Goal: Task Accomplishment & Management: Manage account settings

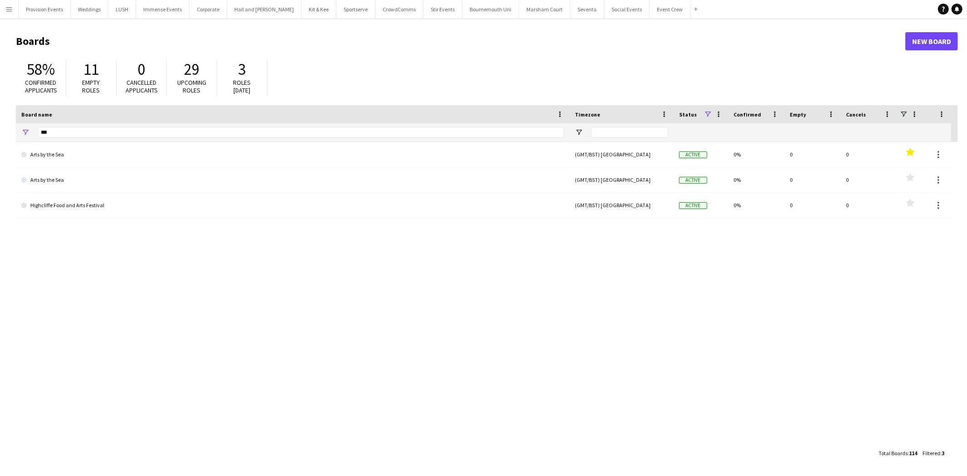
click at [6, 15] on button "Menu" at bounding box center [9, 9] width 18 height 18
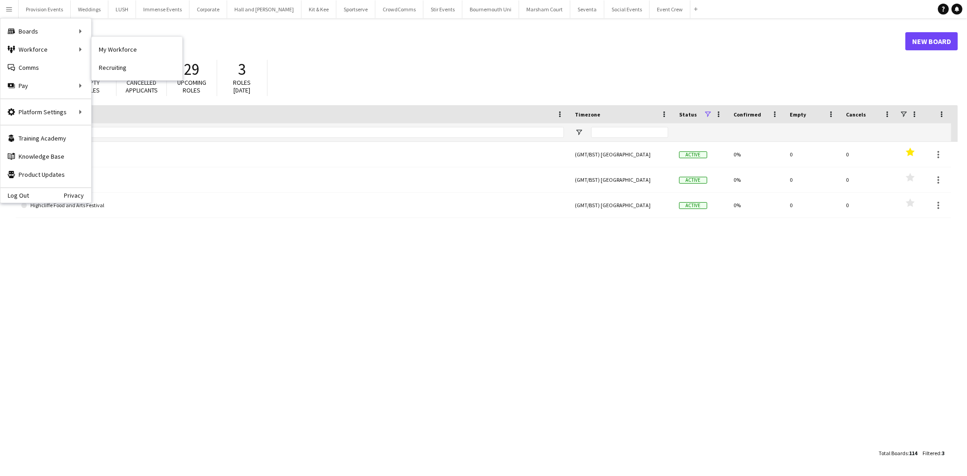
drag, startPoint x: 99, startPoint y: 51, endPoint x: 354, endPoint y: 147, distance: 272.3
click at [99, 51] on link "My Workforce" at bounding box center [137, 49] width 91 height 18
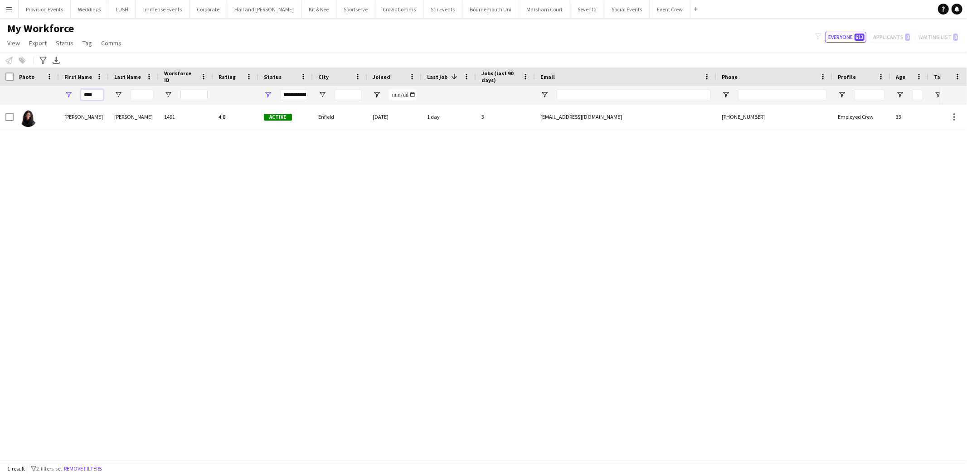
click at [86, 93] on input "****" at bounding box center [92, 94] width 23 height 11
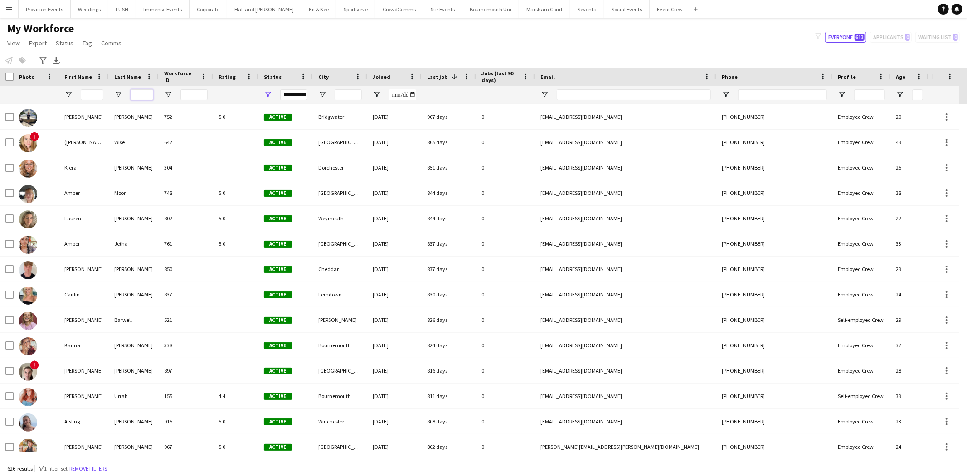
click at [143, 96] on input "Last Name Filter Input" at bounding box center [142, 94] width 23 height 11
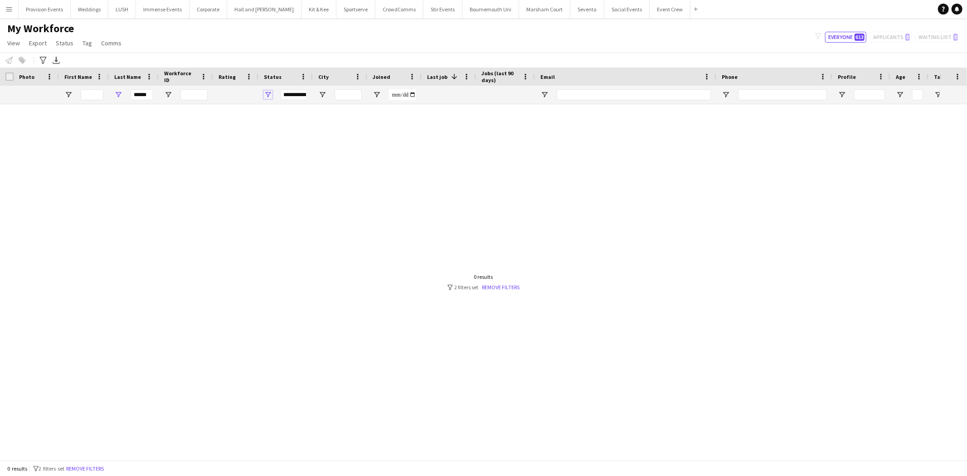
click at [265, 92] on span "Open Filter Menu" at bounding box center [268, 95] width 8 height 8
click at [267, 93] on span "Open Filter Menu" at bounding box center [268, 95] width 8 height 8
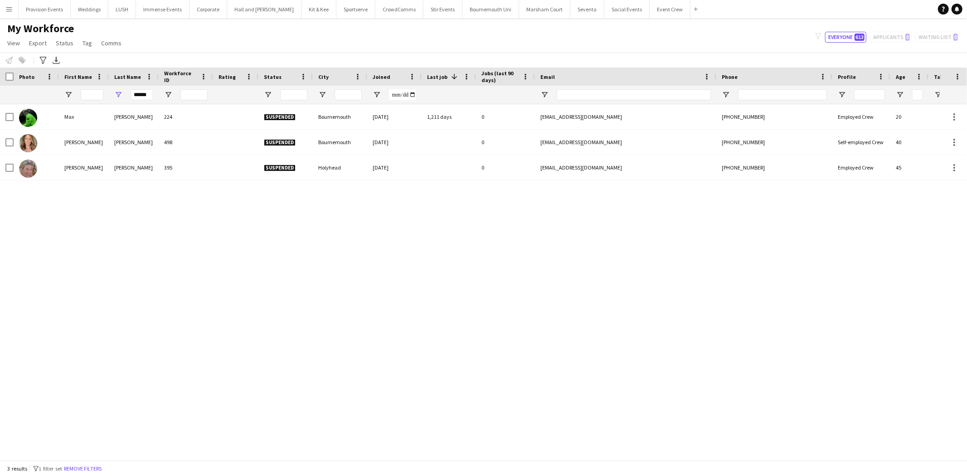
click at [184, 239] on div "Max Morgan 224 Suspended Bournemouth 24-05-2022 1,211 days 0 max.morgan96@hotma…" at bounding box center [470, 278] width 940 height 348
click at [145, 96] on input "******" at bounding box center [142, 94] width 23 height 11
type input "******"
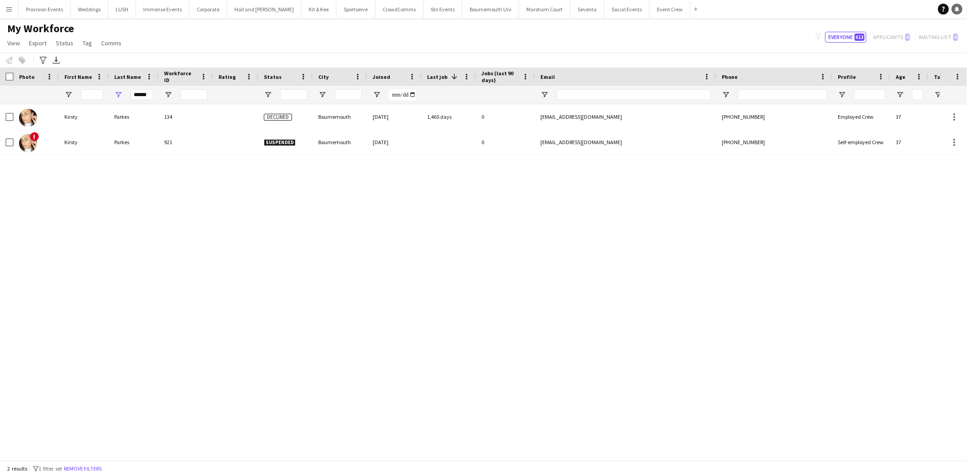
click at [954, 10] on icon "Notifications" at bounding box center [956, 8] width 5 height 5
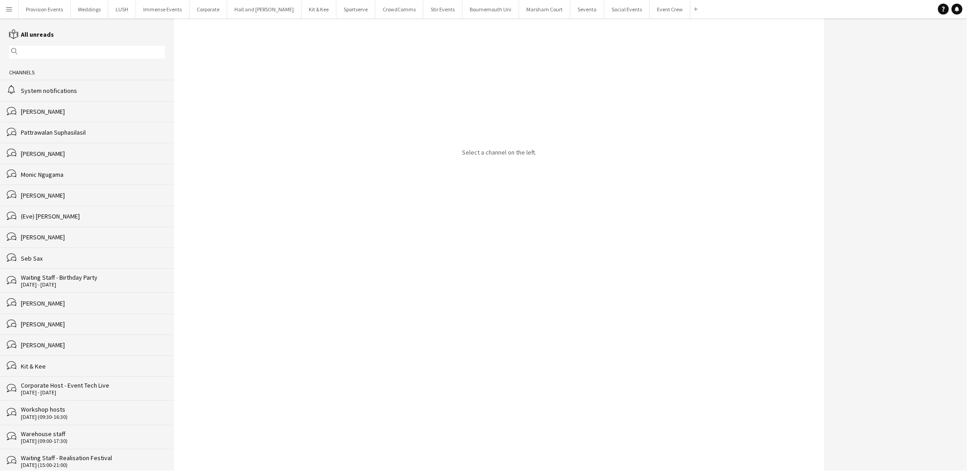
click at [936, 6] on app-navbar "Menu Boards Boards Boards All jobs Status Workforce Workforce My Workforce Recr…" at bounding box center [483, 9] width 967 height 18
click at [943, 10] on icon "Help" at bounding box center [943, 8] width 5 height 5
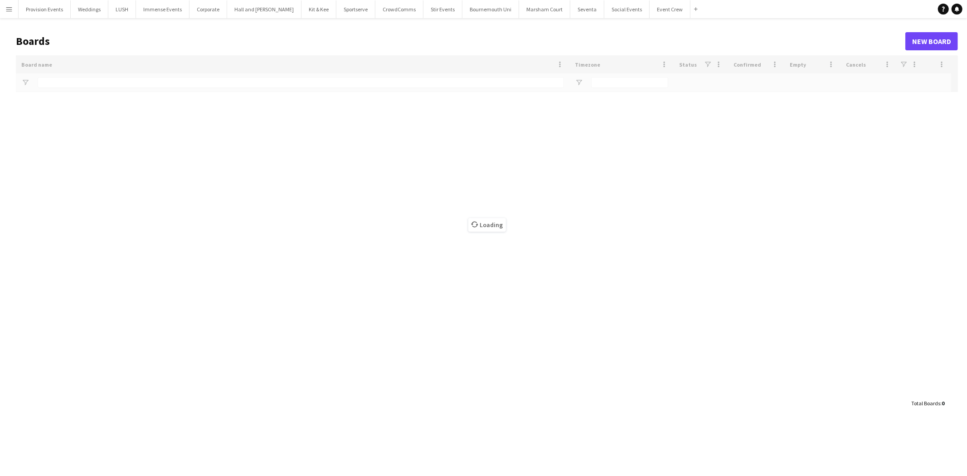
type input "***"
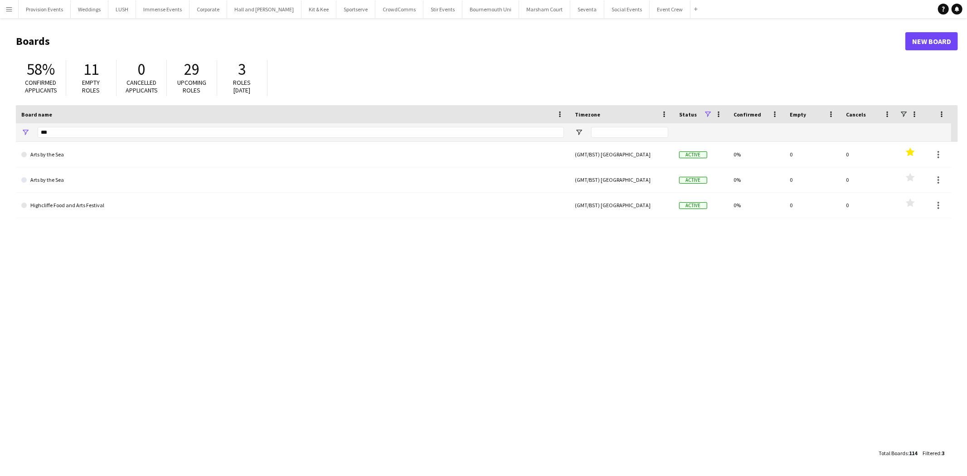
click at [5, 7] on app-icon "Menu" at bounding box center [8, 8] width 7 height 7
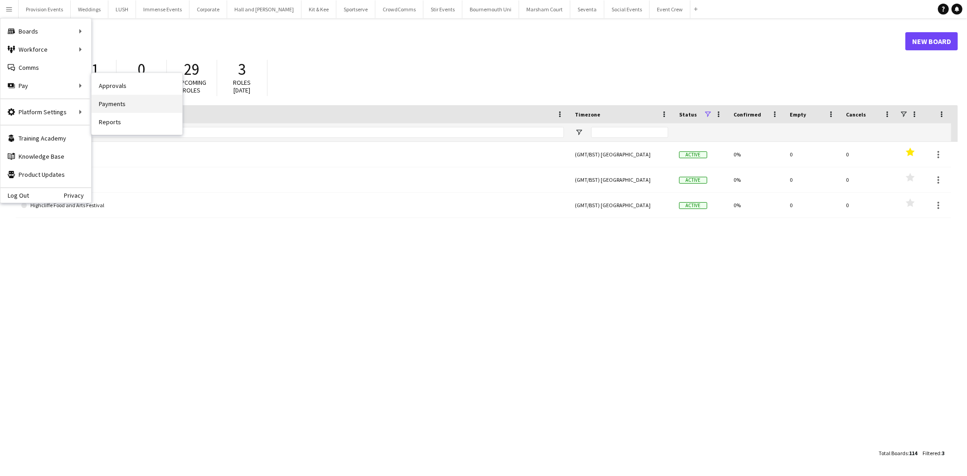
click at [120, 104] on link "Payments" at bounding box center [137, 104] width 91 height 18
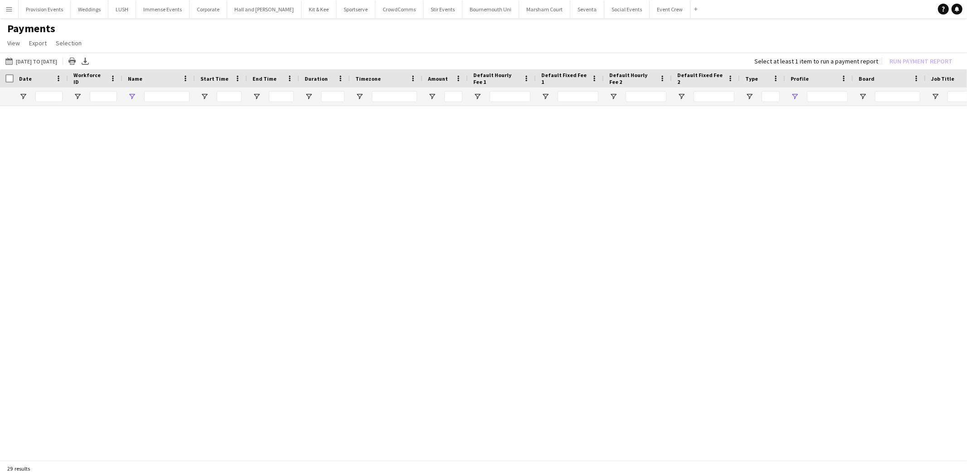
type input "***"
type input "**********"
click at [168, 78] on div "Name" at bounding box center [153, 79] width 51 height 14
click at [165, 97] on input "***" at bounding box center [166, 96] width 45 height 11
type input "*"
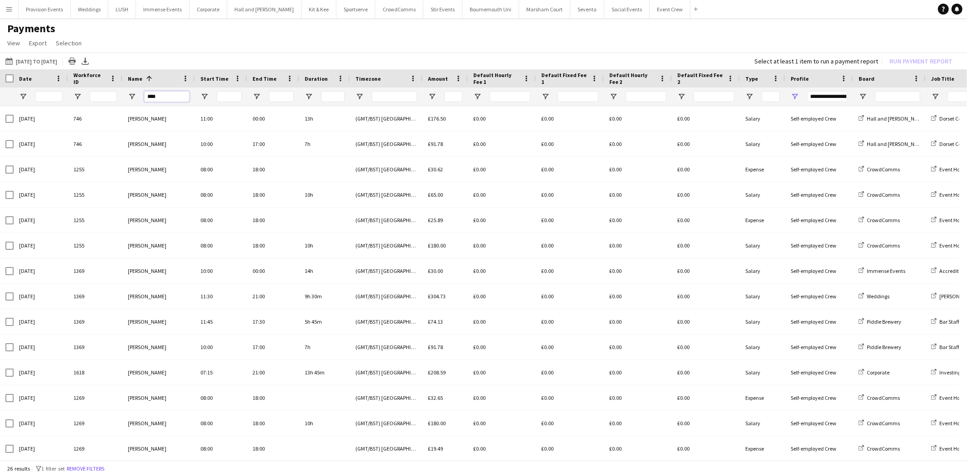
type input "****"
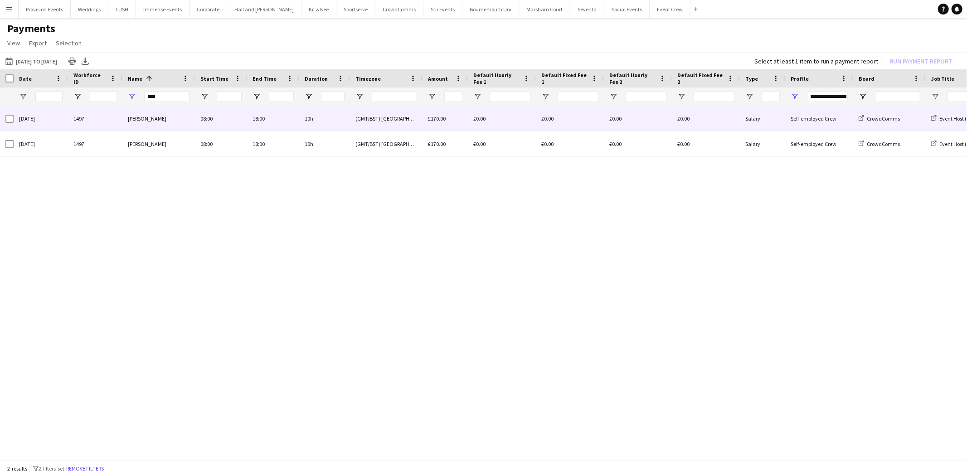
click at [489, 124] on div "£0.00" at bounding box center [502, 118] width 68 height 25
click at [558, 128] on div "£0.00" at bounding box center [570, 118] width 68 height 25
click at [517, 124] on div "£0.00" at bounding box center [502, 118] width 68 height 25
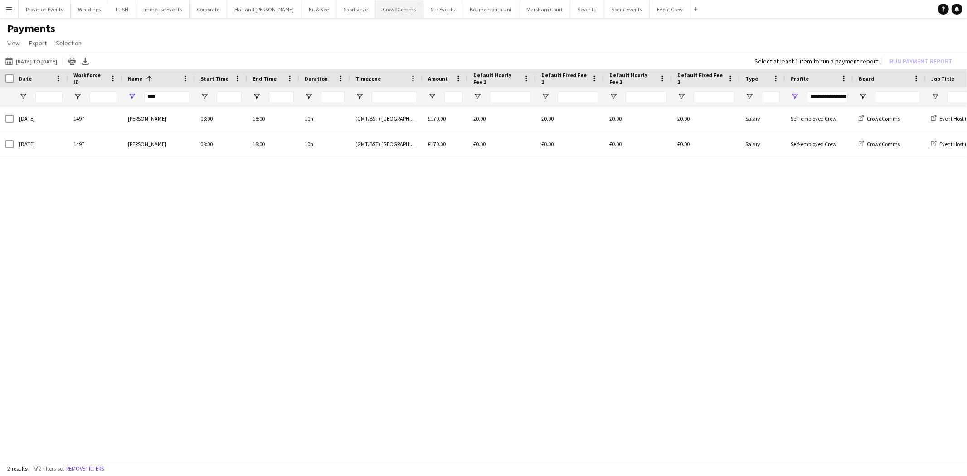
click at [375, 7] on button "CrowdComms Close" at bounding box center [399, 9] width 48 height 18
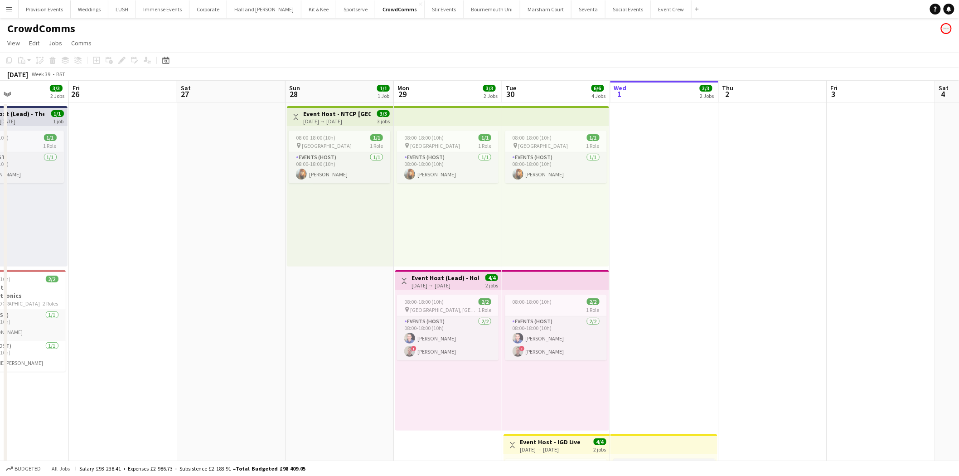
drag, startPoint x: 713, startPoint y: 242, endPoint x: 966, endPoint y: 271, distance: 255.1
click at [959, 271] on html "Menu Boards Boards Boards All jobs Status Workforce Workforce My Workforce Recr…" at bounding box center [479, 389] width 959 height 778
click at [83, 175] on app-date-cell at bounding box center [124, 432] width 108 height 660
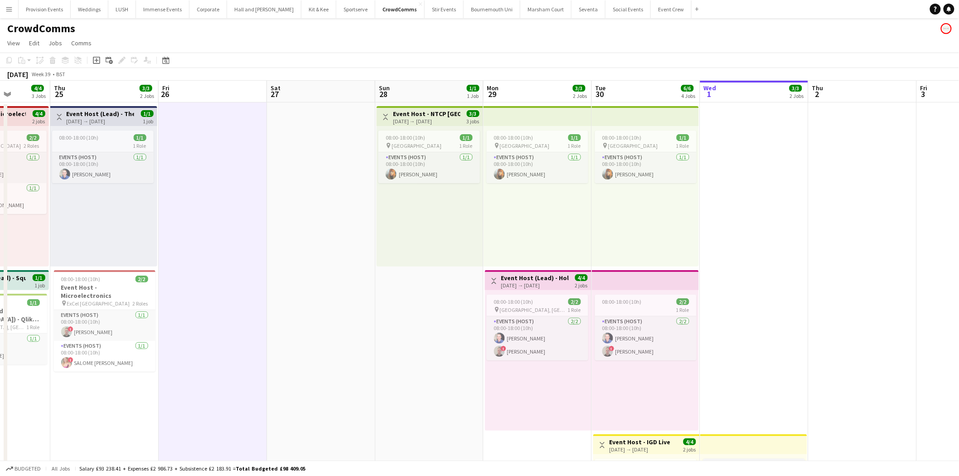
drag, startPoint x: 83, startPoint y: 175, endPoint x: 172, endPoint y: 177, distance: 88.9
click at [172, 177] on app-calendar-viewport "Mon 22 Tue 23 3/3 2 Jobs Wed 24 4/4 3 Jobs Thu 25 3/3 2 Jobs Fri 26 Sat 27 Sun …" at bounding box center [479, 422] width 959 height 682
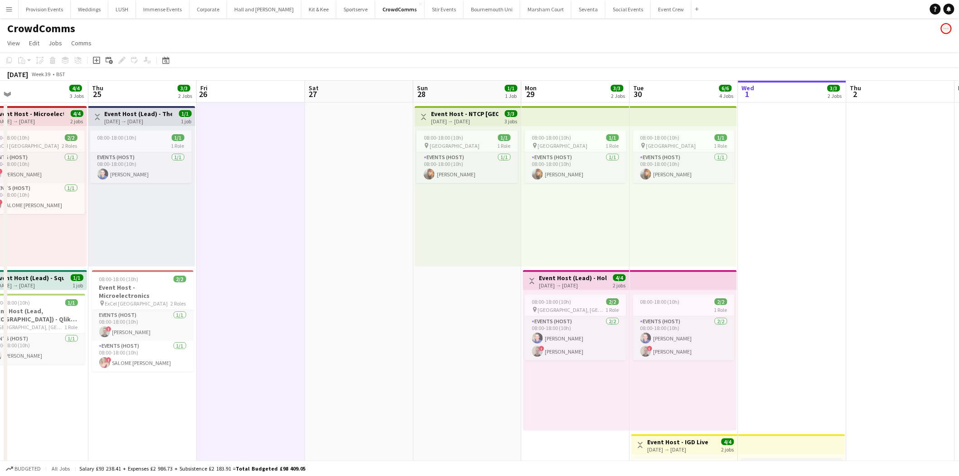
drag, startPoint x: 136, startPoint y: 194, endPoint x: 175, endPoint y: 193, distance: 38.1
click at [175, 193] on app-calendar-viewport "Mon 22 Tue 23 3/3 2 Jobs Wed 24 4/4 3 Jobs Thu 25 3/3 2 Jobs Fri 26 Sat 27 Sun …" at bounding box center [479, 422] width 959 height 682
click at [276, 351] on app-date-cell at bounding box center [251, 432] width 108 height 660
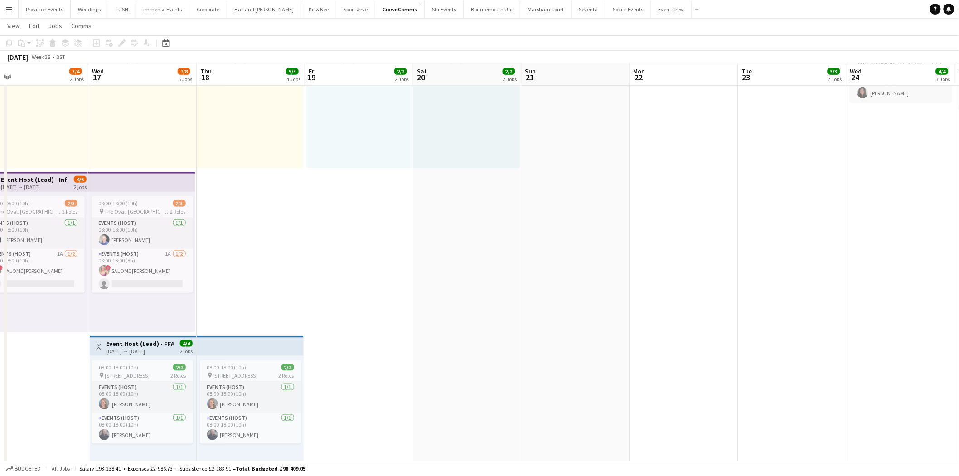
click at [88, 431] on app-date-cell "Toggle View Event Host - British Society of Lifestyle Medicine Annual Conferenc…" at bounding box center [142, 252] width 108 height 824
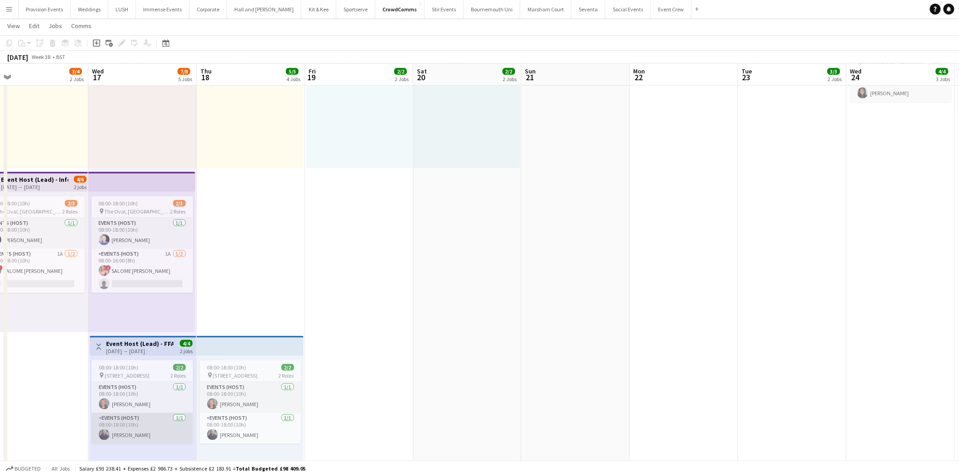
click at [160, 418] on app-card-role "Events (Host) [DATE] 08:00-18:00 (10h) [PERSON_NAME]" at bounding box center [143, 428] width 102 height 31
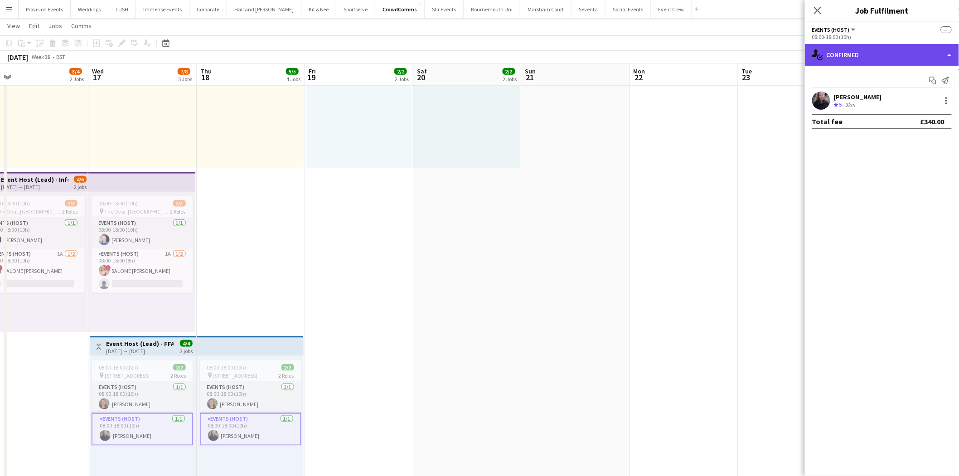
click at [859, 62] on div "single-neutral-actions-check-2 Confirmed" at bounding box center [882, 55] width 154 height 22
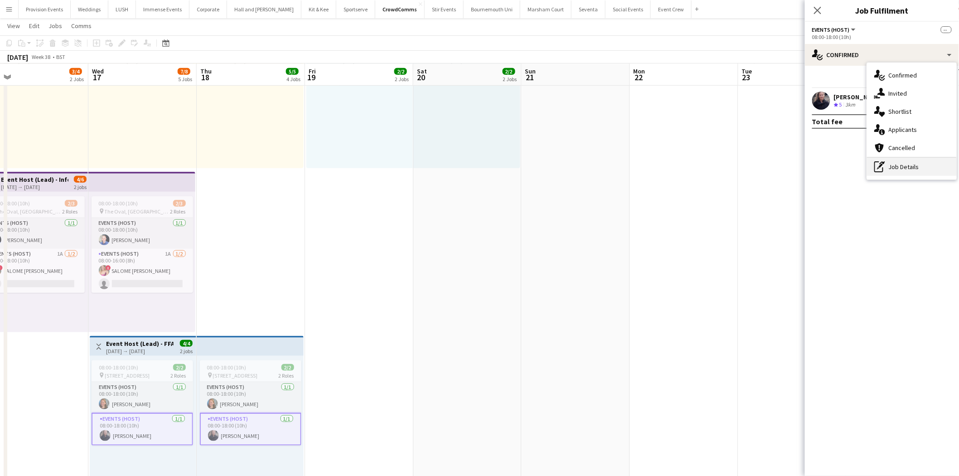
click at [900, 170] on div "pen-write Job Details" at bounding box center [912, 167] width 90 height 18
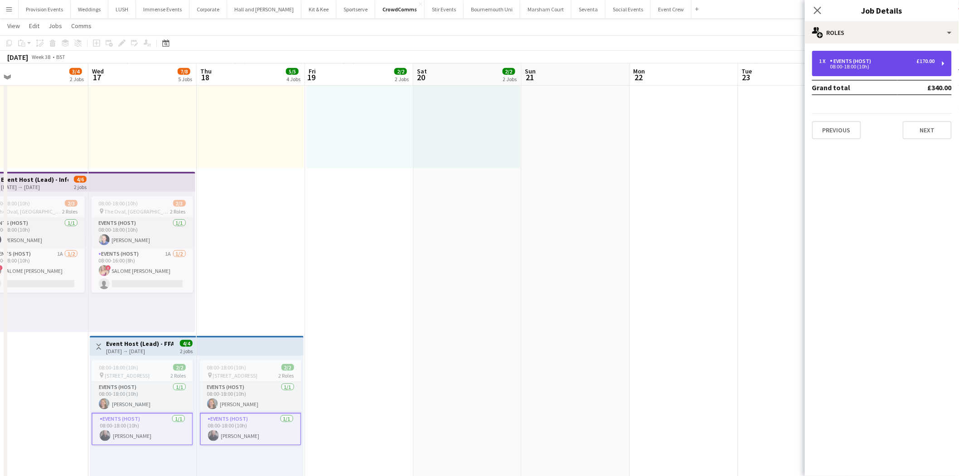
click at [923, 65] on div "08:00-18:00 (10h)" at bounding box center [878, 66] width 116 height 5
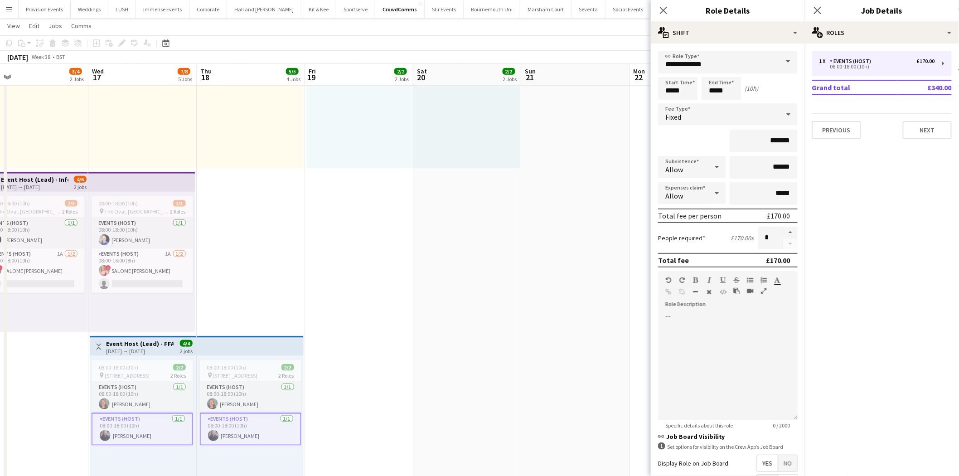
click at [364, 263] on app-date-cell "08:00-18:00 (10h) 1/1 pin [GEOGRAPHIC_DATA], TBC 1 Role Events (Host) [DATE] 08…" at bounding box center [359, 252] width 108 height 824
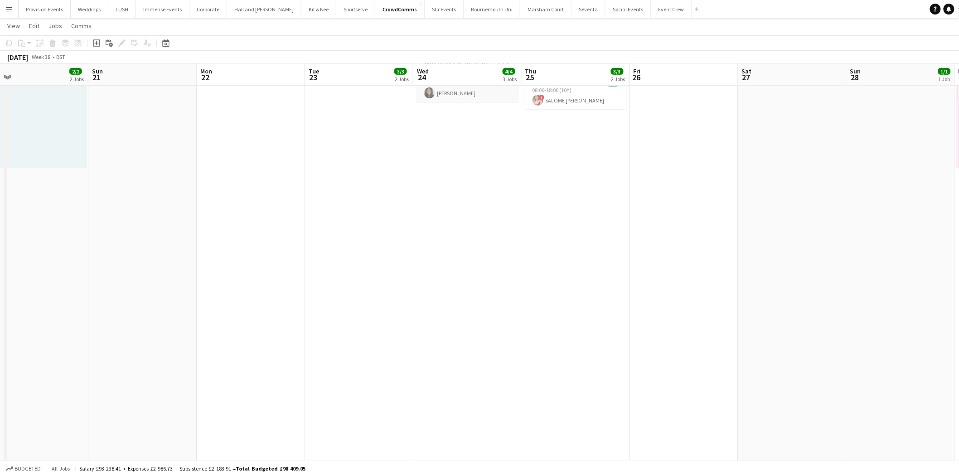
scroll to position [0, 273]
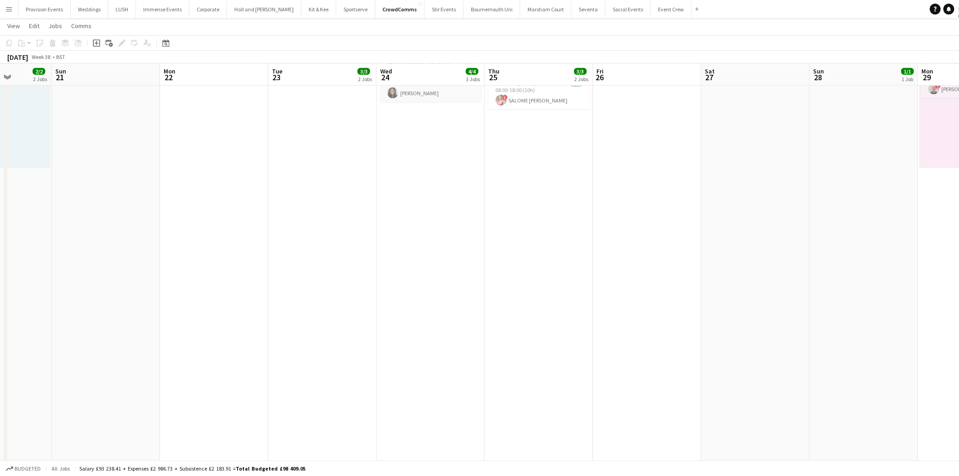
drag, startPoint x: 90, startPoint y: 188, endPoint x: 41, endPoint y: 175, distance: 50.1
click at [41, 175] on app-calendar-viewport "Thu 18 5/5 4 Jobs Fri 19 2/2 2 Jobs Sat 20 2/2 2 Jobs Sun 21 Mon 22 Tue 23 3/3 …" at bounding box center [479, 219] width 959 height 890
click at [455, 242] on app-date-cell "08:00-18:00 (10h) 2/2 pin ExCel London 2 Roles Events (Host) [DATE] 08:00-18:00…" at bounding box center [431, 252] width 108 height 824
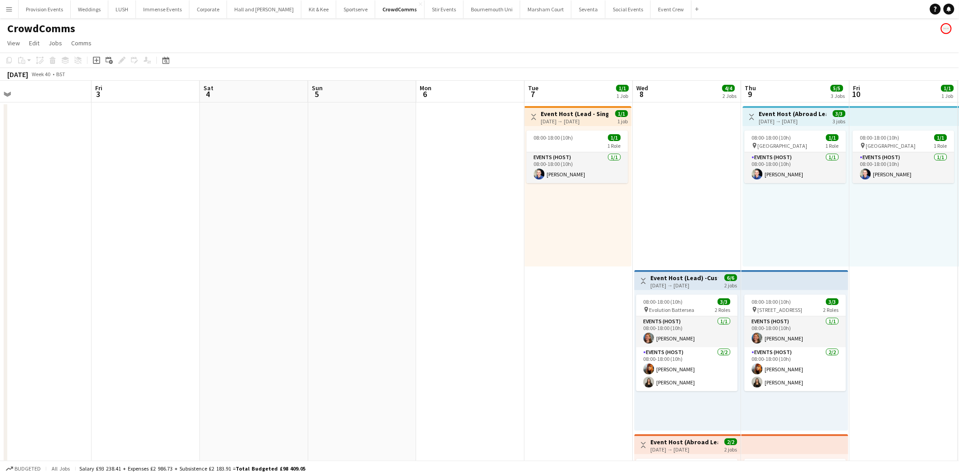
scroll to position [0, 344]
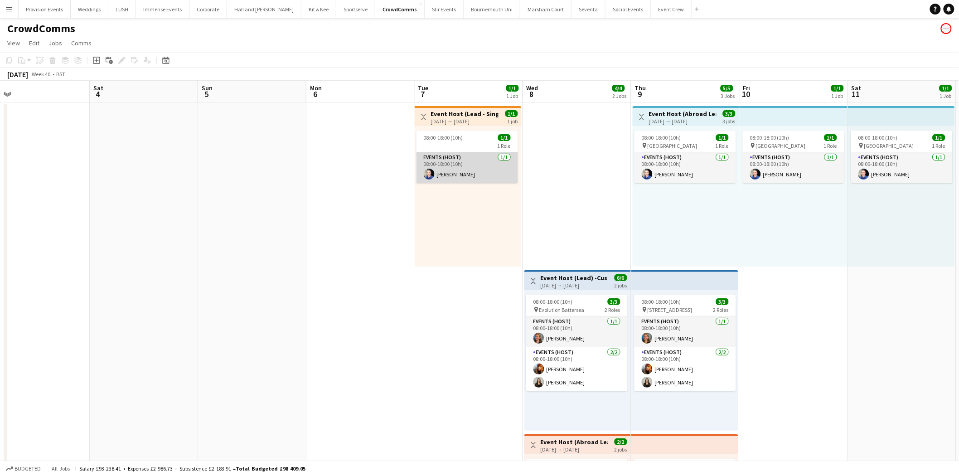
click at [451, 171] on app-card-role "Events (Host) [DATE] 08:00-18:00 (10h) [PERSON_NAME]" at bounding box center [468, 167] width 102 height 31
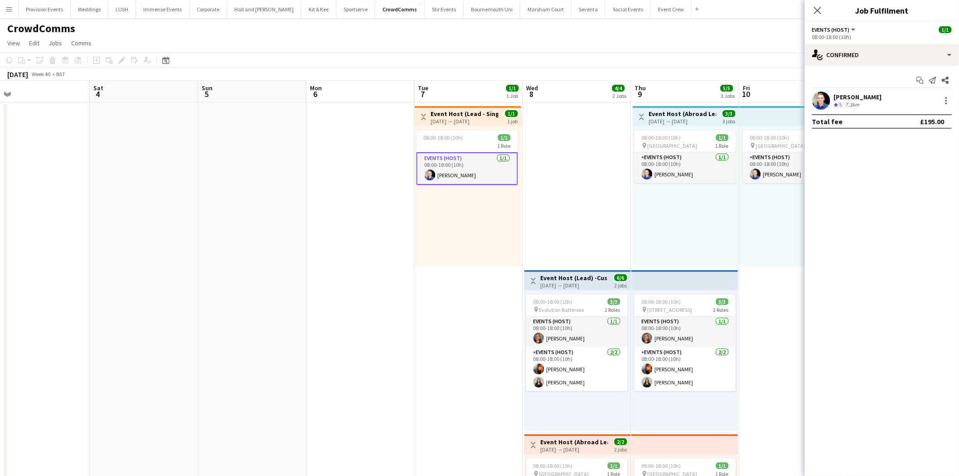
click at [940, 100] on div at bounding box center [945, 100] width 13 height 11
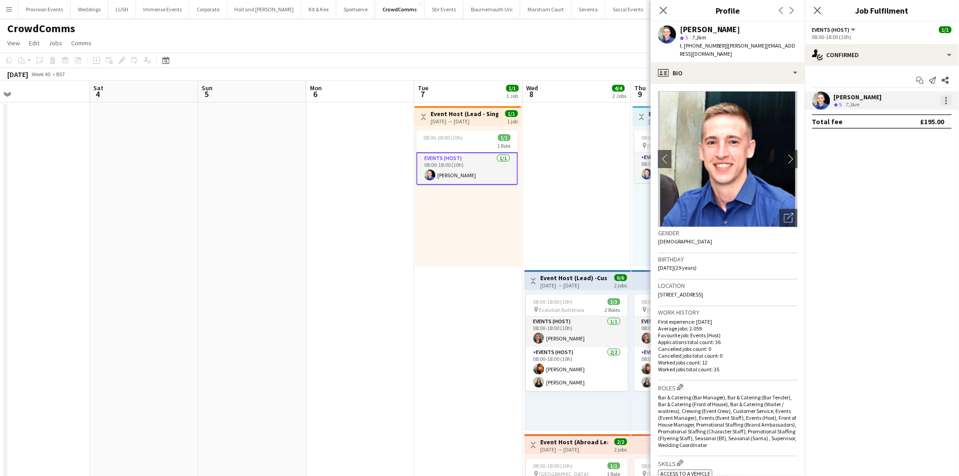
click at [949, 104] on div at bounding box center [946, 100] width 11 height 11
click at [921, 187] on button "Remove" at bounding box center [917, 183] width 71 height 22
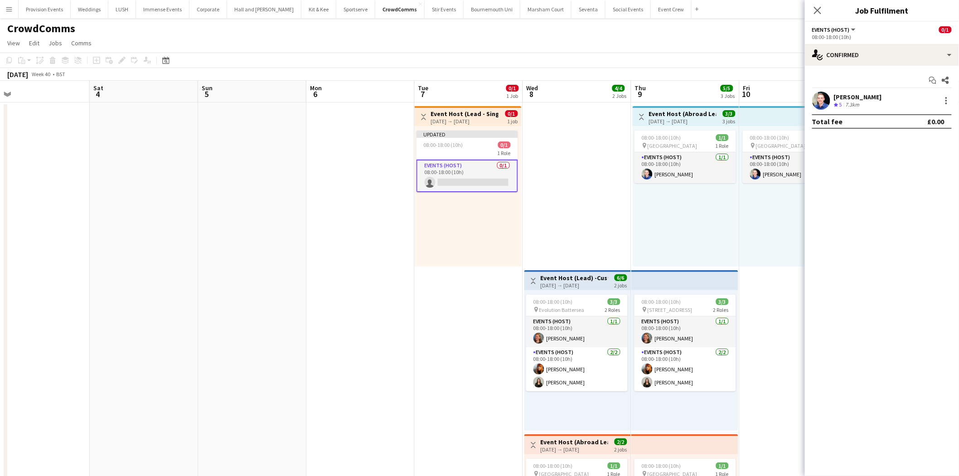
click at [497, 170] on app-card-role "Events (Host) 0/1 08:00-18:00 (10h) single-neutral-actions" at bounding box center [468, 176] width 102 height 33
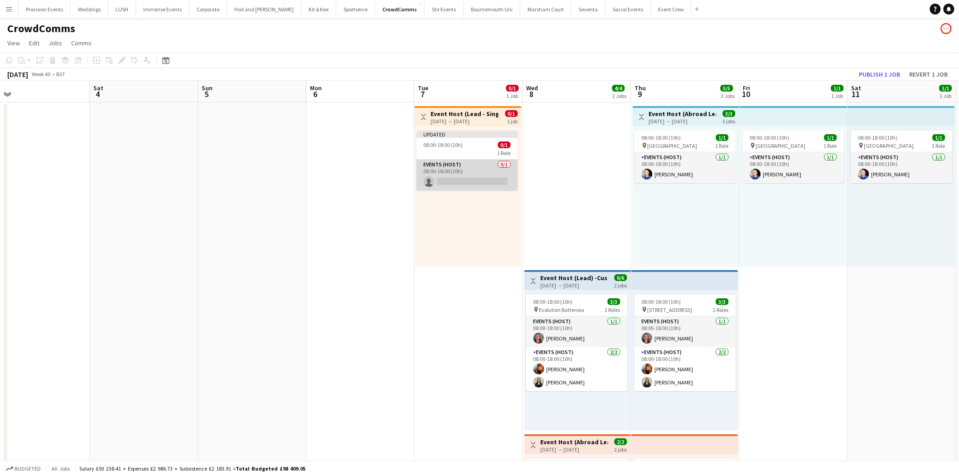
click at [472, 165] on app-card-role "Events (Host) 0/1 08:00-18:00 (10h) single-neutral-actions" at bounding box center [468, 175] width 102 height 31
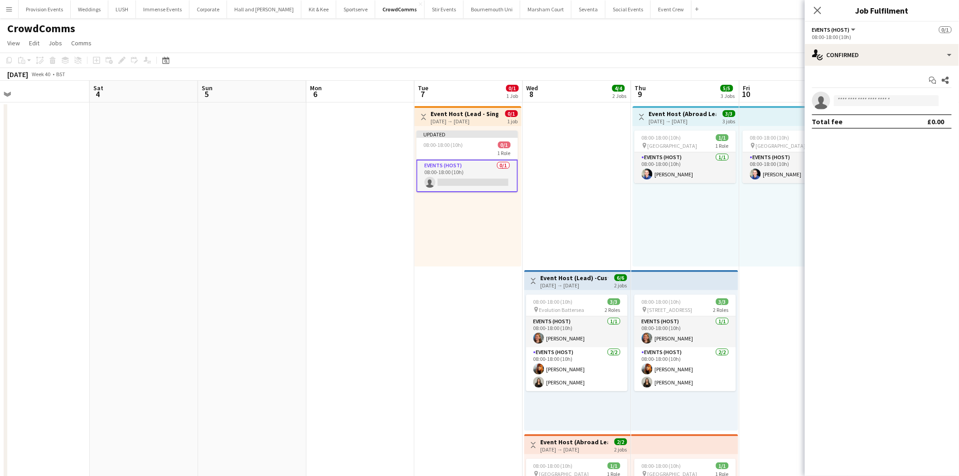
click at [862, 92] on app-invite-slot "single-neutral-actions" at bounding box center [882, 101] width 154 height 18
click at [858, 99] on input at bounding box center [886, 100] width 105 height 11
type input "******"
click at [863, 121] on span "[PERSON_NAME][EMAIL_ADDRESS][DOMAIN_NAME]" at bounding box center [887, 120] width 91 height 7
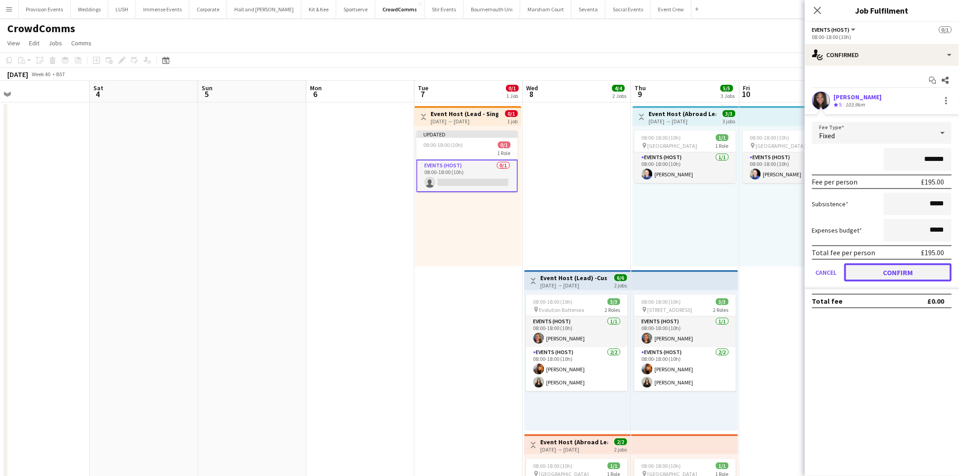
click at [886, 268] on button "Confirm" at bounding box center [897, 272] width 107 height 18
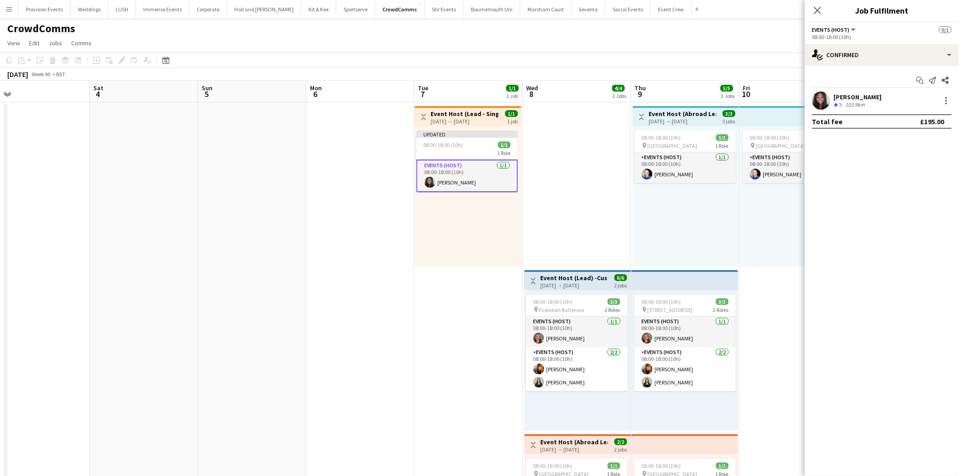
click at [717, 215] on div "08:00-18:00 (10h) 1/1 pin Vienna 1 Role Events (Host) [DATE] 08:00-18:00 (10h) …" at bounding box center [686, 196] width 107 height 141
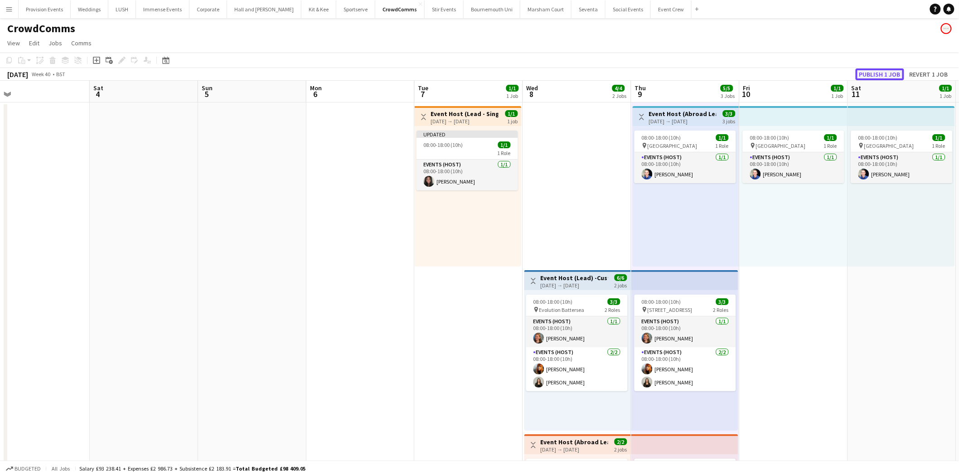
click at [873, 73] on button "Publish 1 job" at bounding box center [880, 74] width 48 height 12
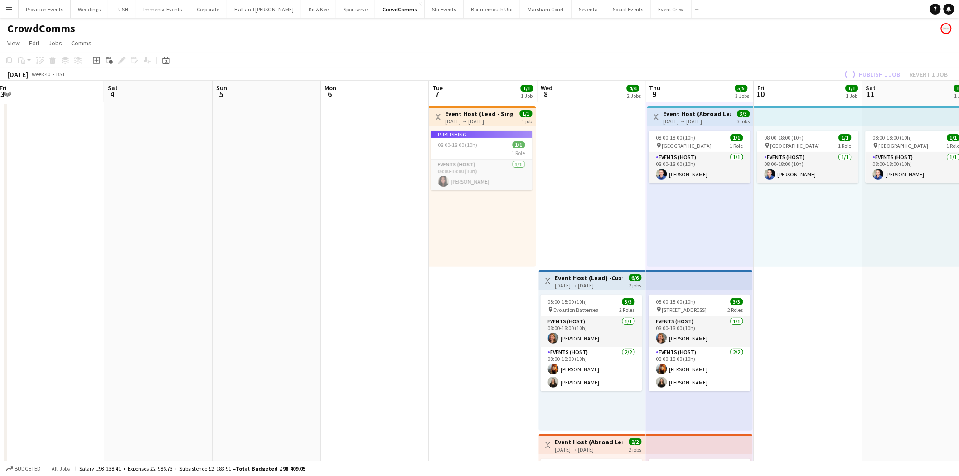
scroll to position [0, 333]
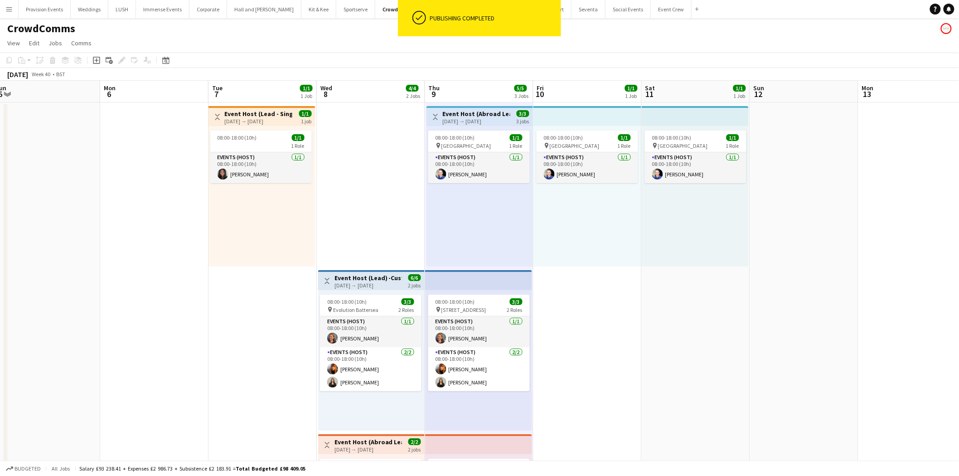
drag, startPoint x: 688, startPoint y: 152, endPoint x: 481, endPoint y: 141, distance: 206.5
click at [479, 126] on div "08:00-18:00 (10h) 1/1 pin Vienna 1 Role Events (Host) [DATE] 08:00-18:00 (10h) …" at bounding box center [480, 196] width 107 height 141
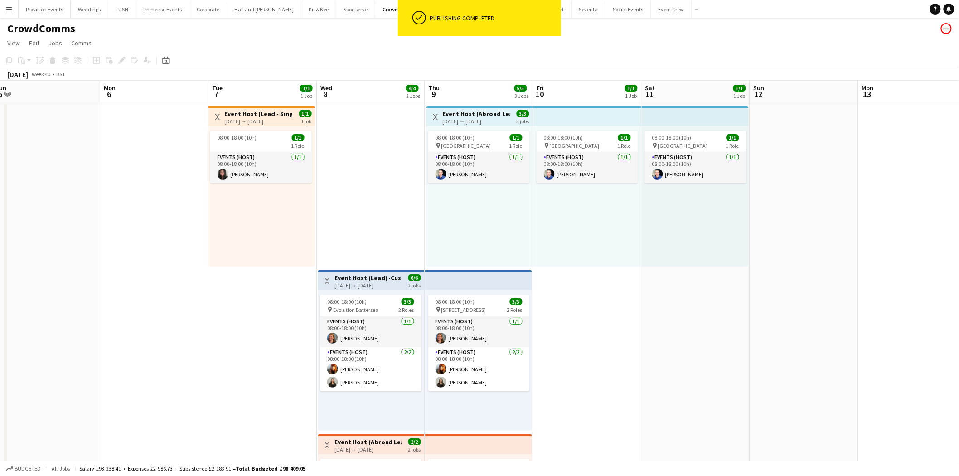
click at [490, 118] on div "[DATE] → [DATE]" at bounding box center [477, 121] width 68 height 7
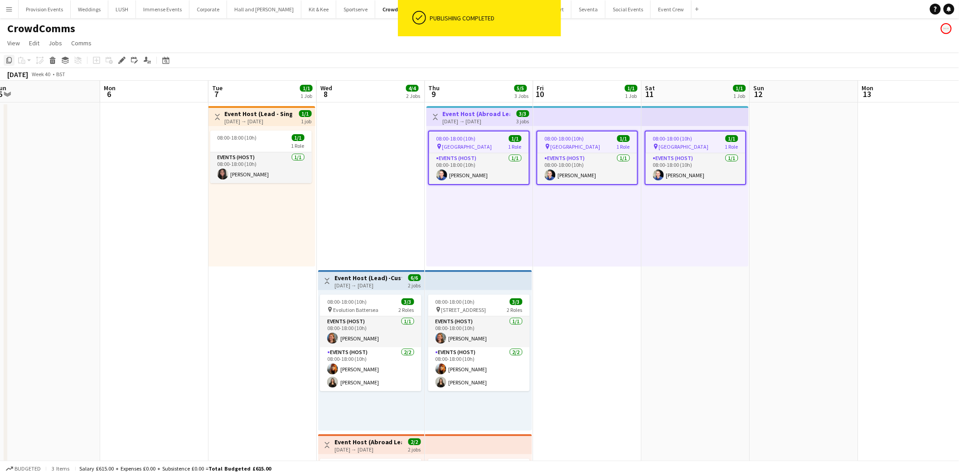
click at [4, 63] on div "Copy" at bounding box center [9, 60] width 11 height 11
click at [242, 221] on div "08:00-18:00 (10h) 1/1 1 Role Events (Host) [DATE] 08:00-18:00 (10h) [PERSON_NAM…" at bounding box center [262, 196] width 107 height 141
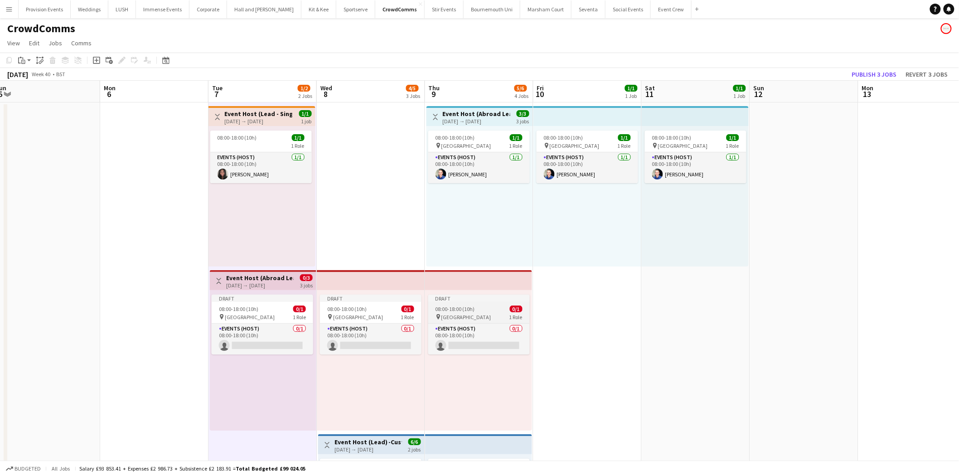
click at [488, 308] on div "08:00-18:00 (10h) 0/1" at bounding box center [479, 309] width 102 height 7
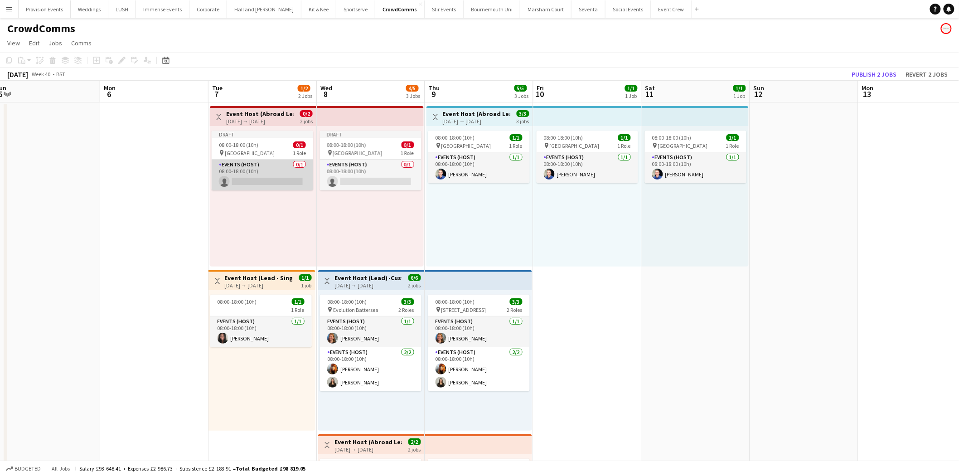
click at [286, 178] on app-card-role "Events (Host) 0/1 08:00-18:00 (10h) single-neutral-actions" at bounding box center [263, 175] width 102 height 31
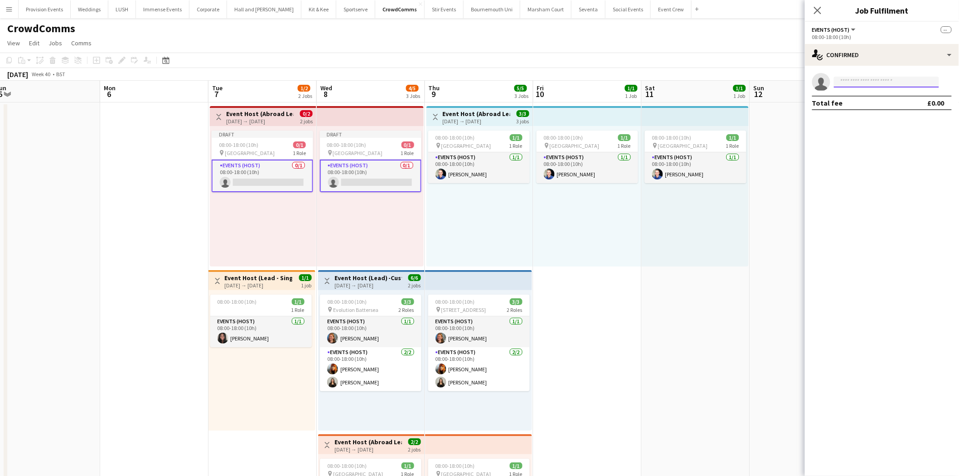
click at [876, 78] on input at bounding box center [886, 82] width 105 height 11
type input "*****"
click at [878, 99] on span "[PERSON_NAME][EMAIL_ADDRESS][DOMAIN_NAME]" at bounding box center [887, 102] width 91 height 7
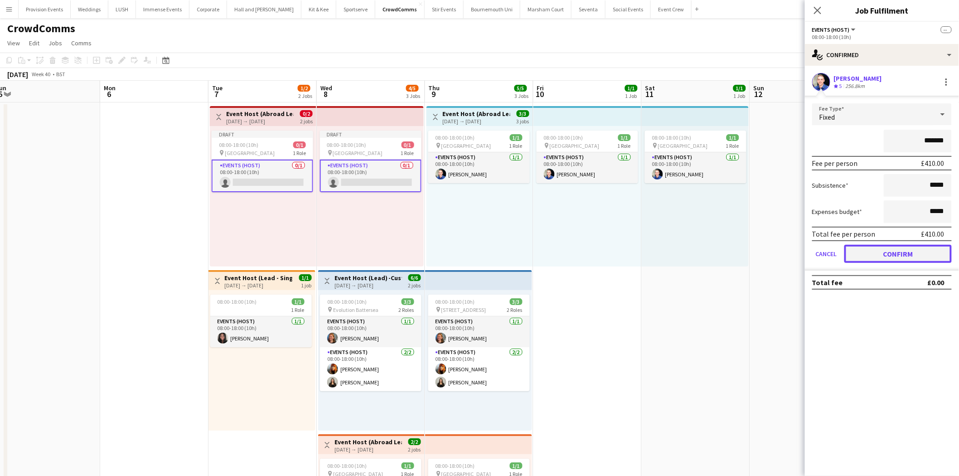
click at [890, 247] on button "Confirm" at bounding box center [897, 254] width 107 height 18
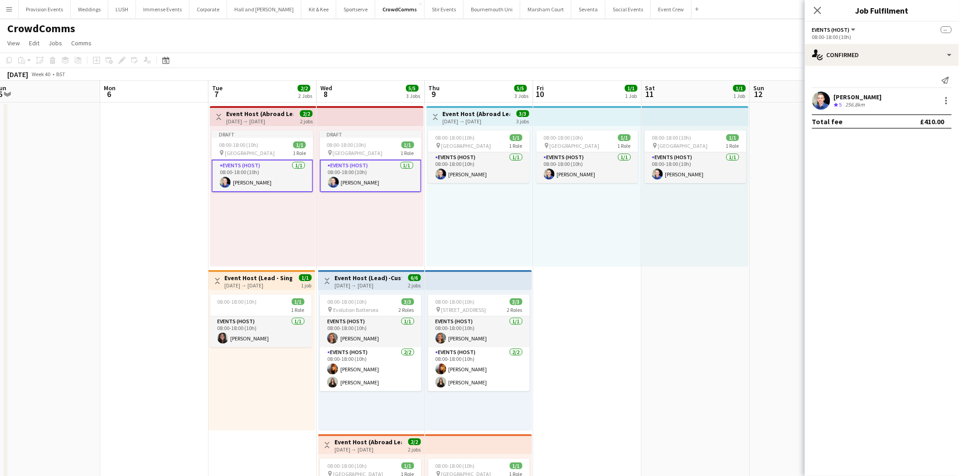
click at [629, 242] on div "08:00-18:00 (10h) 1/1 pin Vienna 1 Role Events (Host) [DATE] 08:00-18:00 (10h) …" at bounding box center [587, 196] width 108 height 141
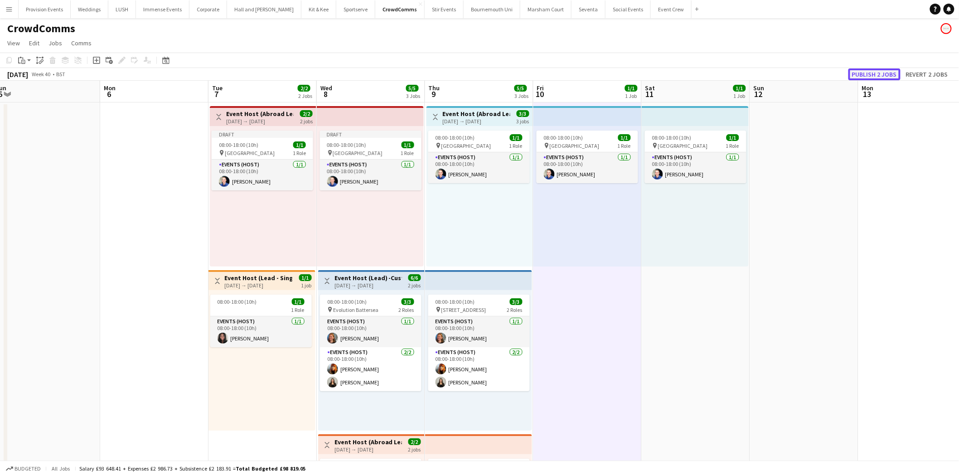
click at [879, 73] on button "Publish 2 jobs" at bounding box center [875, 74] width 52 height 12
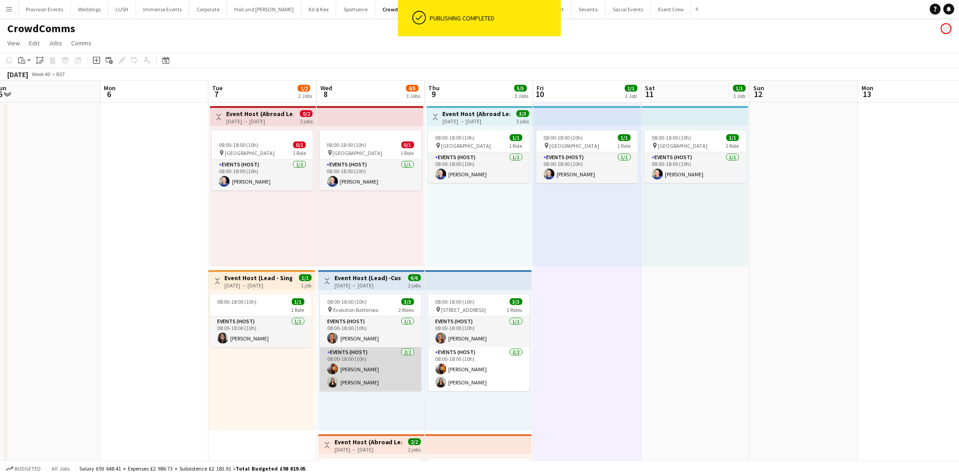
click at [337, 372] on app-user-avatar at bounding box center [332, 369] width 11 height 11
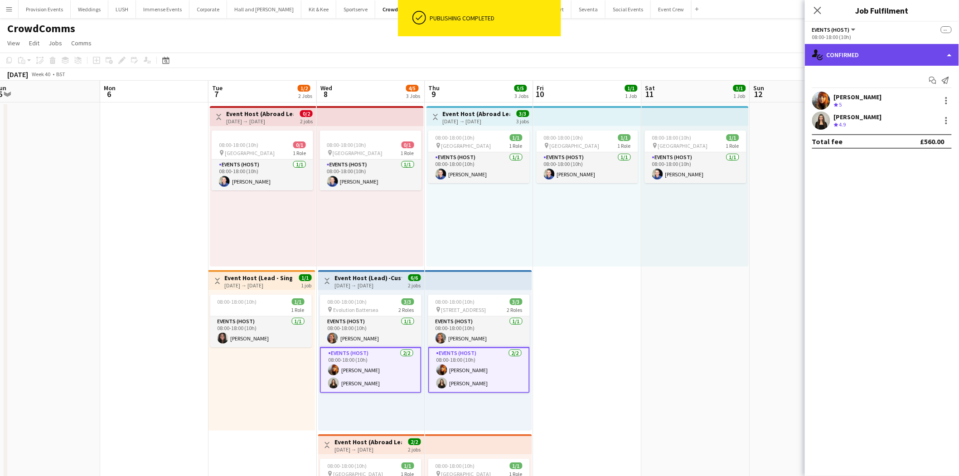
click at [897, 50] on div "single-neutral-actions-check-2 Confirmed" at bounding box center [882, 55] width 154 height 22
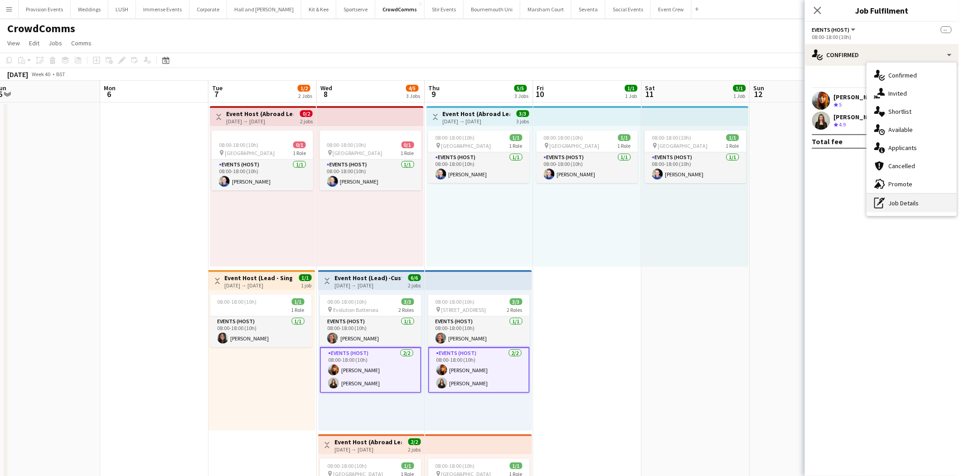
click at [885, 196] on div "pen-write Job Details" at bounding box center [912, 203] width 90 height 18
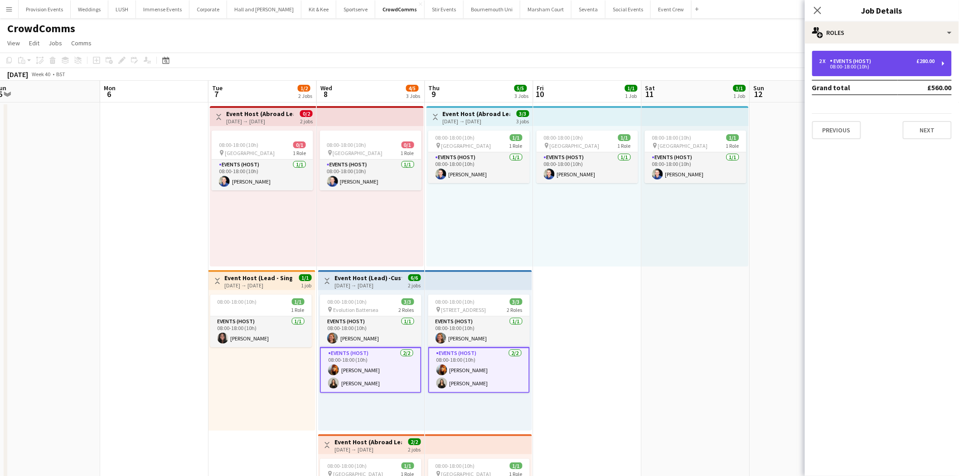
click at [903, 56] on div "2 x Events (Host) £280.00 08:00-18:00 (10h)" at bounding box center [882, 63] width 140 height 25
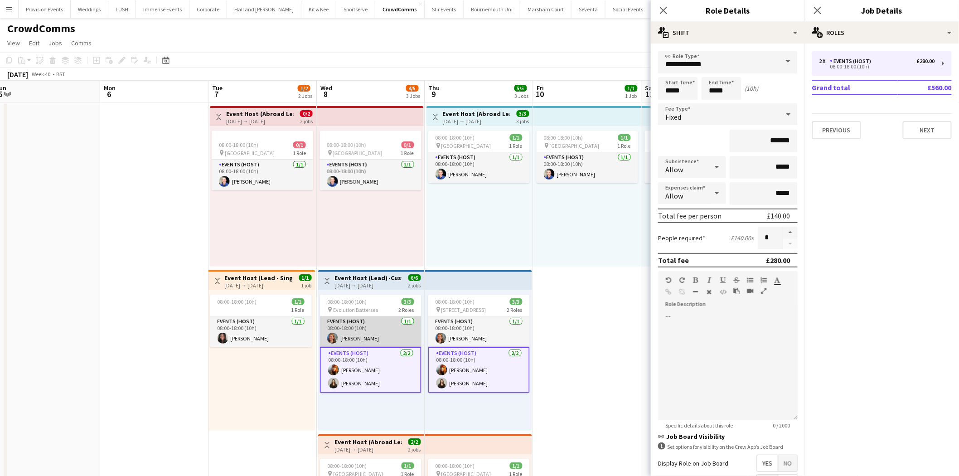
click at [368, 342] on app-card-role "Events (Host) [DATE] 08:00-18:00 (10h) [PERSON_NAME]" at bounding box center [371, 331] width 102 height 31
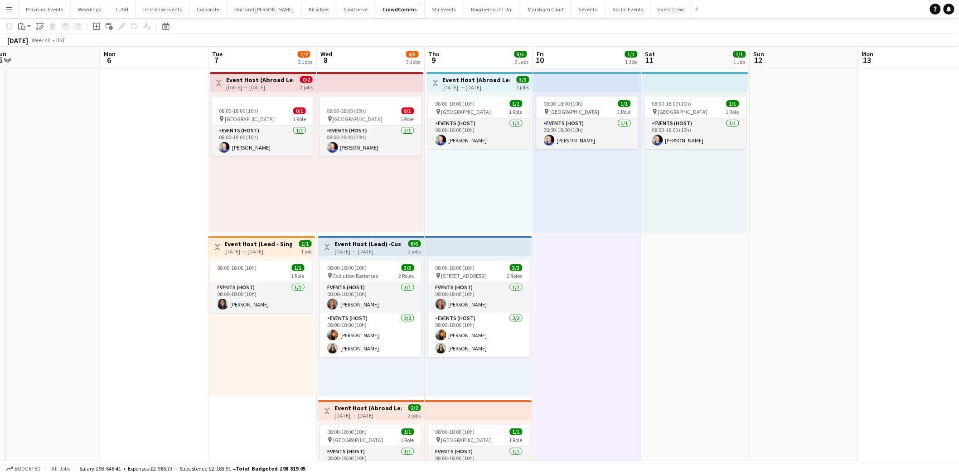
scroll to position [0, 0]
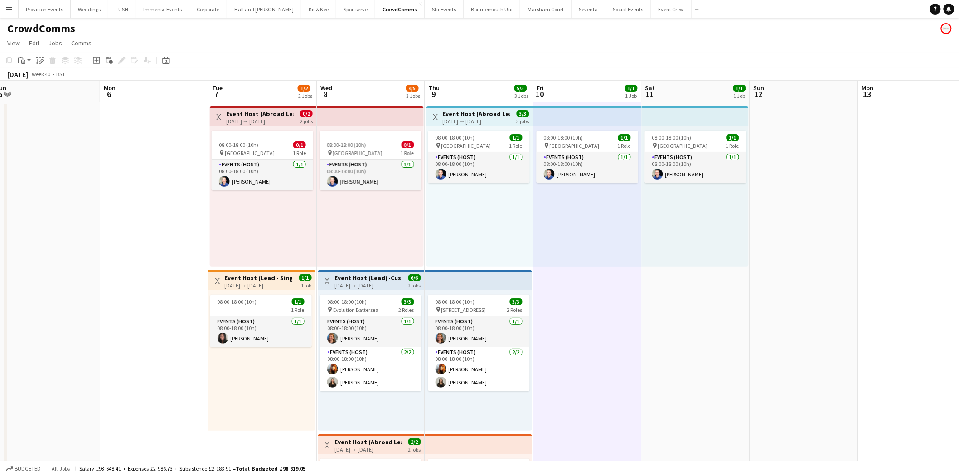
click at [622, 221] on div "08:00-18:00 (10h) 1/1 pin Vienna 1 Role Events (Host) [DATE] 08:00-18:00 (10h) …" at bounding box center [587, 196] width 108 height 141
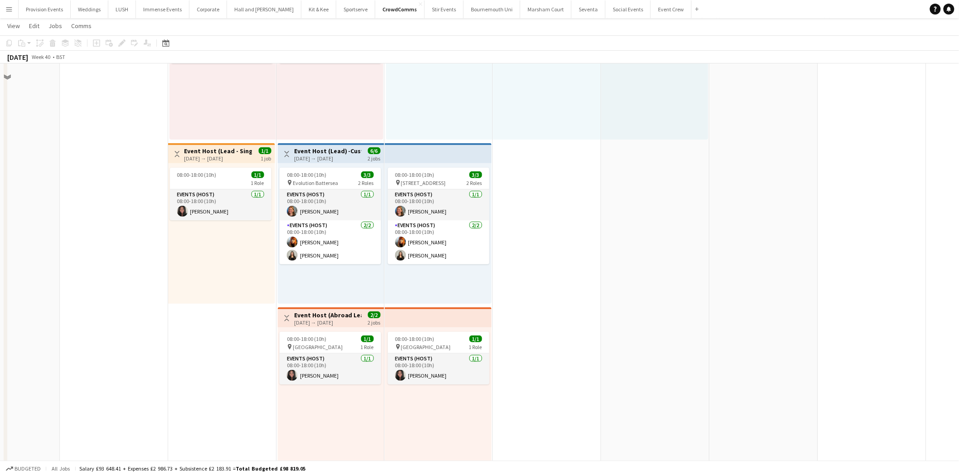
scroll to position [141, 0]
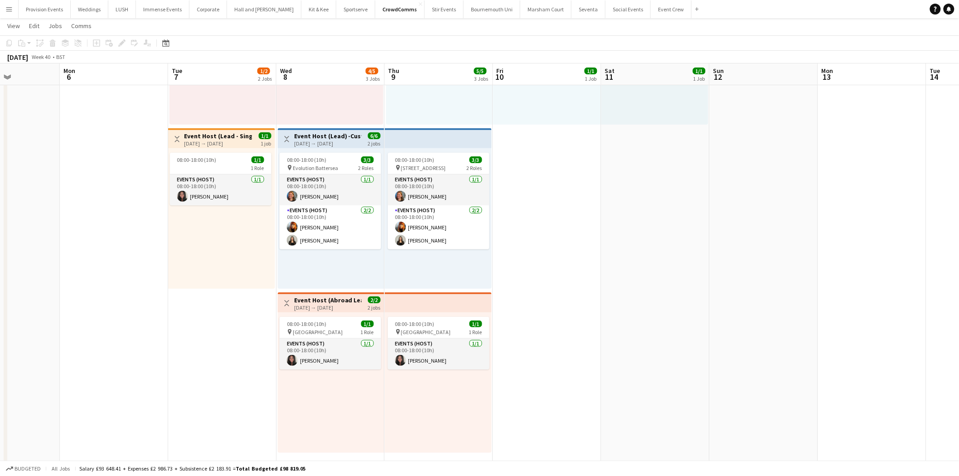
click at [295, 150] on div "08:00-18:00 (10h) 3/3 pin Evolution Battersea 2 Roles Events (Host) [DATE] 08:0…" at bounding box center [331, 218] width 107 height 141
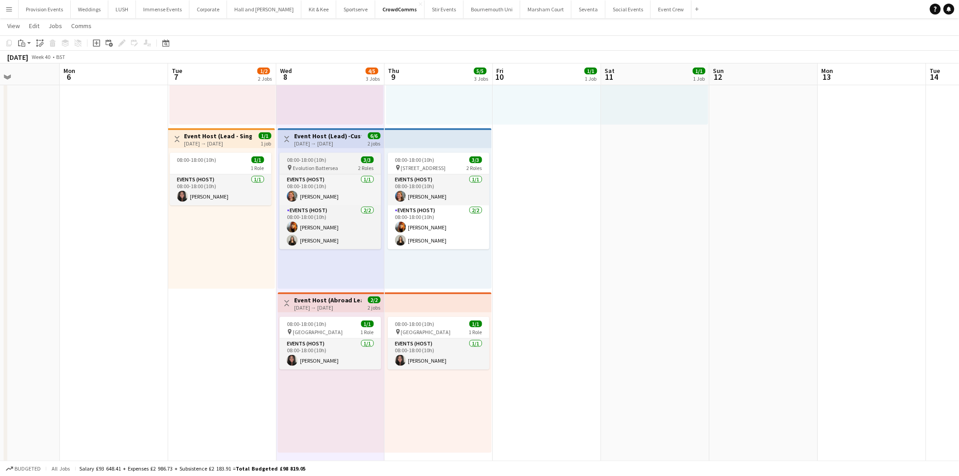
click at [306, 165] on span "Evolution Battersea" at bounding box center [315, 168] width 45 height 7
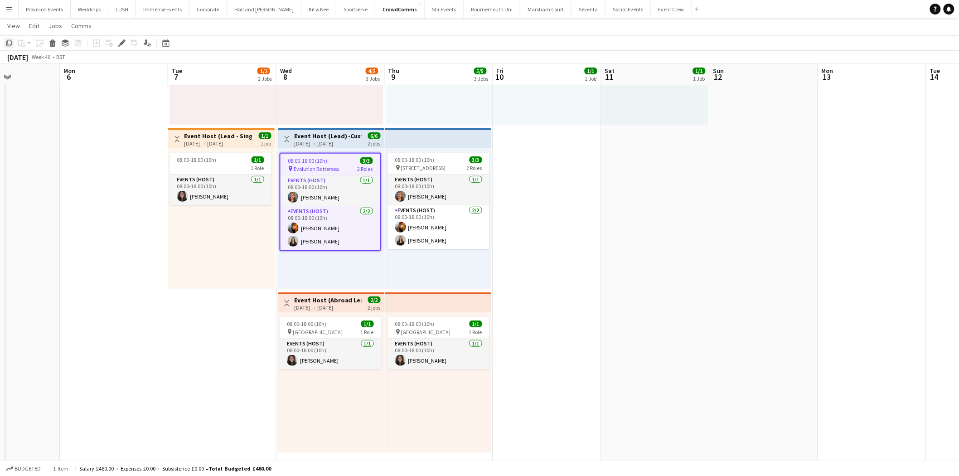
click at [10, 42] on icon "Copy" at bounding box center [8, 42] width 7 height 7
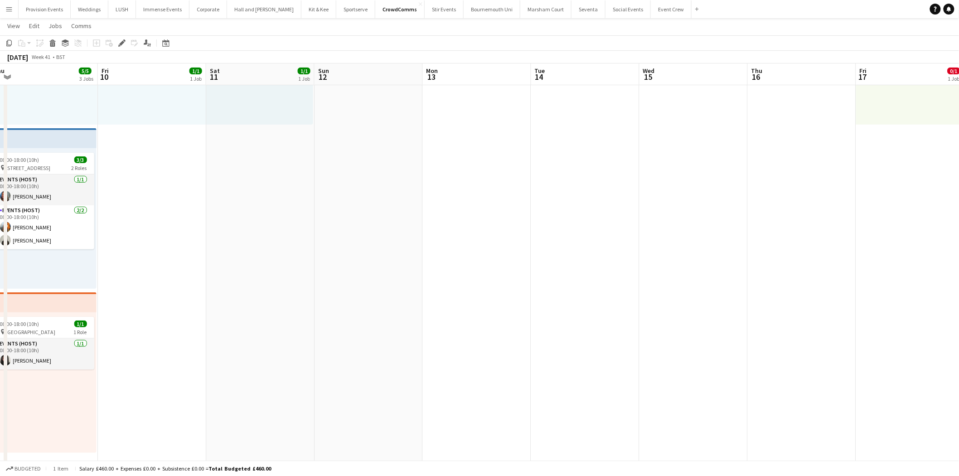
drag, startPoint x: 665, startPoint y: 182, endPoint x: 267, endPoint y: 171, distance: 397.7
click at [267, 171] on app-calendar-viewport "Mon 6 Tue 7 1/2 2 Jobs Wed 8 4/5 3 Jobs Thu 9 5/5 3 Jobs Fri 10 1/1 1 Job Sat 1…" at bounding box center [479, 339] width 959 height 890
click at [388, 170] on app-date-cell at bounding box center [366, 373] width 108 height 824
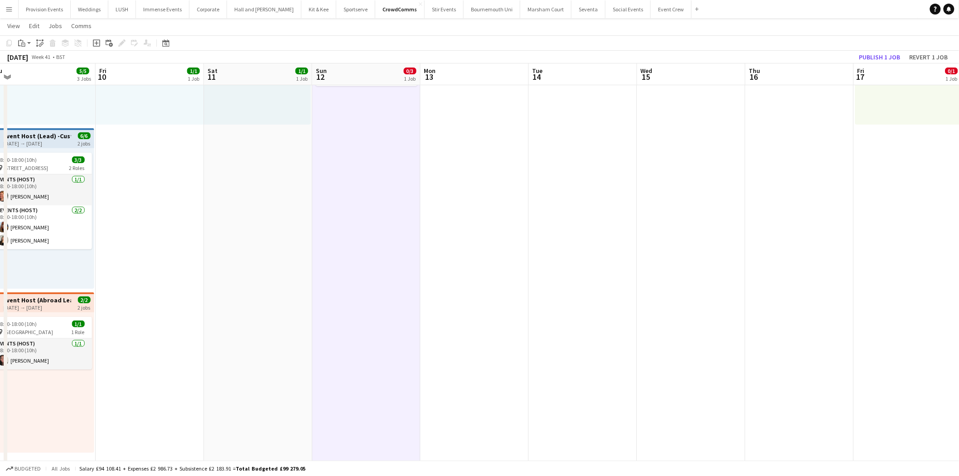
scroll to position [0, 0]
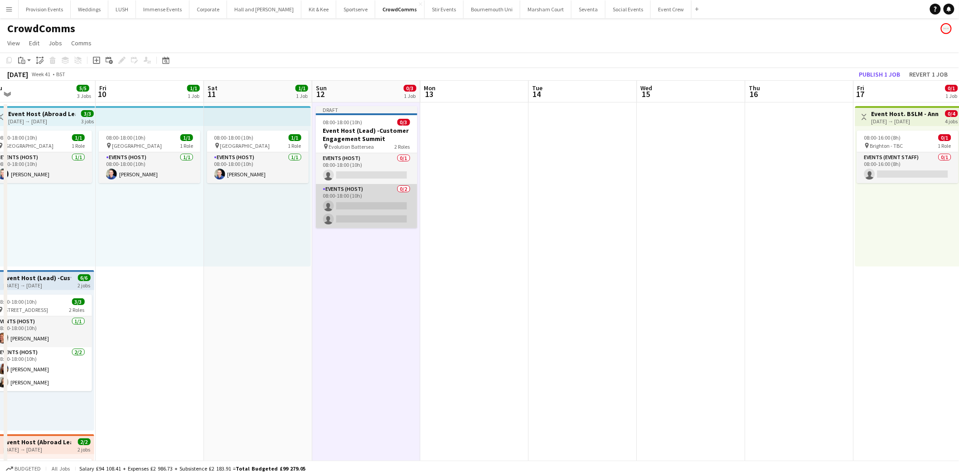
click at [406, 191] on app-card-role "Events (Host) 0/2 08:00-18:00 (10h) single-neutral-actions single-neutral-actio…" at bounding box center [367, 206] width 102 height 44
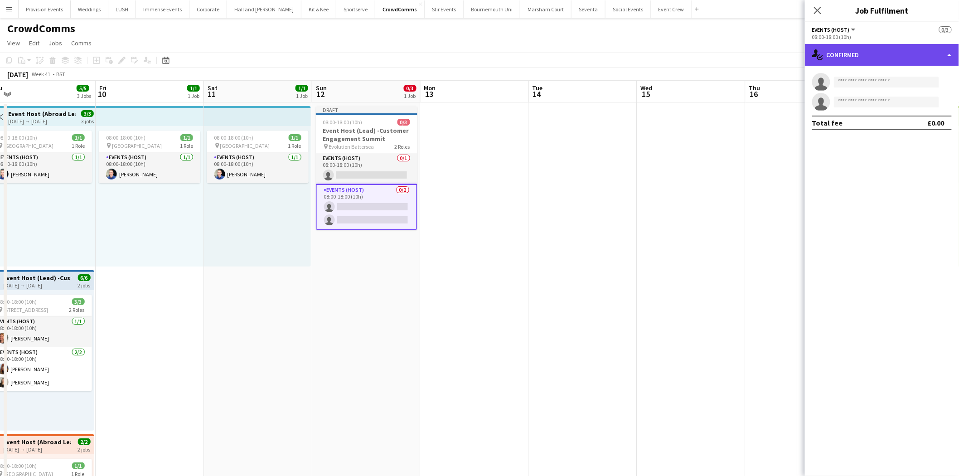
click at [927, 56] on div "single-neutral-actions-check-2 Confirmed" at bounding box center [882, 55] width 154 height 22
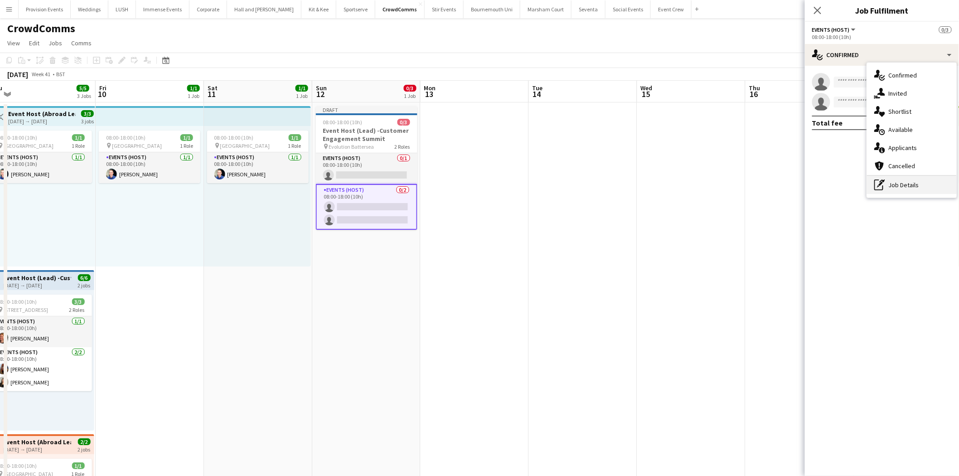
click at [907, 179] on div "pen-write Job Details" at bounding box center [912, 185] width 90 height 18
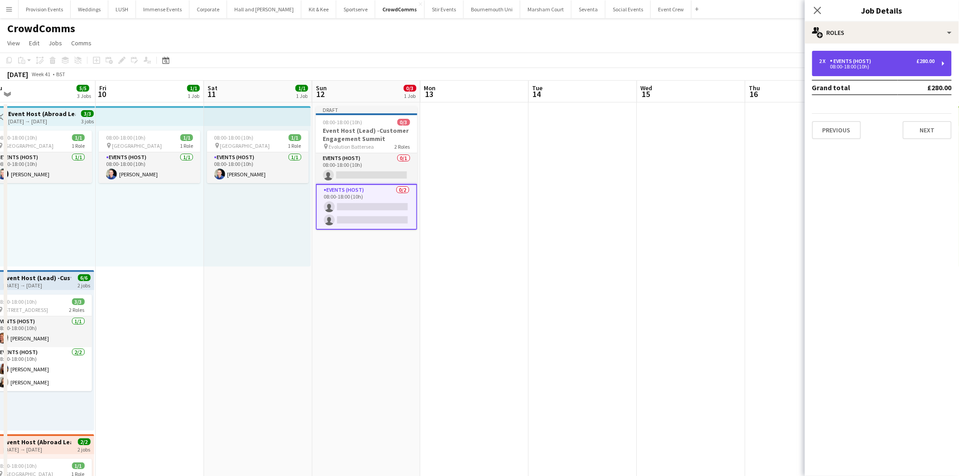
click at [875, 60] on div "2 x Events (Host) £280.00" at bounding box center [878, 61] width 116 height 6
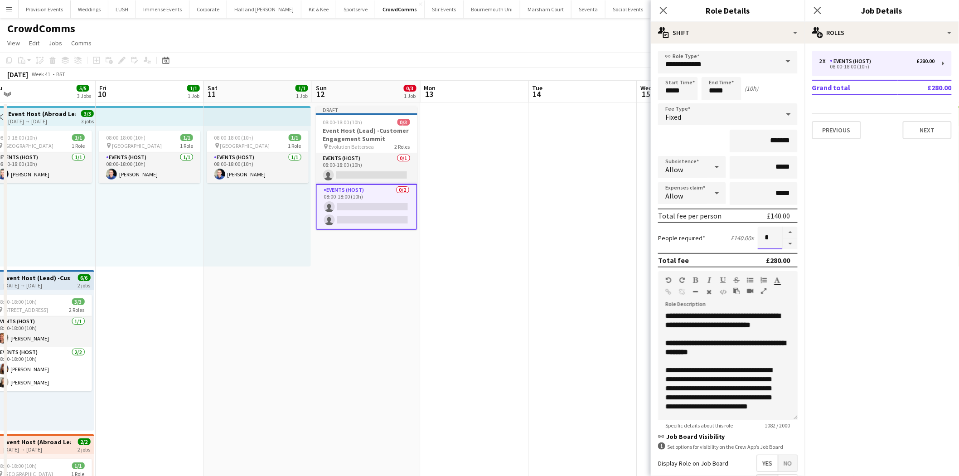
click at [758, 238] on input "*" at bounding box center [770, 238] width 25 height 23
type input "*"
click at [703, 324] on span "**********" at bounding box center [725, 333] width 120 height 43
drag, startPoint x: 698, startPoint y: 333, endPoint x: 605, endPoint y: 284, distance: 105.8
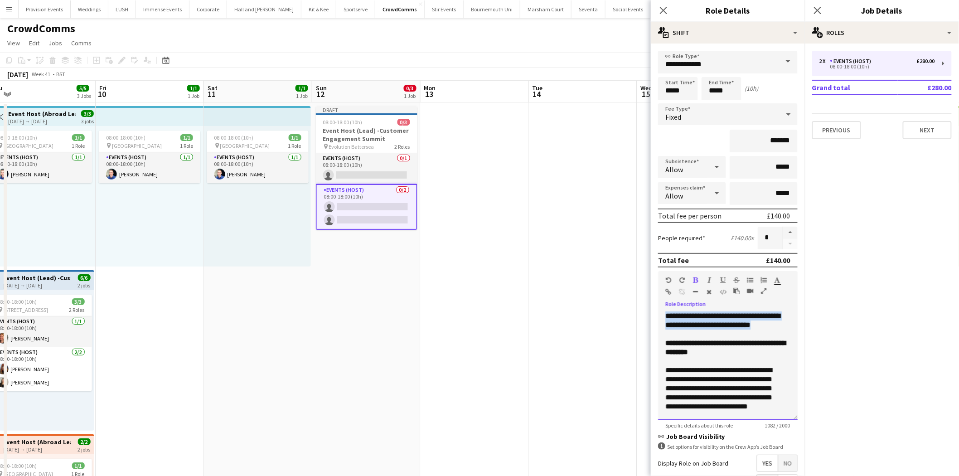
click at [605, 284] on body "Menu Boards Boards Boards All jobs Status Workforce Workforce My Workforce Recr…" at bounding box center [479, 471] width 959 height 942
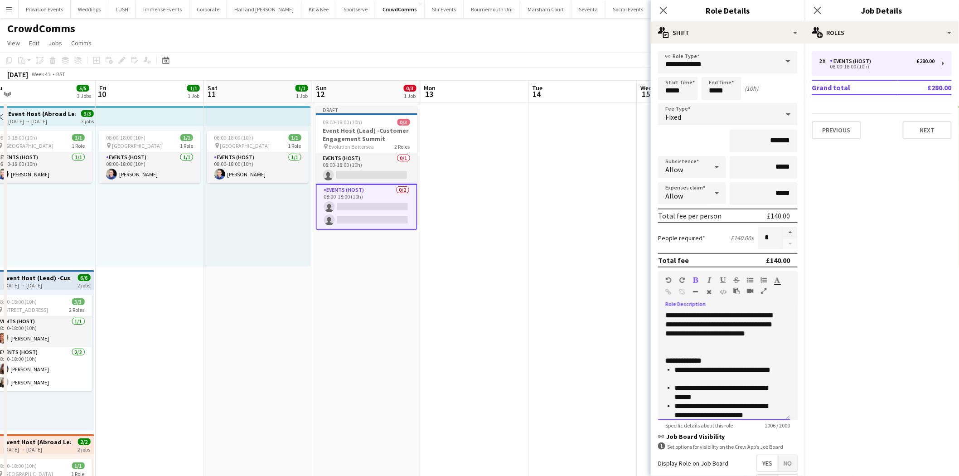
scroll to position [252, 0]
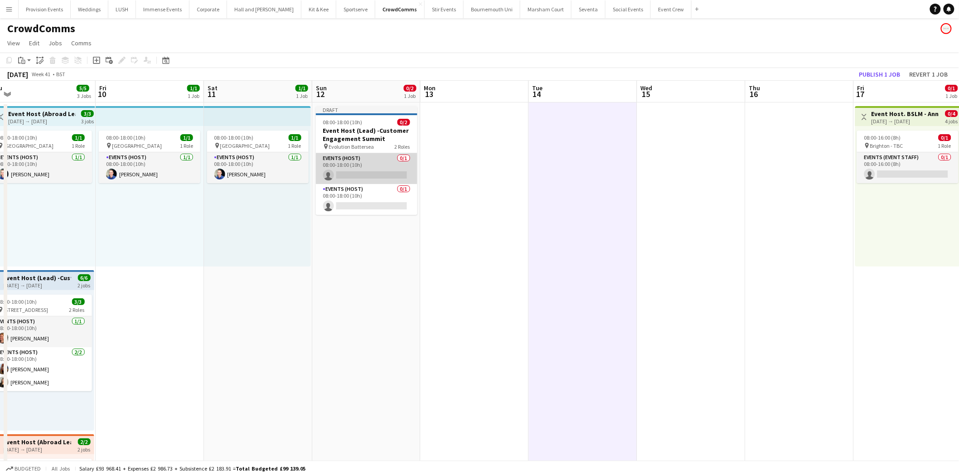
click at [395, 159] on app-card-role "Events (Host) 0/1 08:00-18:00 (10h) single-neutral-actions" at bounding box center [367, 168] width 102 height 31
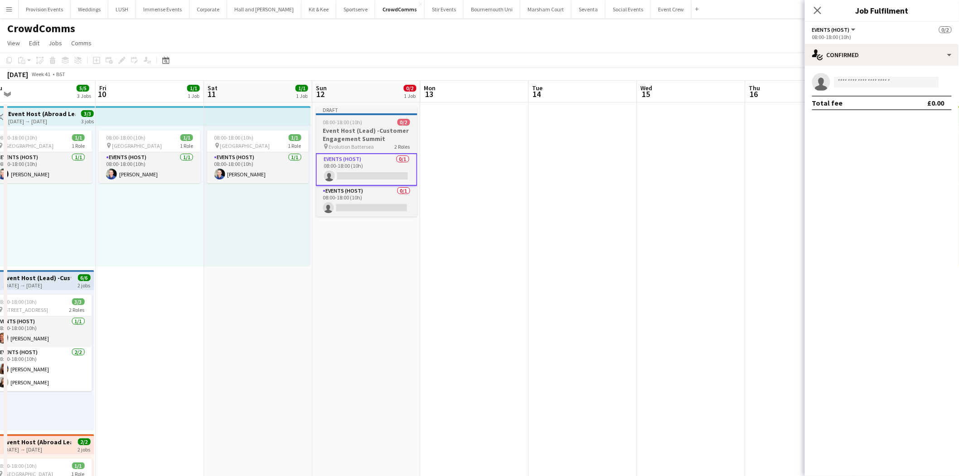
click at [363, 132] on h3 "Event Host (Lead) -Customer Engagement Summit" at bounding box center [367, 134] width 102 height 16
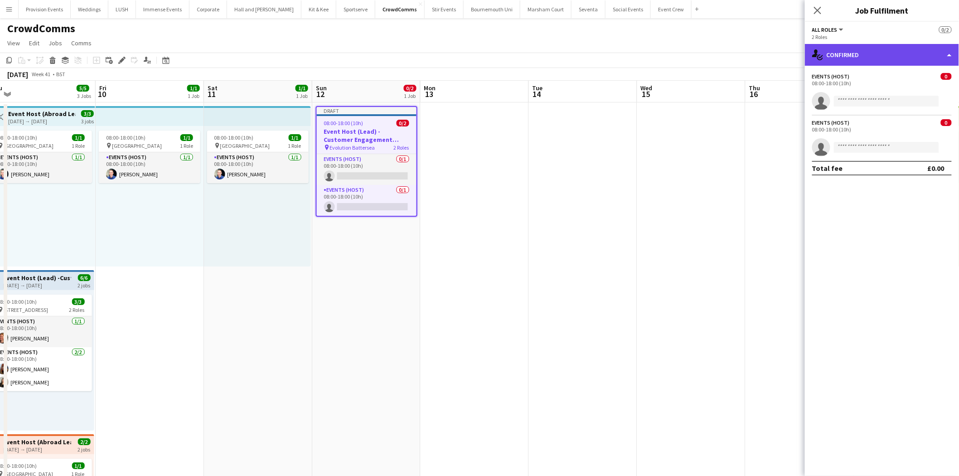
click at [887, 51] on div "single-neutral-actions-check-2 Confirmed" at bounding box center [882, 55] width 154 height 22
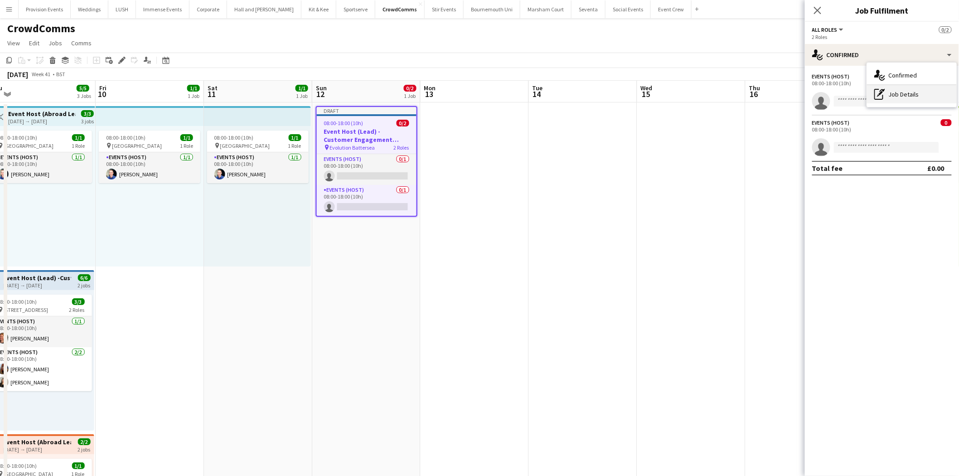
click at [912, 87] on div "pen-write Job Details" at bounding box center [912, 94] width 90 height 18
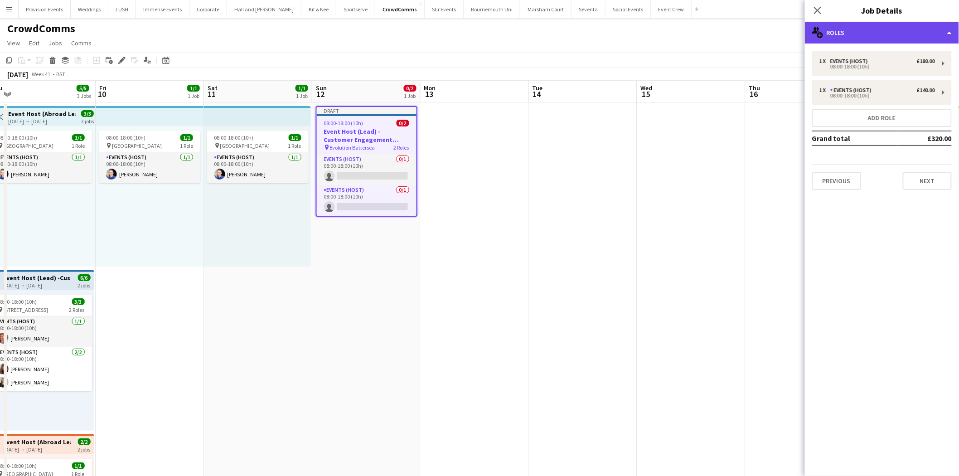
click at [887, 26] on div "multiple-users-add Roles" at bounding box center [882, 33] width 154 height 22
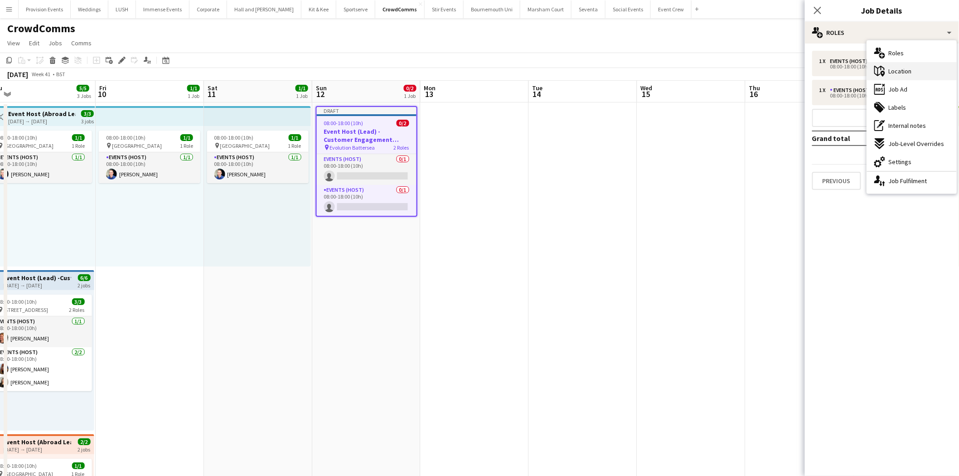
click at [907, 77] on div "maps-pin-1 Location" at bounding box center [912, 71] width 90 height 18
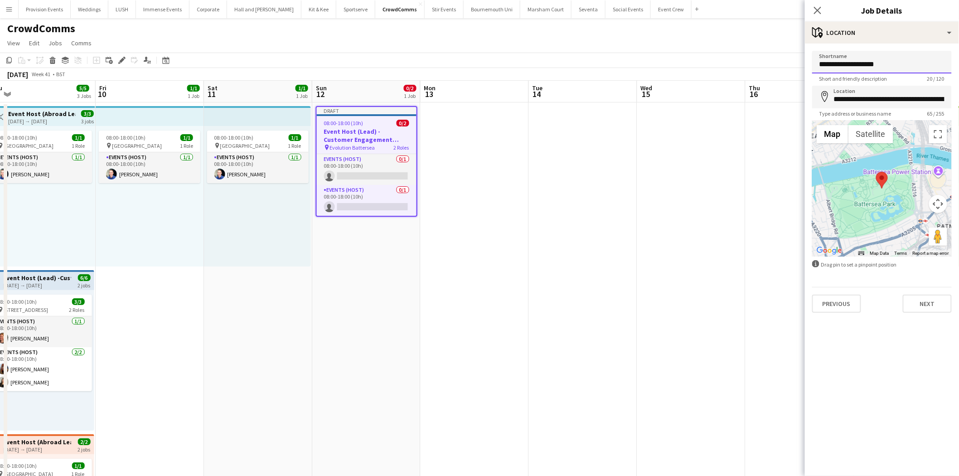
click at [863, 66] on input "**********" at bounding box center [882, 62] width 140 height 23
paste input
type input "**********"
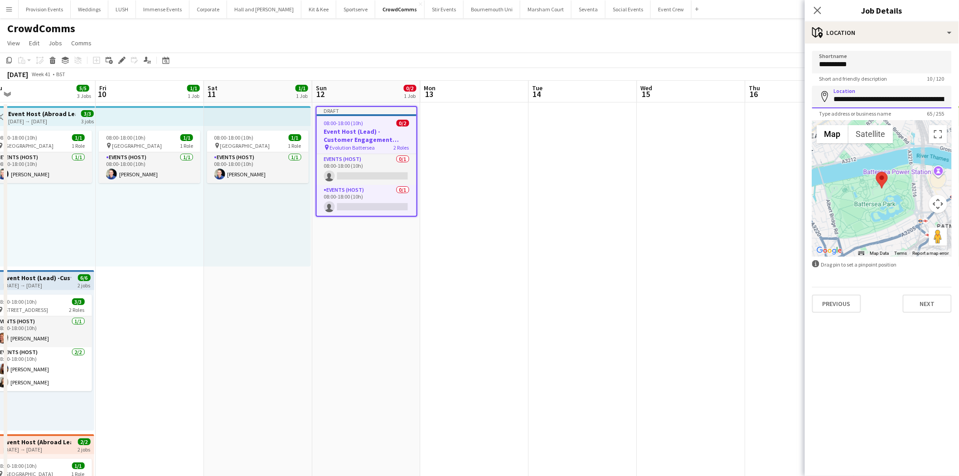
click at [896, 96] on input "**********" at bounding box center [882, 97] width 140 height 23
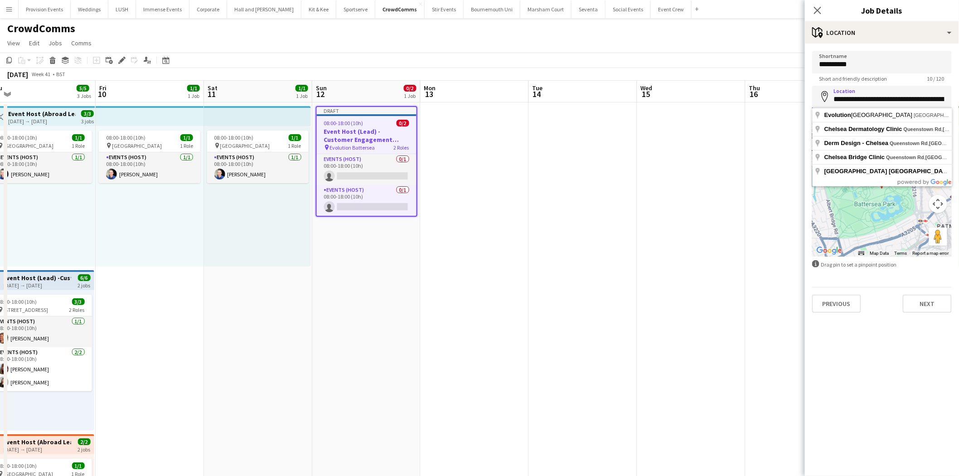
paste input
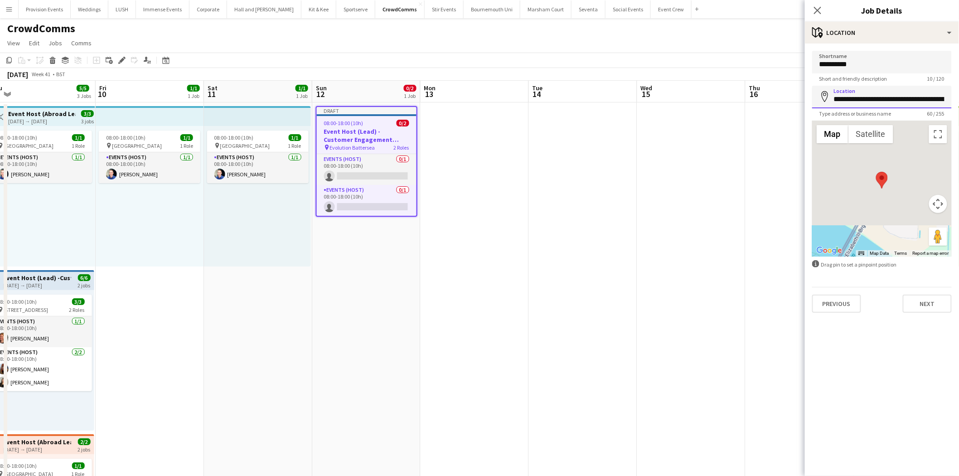
click at [873, 101] on input "**********" at bounding box center [882, 97] width 140 height 23
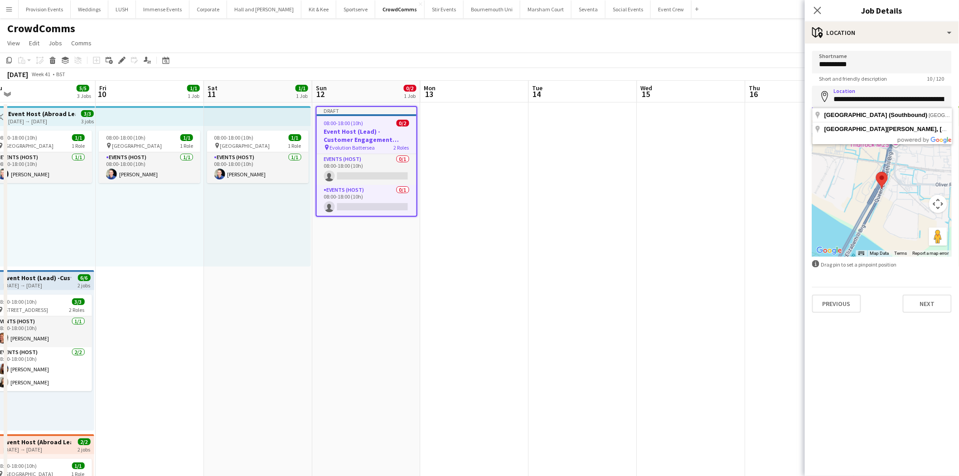
click at [873, 101] on input "**********" at bounding box center [882, 97] width 140 height 23
click at [874, 102] on input "**********" at bounding box center [882, 97] width 140 height 22
paste input
type input "**********"
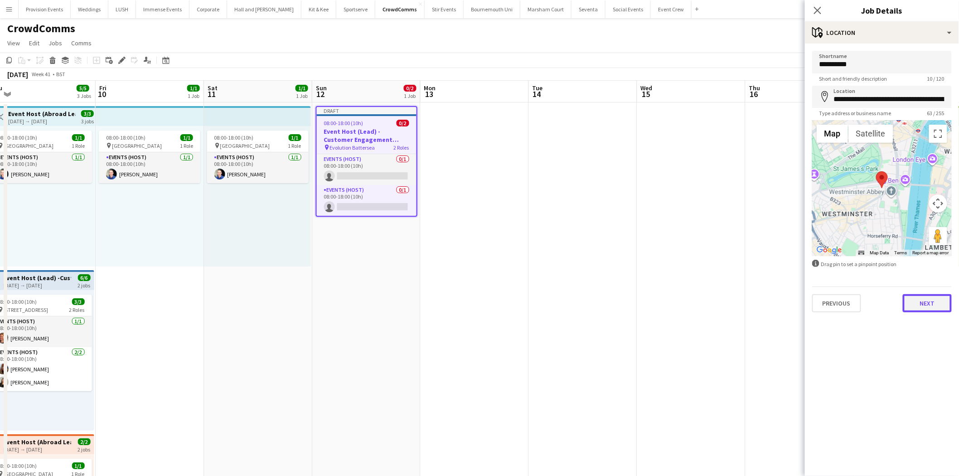
click at [942, 309] on button "Next" at bounding box center [927, 303] width 49 height 18
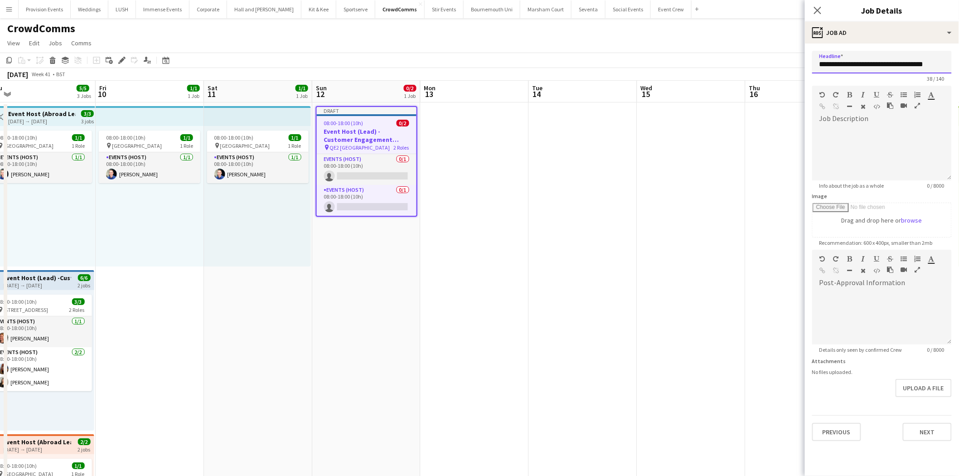
scroll to position [0, 6]
drag, startPoint x: 857, startPoint y: 65, endPoint x: 966, endPoint y: 89, distance: 112.4
click at [959, 89] on html "Menu Boards Boards Boards All jobs Status Workforce Workforce My Workforce Recr…" at bounding box center [479, 471] width 959 height 942
type input "**********"
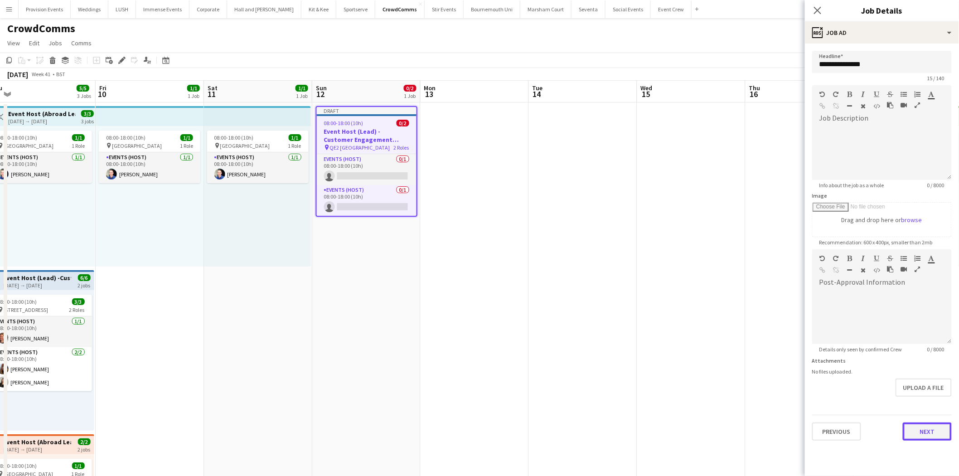
click at [928, 438] on button "Next" at bounding box center [927, 431] width 49 height 18
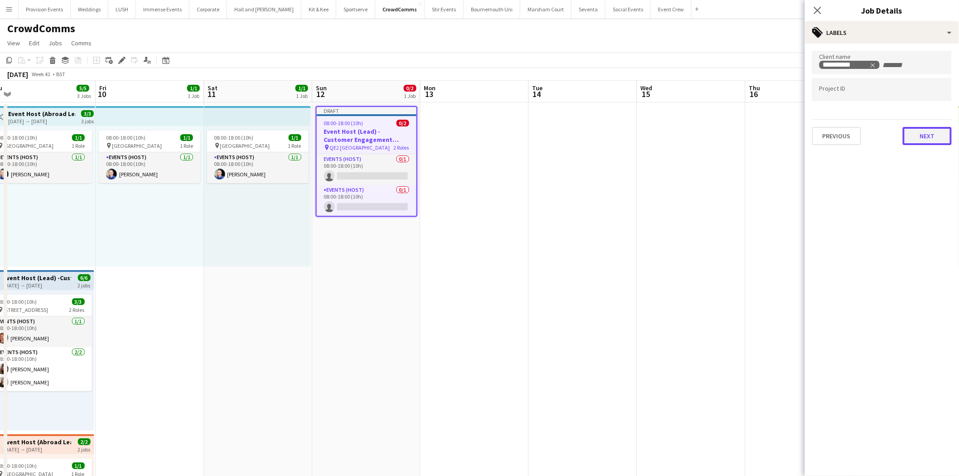
click at [935, 133] on button "Next" at bounding box center [927, 136] width 49 height 18
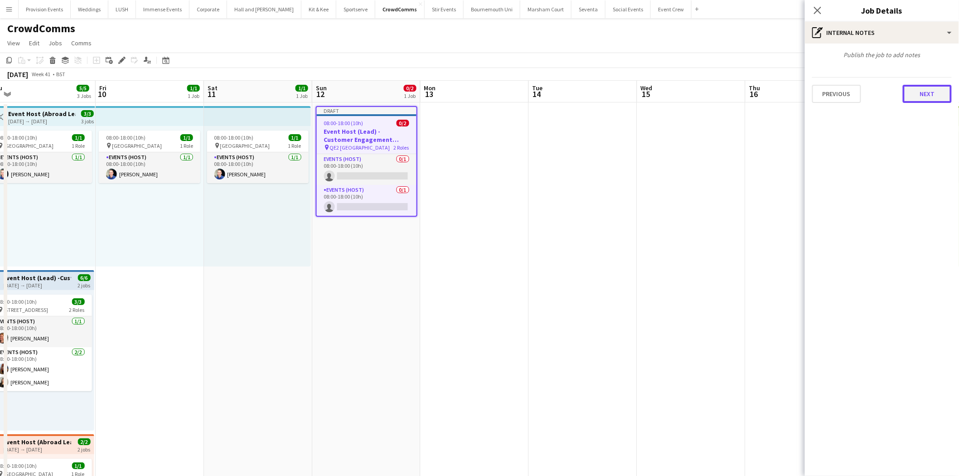
click at [926, 97] on button "Next" at bounding box center [927, 94] width 49 height 18
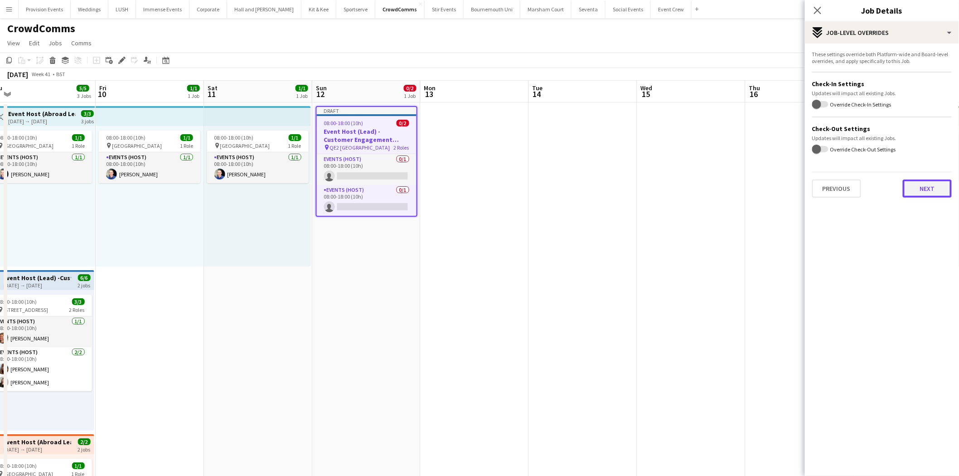
click at [920, 185] on button "Next" at bounding box center [927, 188] width 49 height 18
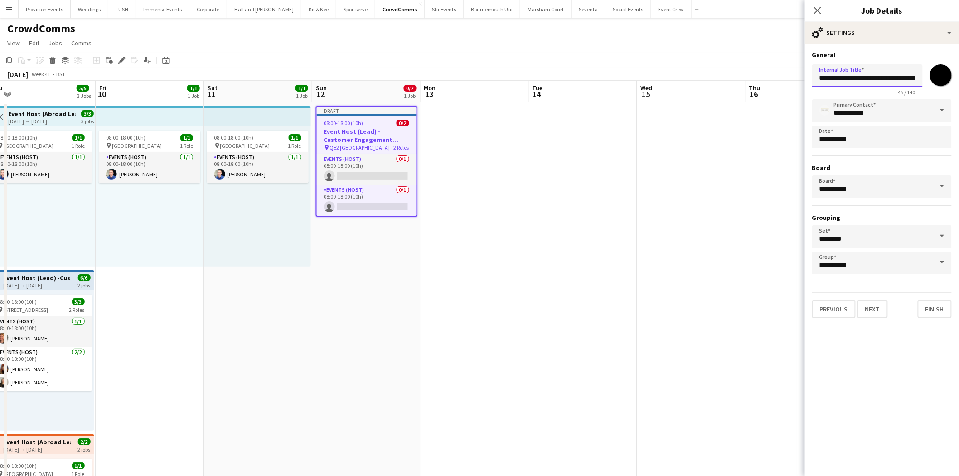
scroll to position [0, 55]
drag, startPoint x: 878, startPoint y: 76, endPoint x: 966, endPoint y: 88, distance: 89.7
click at [959, 88] on html "Menu Boards Boards Boards All jobs Status Workforce Workforce My Workforce Recr…" at bounding box center [479, 471] width 959 height 942
type input "**********"
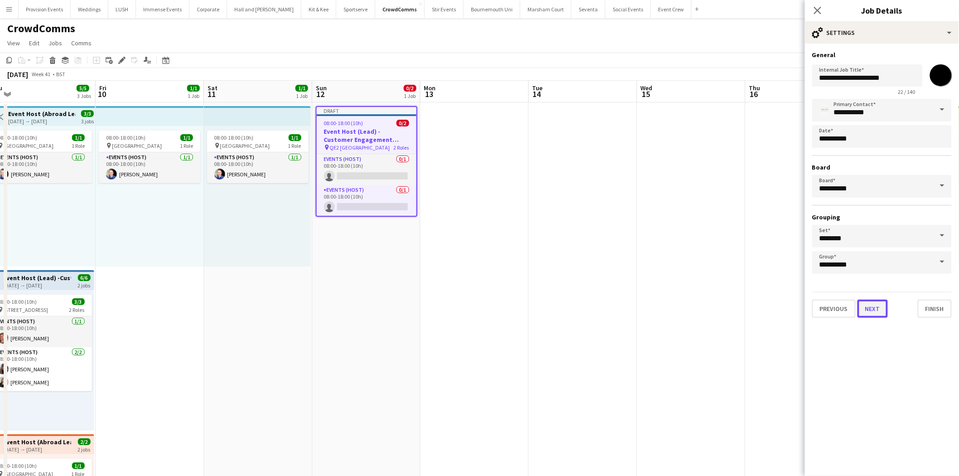
click at [877, 310] on button "Next" at bounding box center [873, 309] width 30 height 18
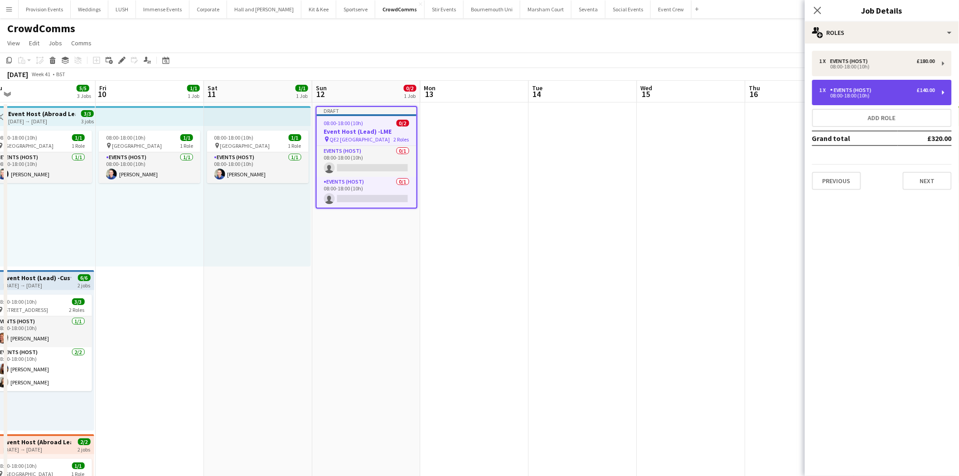
click at [904, 97] on div "08:00-18:00 (10h)" at bounding box center [878, 95] width 116 height 5
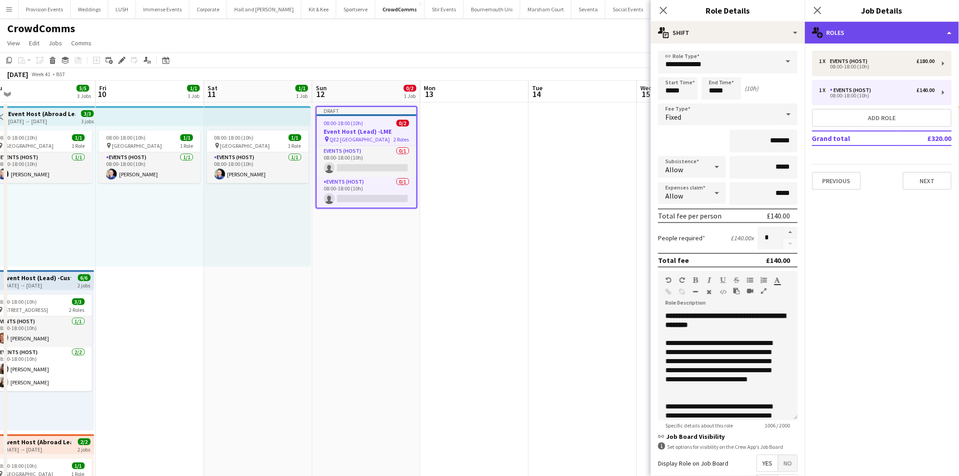
click at [880, 29] on div "multiple-users-add Roles" at bounding box center [882, 33] width 154 height 22
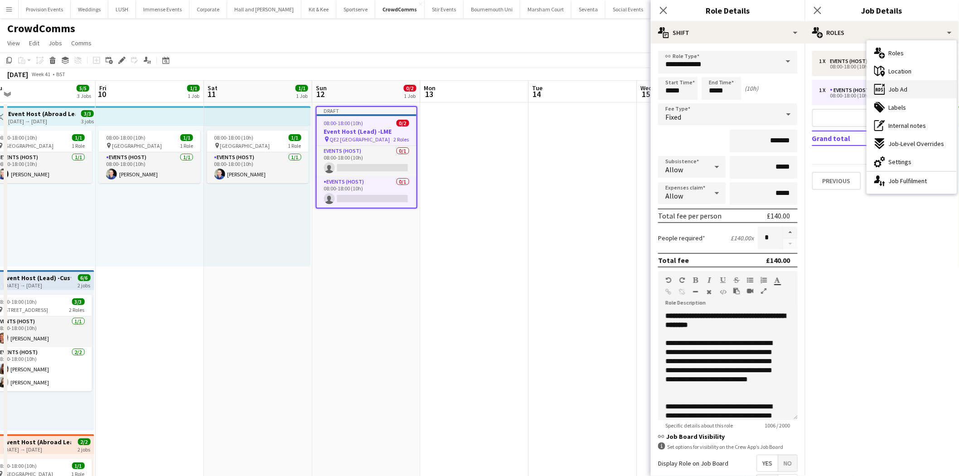
click at [903, 91] on span "Job Ad" at bounding box center [898, 89] width 19 height 8
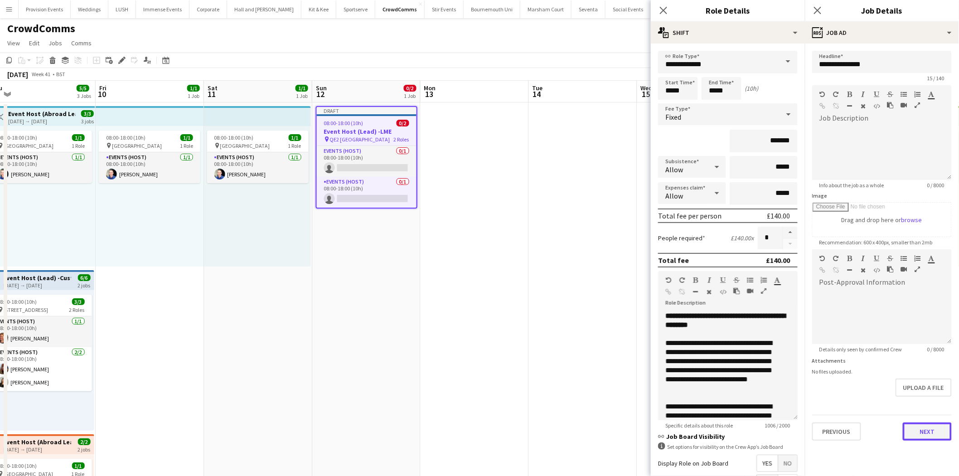
click at [928, 432] on button "Next" at bounding box center [927, 431] width 49 height 18
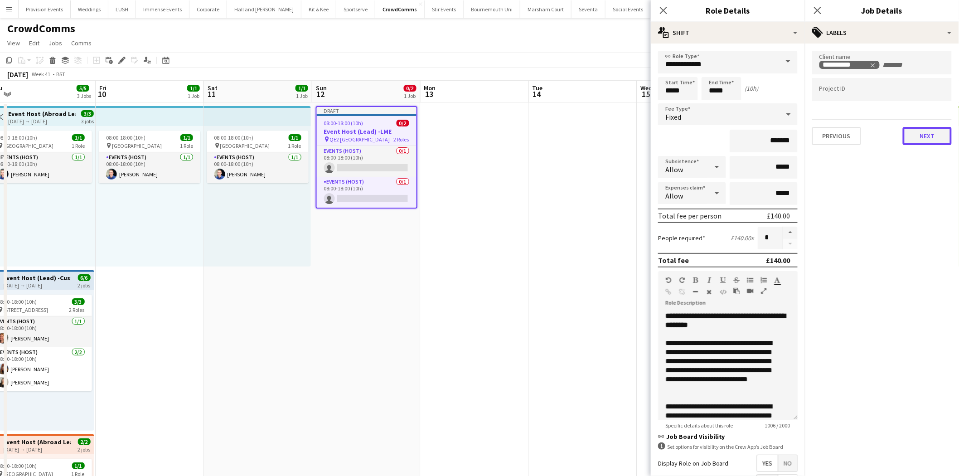
click at [939, 137] on button "Next" at bounding box center [927, 136] width 49 height 18
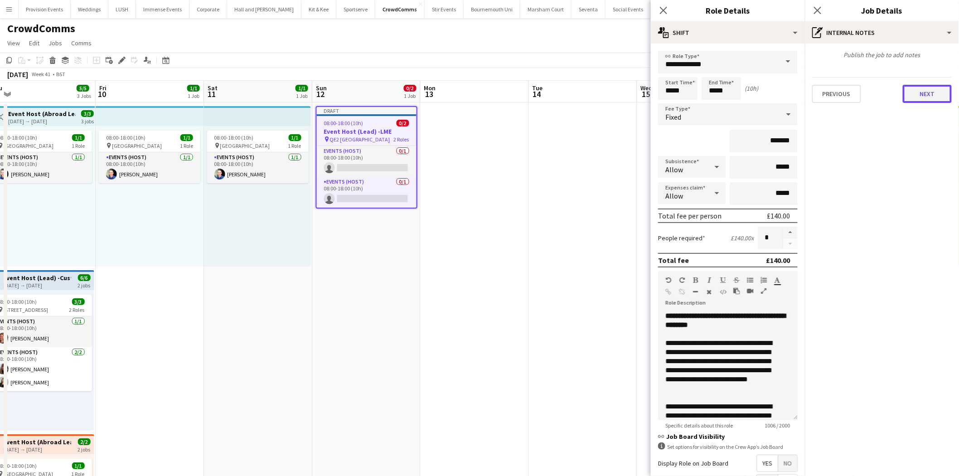
click at [931, 96] on button "Next" at bounding box center [927, 94] width 49 height 18
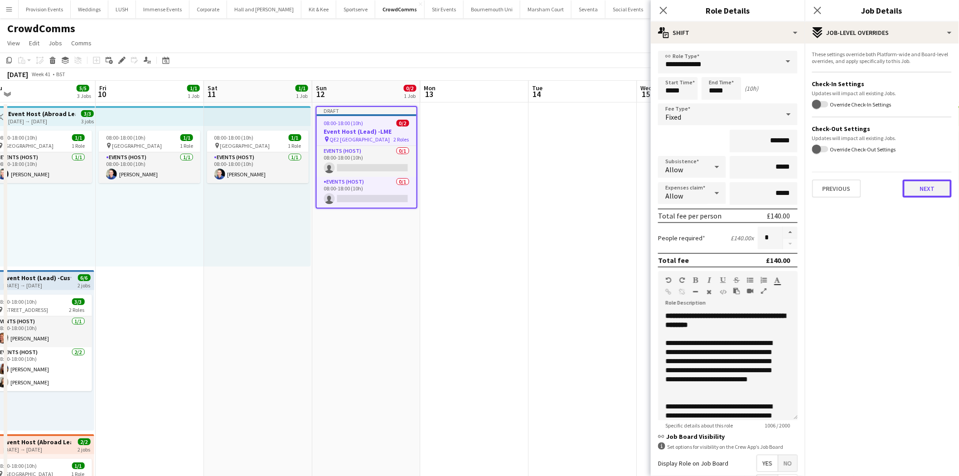
click at [920, 186] on button "Next" at bounding box center [927, 188] width 49 height 18
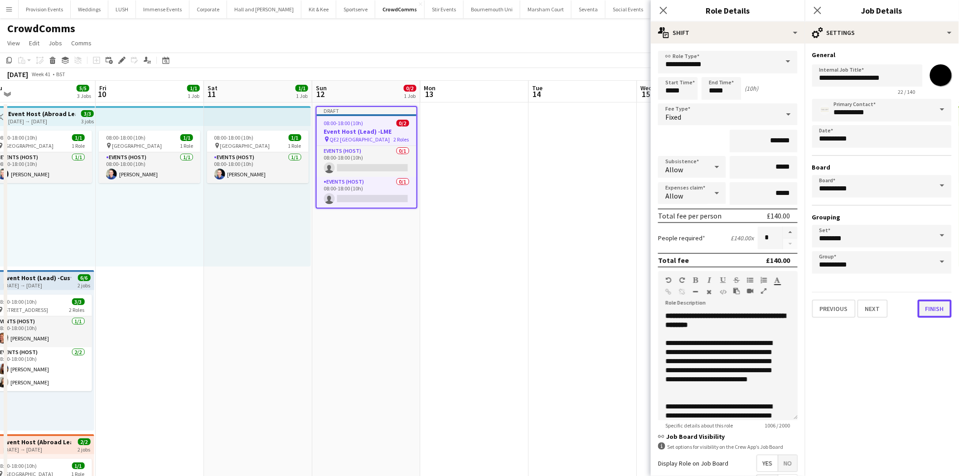
click at [937, 302] on button "Finish" at bounding box center [935, 309] width 34 height 18
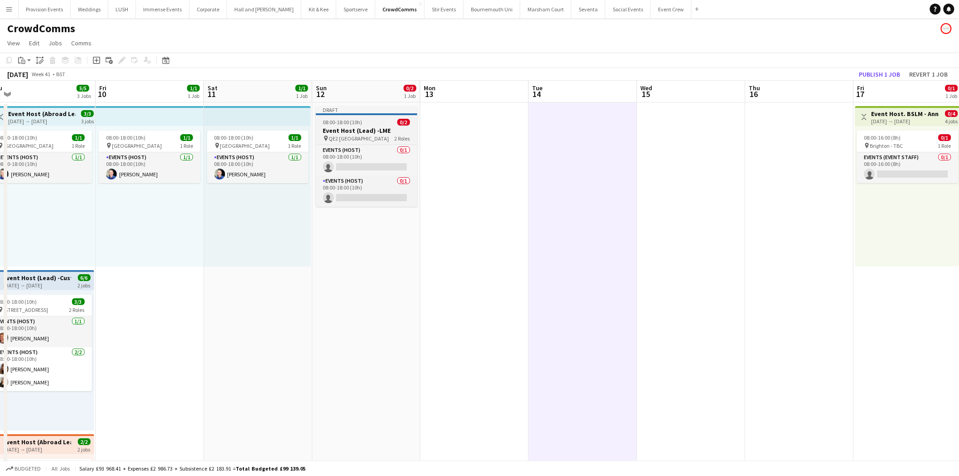
click at [369, 118] on app-job-card "Draft 08:00-18:00 (10h) 0/2 Event Host (Lead) -LME pin QE2 London 2 Roles Event…" at bounding box center [367, 156] width 102 height 101
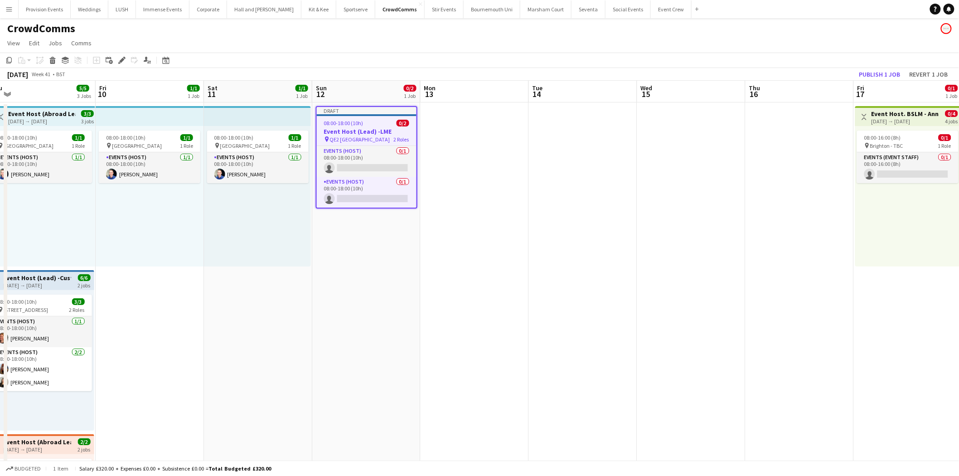
click at [369, 118] on app-job-card "Draft 08:00-18:00 (10h) 0/2 Event Host (Lead) -LME pin QE2 London 2 Roles Event…" at bounding box center [367, 157] width 102 height 102
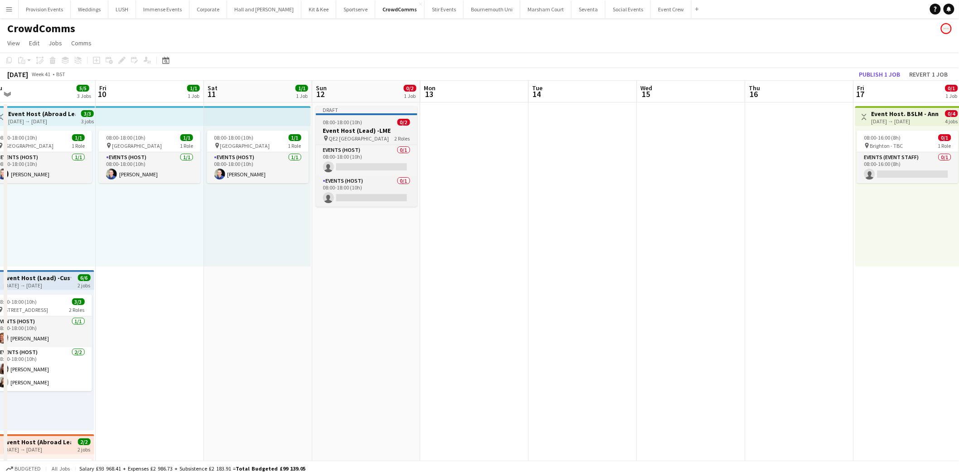
click at [350, 130] on h3 "Event Host (Lead) -LME" at bounding box center [367, 130] width 102 height 8
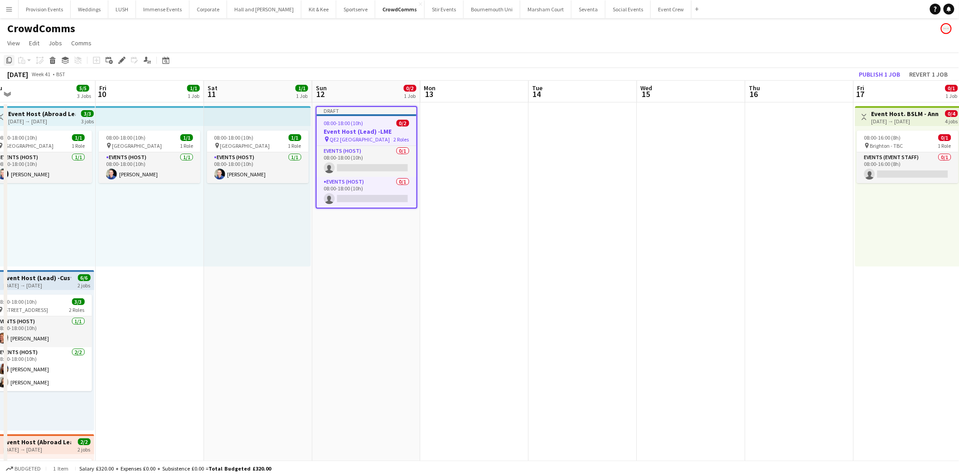
click at [9, 55] on div "Copy" at bounding box center [9, 60] width 11 height 11
click at [104, 59] on div "Add linked Job" at bounding box center [109, 60] width 11 height 11
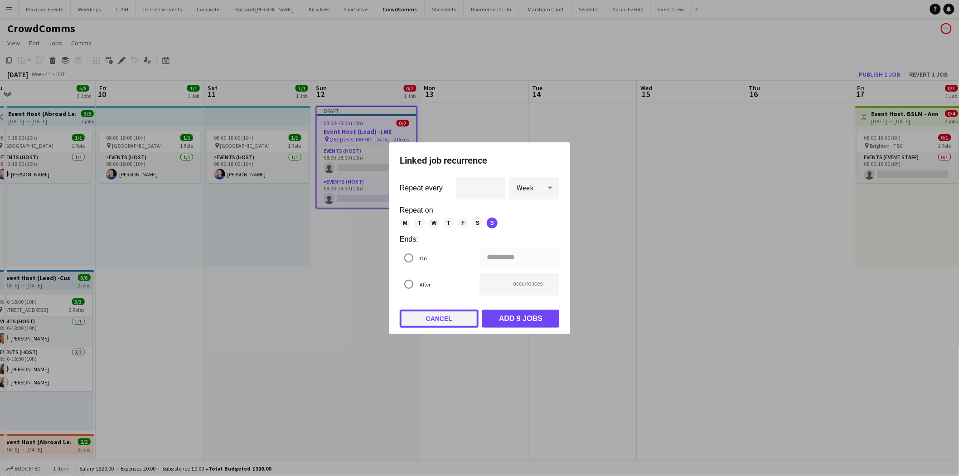
click at [470, 315] on button "Cancel" at bounding box center [439, 319] width 79 height 18
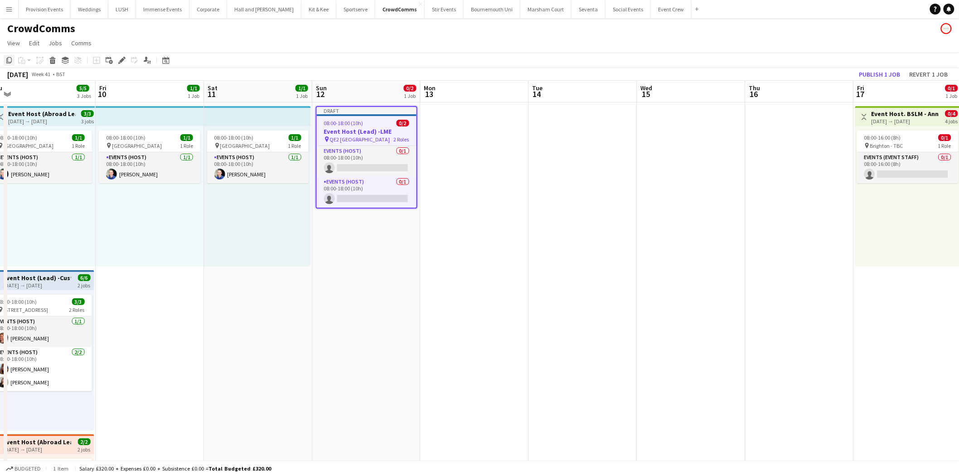
click at [11, 59] on icon "Copy" at bounding box center [8, 60] width 7 height 7
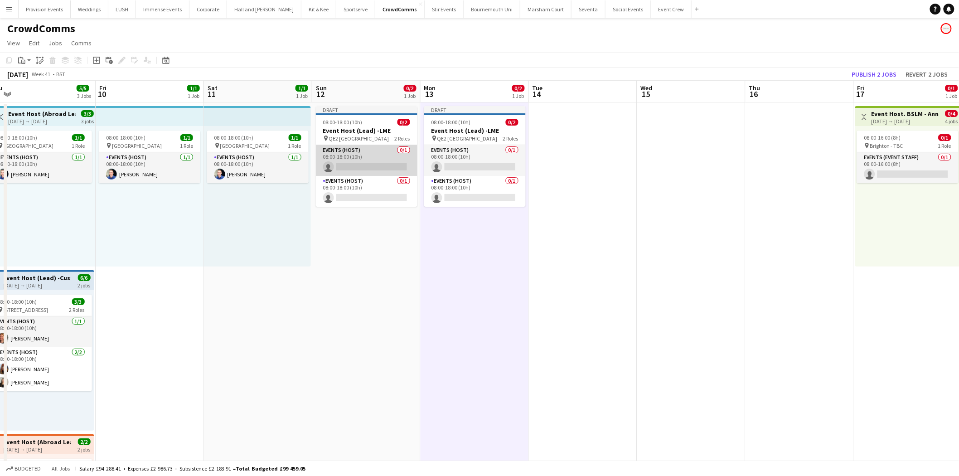
click at [366, 169] on app-card-role "Events (Host) 0/1 08:00-18:00 (10h) single-neutral-actions" at bounding box center [367, 160] width 102 height 31
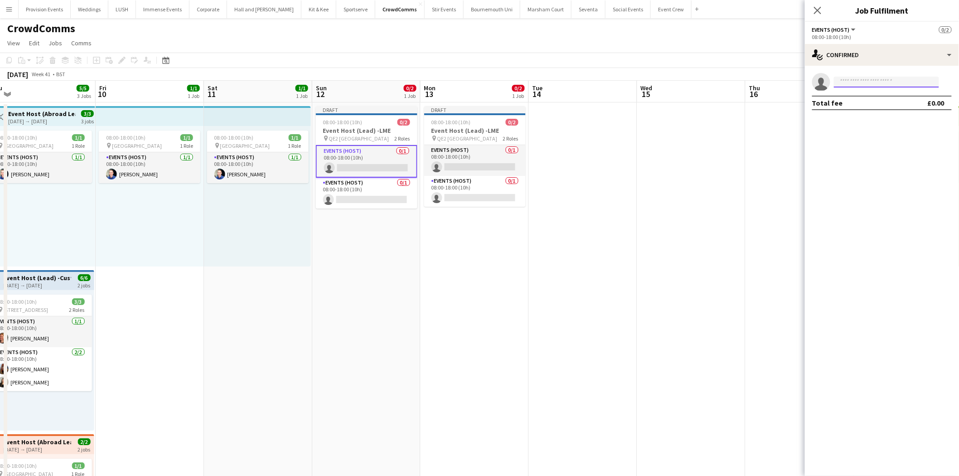
click at [857, 82] on input at bounding box center [886, 82] width 105 height 11
type input "***"
click at [861, 98] on span "[PERSON_NAME]" at bounding box center [868, 95] width 52 height 8
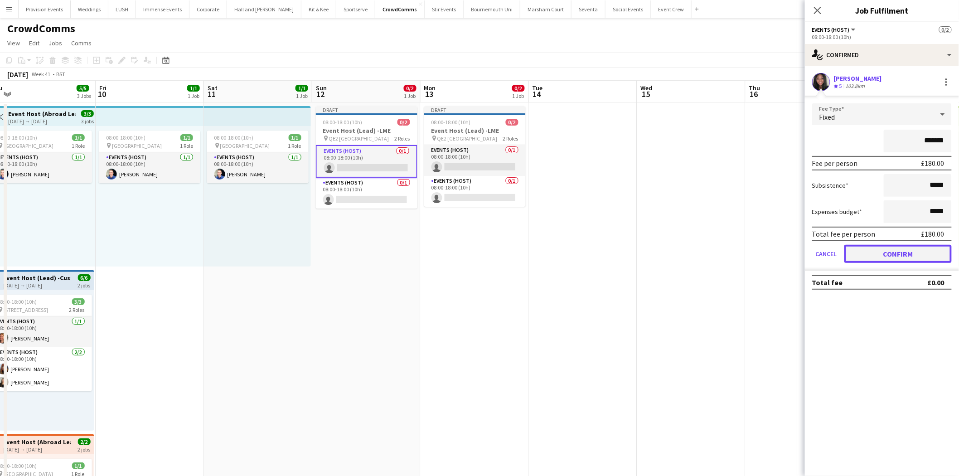
click at [886, 247] on button "Confirm" at bounding box center [897, 254] width 107 height 18
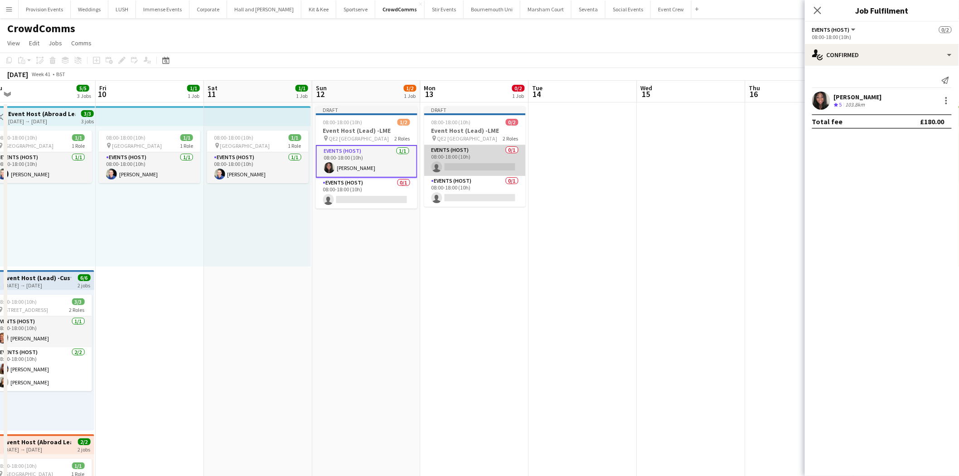
click at [454, 153] on app-card-role "Events (Host) 0/1 08:00-18:00 (10h) single-neutral-actions" at bounding box center [475, 160] width 102 height 31
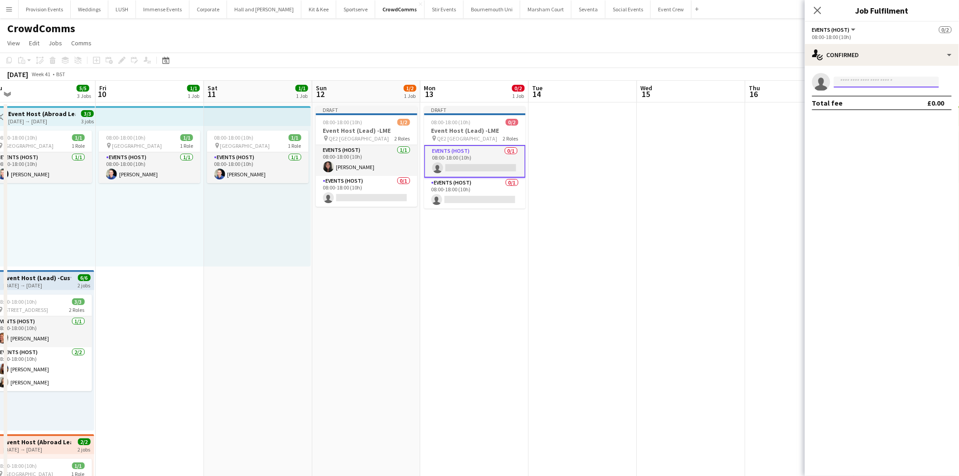
click at [899, 81] on input at bounding box center [886, 82] width 105 height 11
type input "*"
type input "****"
click at [892, 102] on span "[PERSON_NAME][EMAIL_ADDRESS][DOMAIN_NAME]" at bounding box center [887, 102] width 91 height 7
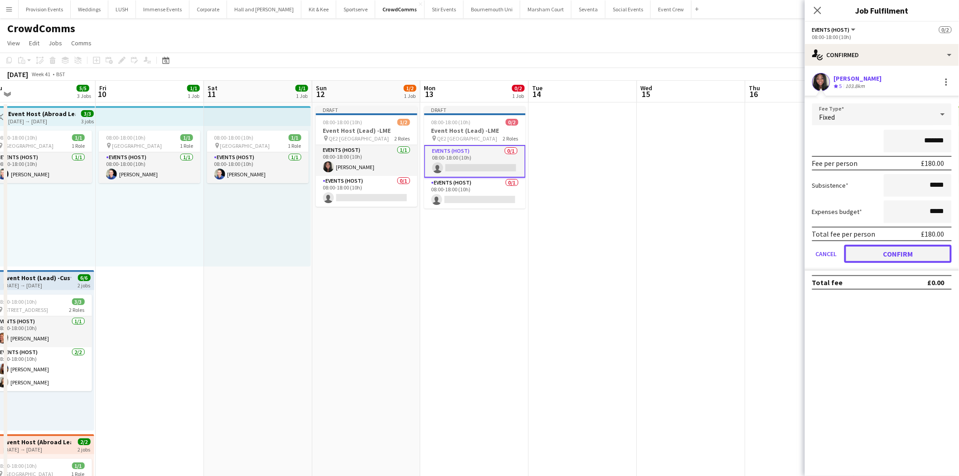
click at [896, 252] on button "Confirm" at bounding box center [897, 254] width 107 height 18
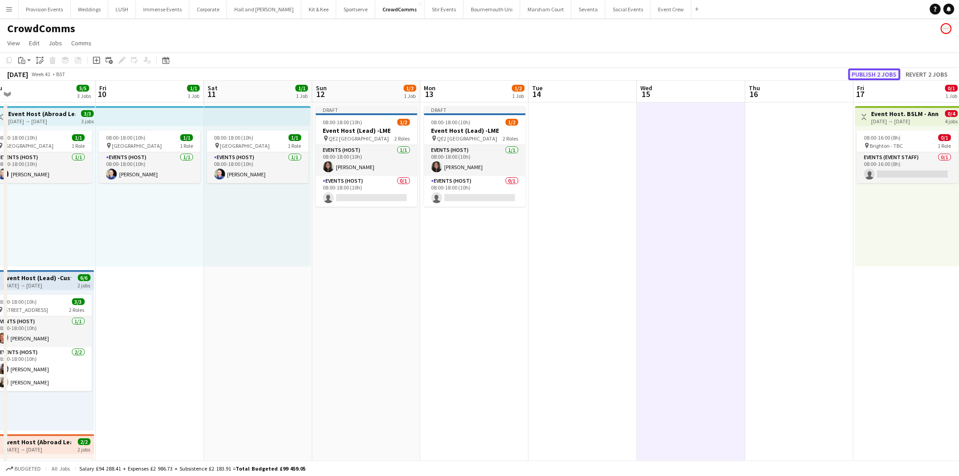
click at [874, 75] on button "Publish 2 jobs" at bounding box center [875, 74] width 52 height 12
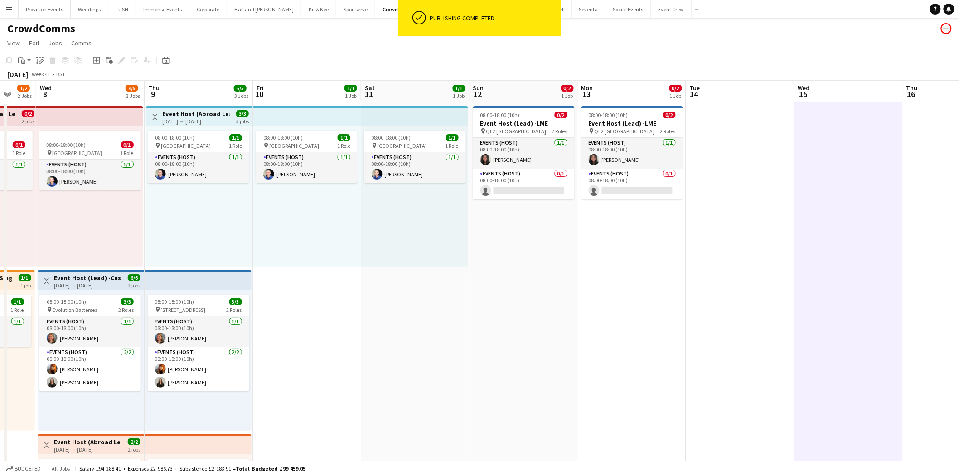
scroll to position [0, 295]
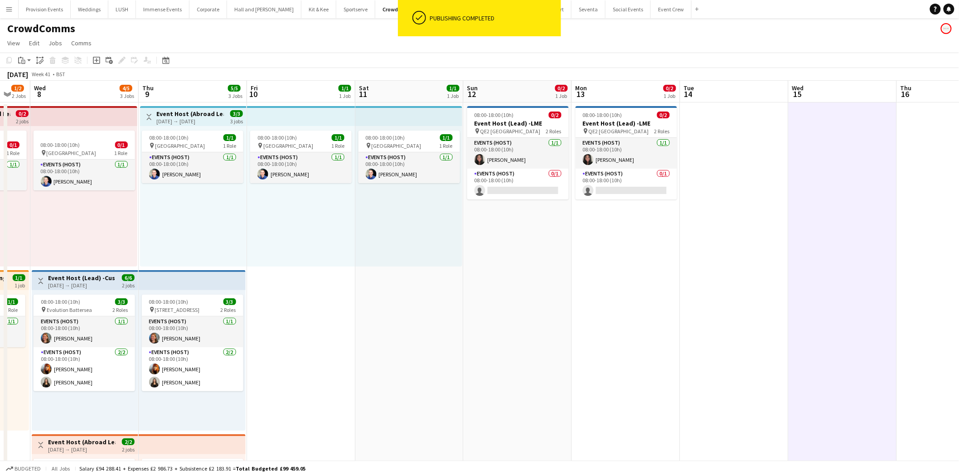
drag, startPoint x: 315, startPoint y: 223, endPoint x: 467, endPoint y: 238, distance: 152.5
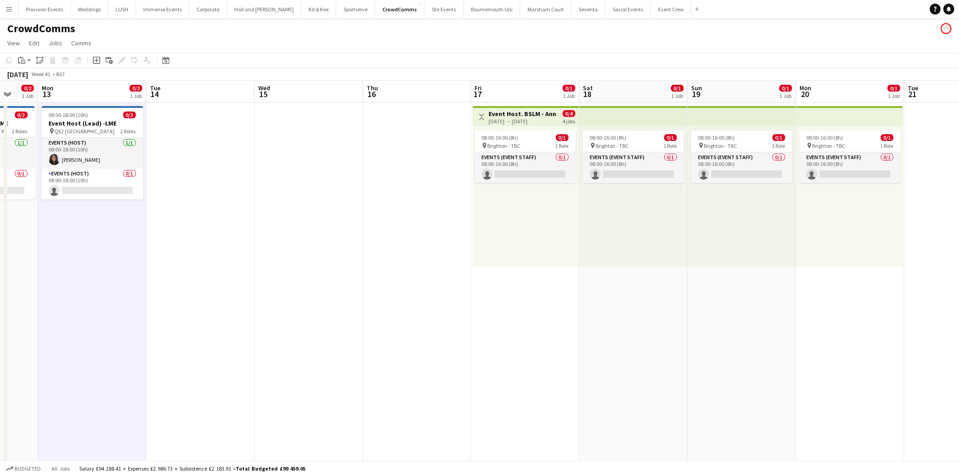
scroll to position [0, 310]
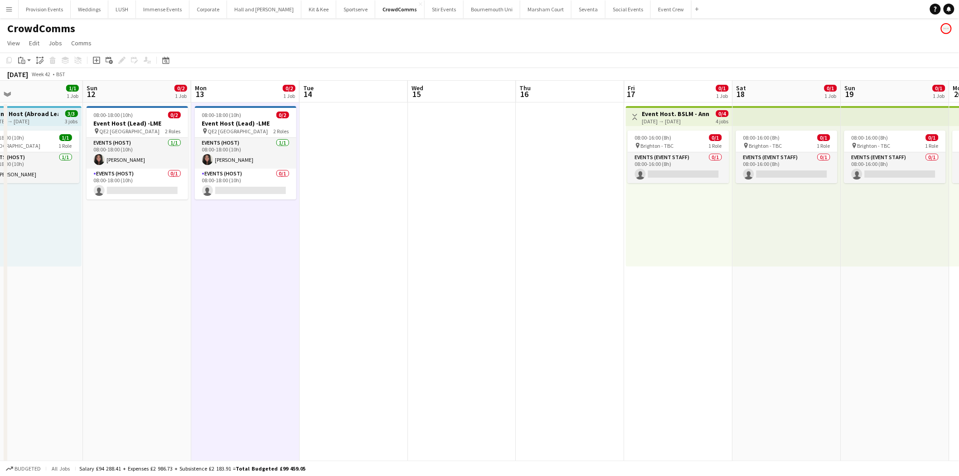
drag, startPoint x: 372, startPoint y: 288, endPoint x: 660, endPoint y: 257, distance: 289.4
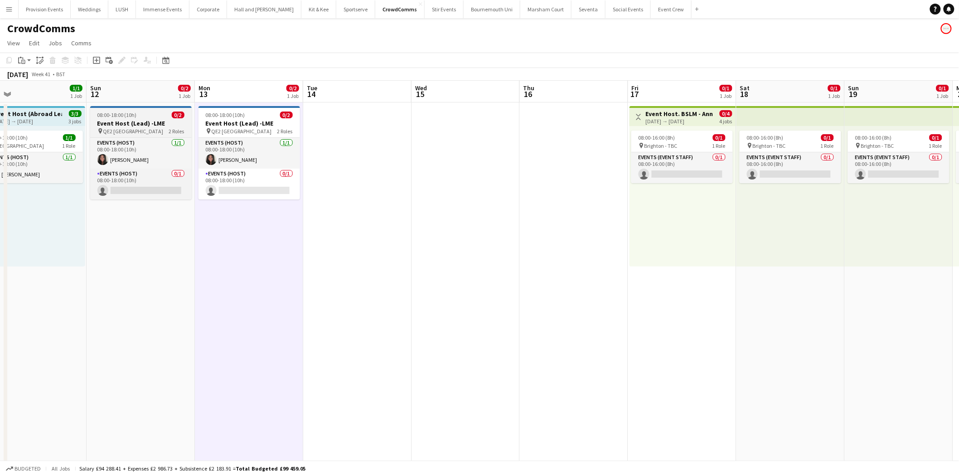
click at [134, 116] on span "08:00-18:00 (10h)" at bounding box center [116, 115] width 39 height 7
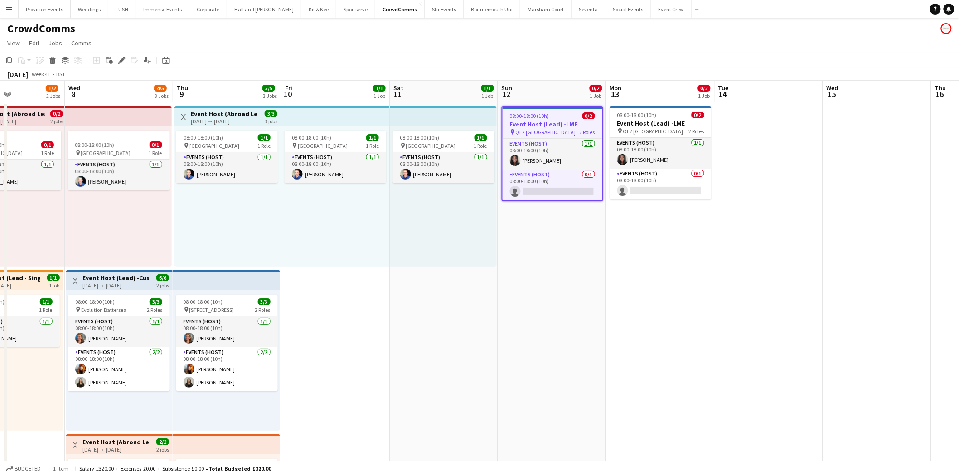
scroll to position [0, 251]
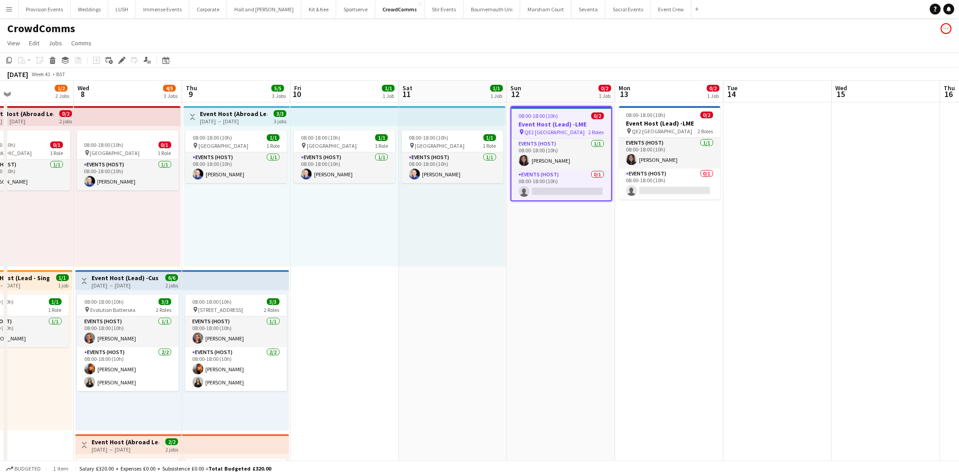
drag, startPoint x: 160, startPoint y: 334, endPoint x: 581, endPoint y: 263, distance: 426.5
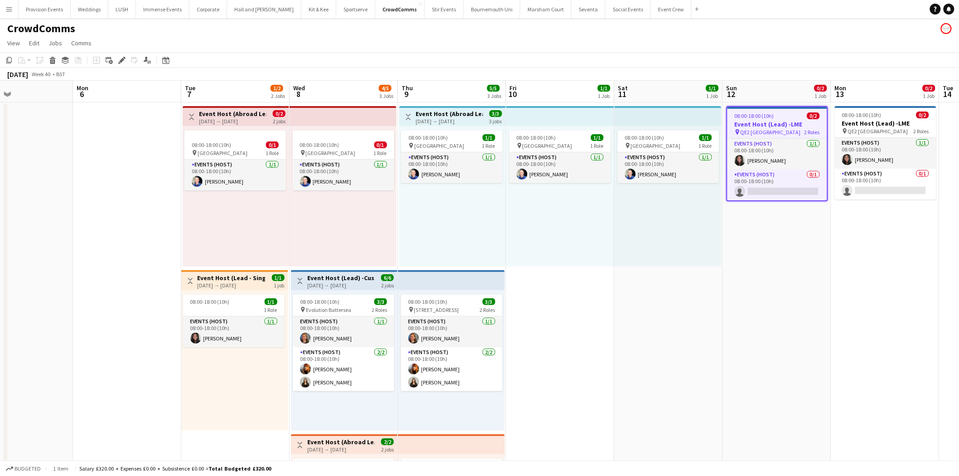
scroll to position [0, 254]
drag, startPoint x: 292, startPoint y: 218, endPoint x: 506, endPoint y: 227, distance: 214.6
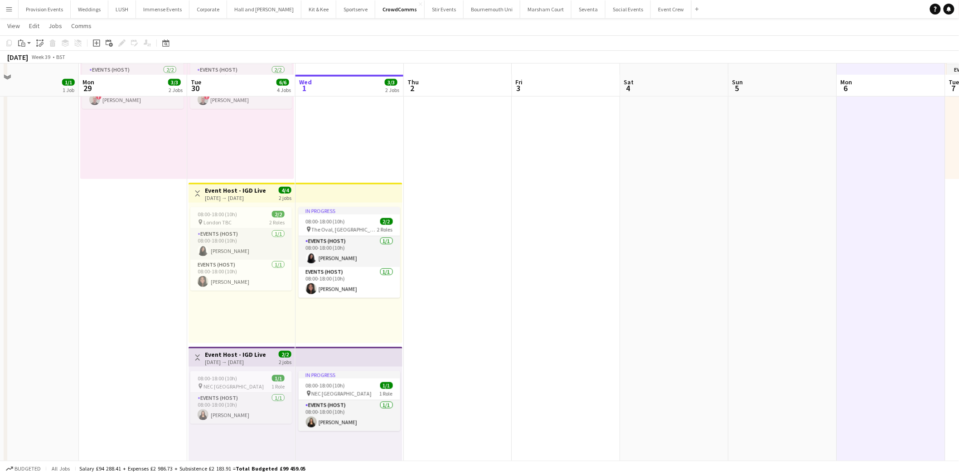
scroll to position [262, 0]
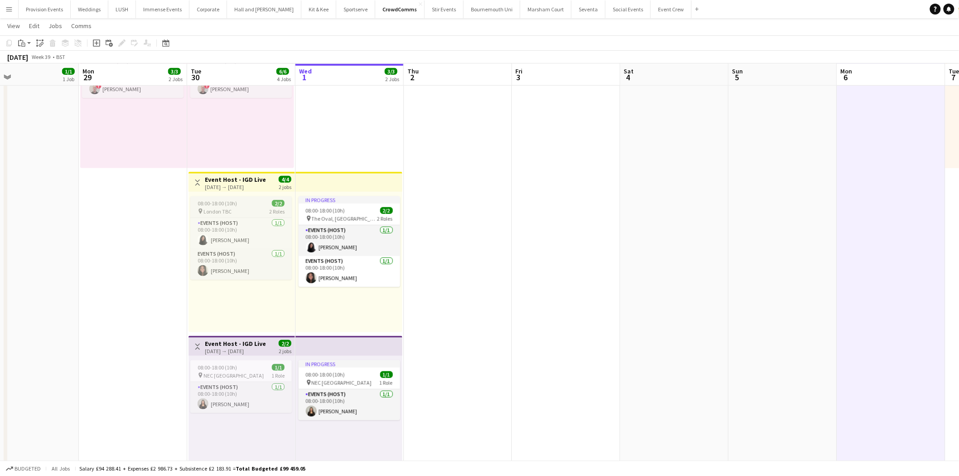
click at [238, 197] on app-job-card "08:00-18:00 (10h) 2/2 pin London TBC 2 Roles Events (Host) [DATE] 08:00-18:00 (…" at bounding box center [241, 237] width 102 height 83
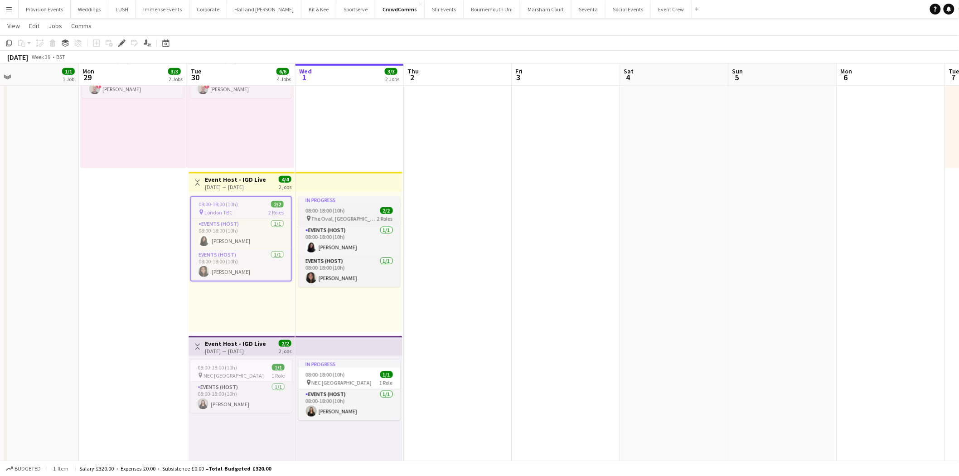
click at [324, 213] on app-job-card "In progress 08:00-18:00 (10h) 2/2 pin The Oval, London 2 Roles Events (Host) [D…" at bounding box center [350, 241] width 102 height 91
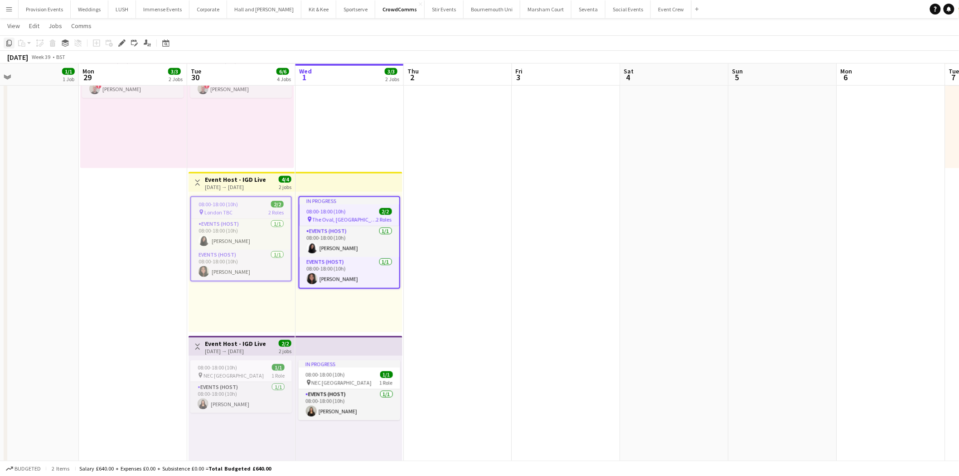
click at [5, 44] on icon "Copy" at bounding box center [8, 42] width 7 height 7
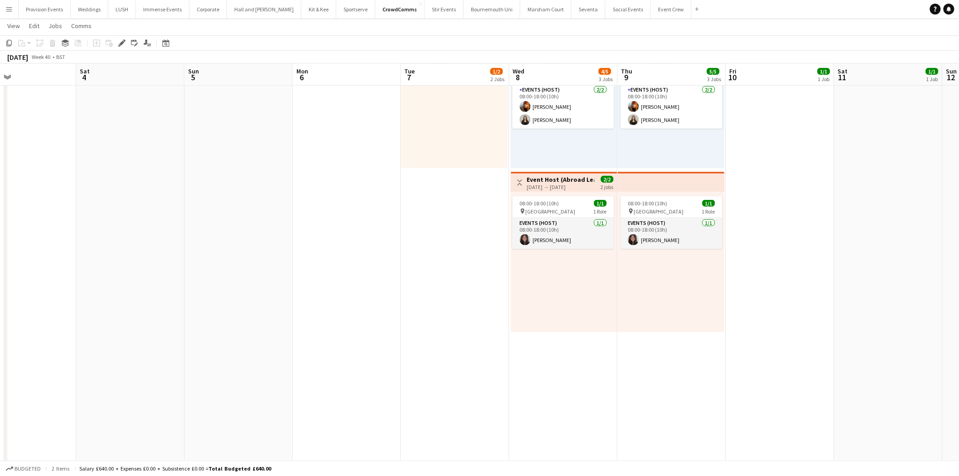
drag, startPoint x: 559, startPoint y: 175, endPoint x: -47, endPoint y: 116, distance: 608.4
click at [0, 116] on html "Menu Boards Boards Boards All jobs Status Workforce Workforce My Workforce Recr…" at bounding box center [479, 208] width 959 height 941
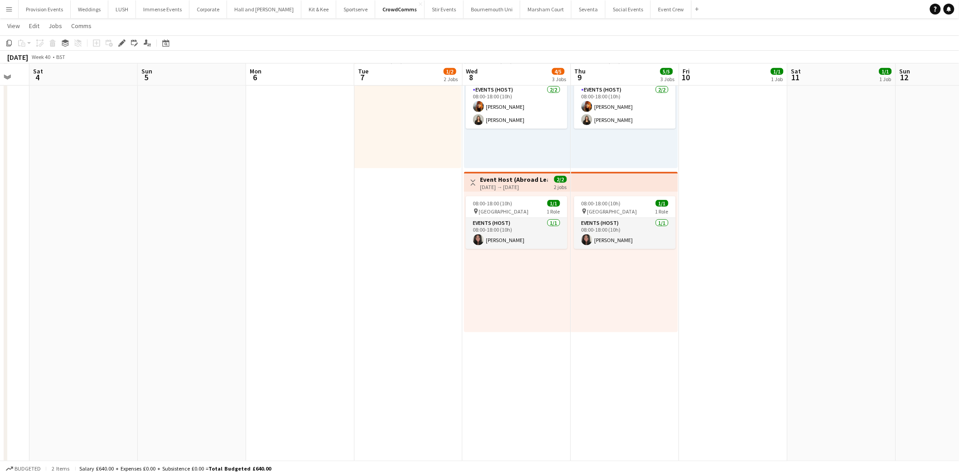
drag, startPoint x: 286, startPoint y: 170, endPoint x: -80, endPoint y: 97, distance: 372.9
click at [0, 97] on html "Menu Boards Boards Boards All jobs Status Workforce Workforce My Workforce Recr…" at bounding box center [479, 208] width 959 height 941
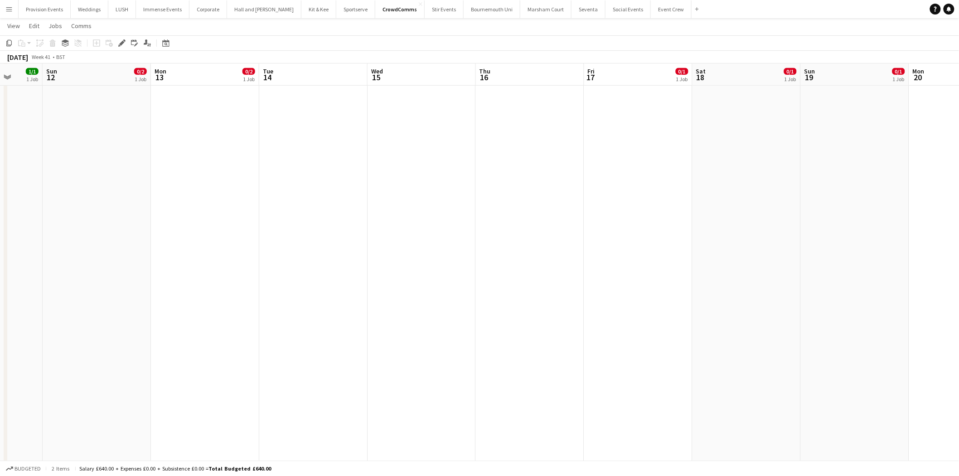
drag, startPoint x: 289, startPoint y: 151, endPoint x: 20, endPoint y: 102, distance: 273.8
click at [20, 102] on app-calendar-viewport "Thu 9 5/5 3 Jobs Fri 10 1/1 1 Job Sat 11 1/1 1 Job Sun 12 0/2 1 Job Mon 13 0/2 …" at bounding box center [479, 219] width 959 height 890
click at [395, 129] on app-date-cell at bounding box center [419, 252] width 108 height 824
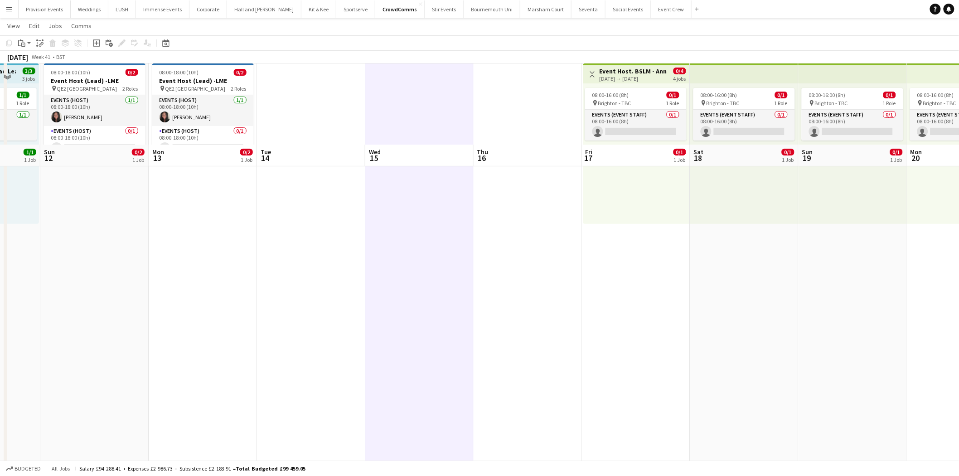
scroll to position [0, 0]
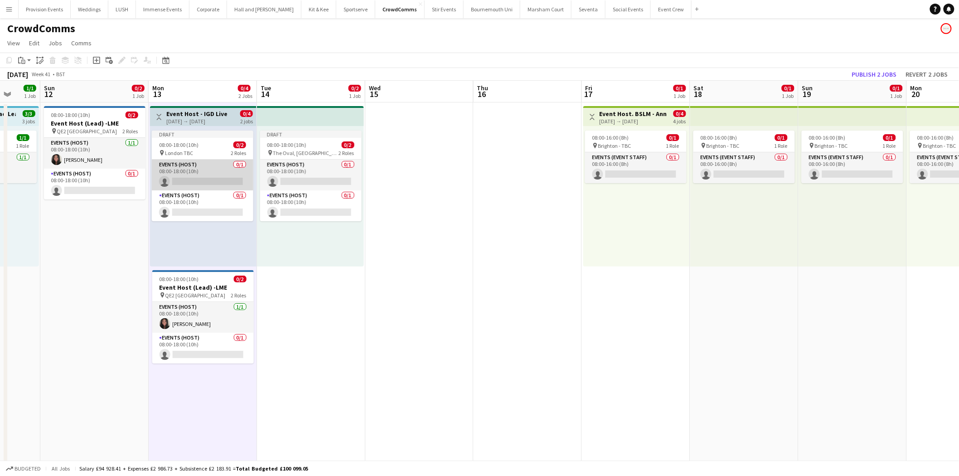
click at [207, 174] on app-card-role "Events (Host) 0/1 08:00-18:00 (10h) single-neutral-actions" at bounding box center [203, 175] width 102 height 31
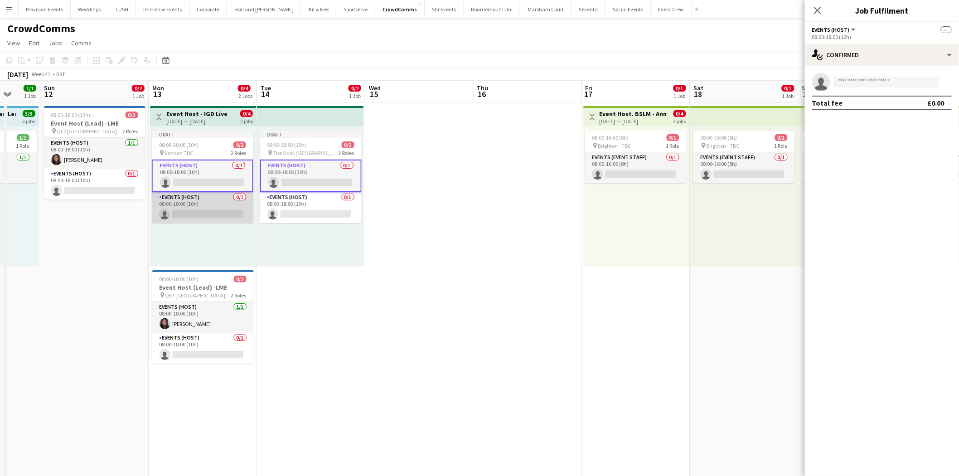
click at [200, 198] on app-card-role "Events (Host) 0/1 08:00-18:00 (10h) single-neutral-actions" at bounding box center [203, 207] width 102 height 31
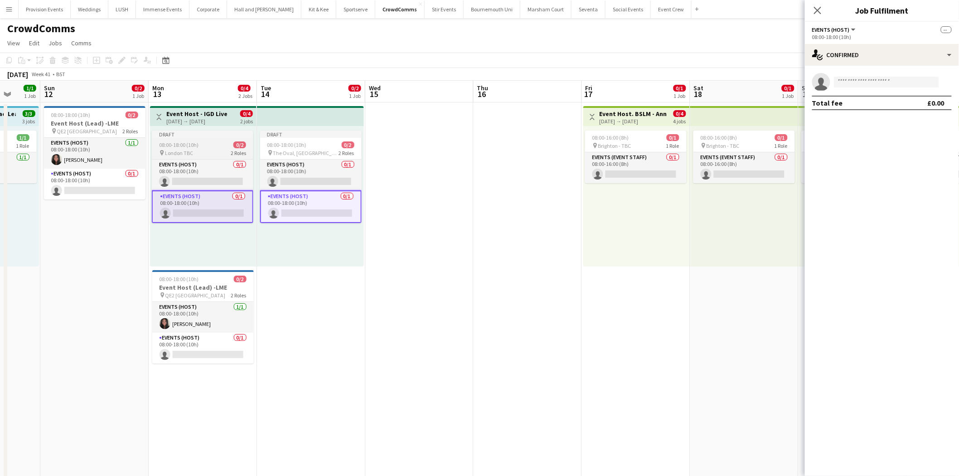
click at [165, 133] on div "Draft" at bounding box center [203, 134] width 102 height 7
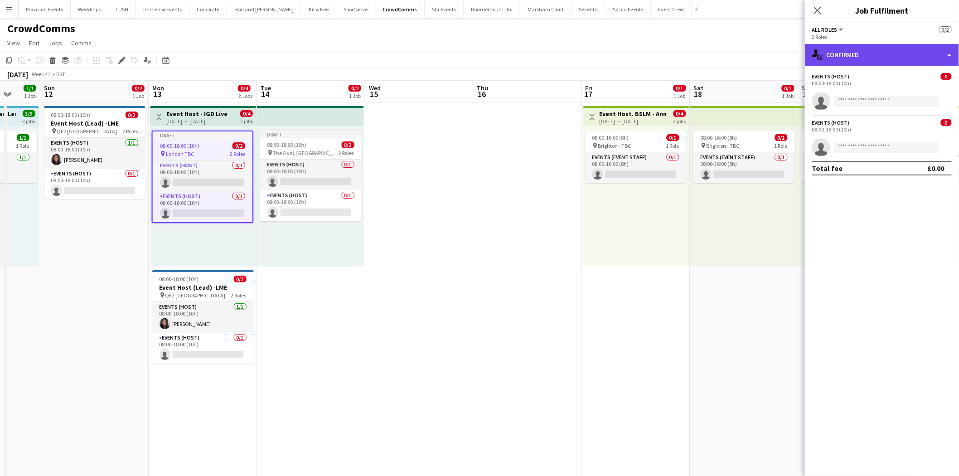
click at [908, 53] on div "single-neutral-actions-check-2 Confirmed" at bounding box center [882, 55] width 154 height 22
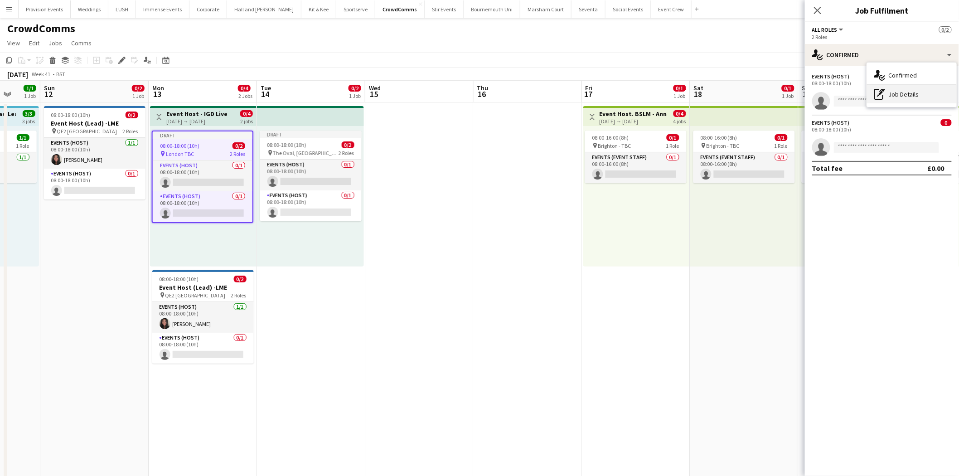
click at [912, 96] on div "pen-write Job Details" at bounding box center [912, 94] width 90 height 18
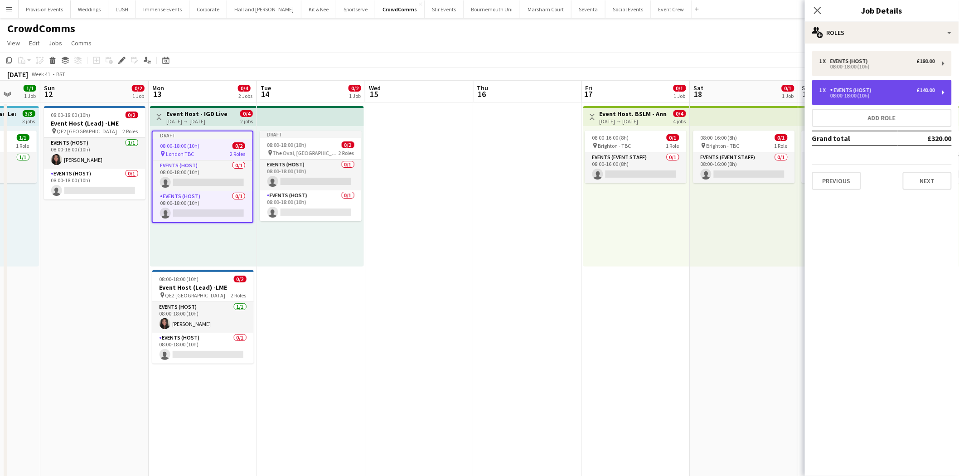
click at [904, 88] on div "1 x Events (Host) £140.00" at bounding box center [878, 90] width 116 height 6
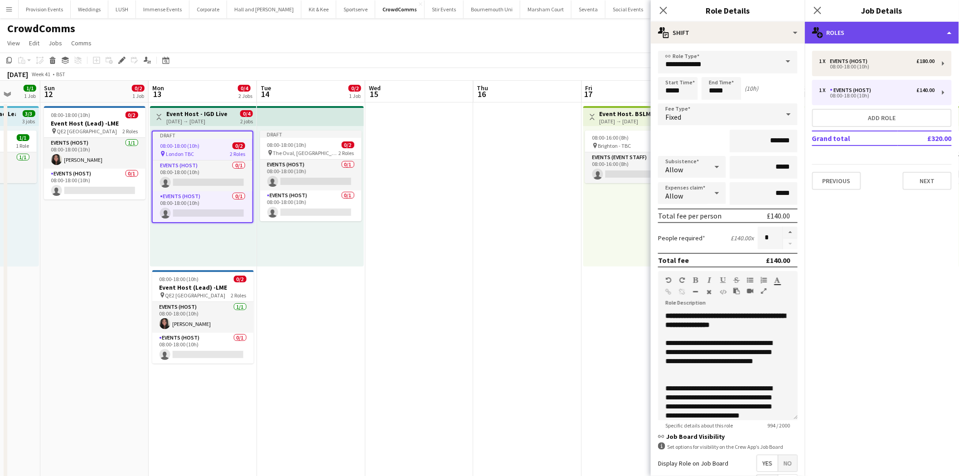
click at [897, 32] on div "multiple-users-add Roles" at bounding box center [882, 33] width 154 height 22
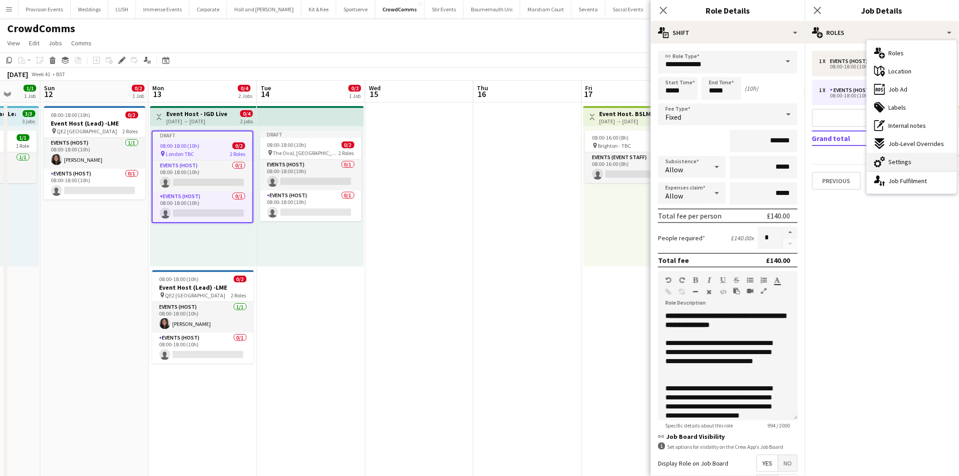
click at [895, 167] on div "cog-double-3 Settings" at bounding box center [912, 162] width 90 height 18
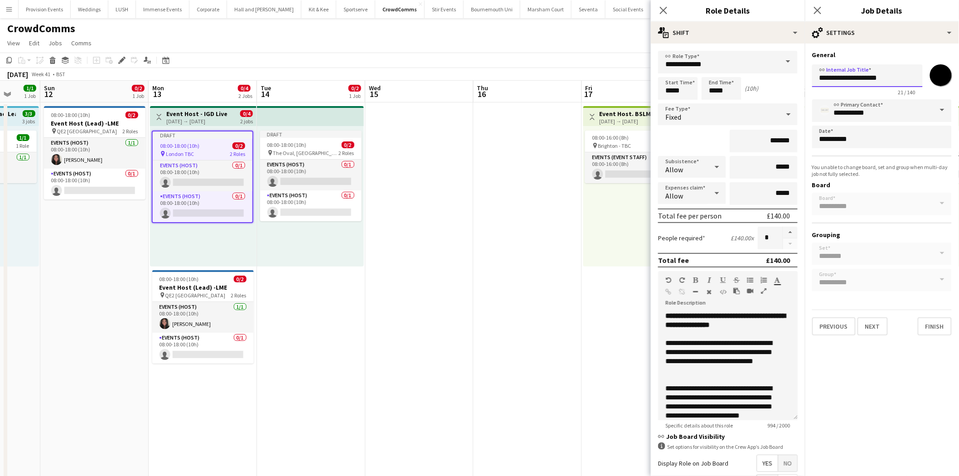
drag, startPoint x: 859, startPoint y: 80, endPoint x: 966, endPoint y: 79, distance: 107.4
click at [959, 79] on html "Menu Boards Boards Boards All jobs Status Workforce Workforce My Workforce Recr…" at bounding box center [479, 471] width 959 height 942
paste input "**********"
type input "**********"
click at [873, 325] on button "Next" at bounding box center [873, 326] width 30 height 18
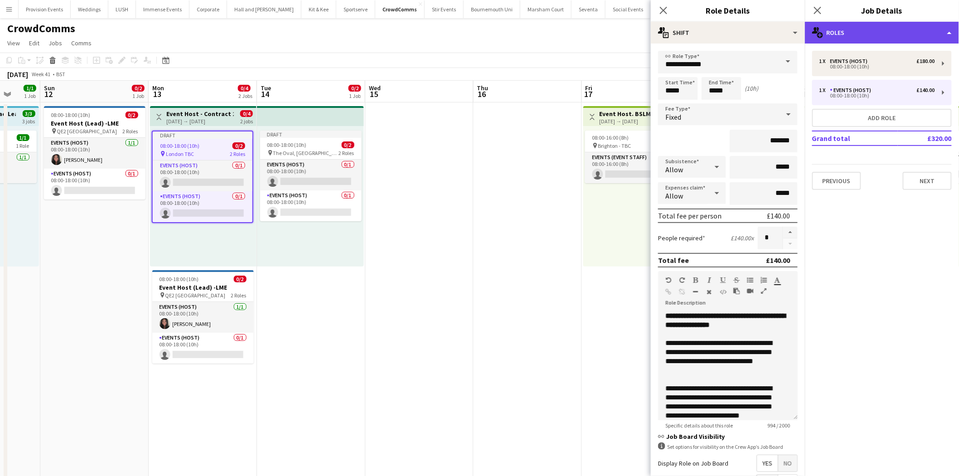
drag, startPoint x: 923, startPoint y: 92, endPoint x: 912, endPoint y: 32, distance: 61.3
click at [912, 32] on div "multiple-users-add Roles" at bounding box center [882, 33] width 154 height 22
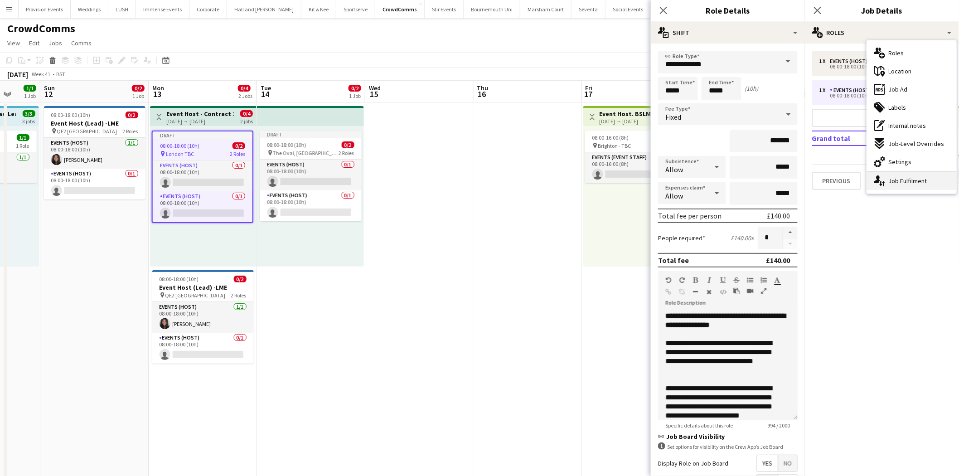
click at [897, 175] on div "single-neutral-actions-up-down Job Fulfilment" at bounding box center [912, 181] width 90 height 18
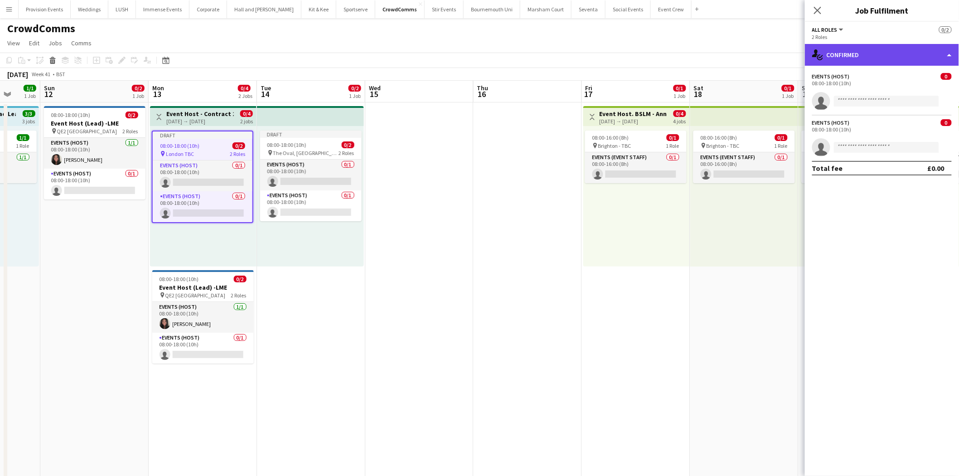
click at [881, 50] on div "single-neutral-actions-check-2 Confirmed" at bounding box center [882, 55] width 154 height 22
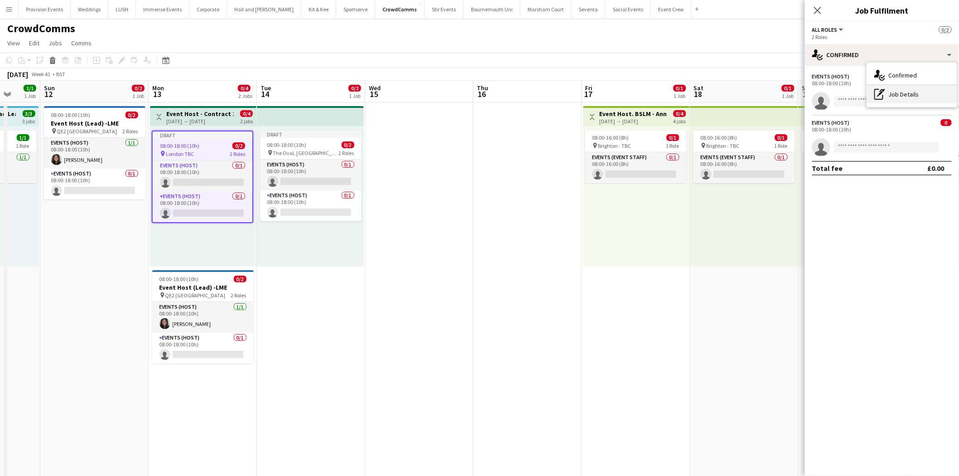
click at [905, 97] on div "pen-write Job Details" at bounding box center [912, 94] width 90 height 18
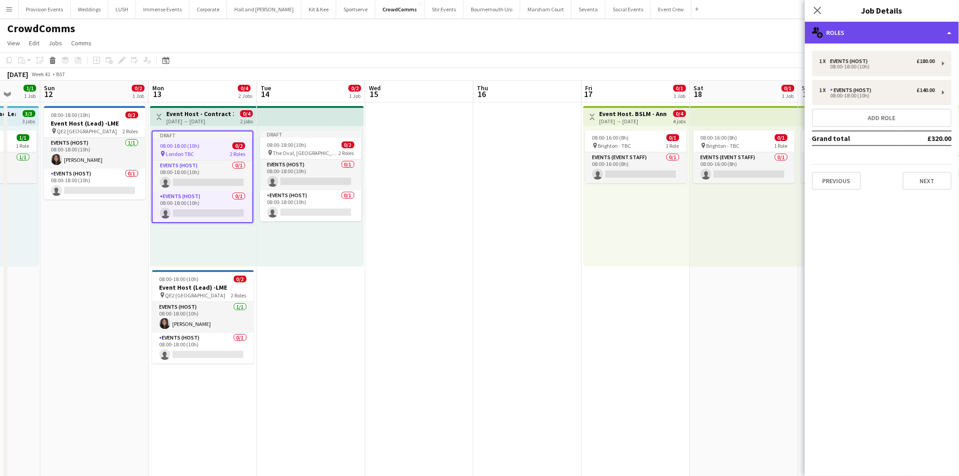
click at [893, 34] on div "multiple-users-add Roles" at bounding box center [882, 33] width 154 height 22
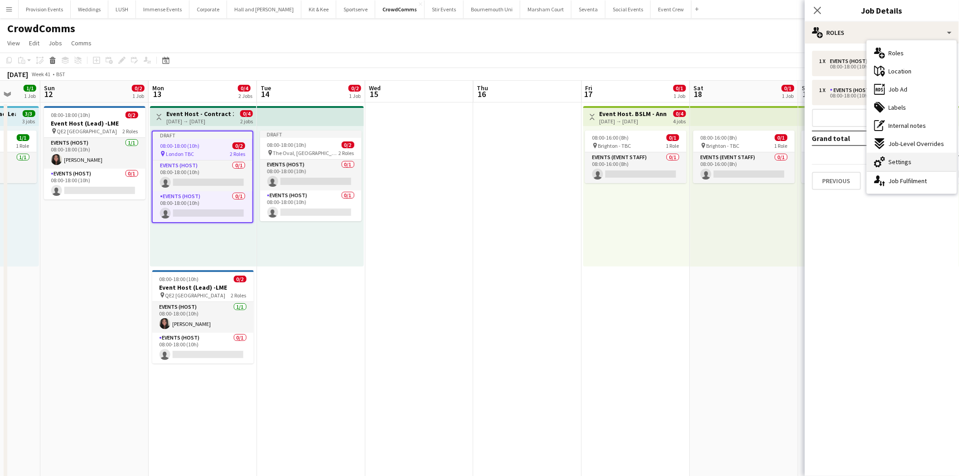
click at [902, 158] on span "Settings" at bounding box center [900, 162] width 23 height 8
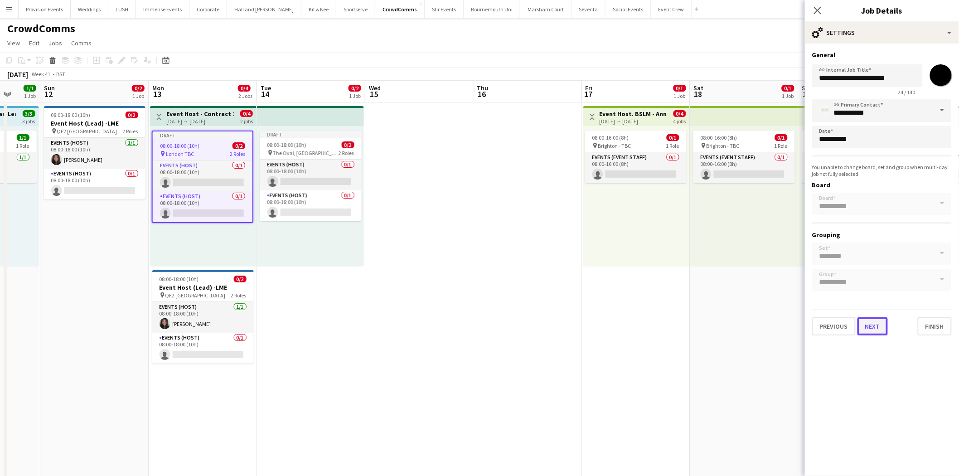
click at [874, 320] on button "Next" at bounding box center [873, 326] width 30 height 18
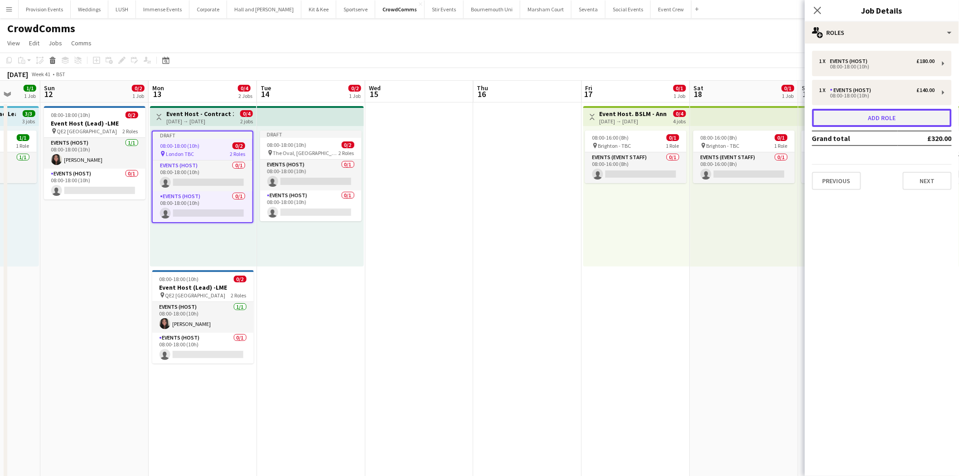
click at [931, 120] on button "Add role" at bounding box center [882, 118] width 140 height 18
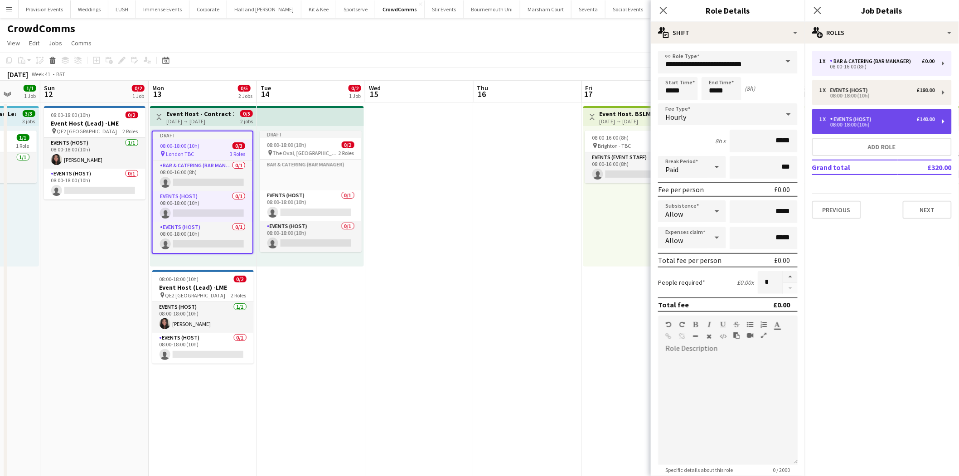
click at [925, 122] on div "08:00-18:00 (10h)" at bounding box center [878, 124] width 116 height 5
type input "**********"
type input "*****"
type input "*******"
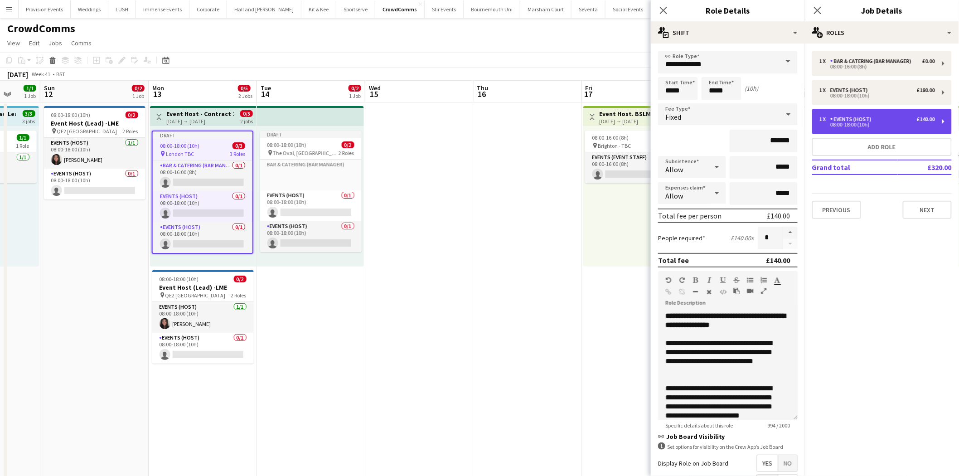
click at [925, 122] on div "08:00-18:00 (10h)" at bounding box center [878, 124] width 116 height 5
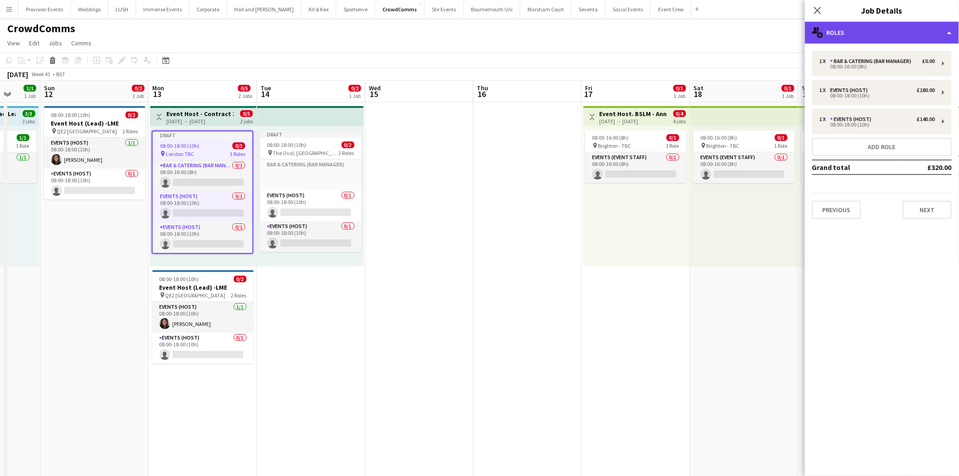
click at [946, 31] on div "multiple-users-add Roles" at bounding box center [882, 33] width 154 height 22
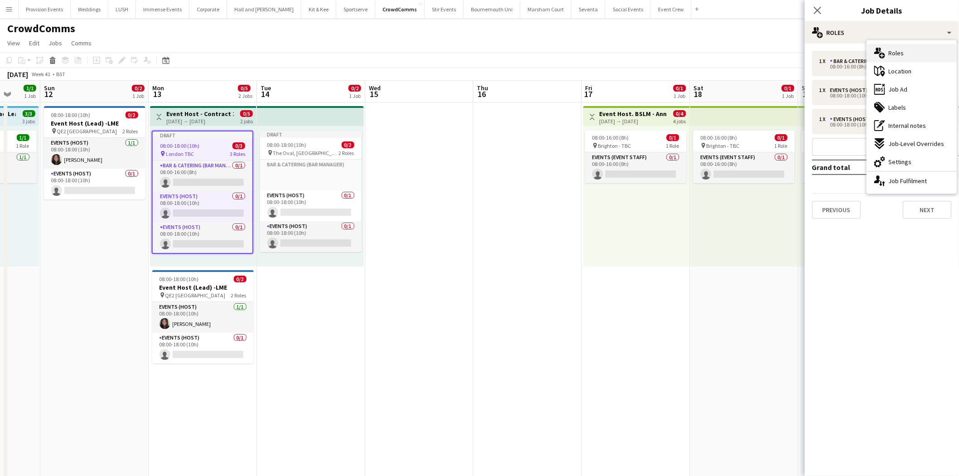
click at [897, 47] on div "multiple-users-add Roles" at bounding box center [912, 53] width 90 height 18
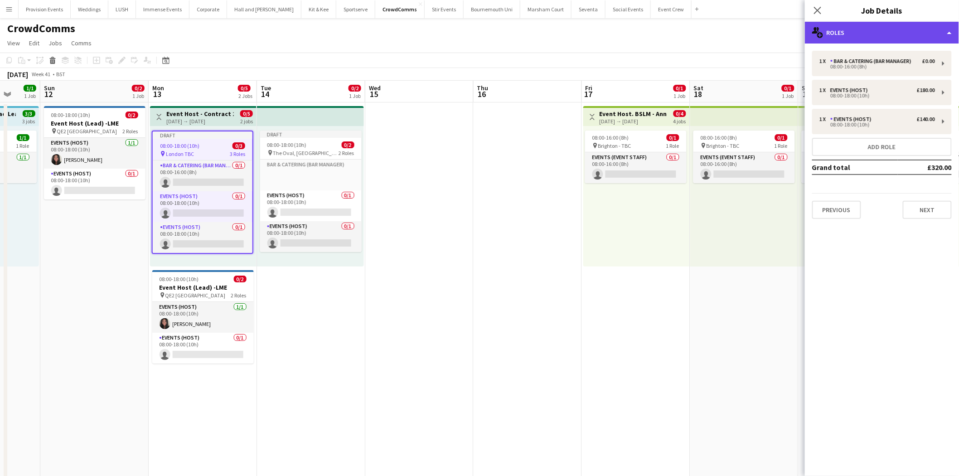
click at [909, 30] on div "multiple-users-add Roles" at bounding box center [882, 33] width 154 height 22
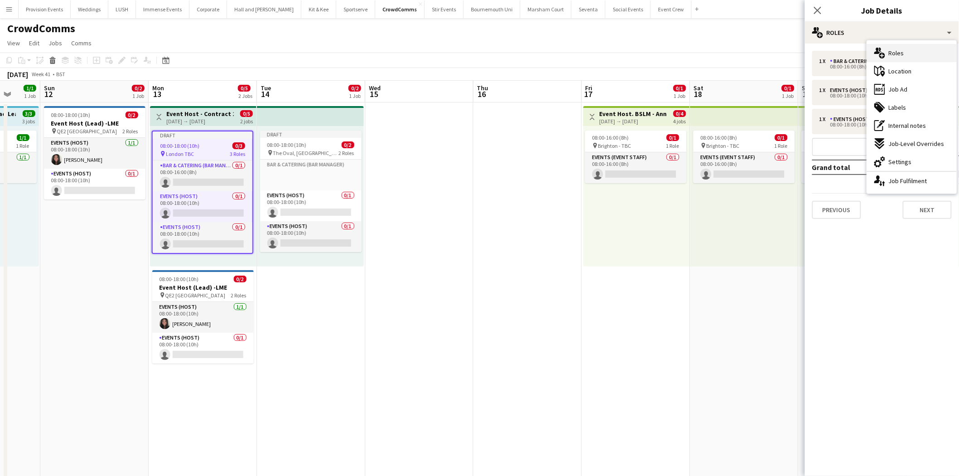
click at [907, 50] on div "multiple-users-add Roles" at bounding box center [912, 53] width 90 height 18
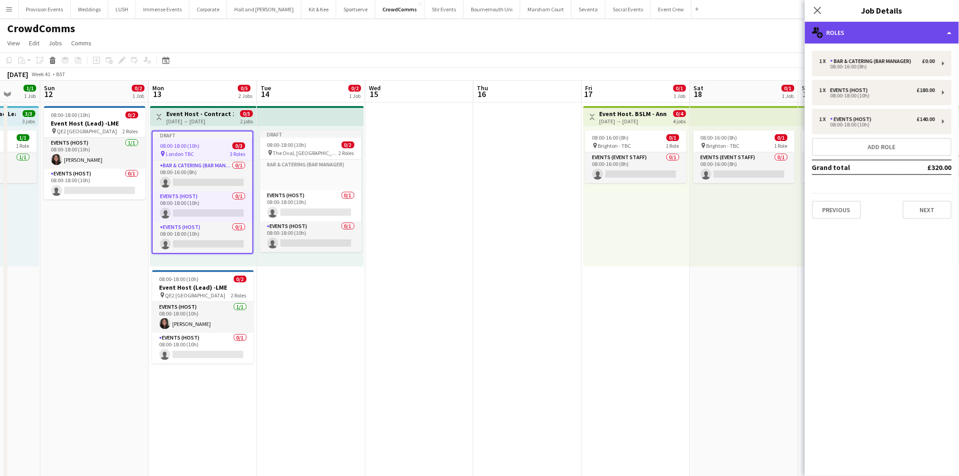
click at [909, 34] on div "multiple-users-add Roles" at bounding box center [882, 33] width 154 height 22
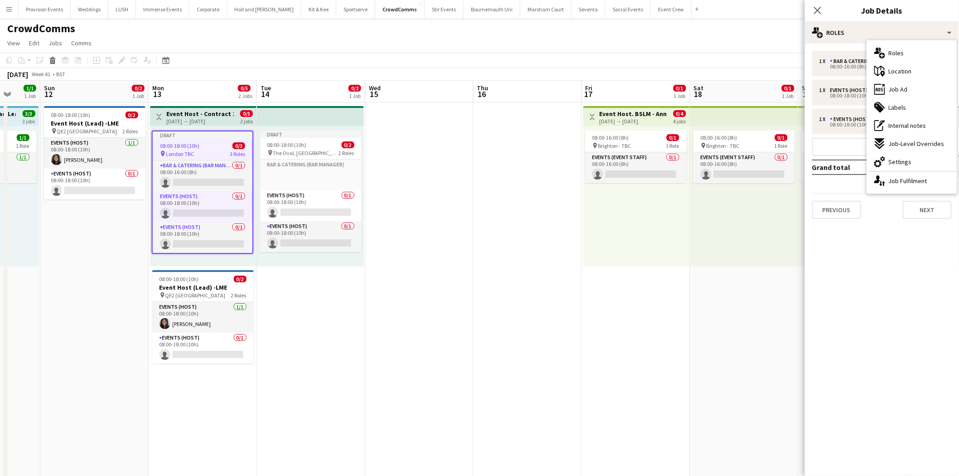
click at [210, 145] on div "08:00-18:00 (10h) 0/3" at bounding box center [203, 145] width 100 height 7
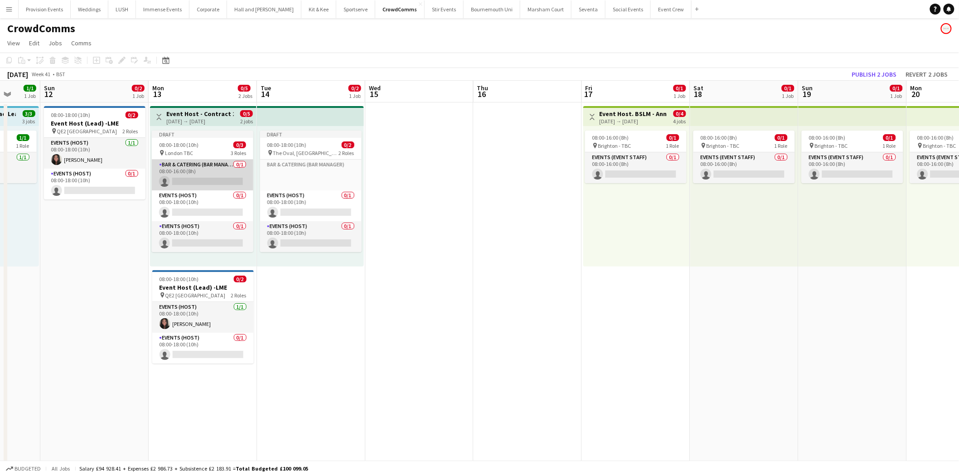
click at [181, 163] on app-card-role "Bar & Catering (Bar Manager) 0/1 08:00-16:00 (8h) single-neutral-actions" at bounding box center [203, 175] width 102 height 31
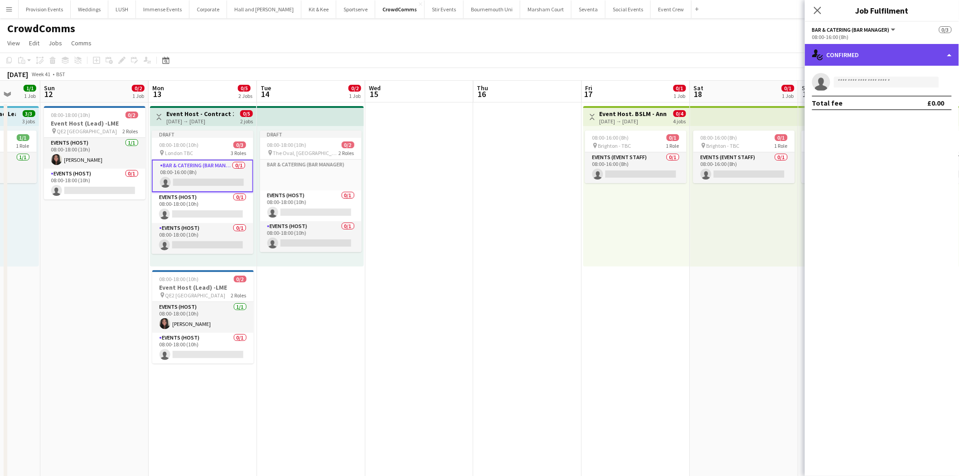
click at [841, 57] on div "single-neutral-actions-check-2 Confirmed" at bounding box center [882, 55] width 154 height 22
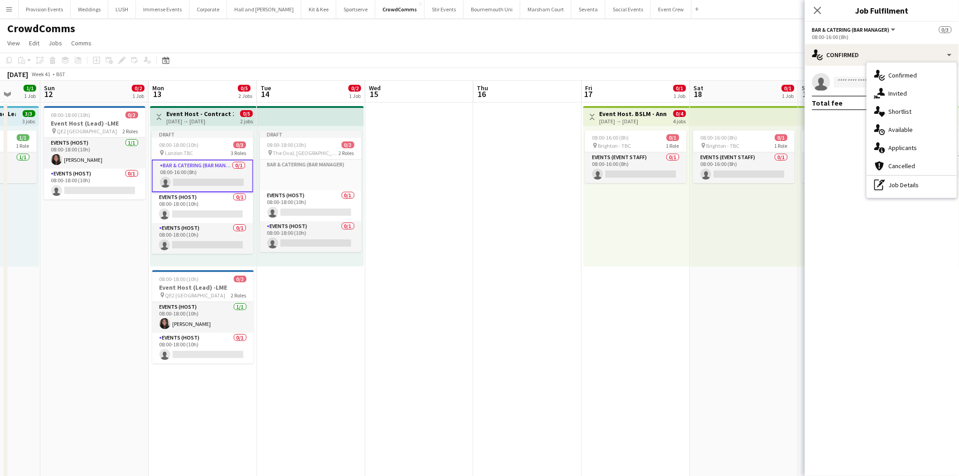
click at [911, 31] on div "Bar & Catering (Bar Manager) All roles Bar & Catering (Bar Manager) 0/3" at bounding box center [882, 29] width 140 height 8
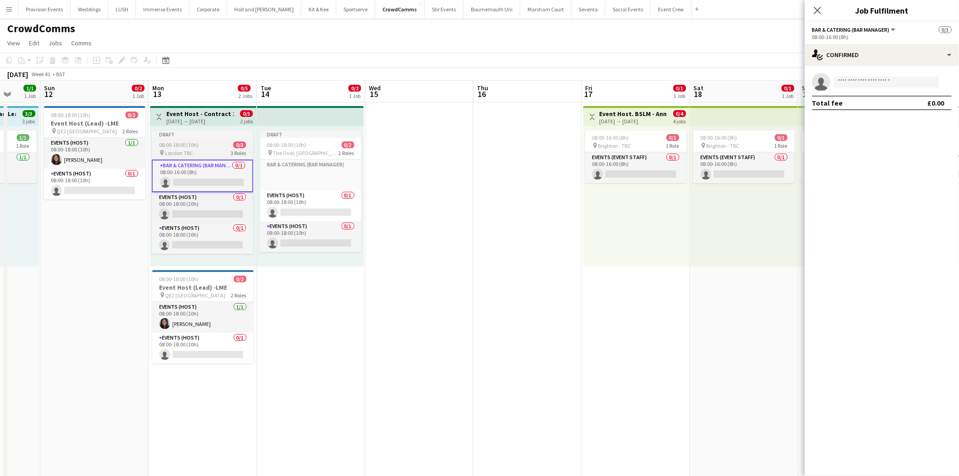
click at [203, 140] on app-job-card "Draft 08:00-18:00 (10h) 0/3 pin London TBC 3 Roles Bar & Catering (Bar Manager)…" at bounding box center [203, 192] width 102 height 123
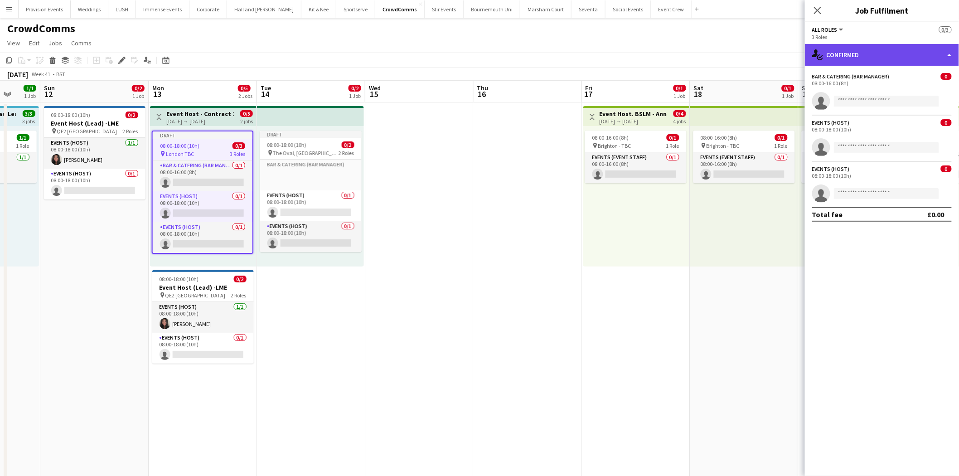
click at [946, 55] on div "single-neutral-actions-check-2 Confirmed" at bounding box center [882, 55] width 154 height 22
click at [928, 83] on div "single-neutral-actions-check-2 Confirmed" at bounding box center [912, 75] width 90 height 18
click at [939, 51] on div "single-neutral-actions-check-2 Confirmed" at bounding box center [882, 55] width 154 height 22
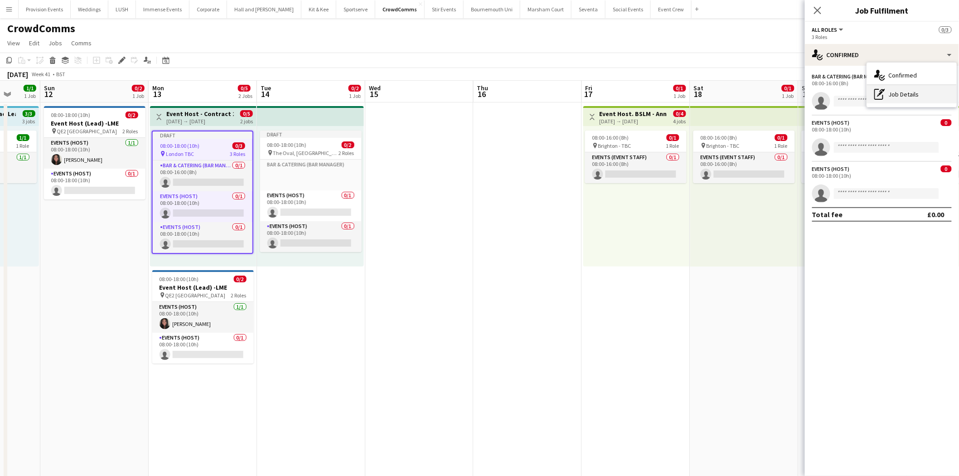
click at [926, 95] on div "pen-write Job Details" at bounding box center [912, 94] width 90 height 18
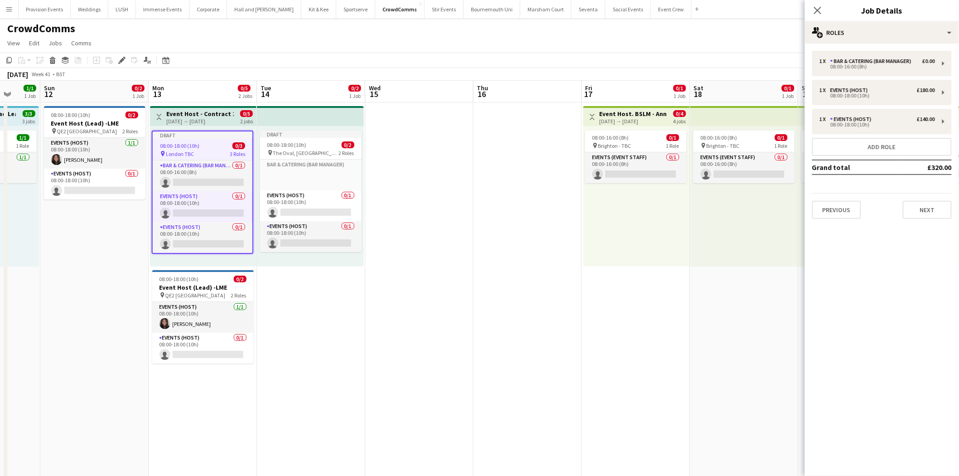
click at [846, 218] on div "1 x Bar & Catering (Bar Manager) £0.00 08:00-16:00 (8h) 1 x Events (Host) £180.…" at bounding box center [882, 135] width 154 height 183
click at [845, 209] on button "Previous" at bounding box center [836, 210] width 49 height 18
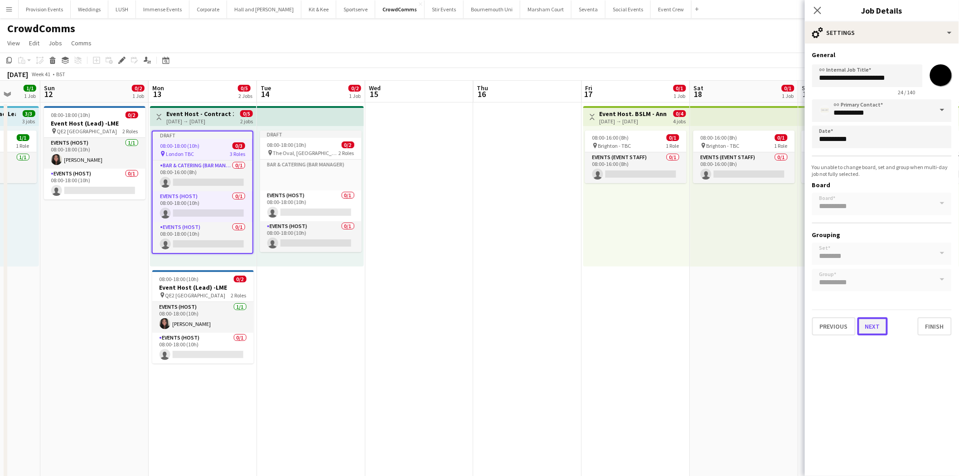
click at [881, 325] on button "Next" at bounding box center [873, 326] width 30 height 18
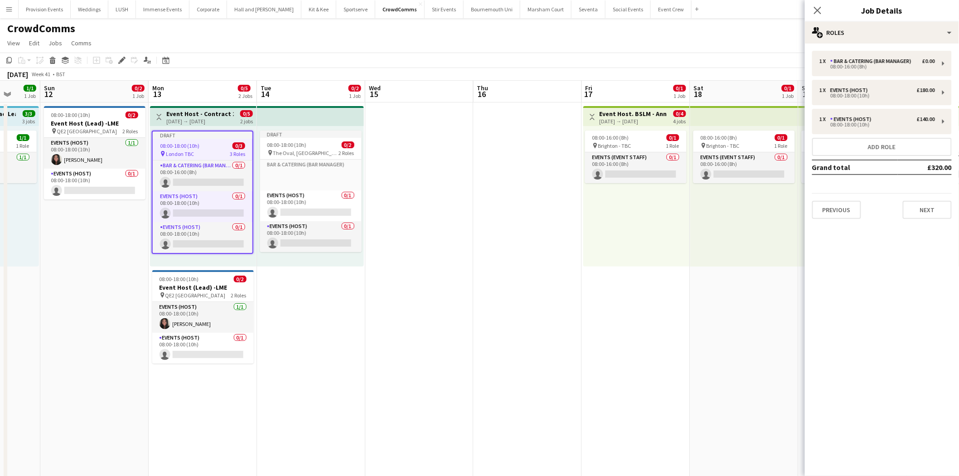
click at [959, 202] on div "1 x Bar & Catering (Bar Manager) £0.00 08:00-16:00 (8h) 1 x Events (Host) £180.…" at bounding box center [882, 135] width 154 height 168
click at [938, 206] on button "Next" at bounding box center [927, 210] width 49 height 18
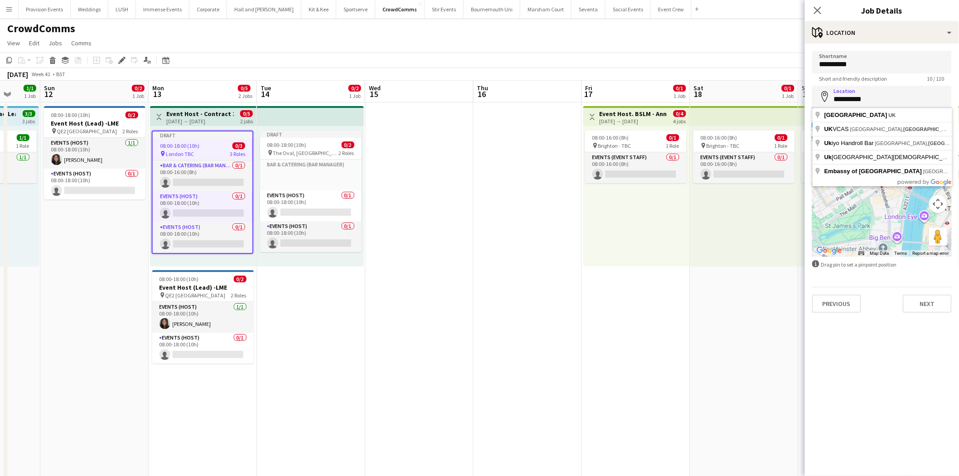
drag, startPoint x: 892, startPoint y: 105, endPoint x: 696, endPoint y: 96, distance: 196.0
click at [696, 96] on body "Menu Boards Boards Boards All jobs Status Workforce Workforce My Workforce Recr…" at bounding box center [479, 471] width 959 height 942
paste input "**********"
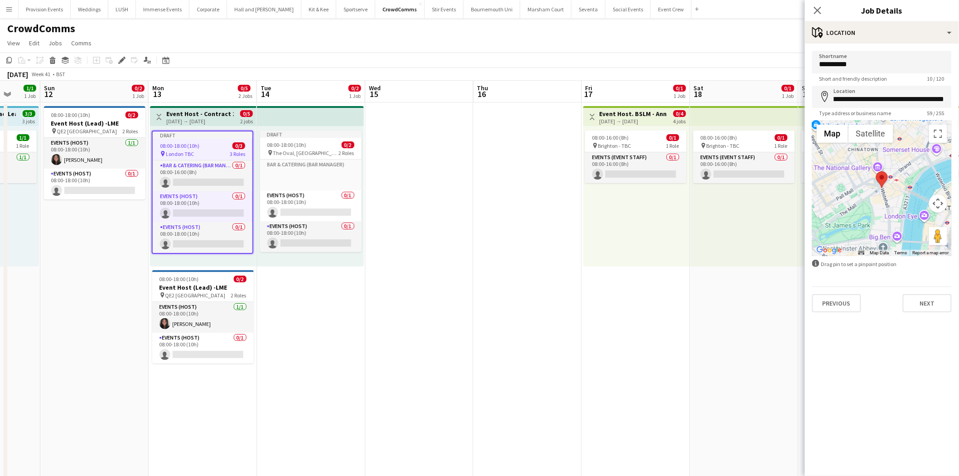
type input "**********"
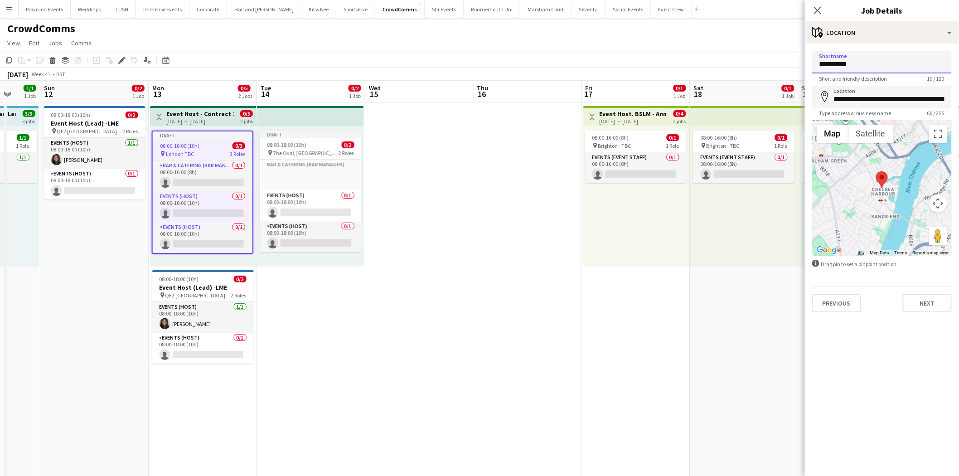
drag, startPoint x: 881, startPoint y: 67, endPoint x: 599, endPoint y: 72, distance: 282.4
click at [599, 72] on body "Menu Boards Boards Boards All jobs Status Workforce Workforce My Workforce Recr…" at bounding box center [479, 471] width 959 height 942
type input "**********"
click at [938, 298] on button "Next" at bounding box center [927, 303] width 49 height 18
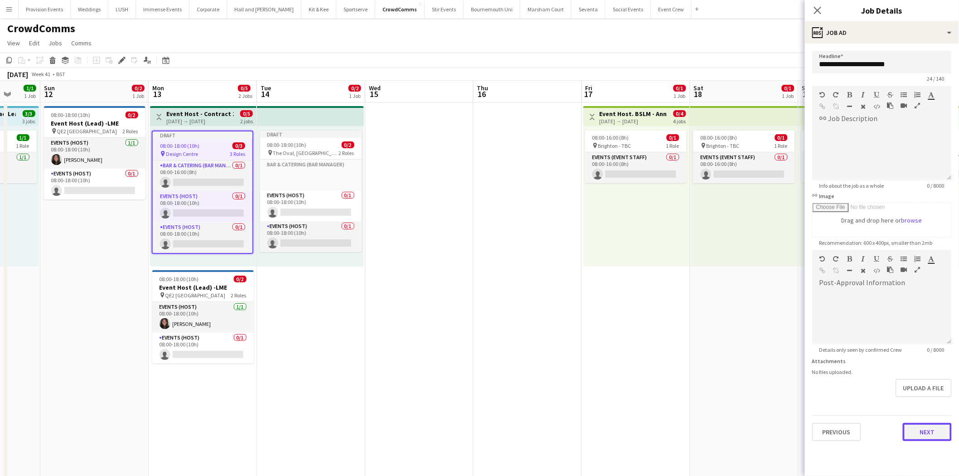
click at [928, 427] on button "Next" at bounding box center [927, 432] width 49 height 18
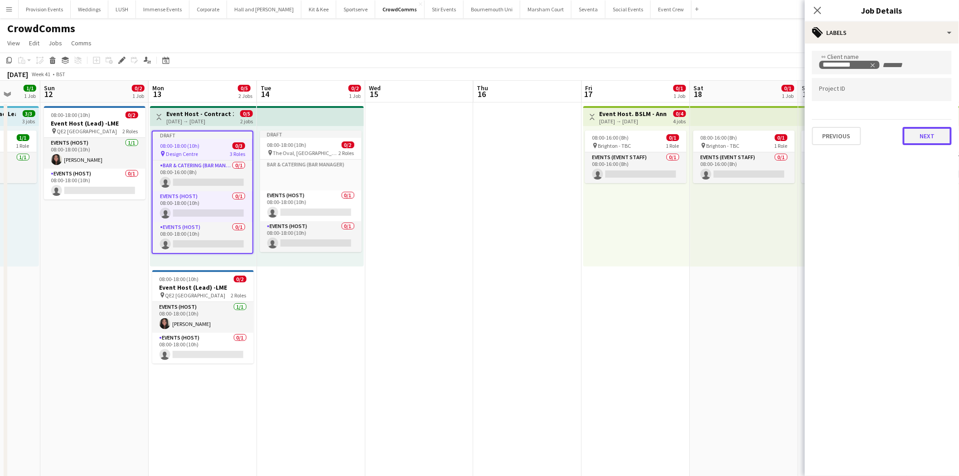
click at [943, 136] on button "Next" at bounding box center [927, 136] width 49 height 18
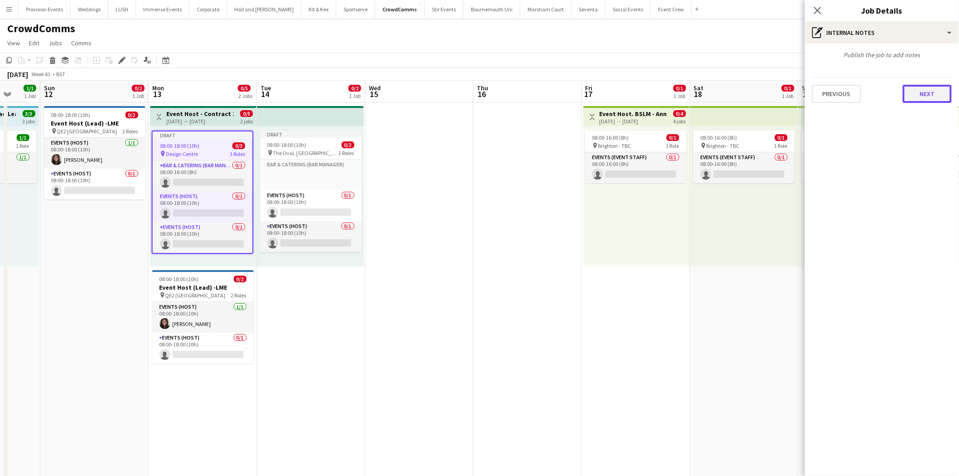
click at [931, 87] on button "Next" at bounding box center [927, 94] width 49 height 18
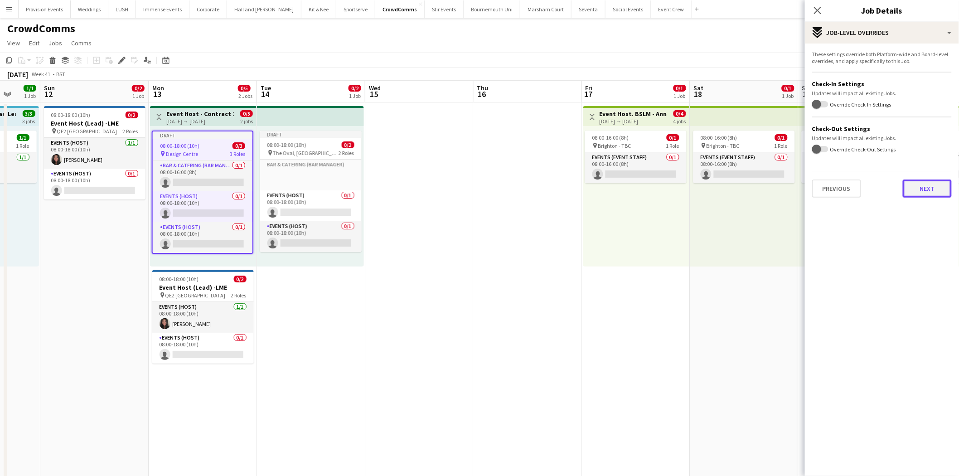
click at [926, 185] on button "Next" at bounding box center [927, 188] width 49 height 18
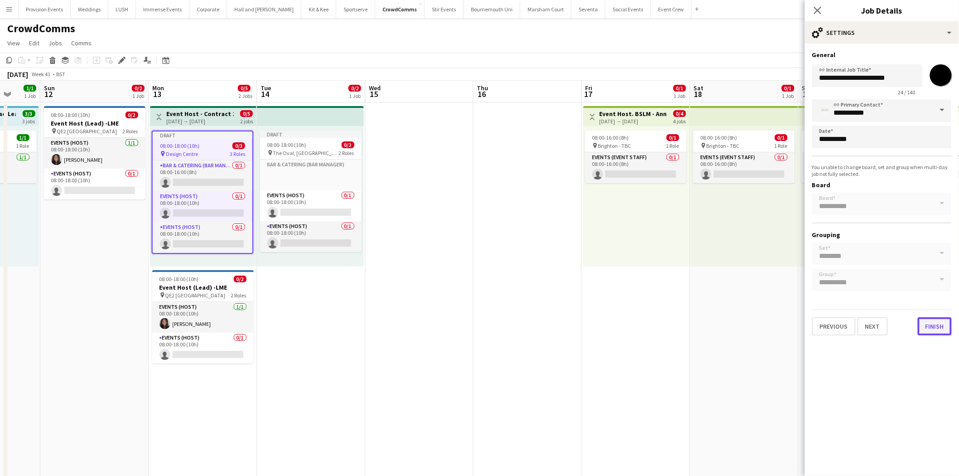
click at [937, 319] on button "Finish" at bounding box center [935, 326] width 34 height 18
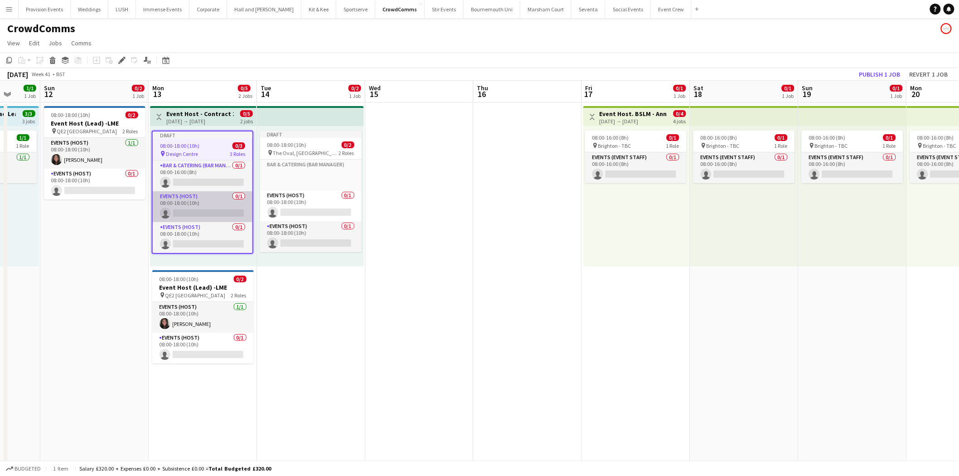
click at [202, 195] on app-card-role "Events (Host) 0/1 08:00-18:00 (10h) single-neutral-actions" at bounding box center [203, 206] width 100 height 31
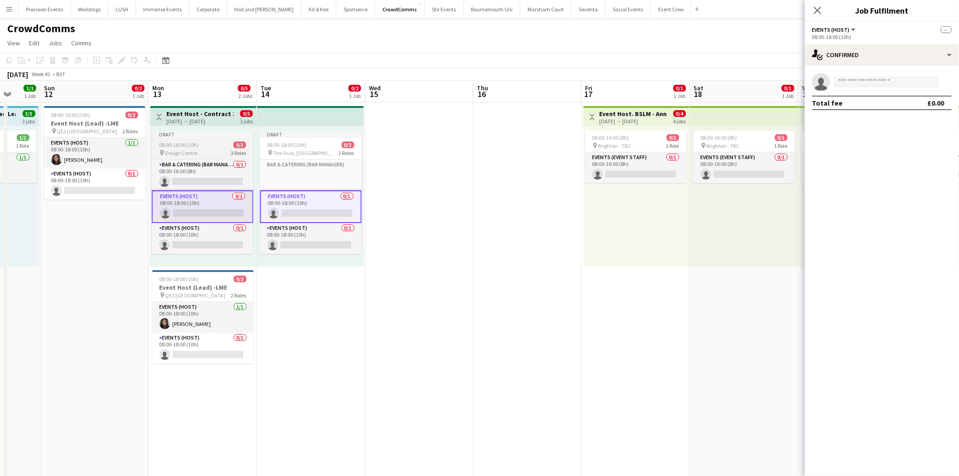
click at [203, 158] on app-job-card "Draft 08:00-18:00 (10h) 0/3 pin Design Centre 3 Roles Bar & Catering (Bar Manag…" at bounding box center [203, 192] width 102 height 123
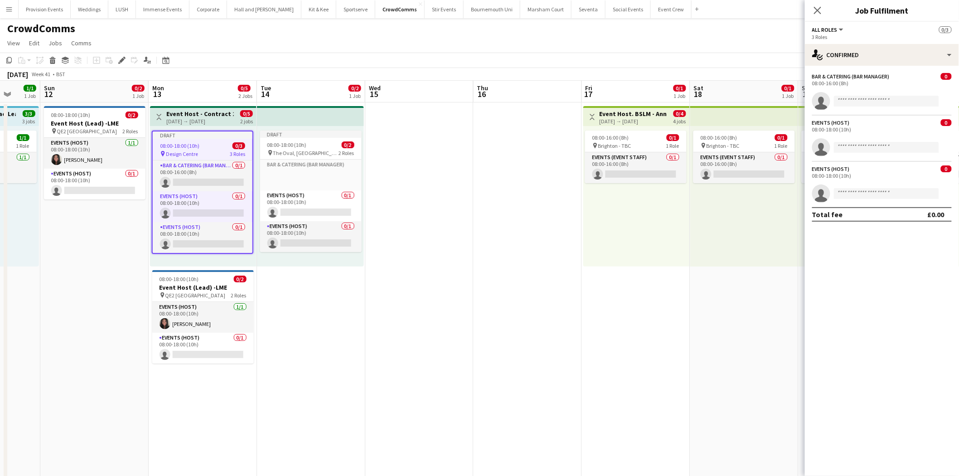
click at [198, 148] on div "08:00-18:00 (10h) 0/3" at bounding box center [203, 145] width 100 height 7
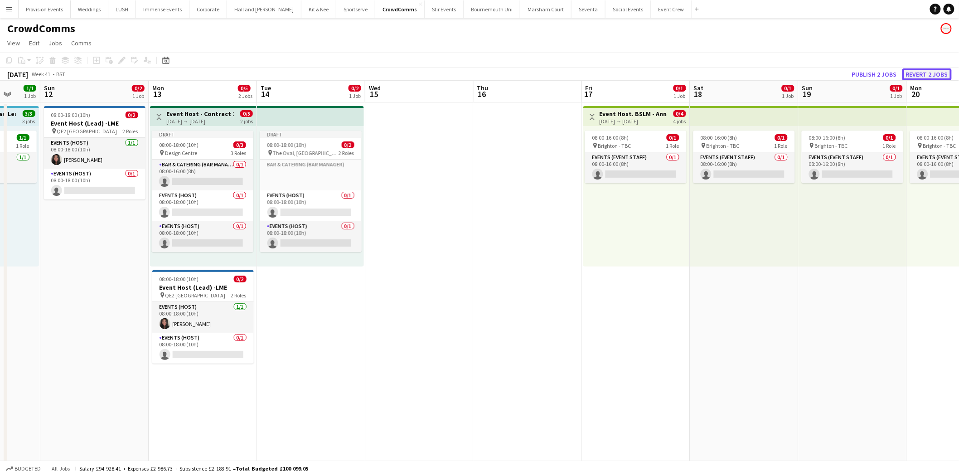
click at [917, 73] on button "Revert 2 jobs" at bounding box center [926, 74] width 49 height 12
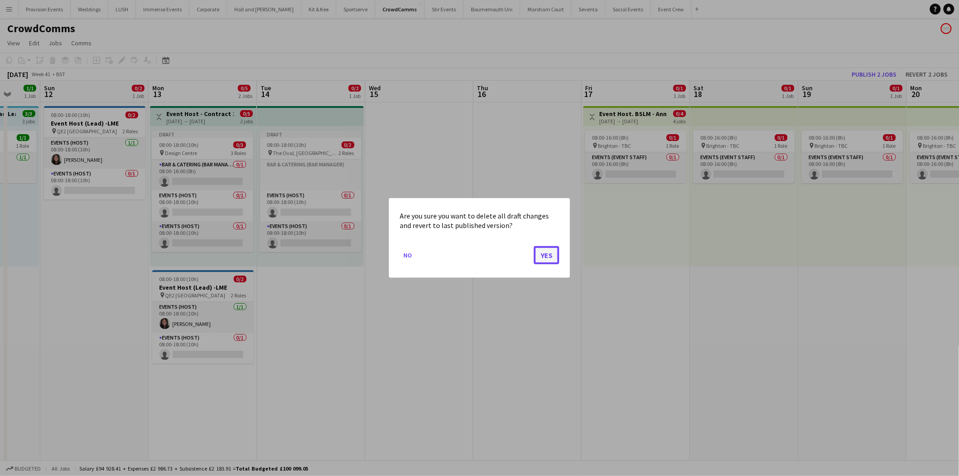
click at [541, 250] on button "Yes" at bounding box center [546, 255] width 25 height 18
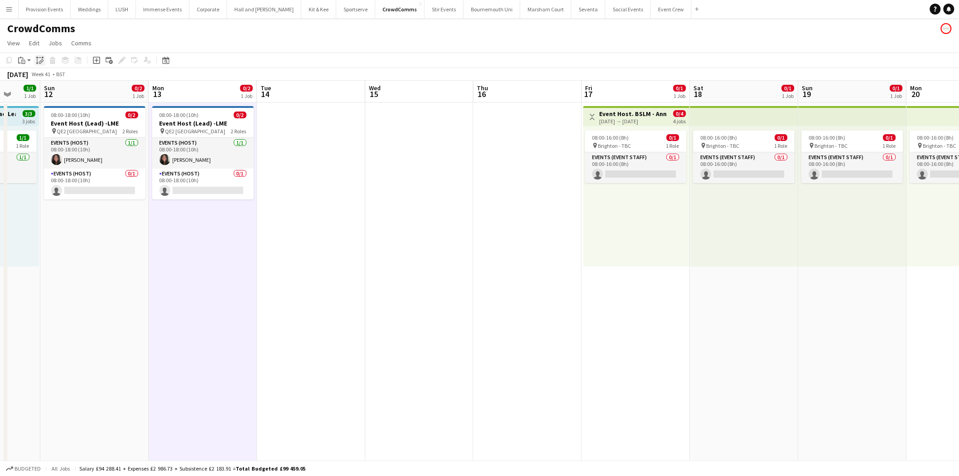
click at [34, 64] on div "Paste linked Job" at bounding box center [39, 60] width 11 height 11
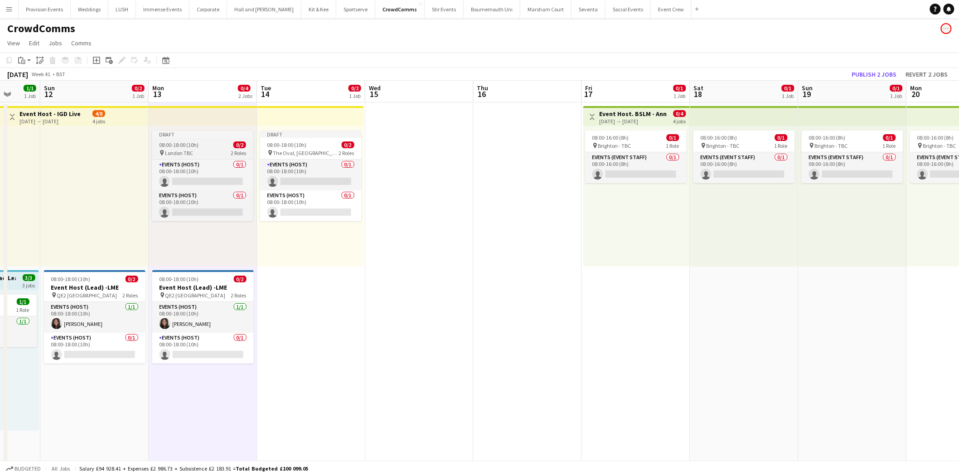
click at [208, 144] on div "08:00-18:00 (10h) 0/2" at bounding box center [203, 144] width 102 height 7
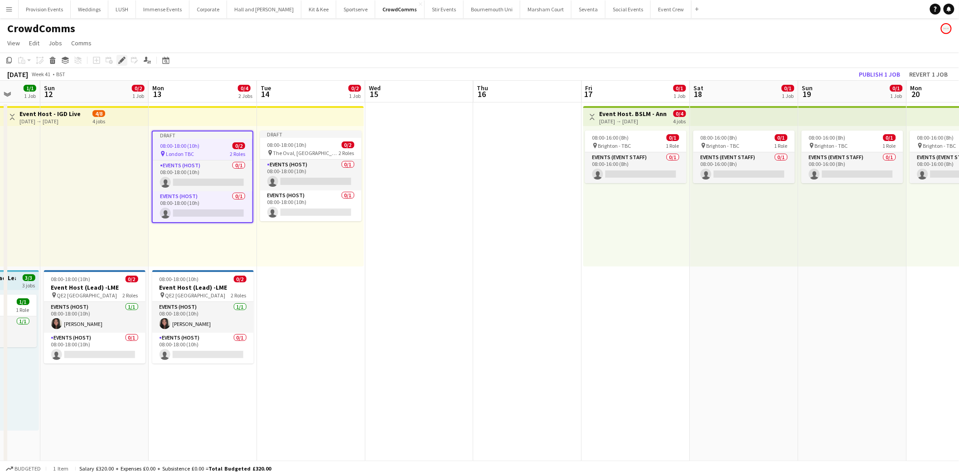
click at [120, 60] on icon at bounding box center [121, 60] width 5 height 5
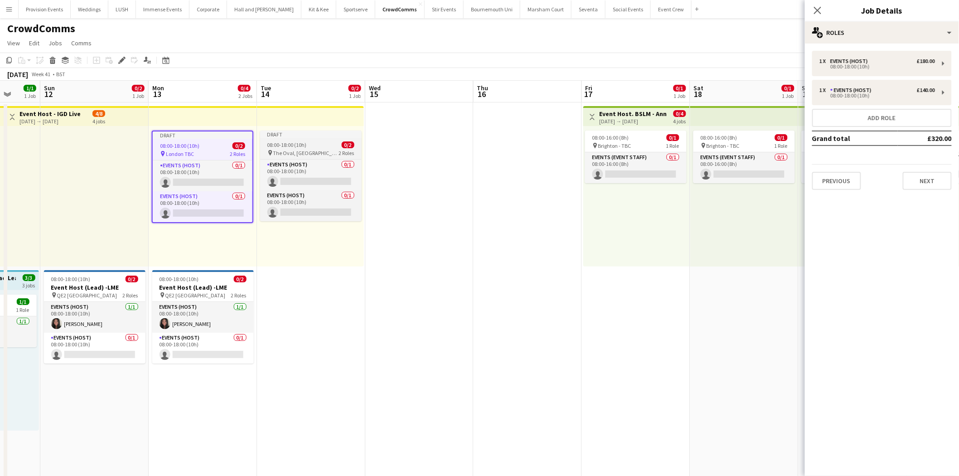
click at [283, 149] on div "pin The Oval, London 2 Roles" at bounding box center [311, 152] width 102 height 7
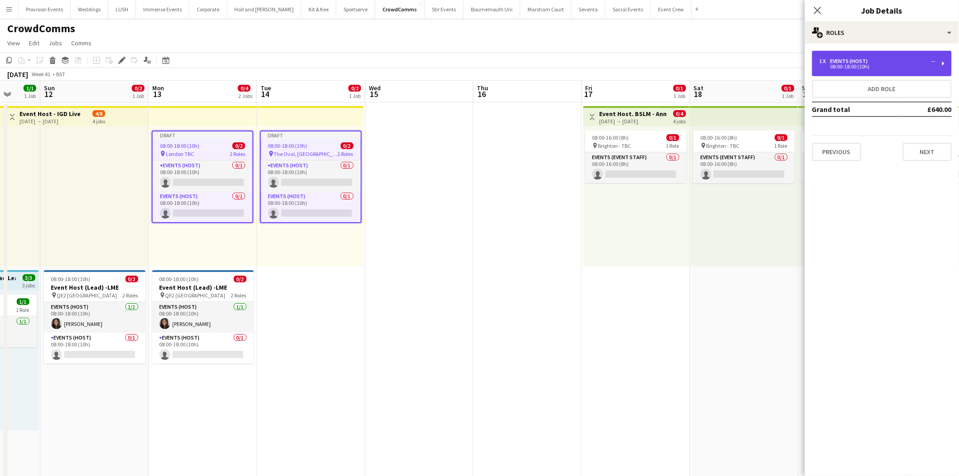
click at [944, 56] on div "1 x Events (Host) -- 08:00-18:00 (10h)" at bounding box center [882, 63] width 140 height 25
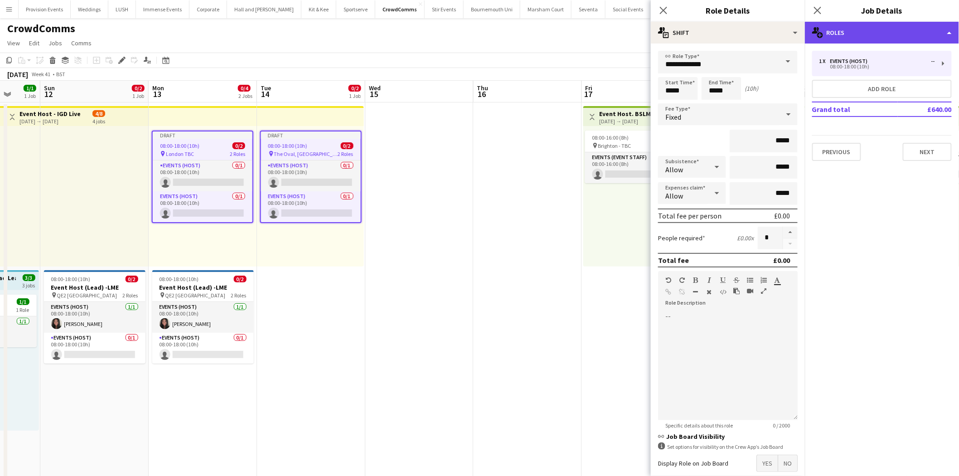
click at [903, 36] on div "multiple-users-add Roles" at bounding box center [882, 33] width 154 height 22
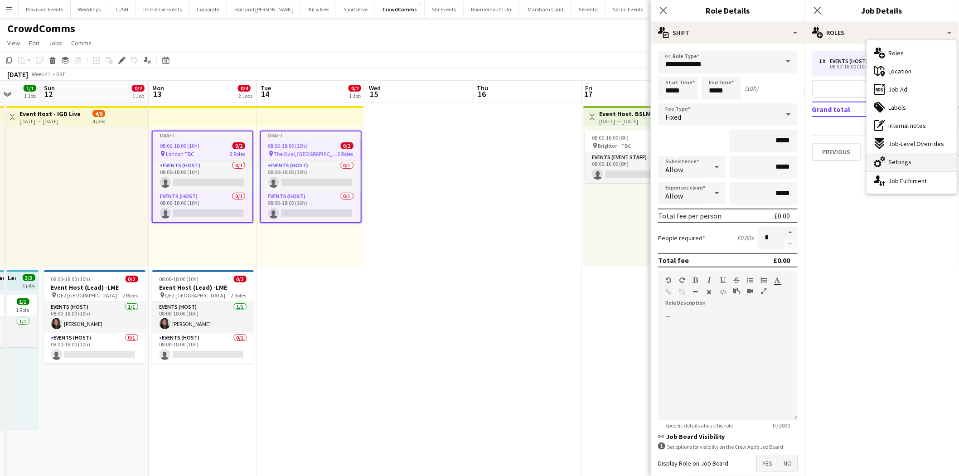
click at [893, 162] on span "Settings" at bounding box center [900, 162] width 23 height 8
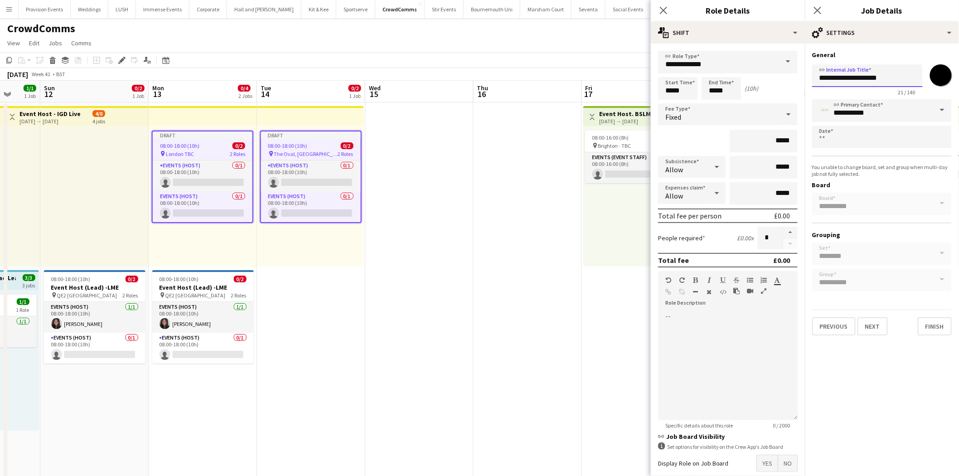
click at [888, 76] on input "**********" at bounding box center [867, 75] width 111 height 23
type input "**********"
click at [868, 322] on button "Next" at bounding box center [873, 326] width 30 height 18
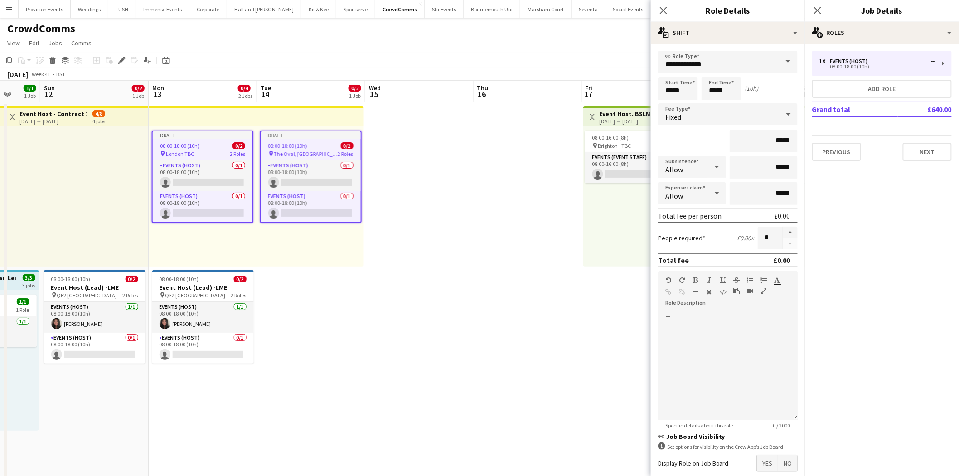
click at [936, 128] on div "1 x Events (Host) -- 08:00-18:00 (10h) Add role Grand total £640.00 Previous Ne…" at bounding box center [882, 106] width 154 height 110
click at [928, 148] on button "Next" at bounding box center [927, 152] width 49 height 18
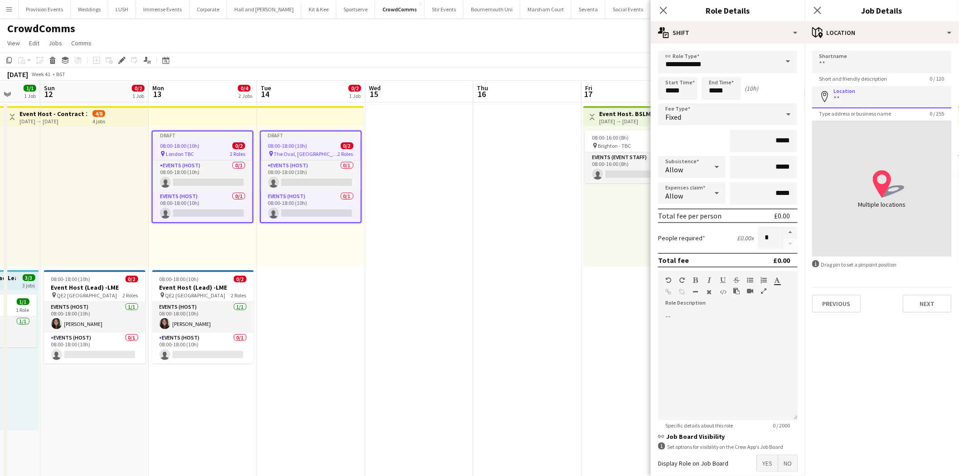
click at [886, 92] on input "Location" at bounding box center [882, 97] width 140 height 23
type input "**********"
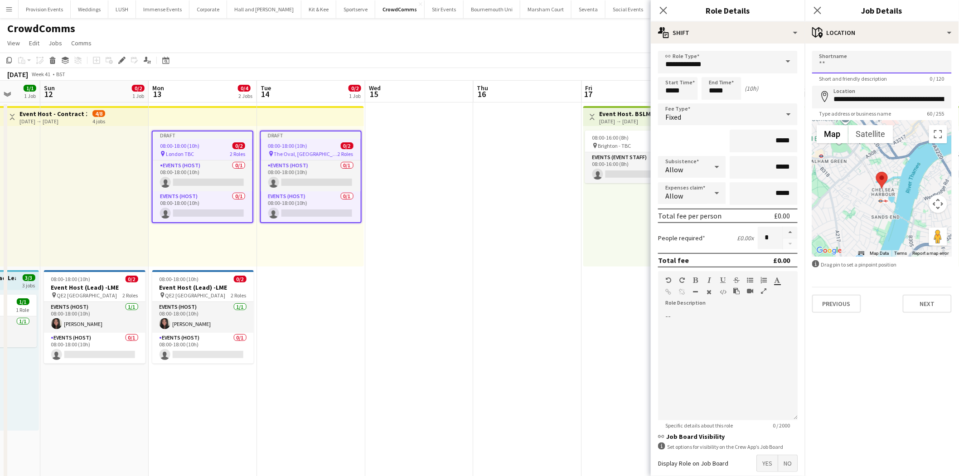
click at [887, 69] on input "Shortname" at bounding box center [882, 62] width 140 height 23
type input "**********"
click at [928, 301] on button "Next" at bounding box center [927, 304] width 49 height 18
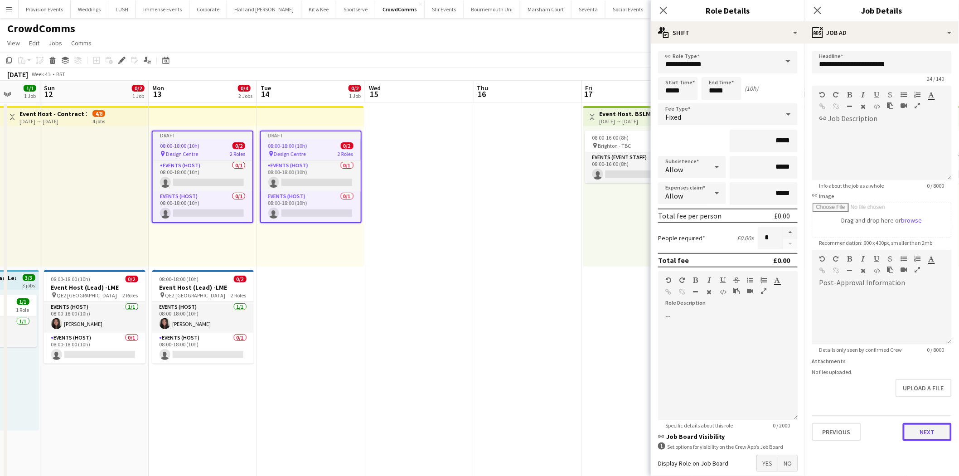
click at [917, 428] on button "Next" at bounding box center [927, 432] width 49 height 18
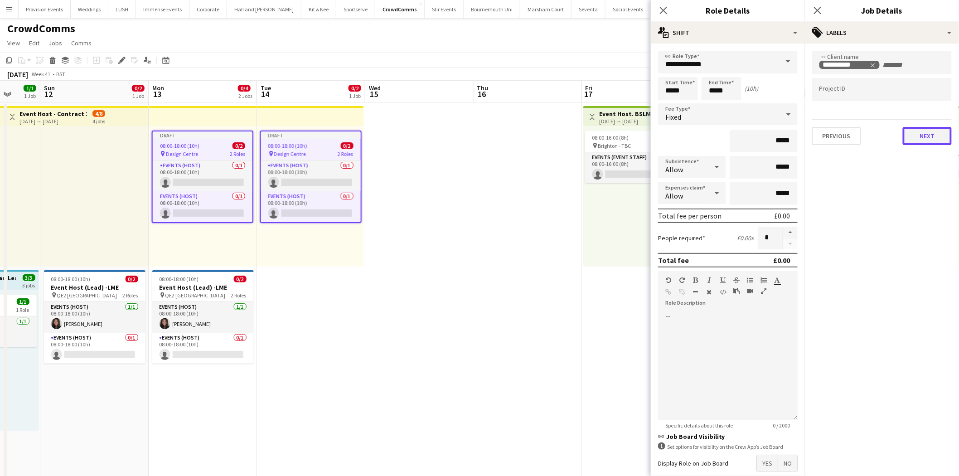
click at [934, 127] on button "Next" at bounding box center [927, 136] width 49 height 18
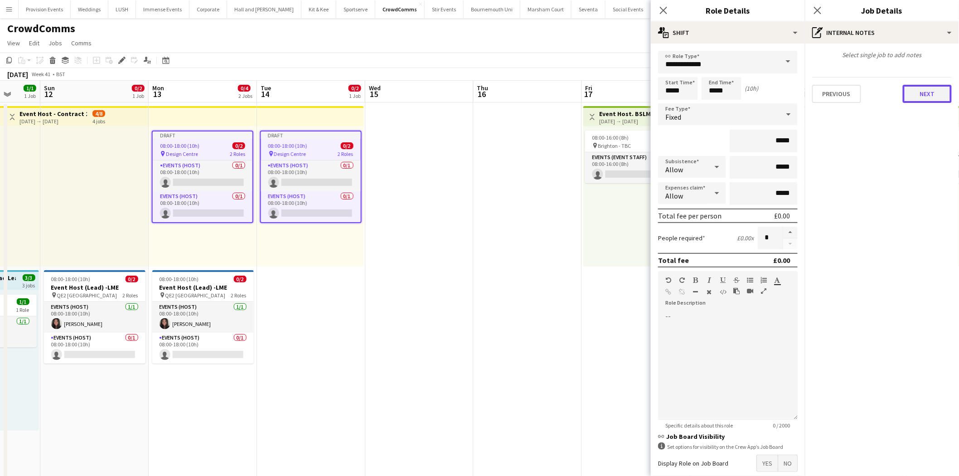
click at [935, 97] on button "Next" at bounding box center [927, 94] width 49 height 18
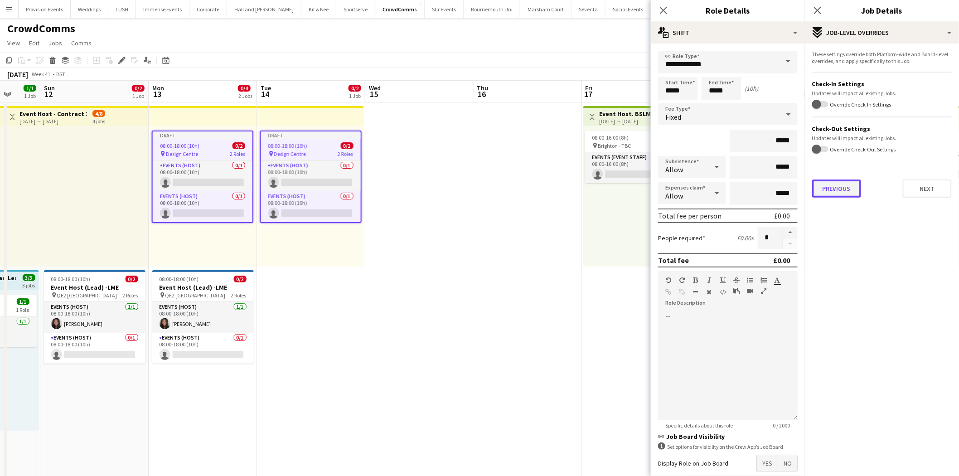
click at [844, 193] on button "Previous" at bounding box center [836, 188] width 49 height 18
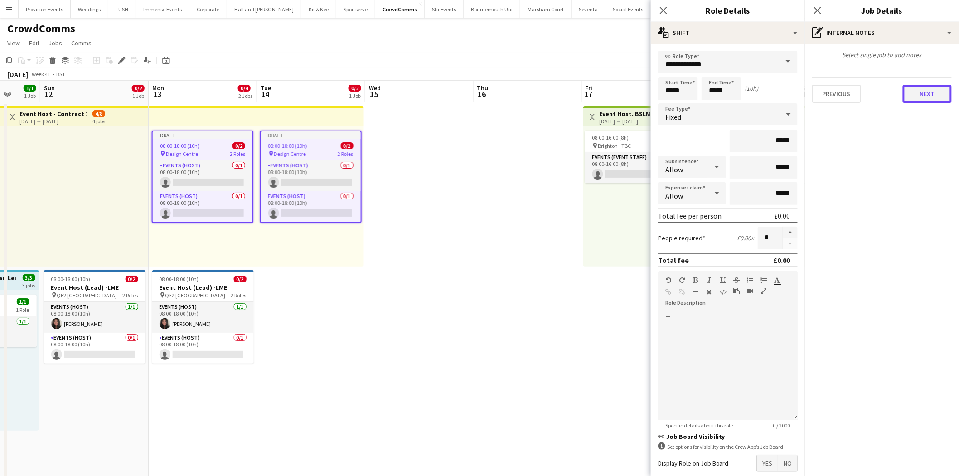
click at [923, 100] on button "Next" at bounding box center [927, 94] width 49 height 18
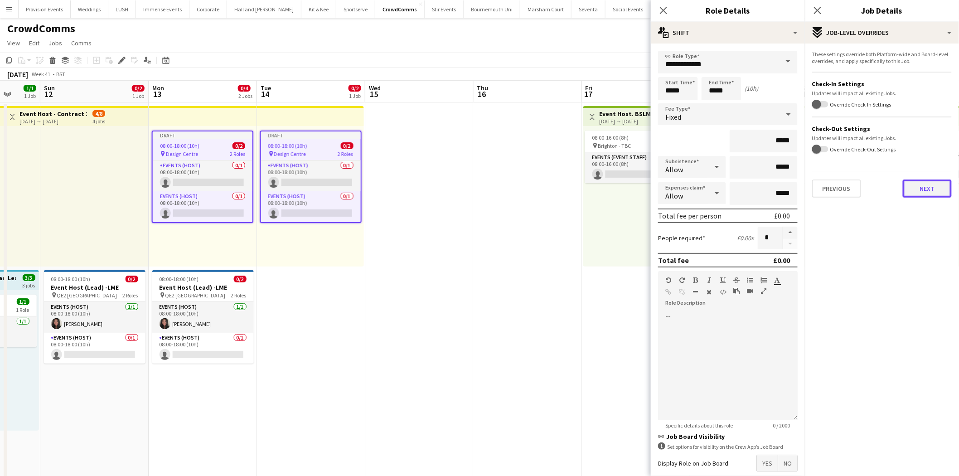
click at [919, 187] on button "Next" at bounding box center [927, 188] width 49 height 18
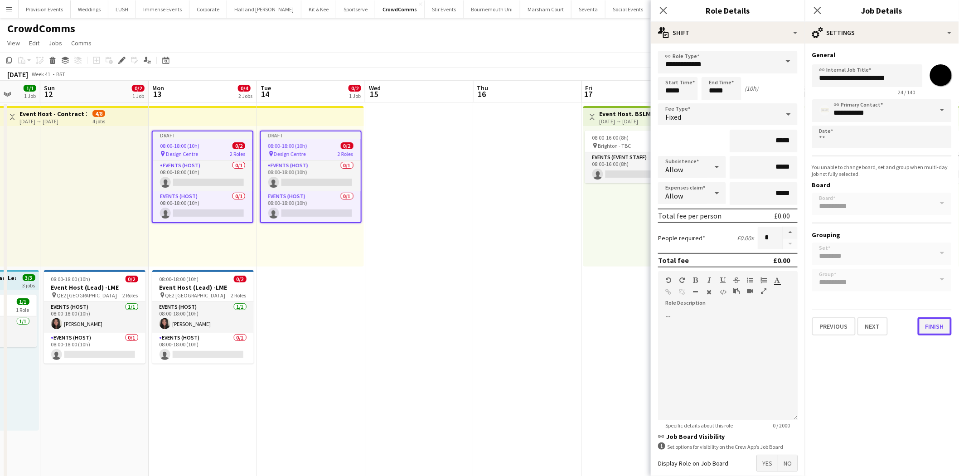
click at [927, 317] on button "Finish" at bounding box center [935, 326] width 34 height 18
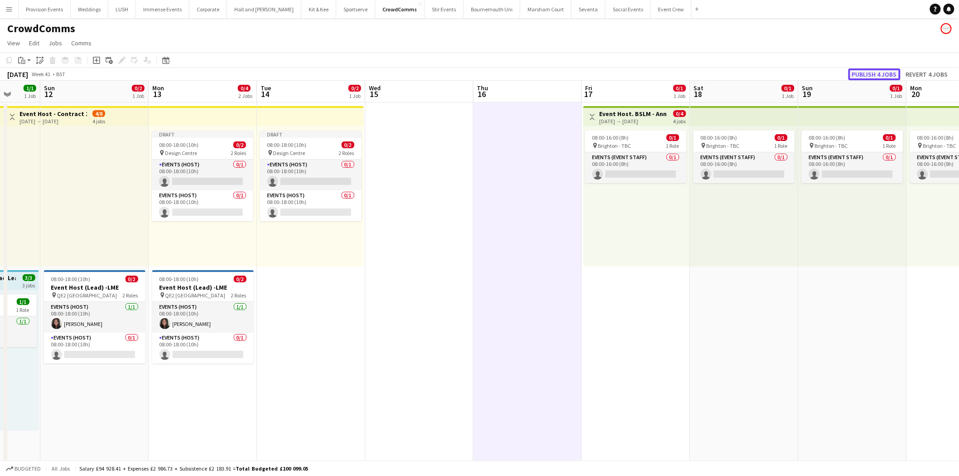
click at [872, 76] on button "Publish 4 jobs" at bounding box center [875, 74] width 52 height 12
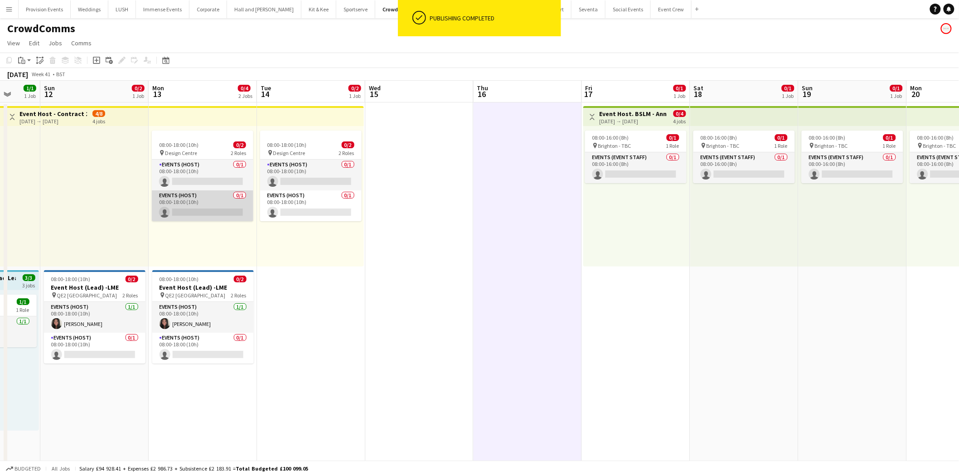
click at [173, 195] on app-card-role "Events (Host) 0/1 08:00-18:00 (10h) single-neutral-actions" at bounding box center [203, 205] width 102 height 31
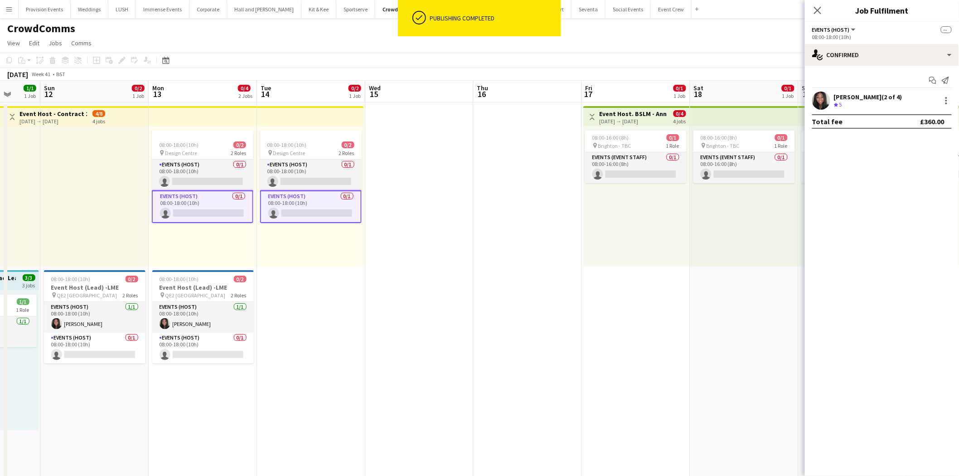
click at [173, 195] on app-card-role "Events (Host) 0/1 08:00-18:00 (10h) single-neutral-actions" at bounding box center [203, 206] width 102 height 33
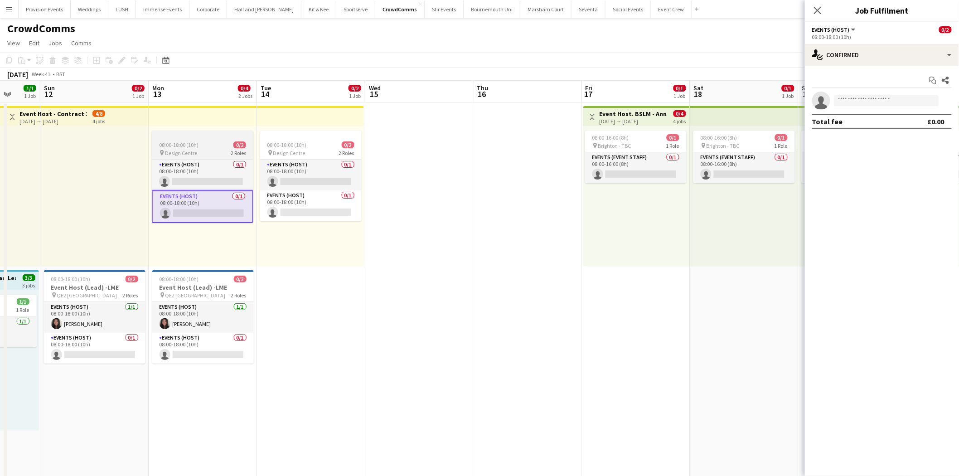
click at [165, 144] on span "08:00-18:00 (10h)" at bounding box center [178, 144] width 39 height 7
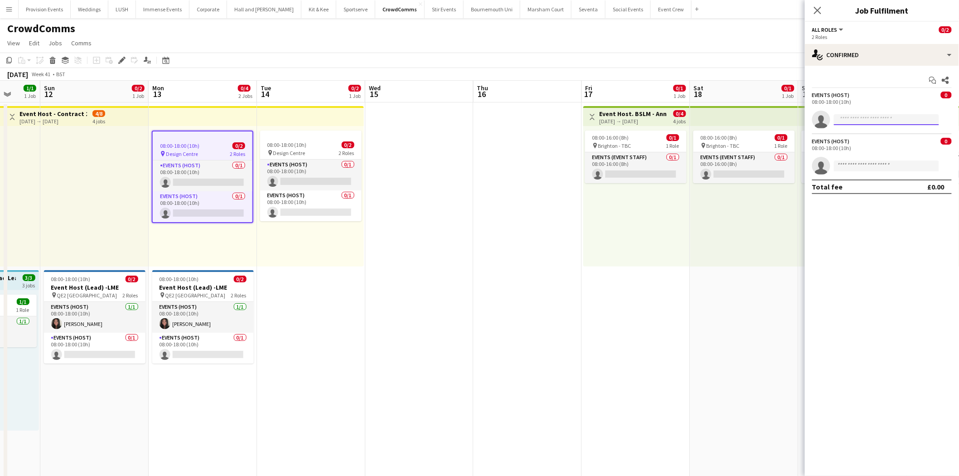
click at [871, 123] on input at bounding box center [886, 119] width 105 height 11
type input "*****"
click at [869, 132] on span "[PERSON_NAME]" at bounding box center [868, 133] width 52 height 8
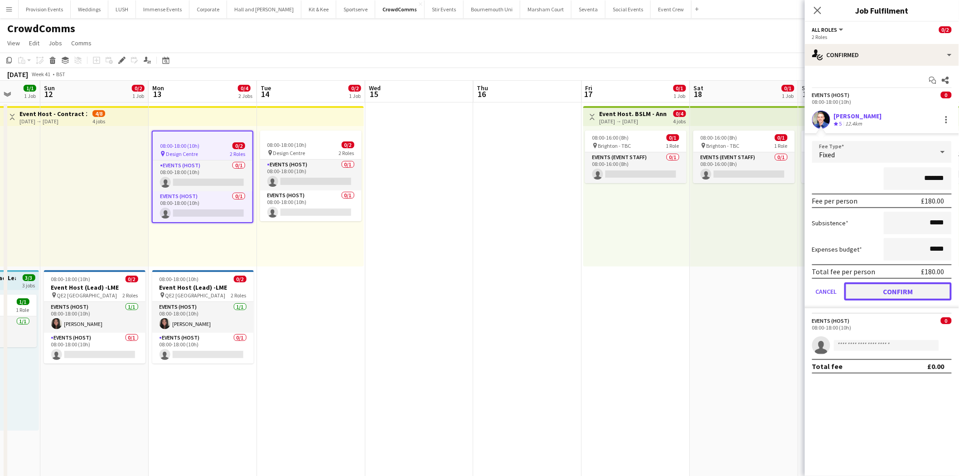
click at [917, 290] on button "Confirm" at bounding box center [897, 291] width 107 height 18
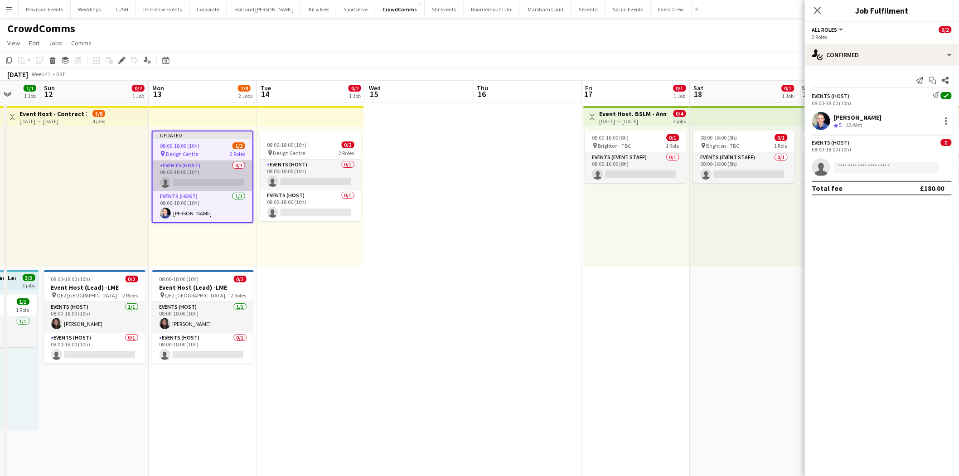
click at [199, 177] on app-card-role "Events (Host) 0/1 08:00-18:00 (10h) single-neutral-actions" at bounding box center [203, 175] width 100 height 31
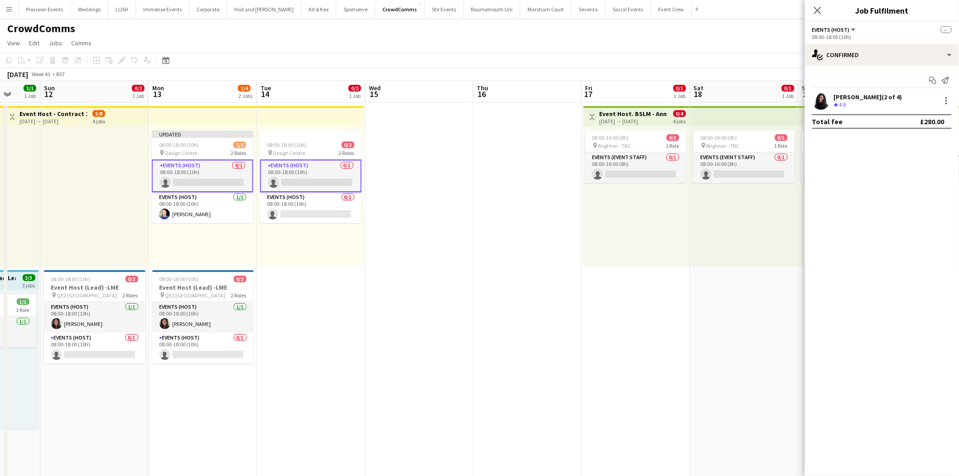
click at [186, 174] on app-card-role "Events (Host) 0/1 08:00-18:00 (10h) single-neutral-actions" at bounding box center [203, 176] width 102 height 33
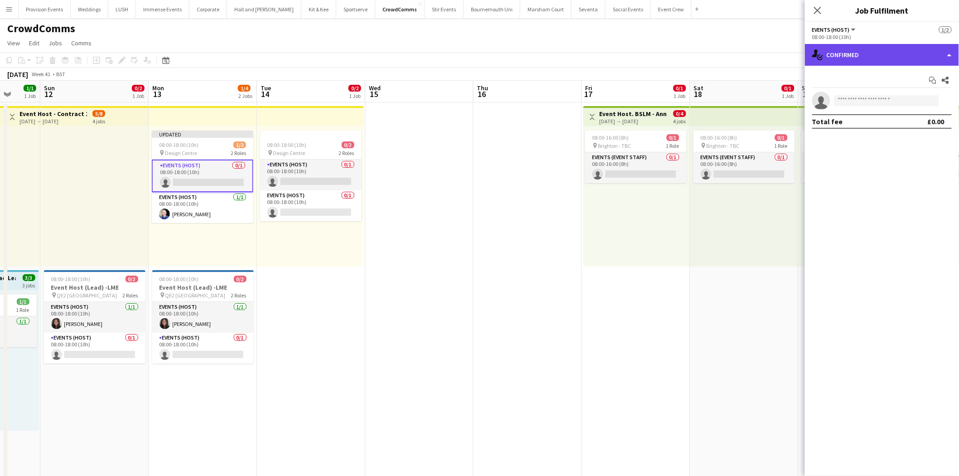
click at [868, 52] on div "single-neutral-actions-check-2 Confirmed" at bounding box center [882, 55] width 154 height 22
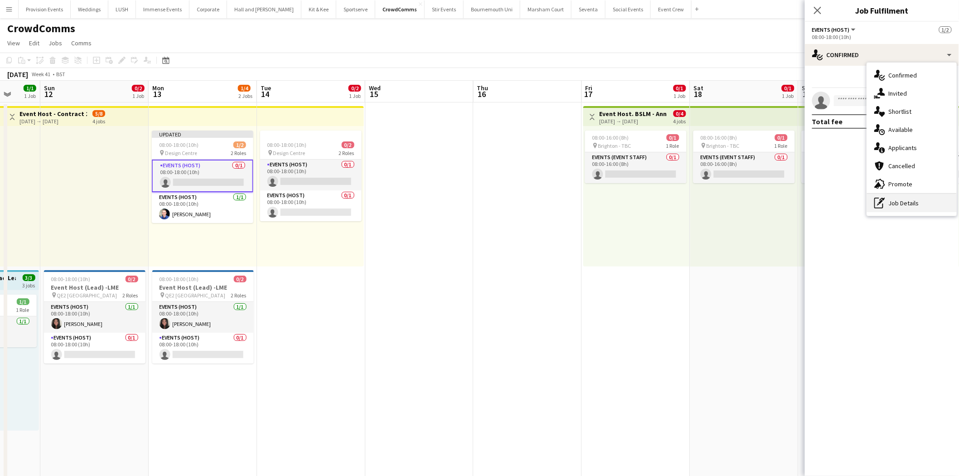
click at [889, 201] on div "pen-write Job Details" at bounding box center [912, 203] width 90 height 18
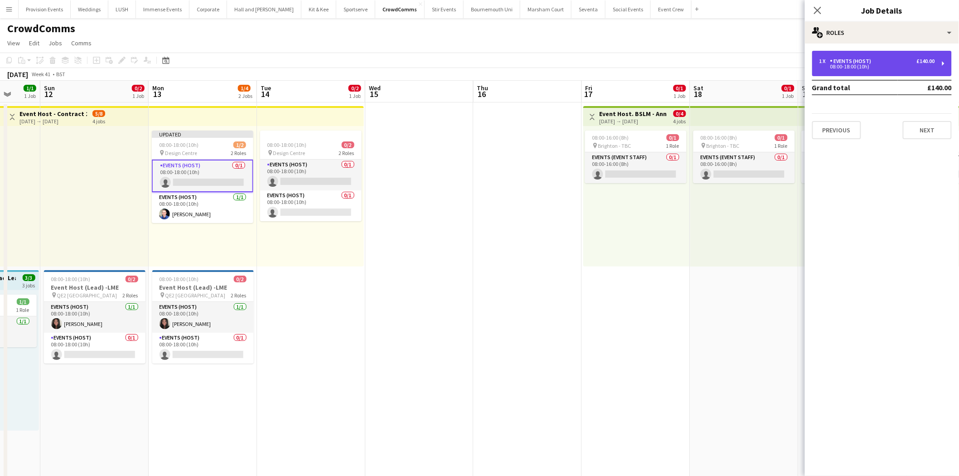
click at [881, 65] on div "08:00-18:00 (10h)" at bounding box center [878, 66] width 116 height 5
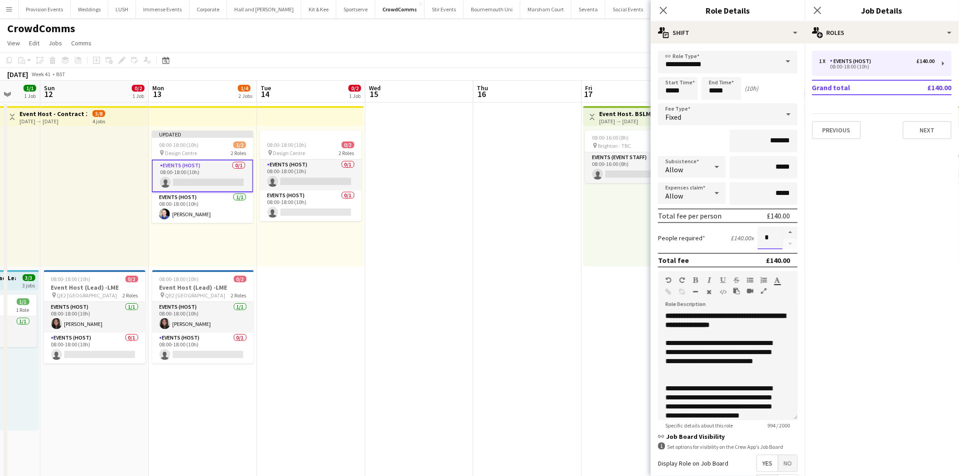
click at [764, 241] on input "*" at bounding box center [770, 238] width 25 height 23
type input "*"
click at [846, 128] on button "Previous" at bounding box center [836, 130] width 49 height 18
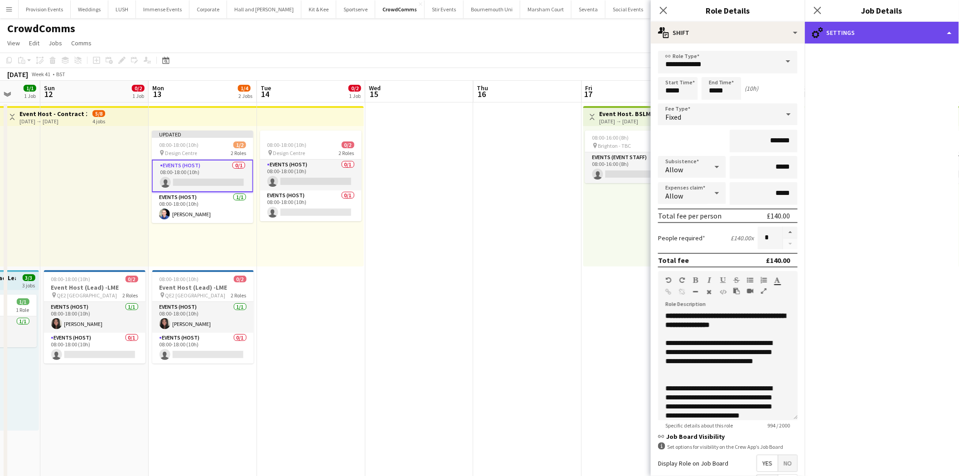
click at [910, 38] on div "cog-double-3 Settings" at bounding box center [882, 33] width 154 height 22
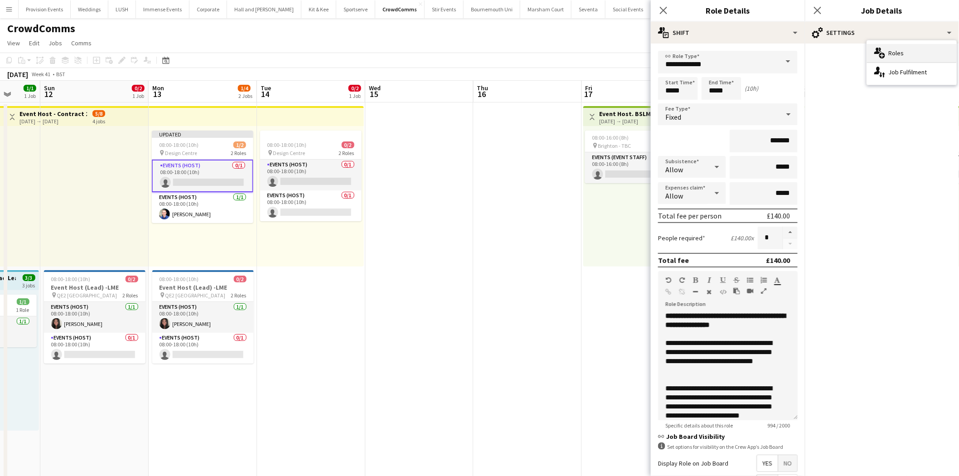
click at [901, 58] on div "multiple-users-add Roles" at bounding box center [912, 53] width 90 height 18
click at [169, 160] on app-card-role "Events (Host) 0/1 08:00-18:00 (10h) single-neutral-actions" at bounding box center [203, 176] width 102 height 33
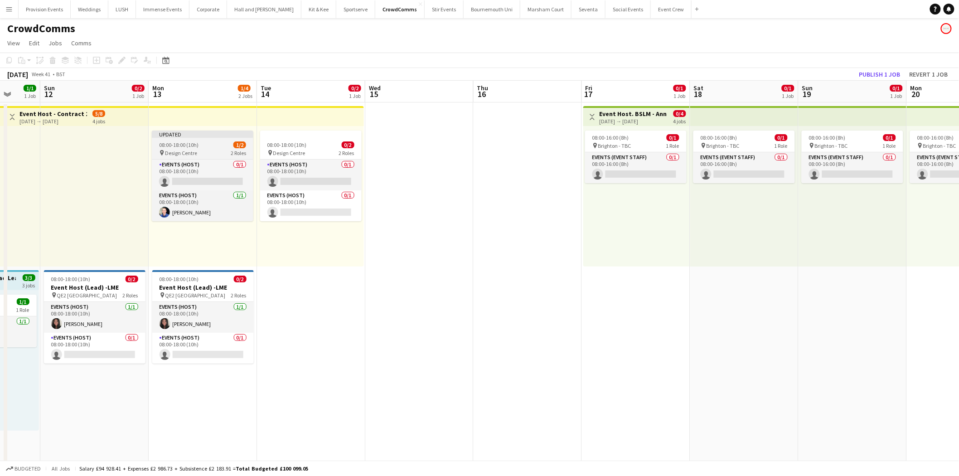
click at [175, 146] on span "08:00-18:00 (10h)" at bounding box center [178, 144] width 39 height 7
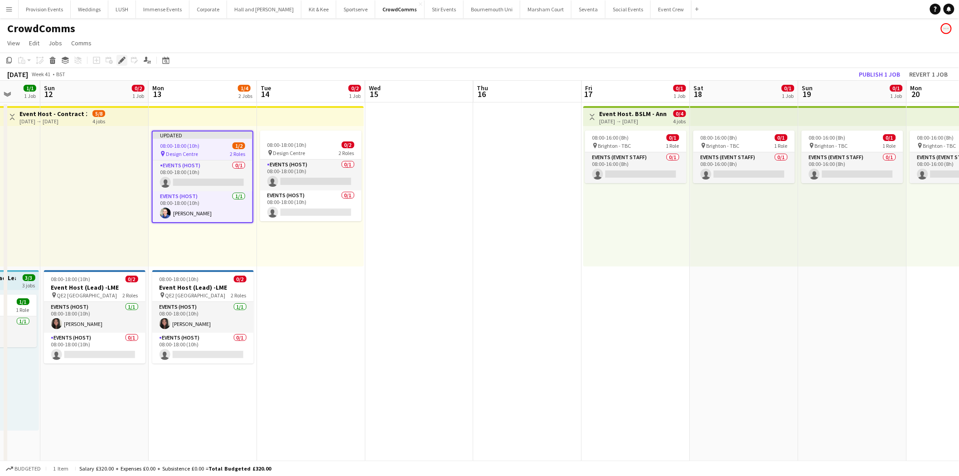
click at [119, 58] on icon "Edit" at bounding box center [121, 60] width 7 height 7
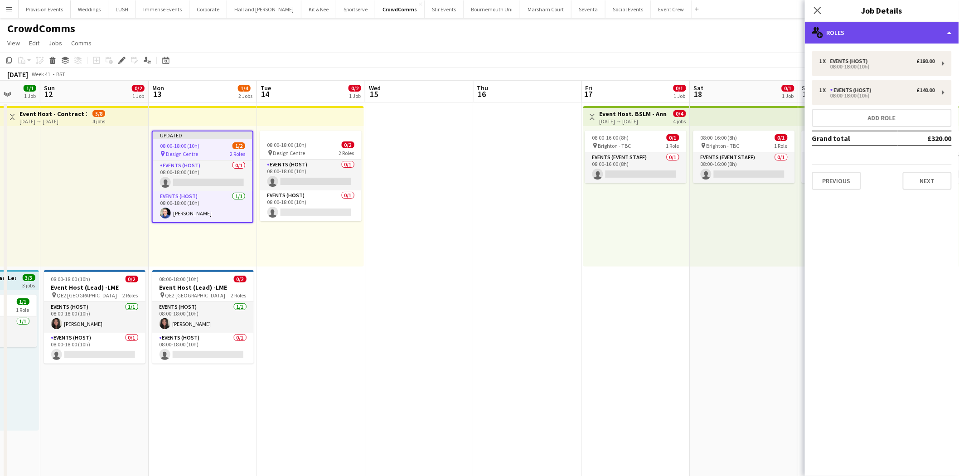
click at [888, 37] on div "multiple-users-add Roles" at bounding box center [882, 33] width 154 height 22
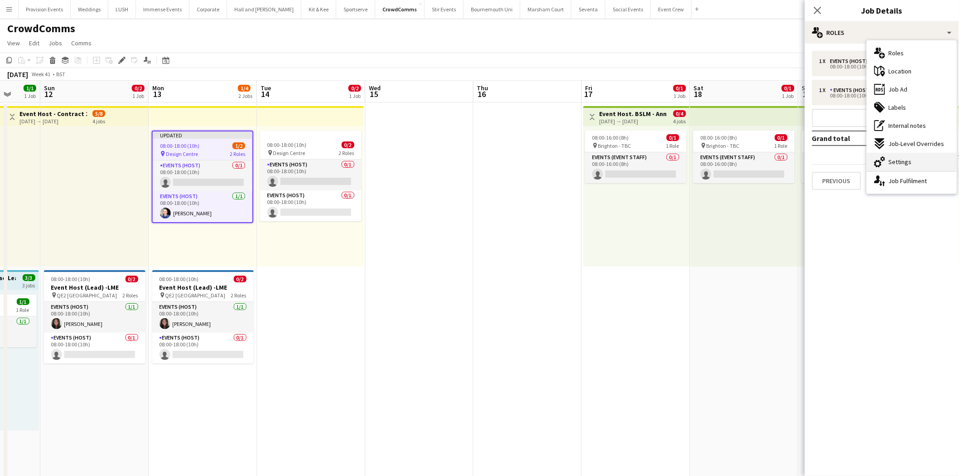
click at [928, 164] on div "cog-double-3 Settings" at bounding box center [912, 162] width 90 height 18
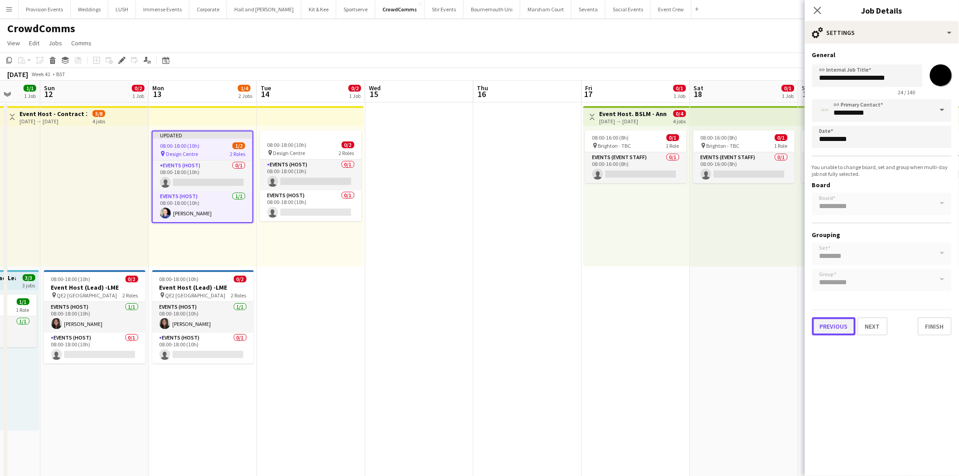
click at [835, 329] on button "Previous" at bounding box center [834, 326] width 44 height 18
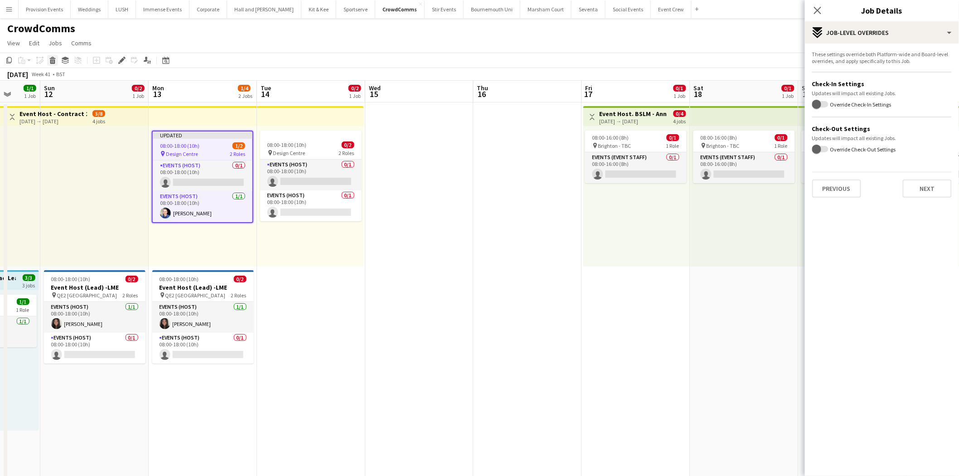
click at [55, 60] on icon "Delete" at bounding box center [52, 60] width 7 height 7
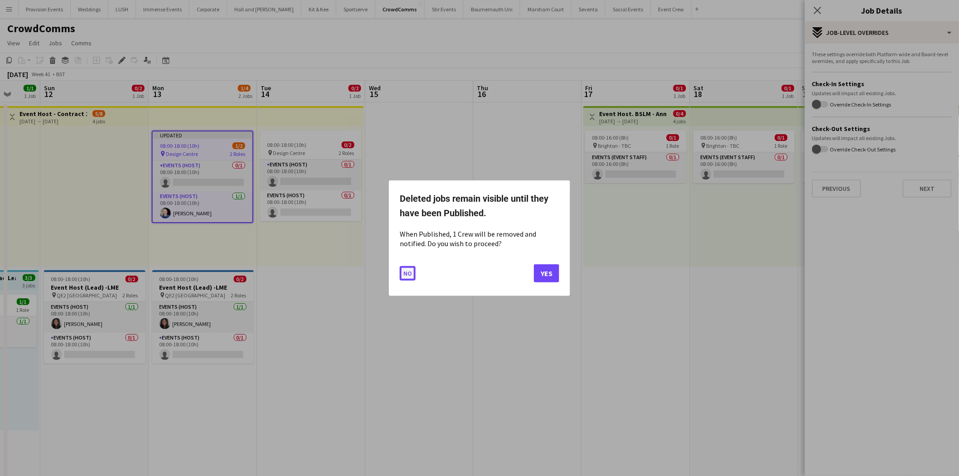
click at [408, 270] on button "No" at bounding box center [408, 273] width 16 height 15
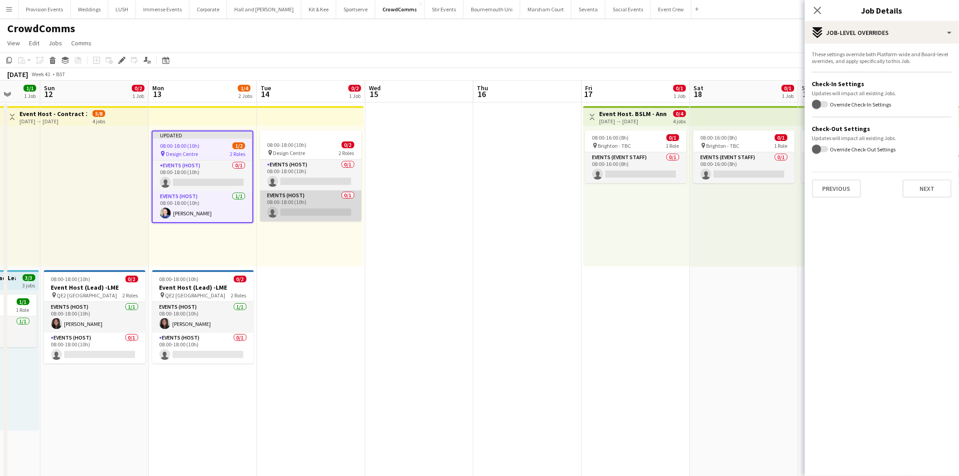
click at [307, 199] on app-card-role "Events (Host) 0/1 08:00-18:00 (10h) single-neutral-actions" at bounding box center [311, 205] width 102 height 31
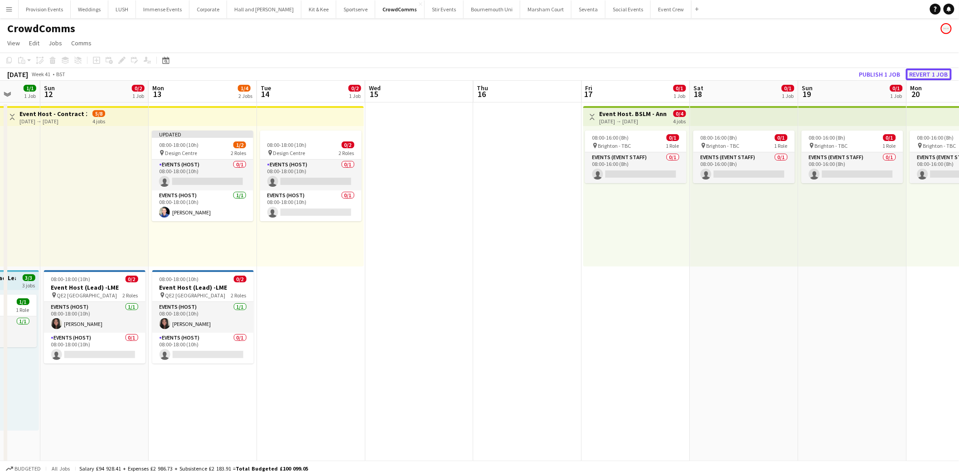
click at [932, 74] on button "Revert 1 job" at bounding box center [929, 74] width 46 height 12
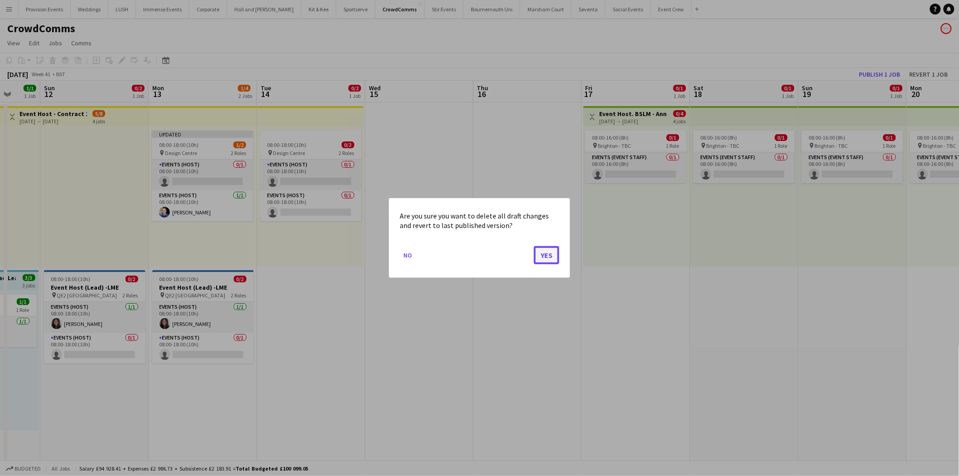
click at [555, 251] on button "Yes" at bounding box center [546, 255] width 25 height 18
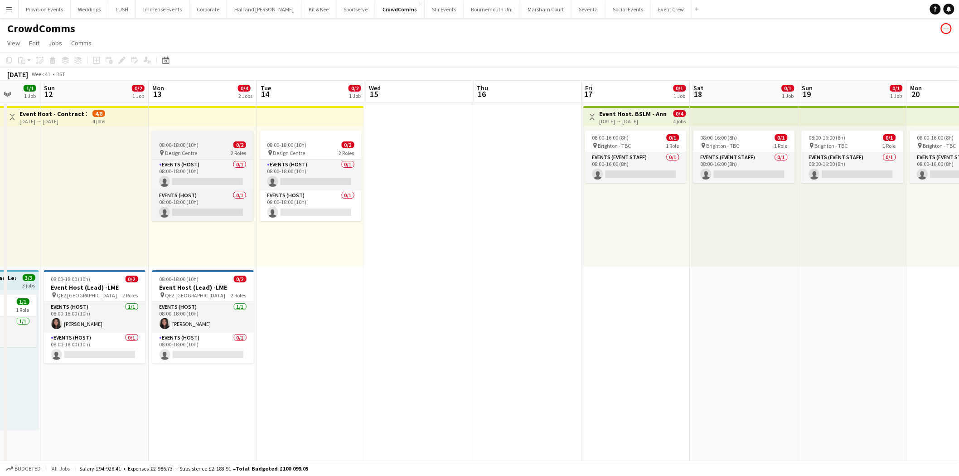
click at [214, 137] on div at bounding box center [203, 134] width 102 height 7
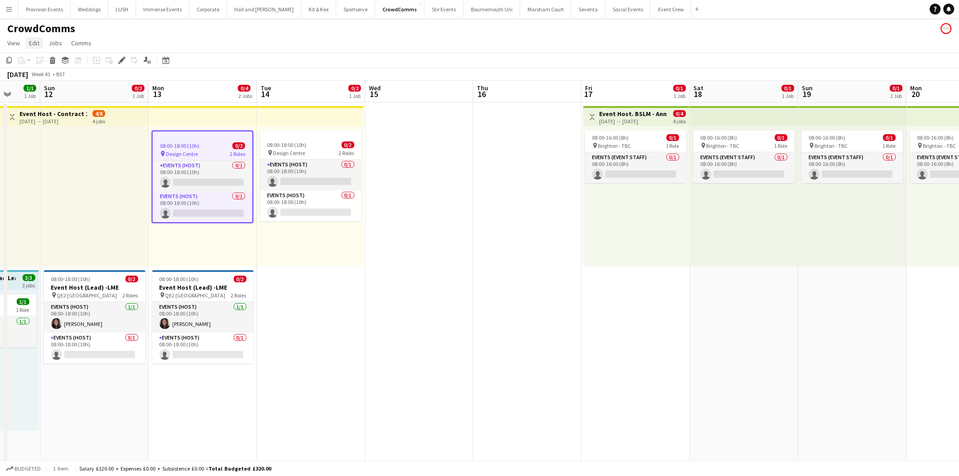
click at [35, 44] on span "Edit" at bounding box center [34, 43] width 10 height 8
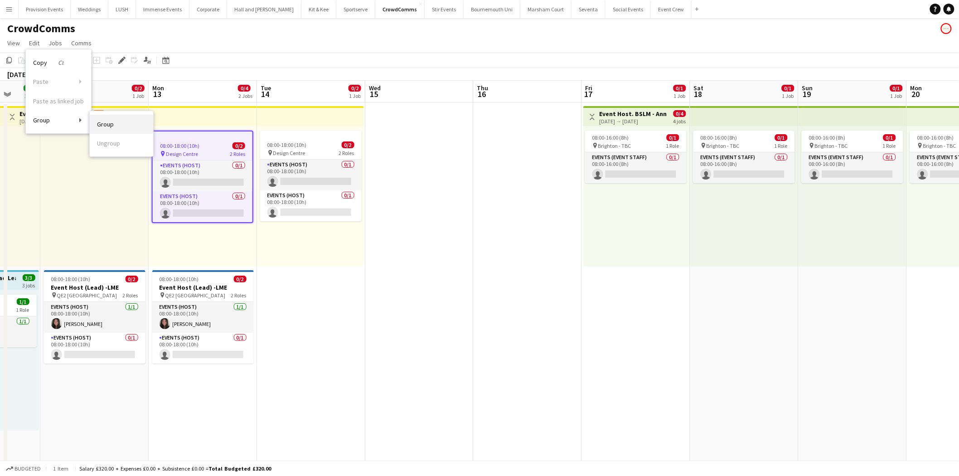
click at [116, 125] on link "Group" at bounding box center [121, 124] width 63 height 19
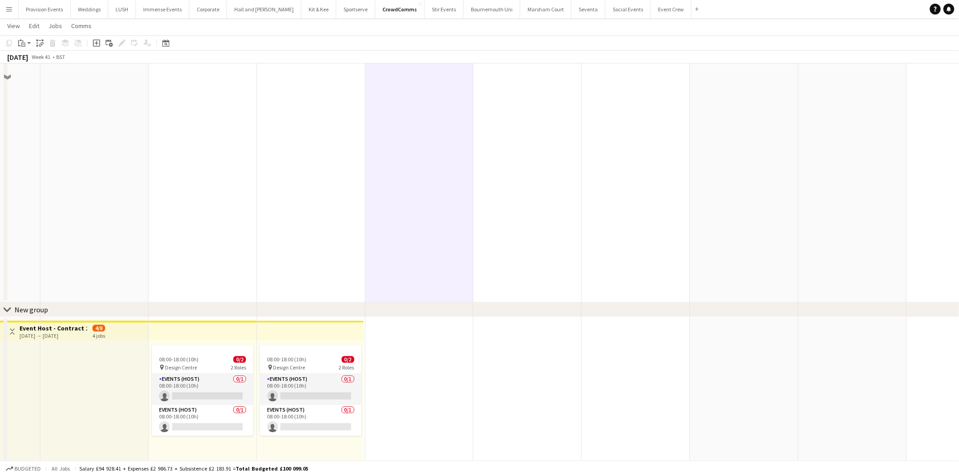
scroll to position [647, 0]
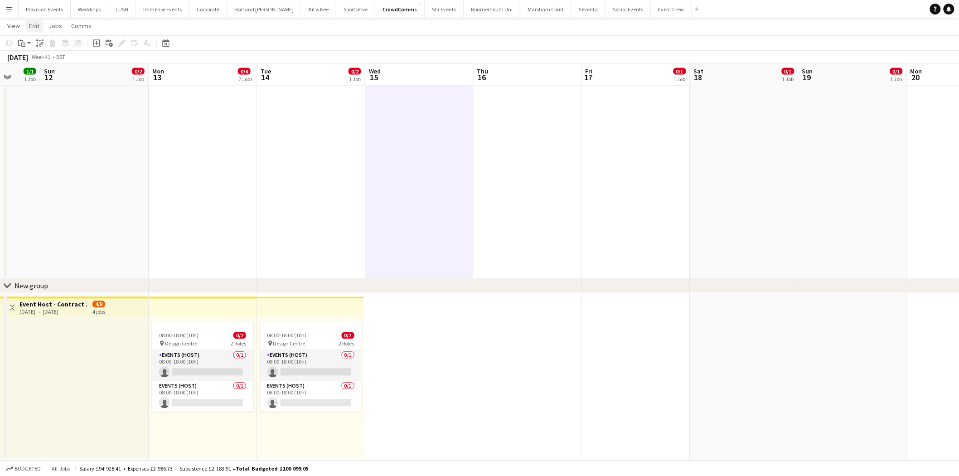
click at [28, 25] on link "Edit" at bounding box center [34, 26] width 18 height 12
click at [183, 344] on span "Design Centre" at bounding box center [181, 343] width 32 height 7
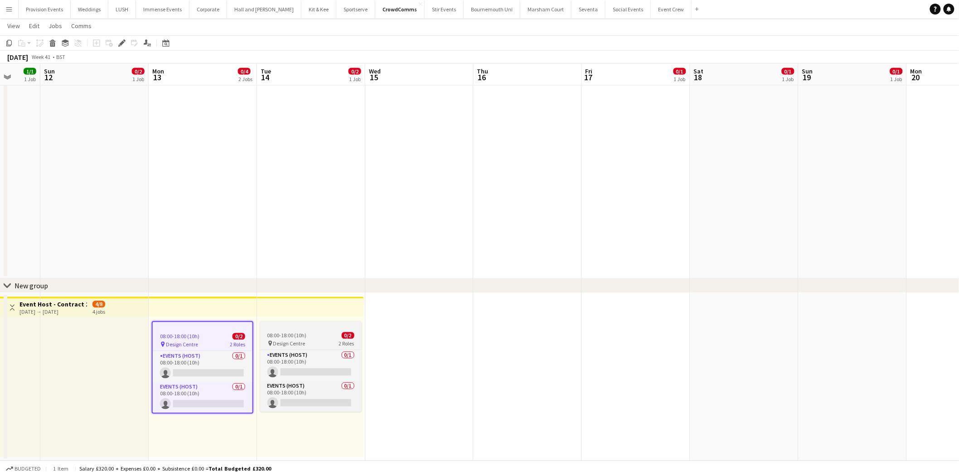
click at [288, 346] on div "pin Design Centre 2 Roles" at bounding box center [311, 343] width 102 height 7
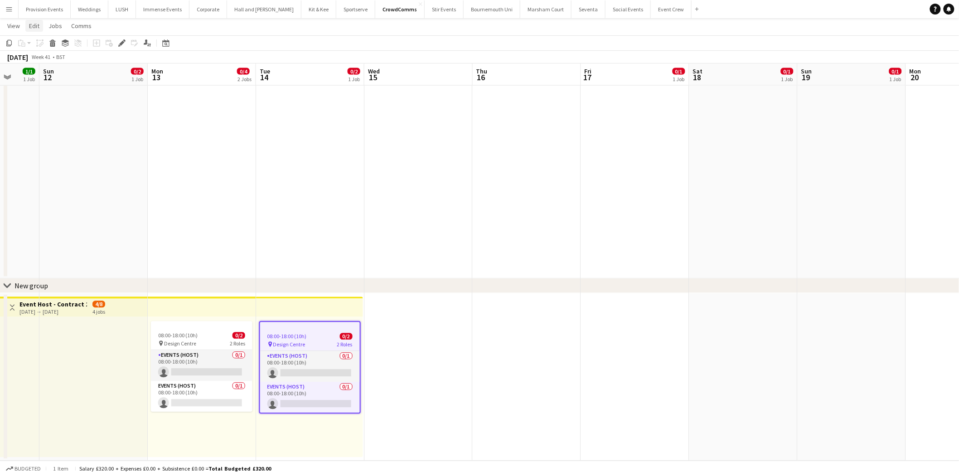
click at [32, 28] on span "Edit" at bounding box center [34, 26] width 10 height 8
drag, startPoint x: 209, startPoint y: 323, endPoint x: 267, endPoint y: 342, distance: 61.5
click at [267, 342] on icon "pin" at bounding box center [270, 344] width 6 height 5
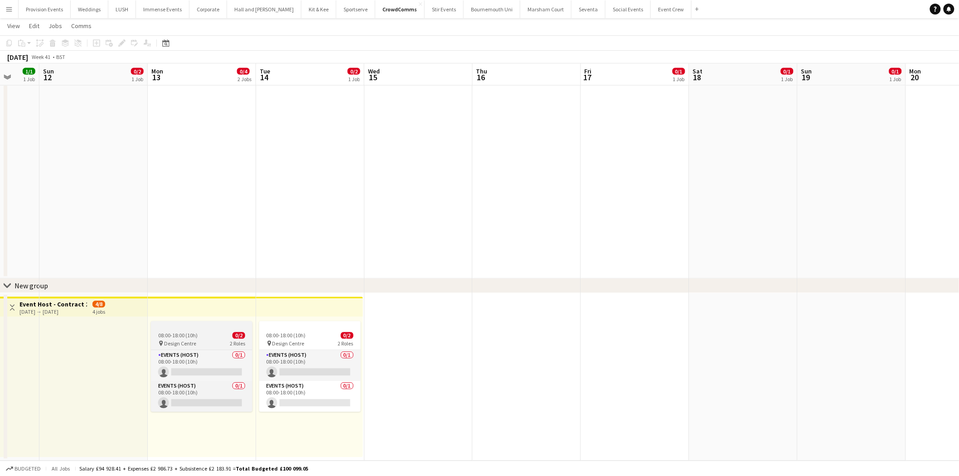
click at [197, 324] on div at bounding box center [202, 324] width 102 height 7
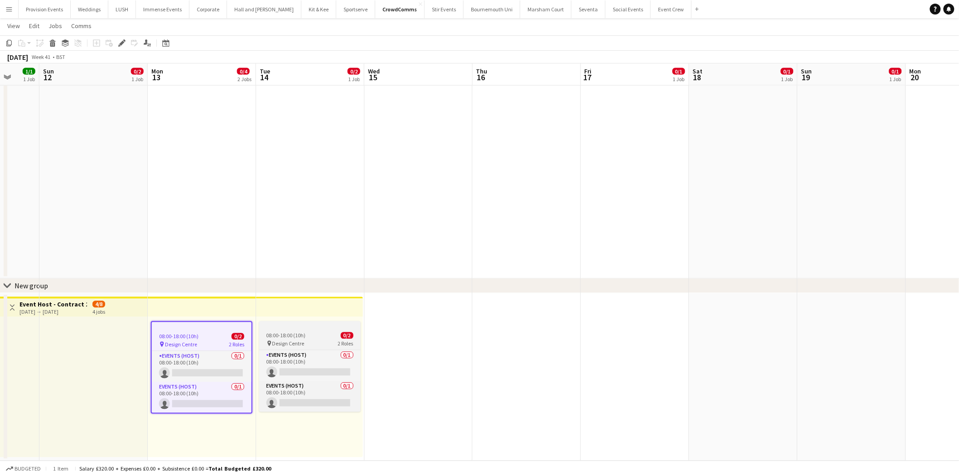
click at [329, 346] on div "pin Design Centre 2 Roles" at bounding box center [310, 343] width 102 height 7
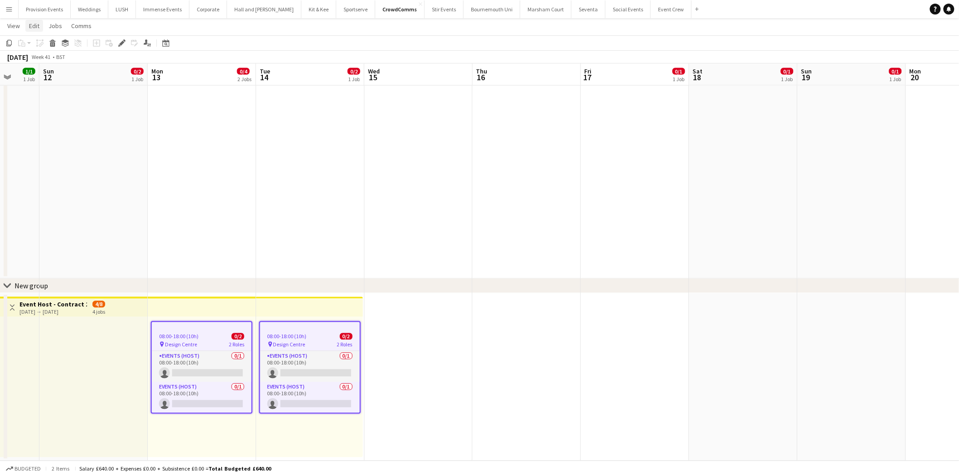
click at [35, 25] on span "Edit" at bounding box center [34, 26] width 10 height 8
click at [214, 388] on app-card-role "Events (Host) 0/1 08:00-18:00 (10h) single-neutral-actions" at bounding box center [202, 397] width 100 height 31
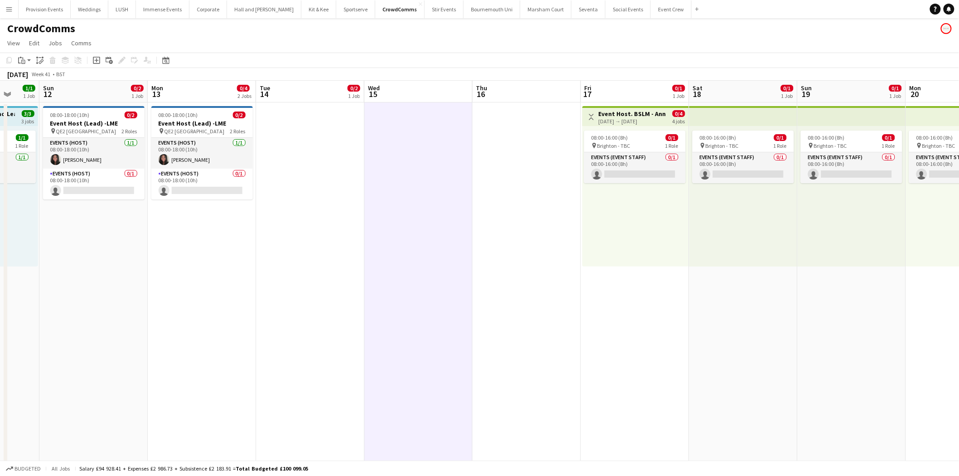
scroll to position [5, 0]
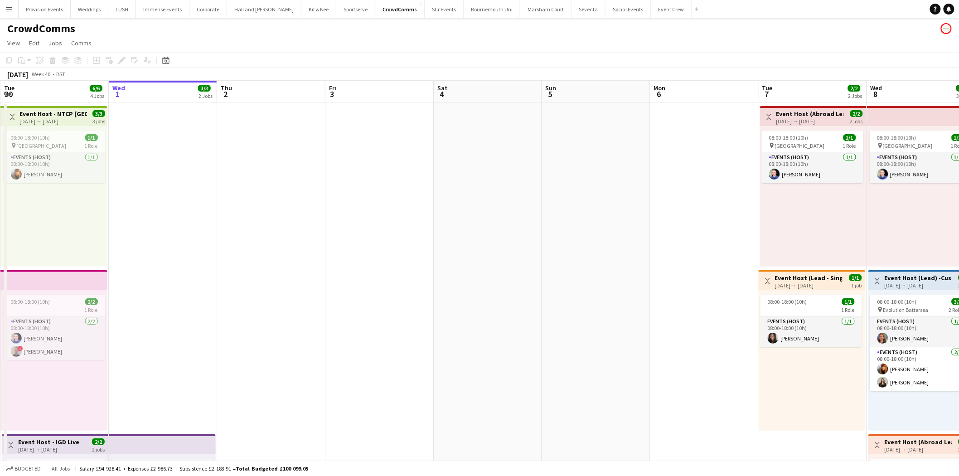
click at [728, 68] on div "September 2025 Week 40 • BST" at bounding box center [479, 74] width 959 height 13
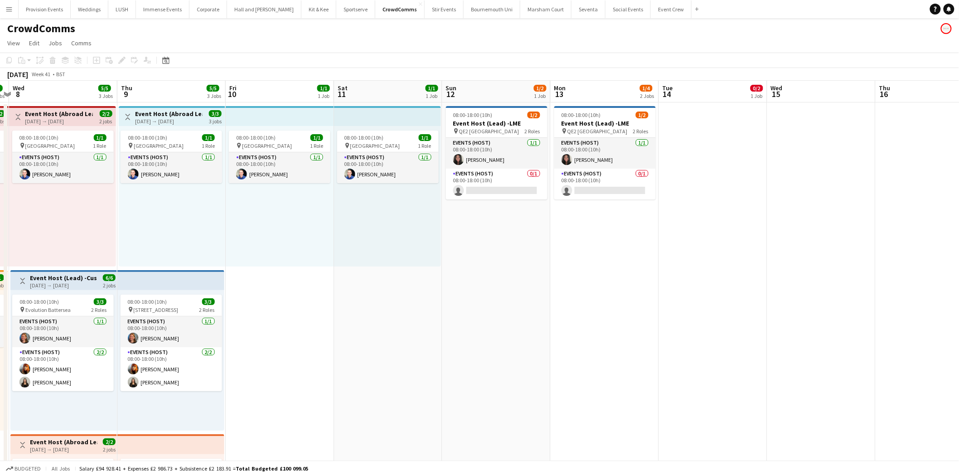
scroll to position [0, 368]
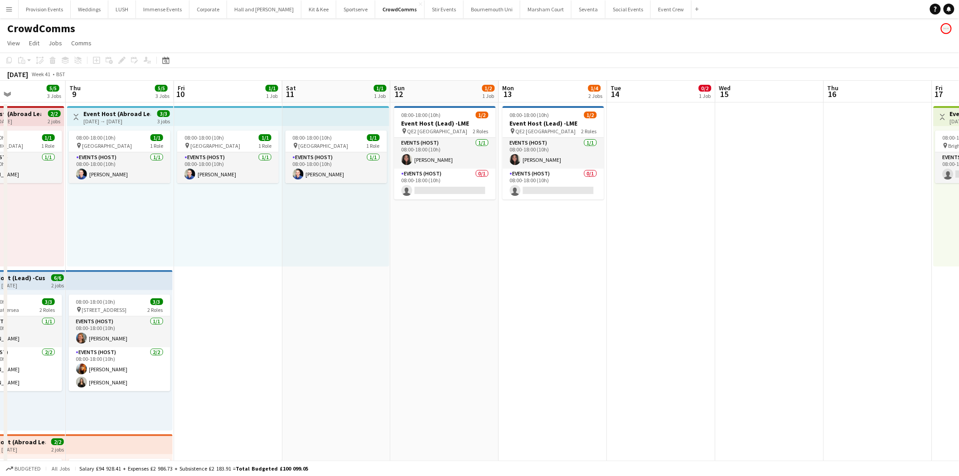
drag, startPoint x: 938, startPoint y: 230, endPoint x: 29, endPoint y: 184, distance: 910.4
click at [29, 184] on app-calendar-viewport "Sun 5 Mon 6 Tue 7 2/2 2 Jobs Wed 8 5/5 3 Jobs Thu 9 5/5 3 Jobs Fri 10 1/1 1 Job…" at bounding box center [479, 431] width 959 height 700
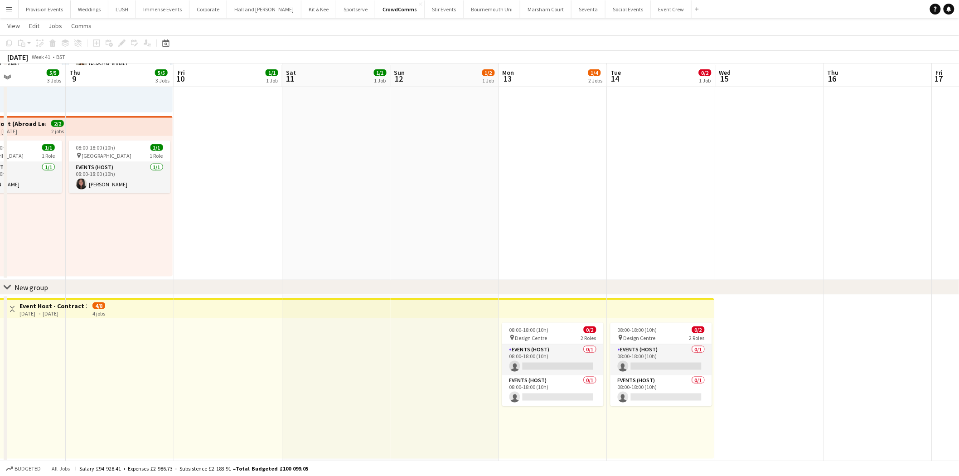
scroll to position [319, 0]
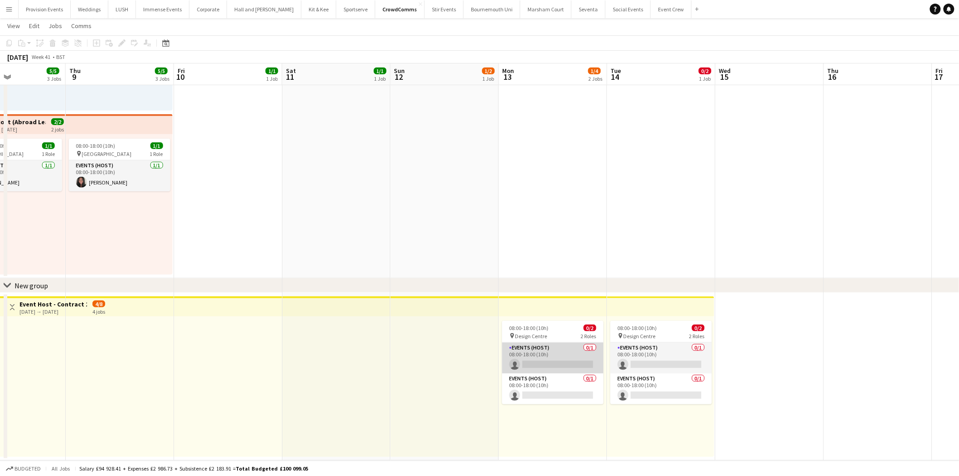
click at [545, 353] on app-card-role "Events (Host) 0/1 08:00-18:00 (10h) single-neutral-actions" at bounding box center [553, 358] width 102 height 31
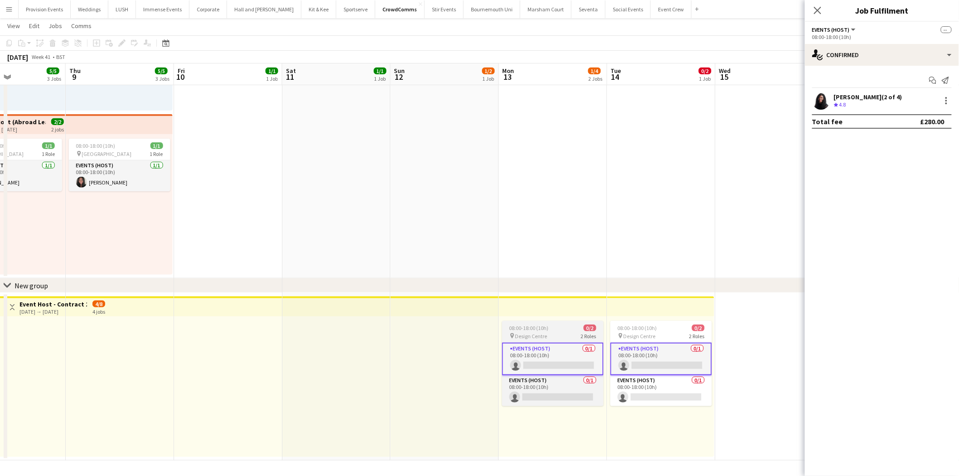
click at [552, 336] on div "pin Design Centre 2 Roles" at bounding box center [553, 335] width 102 height 7
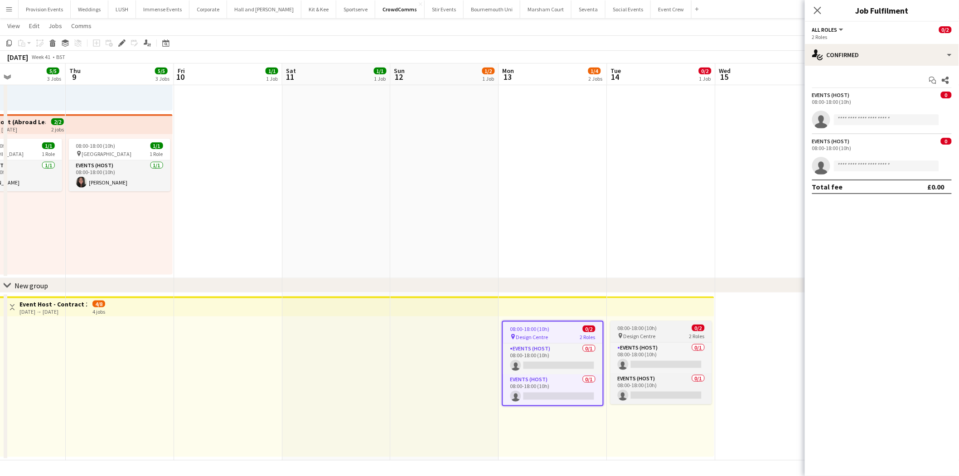
click at [637, 323] on app-job-card "08:00-18:00 (10h) 0/2 pin Design Centre 2 Roles Events (Host) 0/1 08:00-18:00 (…" at bounding box center [662, 362] width 102 height 83
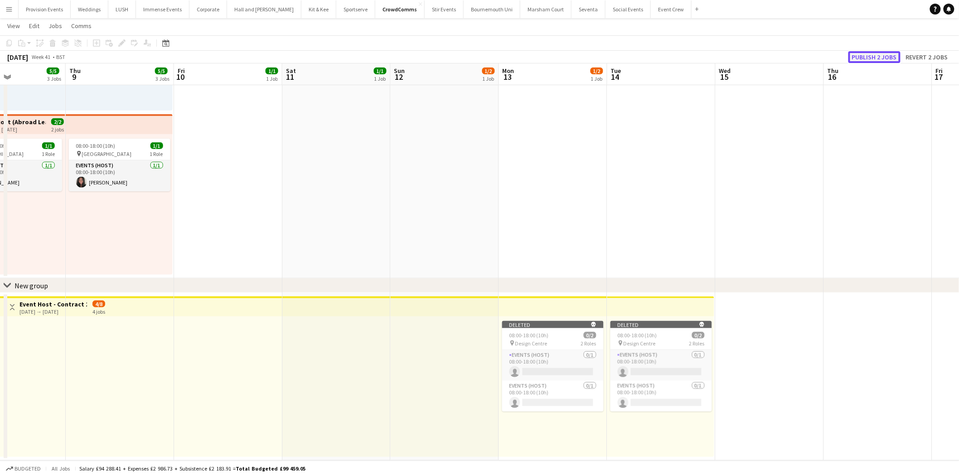
click at [868, 57] on button "Publish 2 jobs" at bounding box center [875, 57] width 52 height 12
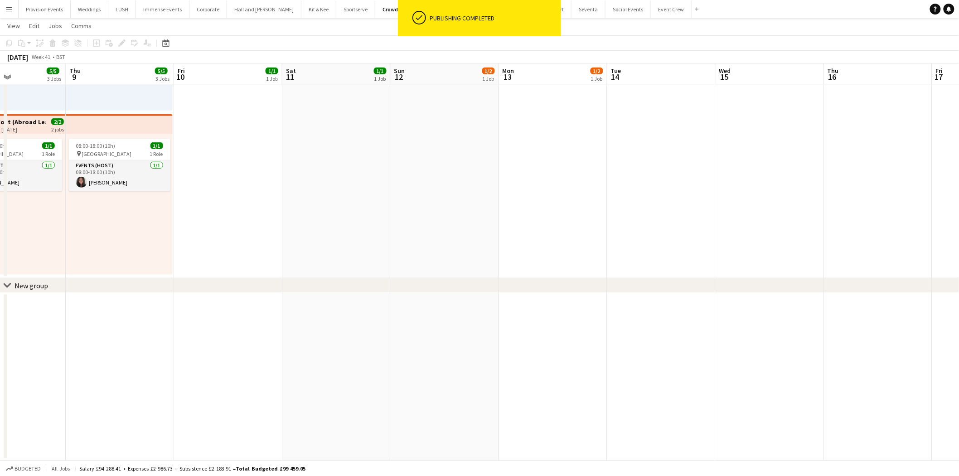
click at [23, 288] on div "New group" at bounding box center [32, 285] width 34 height 9
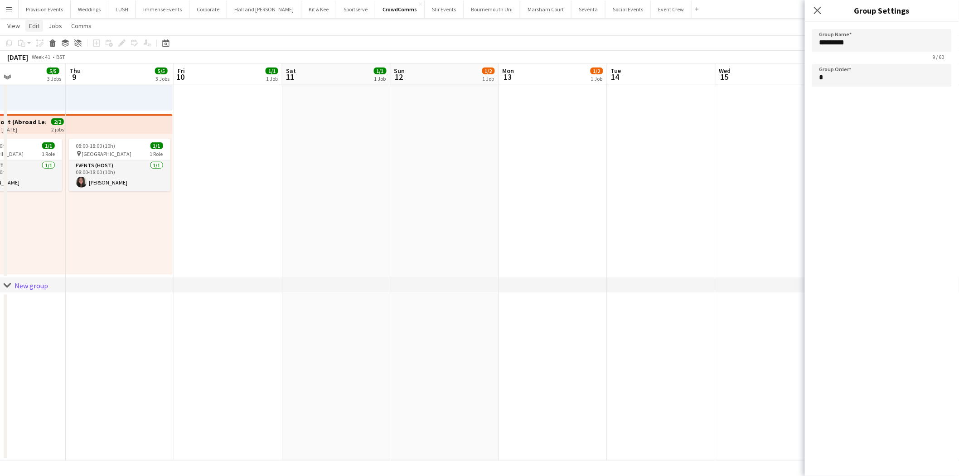
click at [29, 25] on span "Edit" at bounding box center [34, 26] width 10 height 8
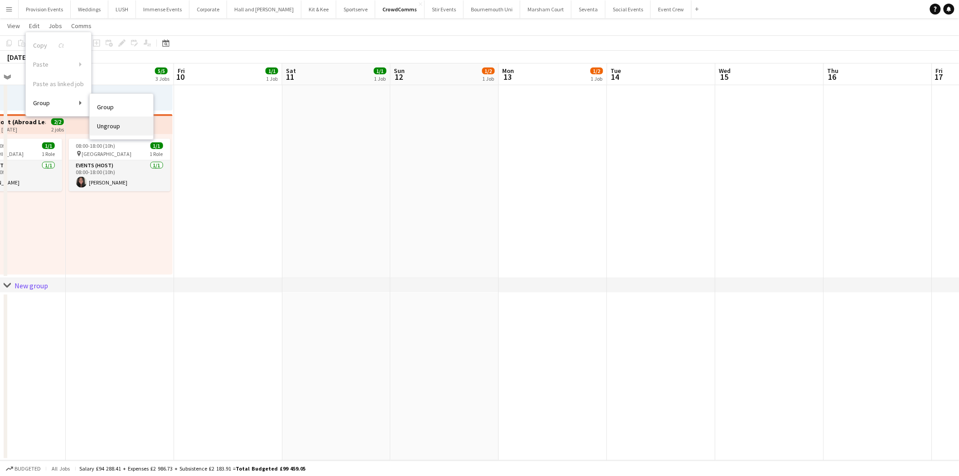
click at [103, 127] on span "Ungroup" at bounding box center [108, 126] width 23 height 8
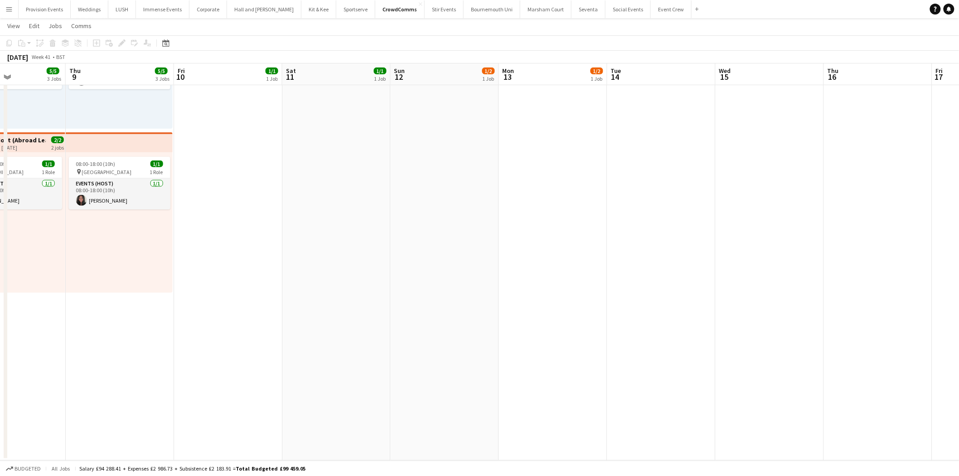
scroll to position [0, 270]
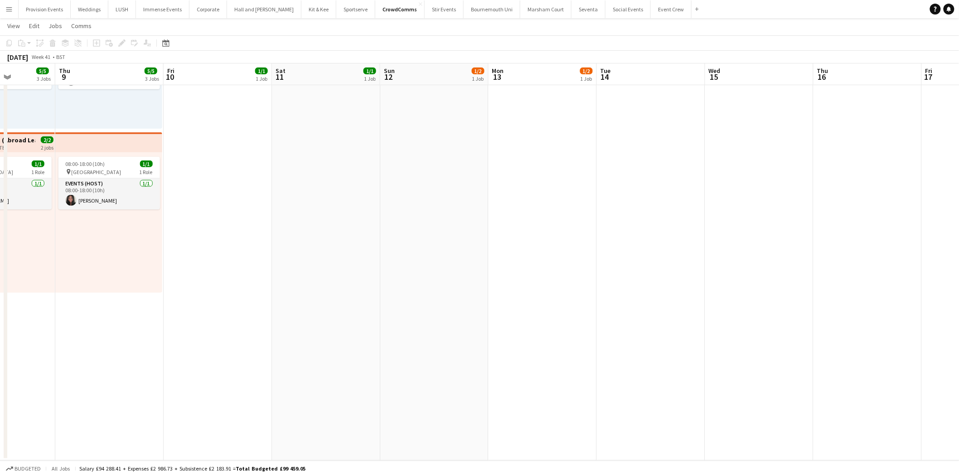
drag, startPoint x: 316, startPoint y: 184, endPoint x: 306, endPoint y: 321, distance: 136.8
click at [306, 321] on app-calendar-viewport "Mon 6 Tue 7 2/2 2 Jobs Wed 8 5/5 3 Jobs Thu 9 5/5 3 Jobs Fri 10 1/1 1 Job Sat 1…" at bounding box center [479, 97] width 959 height 726
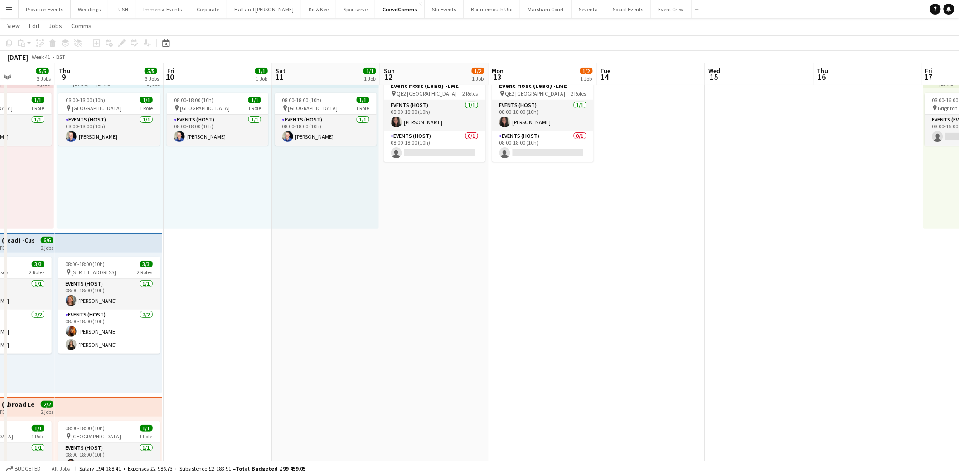
scroll to position [0, 0]
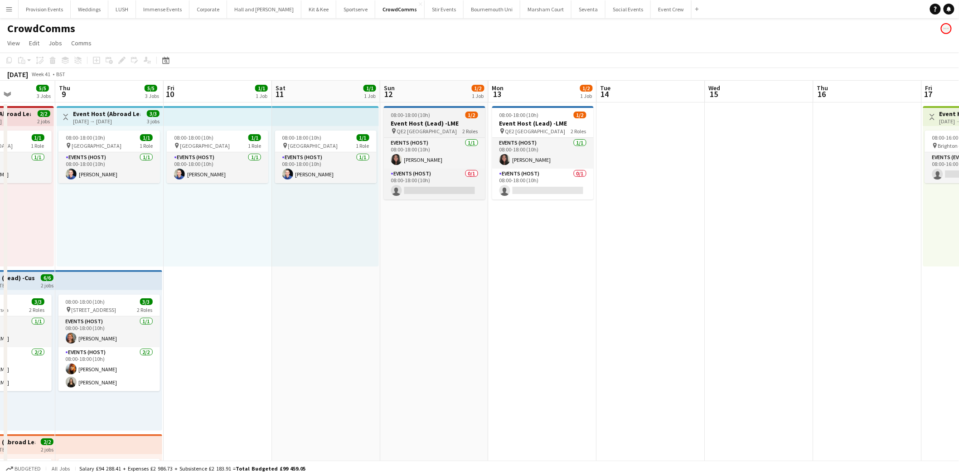
click at [420, 126] on h3 "Event Host (Lead) -LME" at bounding box center [435, 123] width 102 height 8
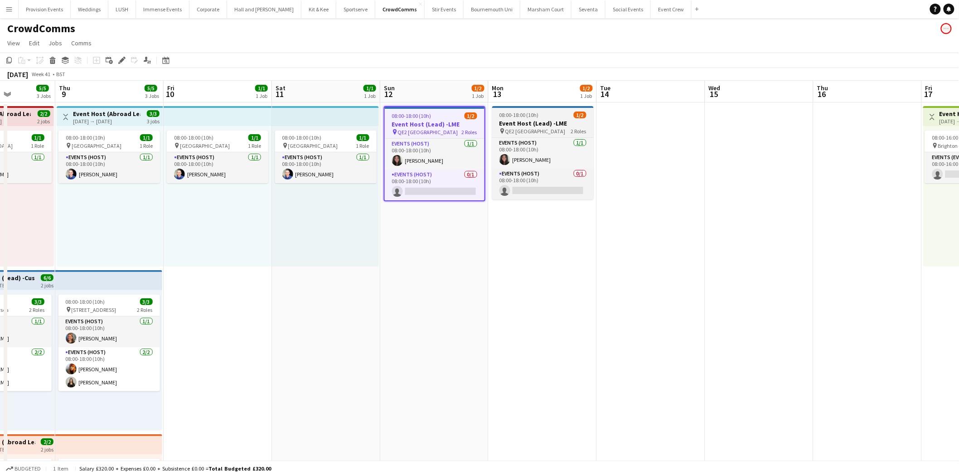
click at [539, 119] on h3 "Event Host (Lead) -LME" at bounding box center [543, 123] width 102 height 8
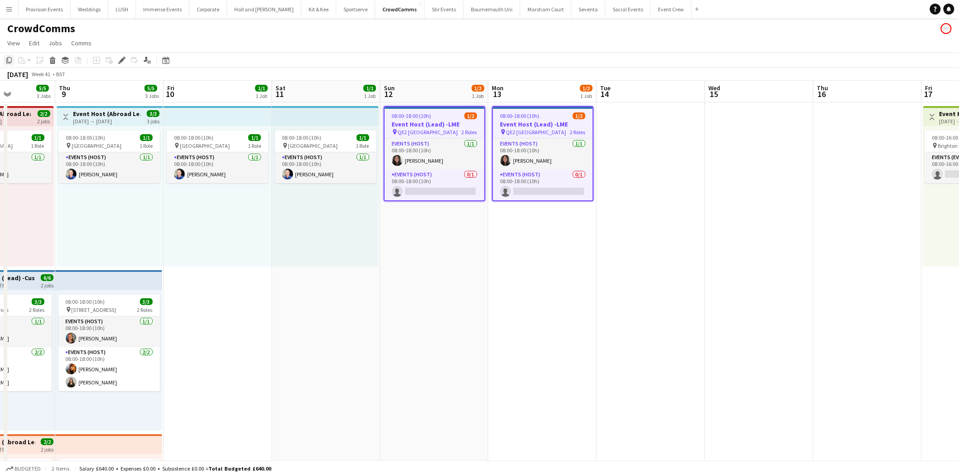
click at [11, 60] on icon "Copy" at bounding box center [8, 60] width 7 height 7
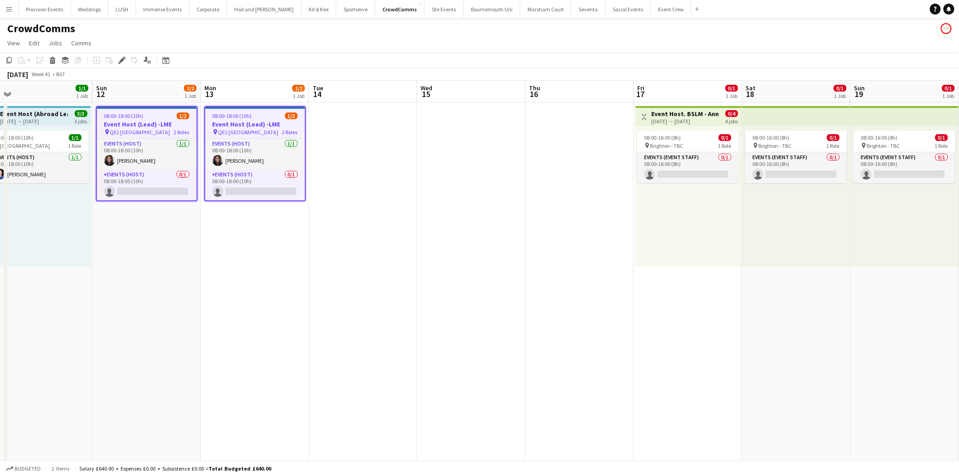
scroll to position [0, 342]
drag, startPoint x: 570, startPoint y: 278, endPoint x: 281, endPoint y: 277, distance: 288.7
click at [281, 277] on app-calendar-viewport "Wed 8 5/5 3 Jobs Thu 9 5/5 3 Jobs Fri 10 1/1 1 Job Sat 11 1/1 1 Job Sun 12 1/2 …" at bounding box center [479, 422] width 959 height 682
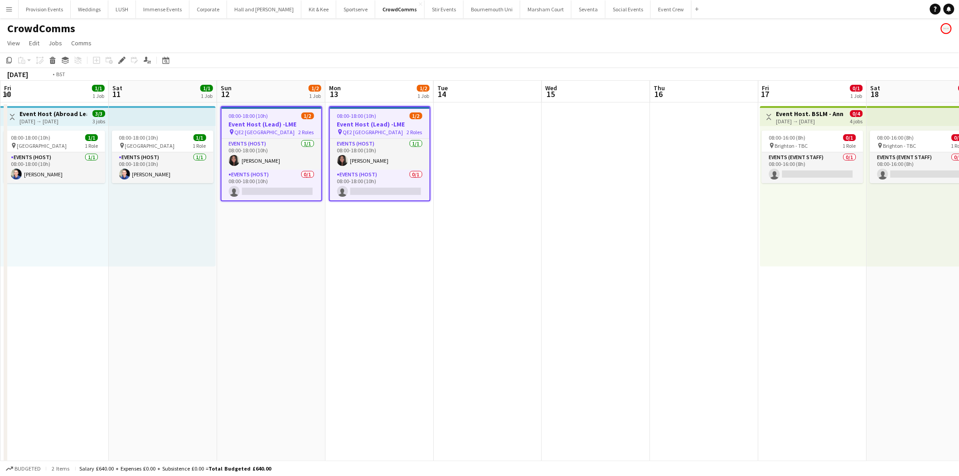
drag, startPoint x: 265, startPoint y: 247, endPoint x: 883, endPoint y: 228, distance: 618.5
click at [883, 228] on app-calendar-viewport "Wed 8 5/5 3 Jobs Thu 9 5/5 3 Jobs Fri 10 1/1 1 Job Sat 11 1/1 1 Job Sun 12 1/2 …" at bounding box center [479, 422] width 959 height 682
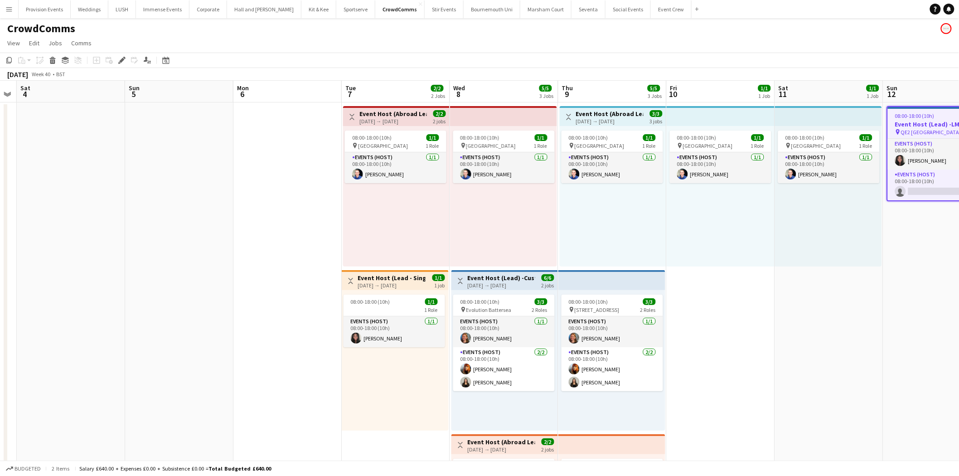
drag, startPoint x: 342, startPoint y: 207, endPoint x: 843, endPoint y: 247, distance: 502.9
click at [843, 247] on app-calendar-viewport "Wed 1 3/3 2 Jobs Thu 2 Fri 3 Sat 4 Sun 5 Mon 6 Tue 7 2/2 2 Jobs Wed 8 5/5 3 Job…" at bounding box center [479, 422] width 959 height 682
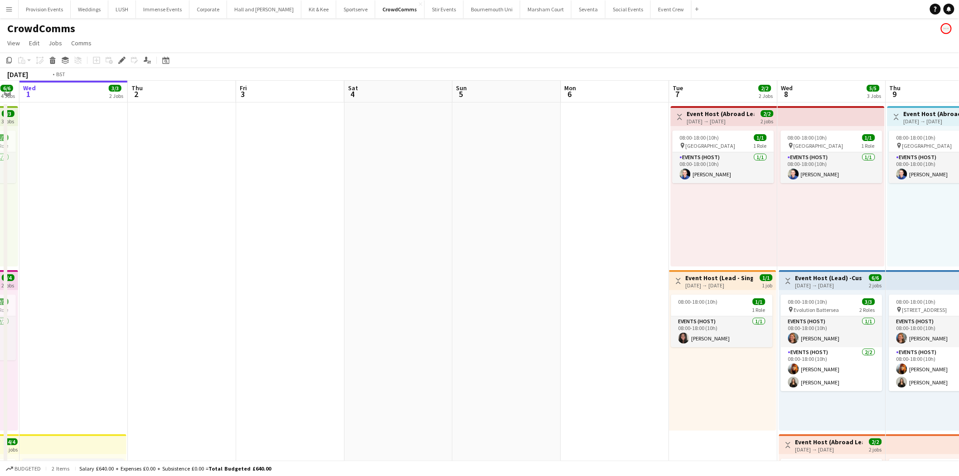
scroll to position [0, 184]
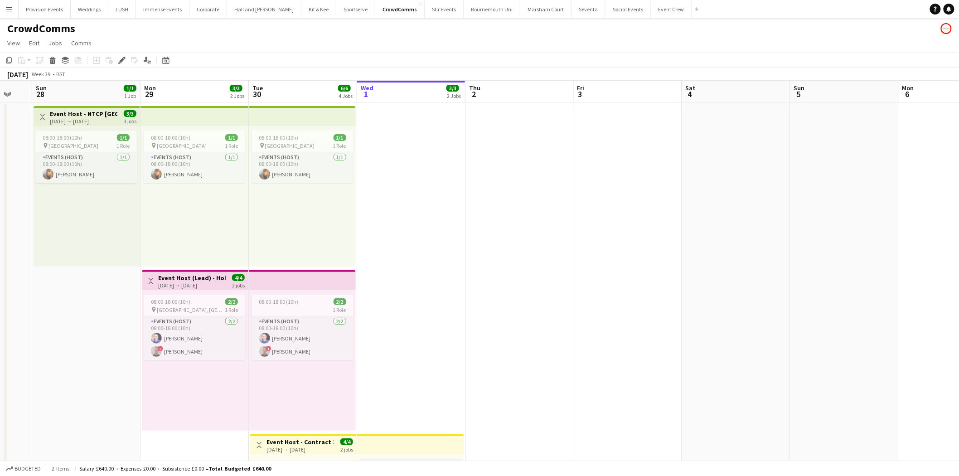
drag, startPoint x: 549, startPoint y: 237, endPoint x: 966, endPoint y: 178, distance: 421.1
click at [959, 178] on html "Menu Boards Boards Boards All jobs Status Workforce Workforce My Workforce Recr…" at bounding box center [479, 389] width 959 height 778
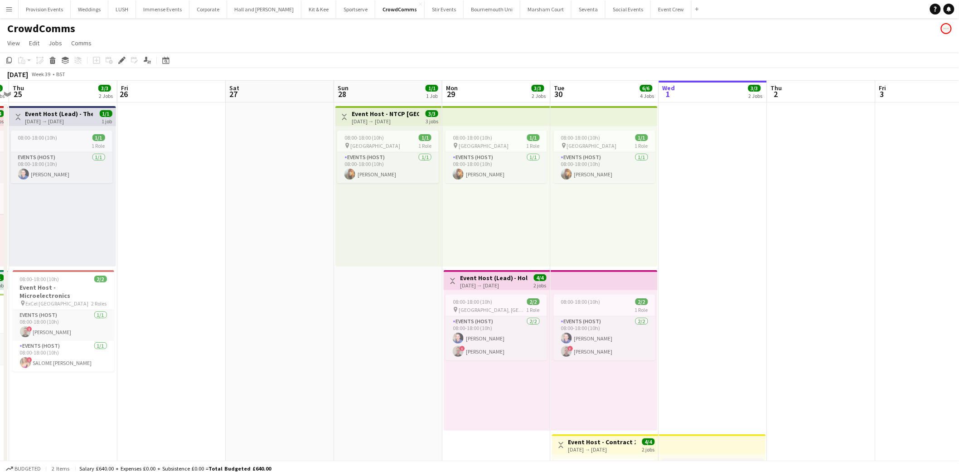
drag, startPoint x: 429, startPoint y: 236, endPoint x: 646, endPoint y: 221, distance: 217.6
click at [646, 221] on app-calendar-viewport "Tue 23 3/3 2 Jobs Wed 24 4/4 3 Jobs Thu 25 3/3 2 Jobs Fri 26 Sat 27 Sun 28 1/1 …" at bounding box center [479, 422] width 959 height 682
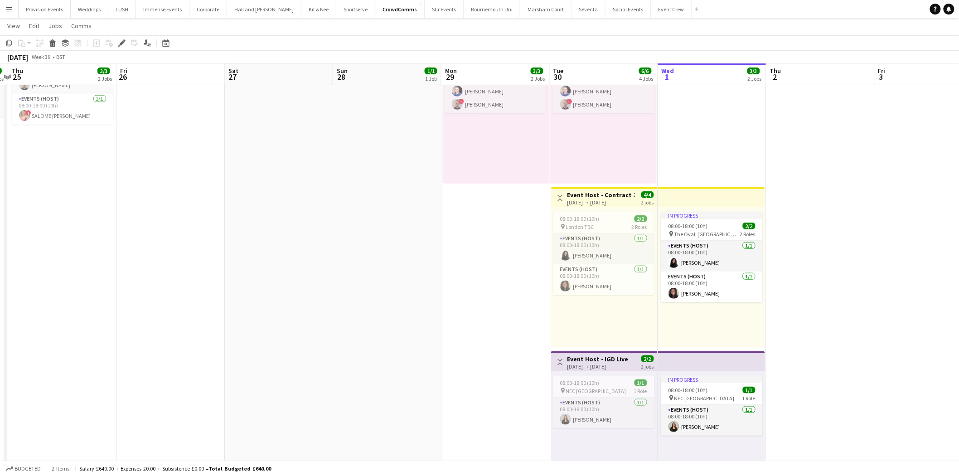
scroll to position [247, 0]
click at [611, 386] on div "pin NEC Birmingham 1 Role" at bounding box center [604, 389] width 102 height 7
click at [704, 396] on span "NEC [GEOGRAPHIC_DATA]" at bounding box center [704, 396] width 60 height 7
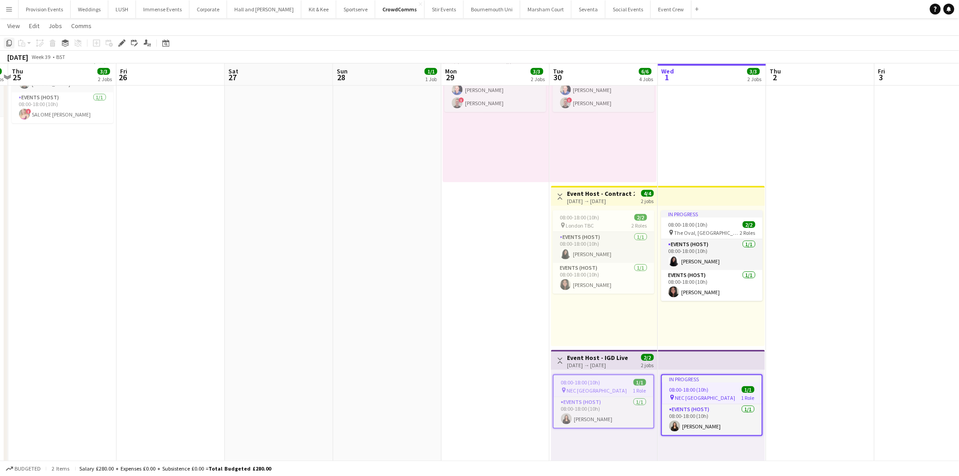
click at [9, 42] on icon "Copy" at bounding box center [8, 42] width 7 height 7
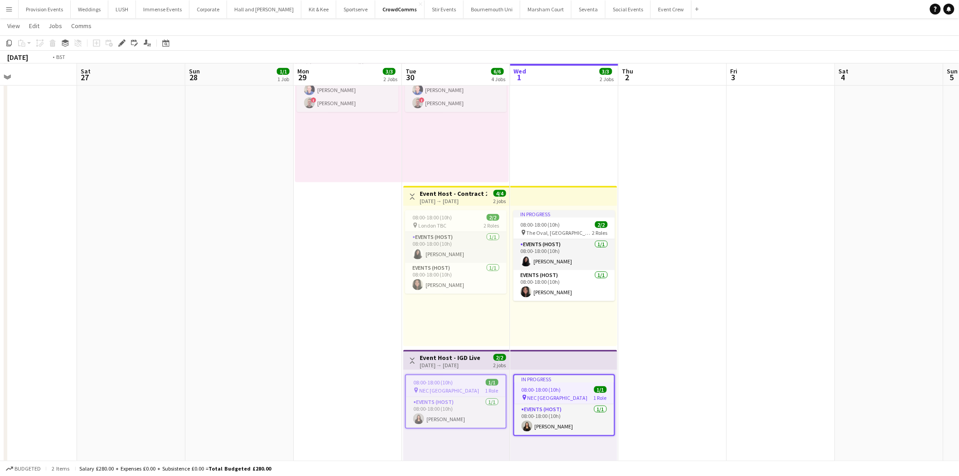
drag, startPoint x: 891, startPoint y: 218, endPoint x: 200, endPoint y: 161, distance: 692.7
click at [200, 161] on app-calendar-viewport "Wed 24 4/4 3 Jobs Thu 25 3/3 2 Jobs Fri 26 Sat 27 Sun 28 1/1 1 Job Mon 29 3/3 2…" at bounding box center [479, 151] width 959 height 726
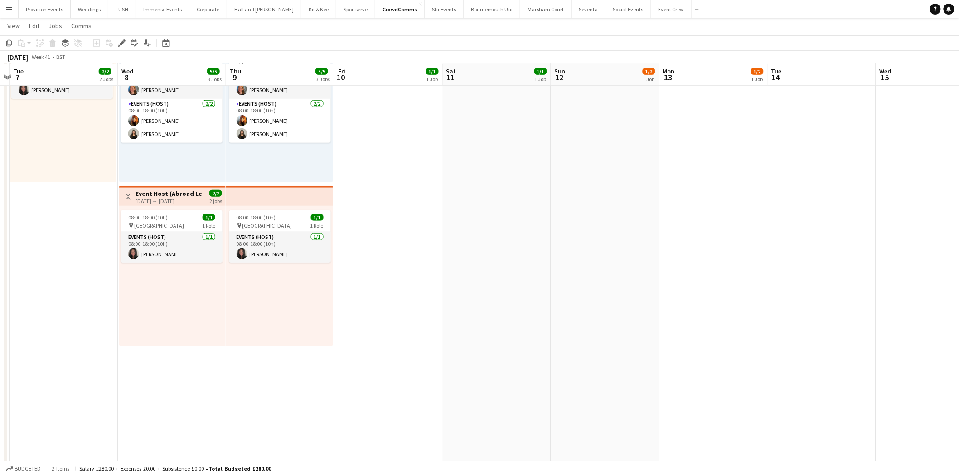
drag, startPoint x: 759, startPoint y: 248, endPoint x: 131, endPoint y: 223, distance: 628.7
click at [131, 223] on app-calendar-viewport "Sat 4 Sun 5 Mon 6 Tue 7 2/2 2 Jobs Wed 8 5/5 3 Jobs Thu 9 5/5 3 Jobs Fri 10 1/1…" at bounding box center [479, 151] width 959 height 726
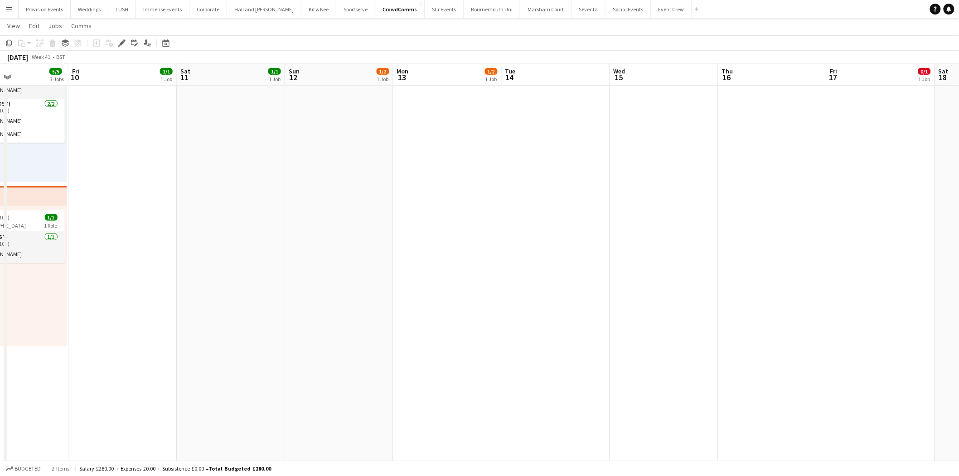
drag, startPoint x: 539, startPoint y: 270, endPoint x: 302, endPoint y: 236, distance: 239.5
click at [302, 236] on app-calendar-viewport "Mon 6 Tue 7 2/2 2 Jobs Wed 8 5/5 3 Jobs Thu 9 5/5 3 Jobs Fri 10 1/1 1 Job Sat 1…" at bounding box center [479, 151] width 959 height 726
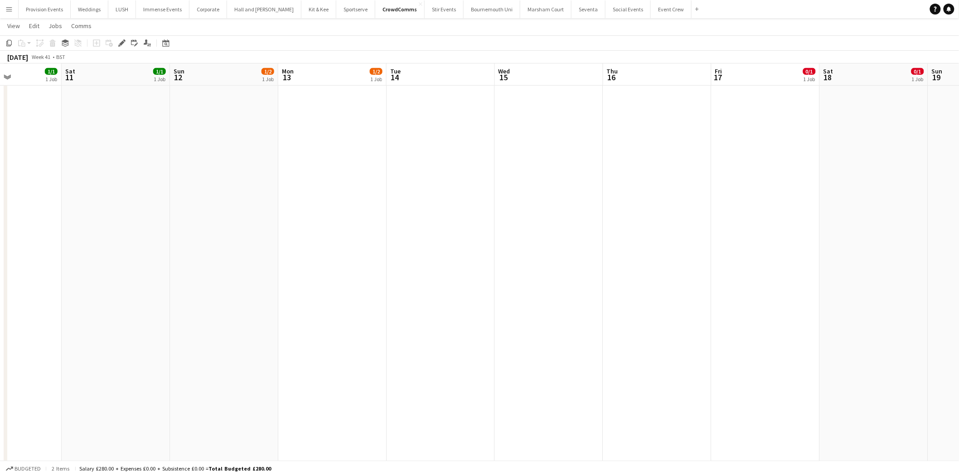
click at [306, 142] on app-date-cell "08:00-18:00 (10h) 1/2 Event Host (Lead) -LME pin QE2 London 2 Roles Events (Hos…" at bounding box center [332, 184] width 108 height 660
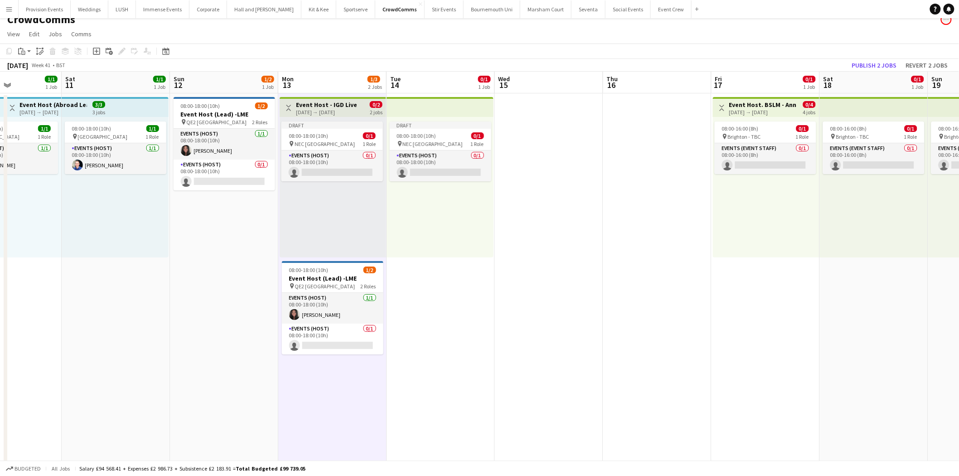
scroll to position [0, 0]
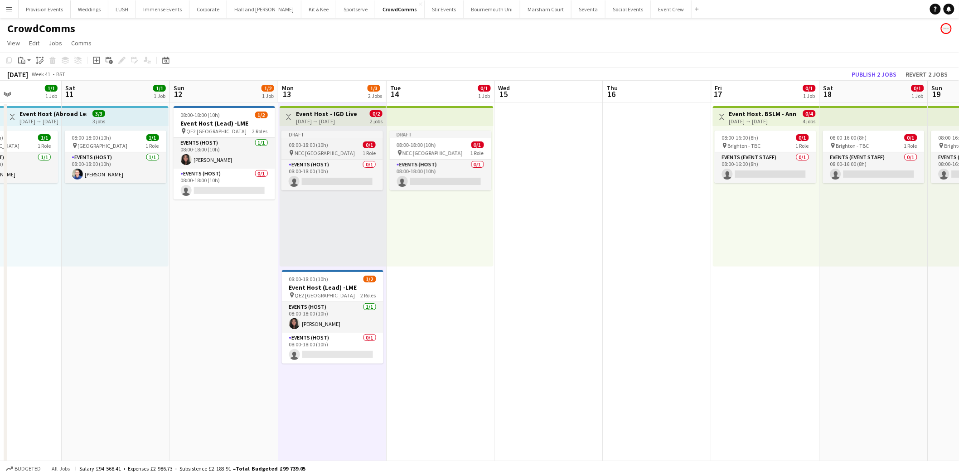
click at [331, 146] on div "08:00-18:00 (10h) 0/1" at bounding box center [332, 144] width 102 height 7
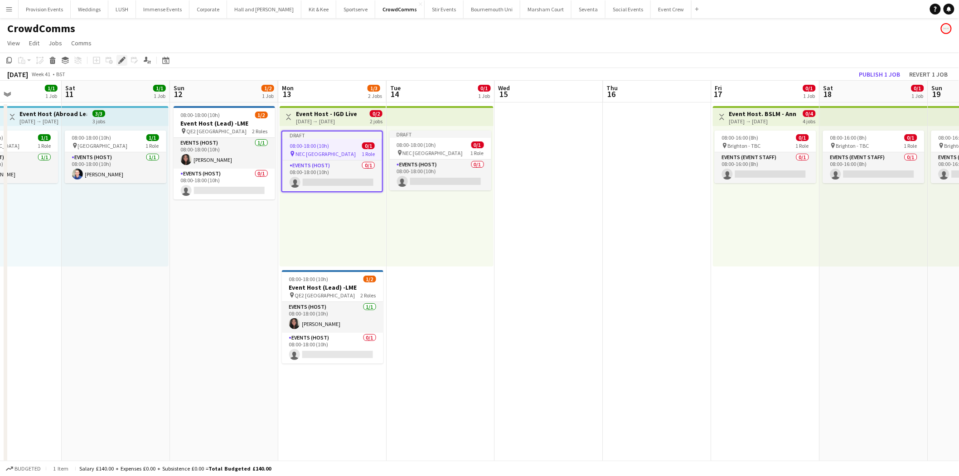
click at [116, 58] on div "Edit" at bounding box center [121, 60] width 11 height 11
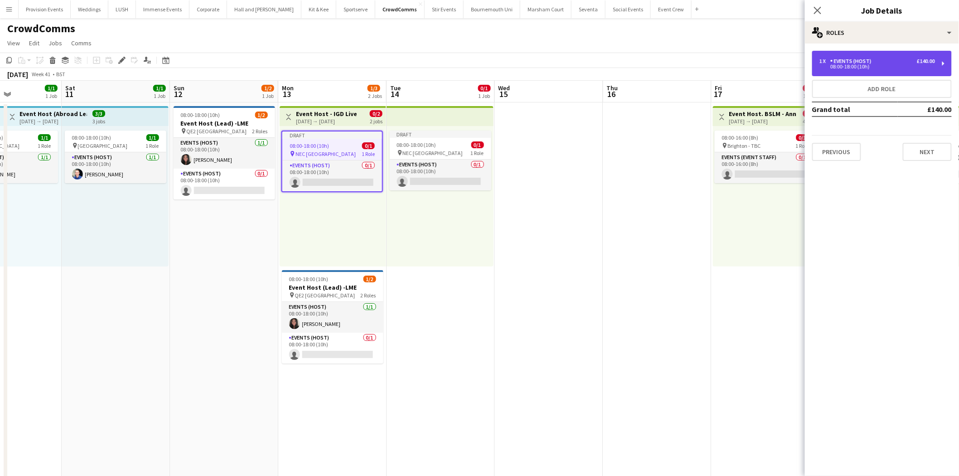
click at [926, 74] on div "1 x Events (Host) £140.00 08:00-18:00 (10h)" at bounding box center [882, 63] width 140 height 25
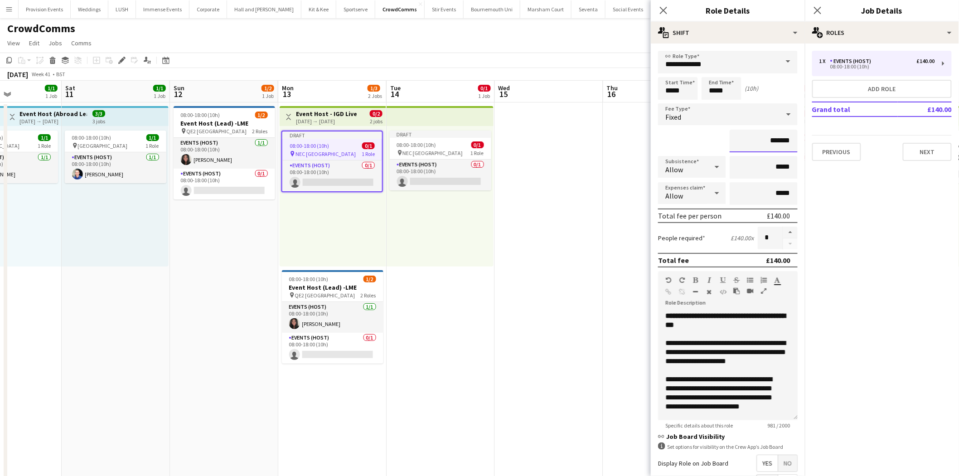
click at [777, 139] on input "*******" at bounding box center [764, 141] width 68 height 23
click at [203, 151] on app-card-role "Events (Host) 1/1 08:00-18:00 (10h) Vanessa Njiri" at bounding box center [225, 153] width 102 height 31
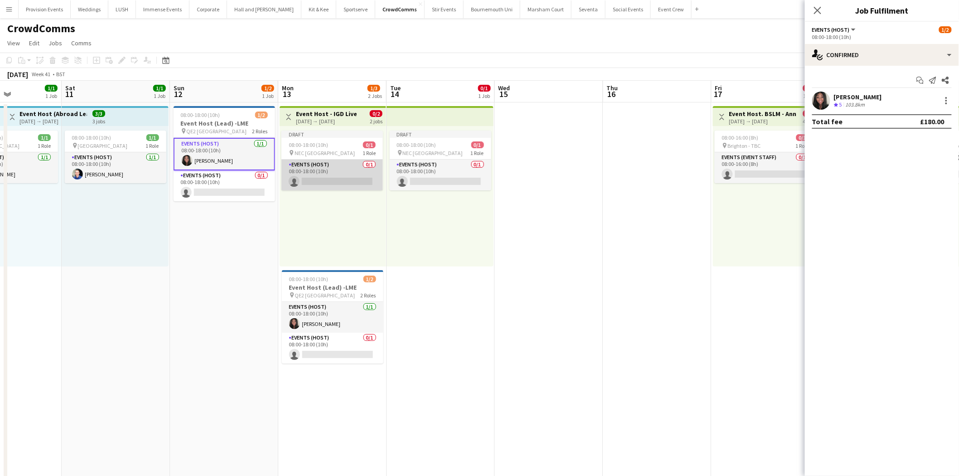
click at [331, 173] on app-card-role "Events (Host) 0/1 08:00-18:00 (10h) single-neutral-actions" at bounding box center [332, 175] width 102 height 31
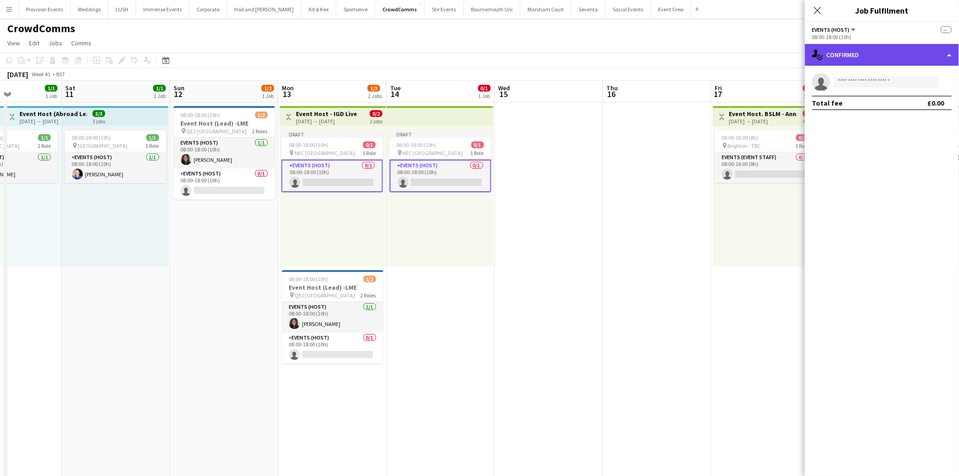
click at [923, 59] on div "single-neutral-actions-check-2 Confirmed" at bounding box center [882, 55] width 154 height 22
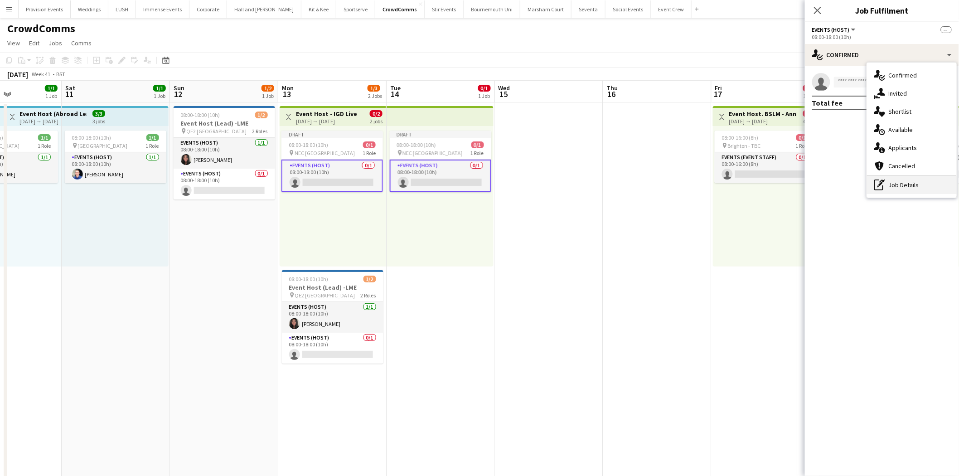
click at [913, 182] on div "pen-write Job Details" at bounding box center [912, 185] width 90 height 18
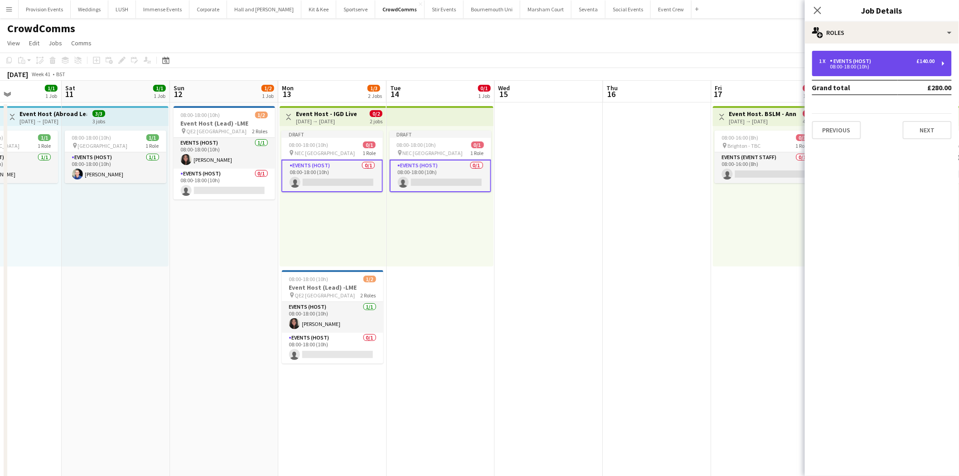
click at [898, 68] on div "08:00-18:00 (10h)" at bounding box center [878, 66] width 116 height 5
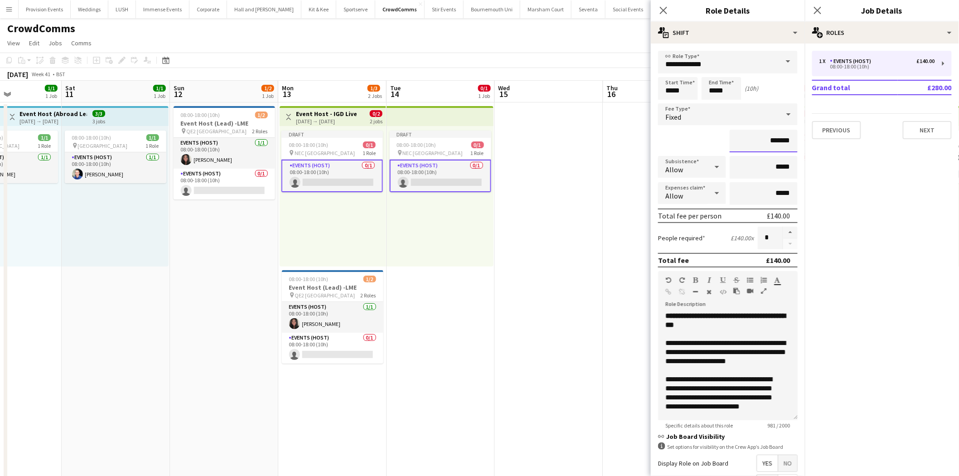
click at [773, 142] on input "*******" at bounding box center [764, 141] width 68 height 23
click at [836, 313] on mat-expansion-panel "pencil3 General details 1 x Events (Host) £140.00 08:00-18:00 (10h) Grand total…" at bounding box center [882, 260] width 154 height 432
click at [918, 132] on button "Next" at bounding box center [927, 130] width 49 height 18
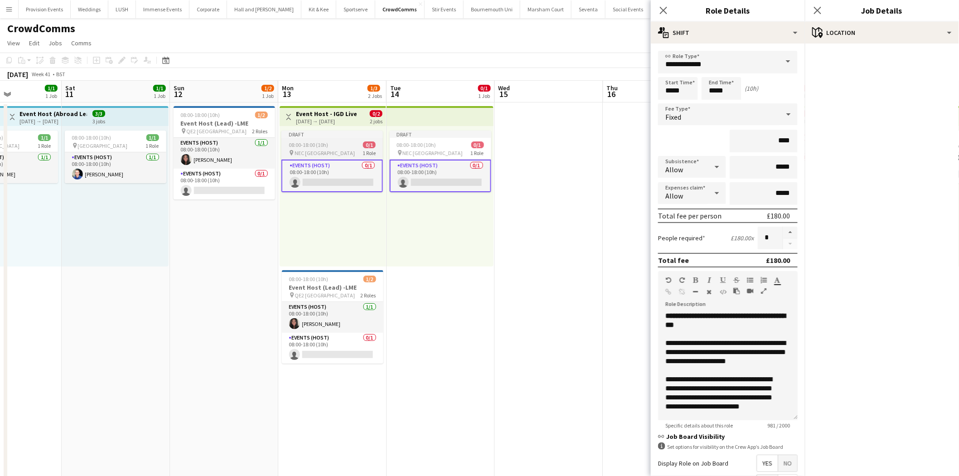
click at [357, 141] on app-job-card "Draft 08:00-18:00 (10h) 0/1 pin NEC Birmingham 1 Role Events (Host) 0/1 08:00-1…" at bounding box center [332, 162] width 102 height 62
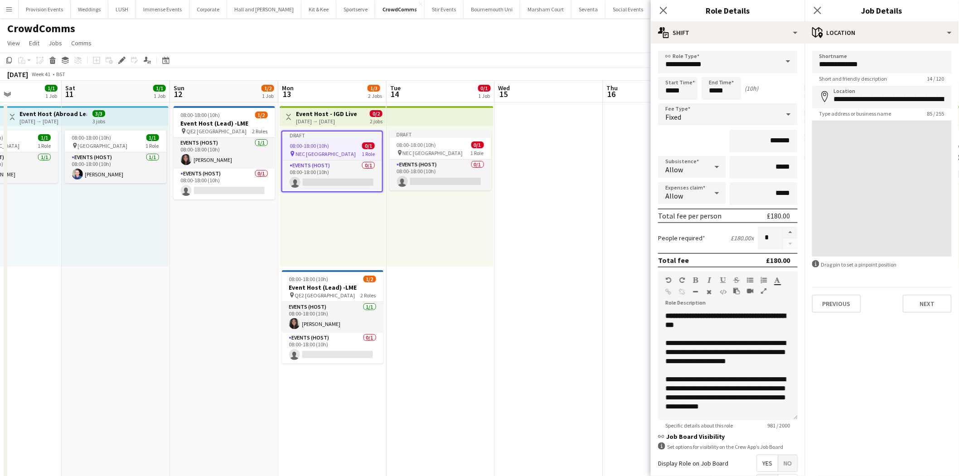
type input "*******"
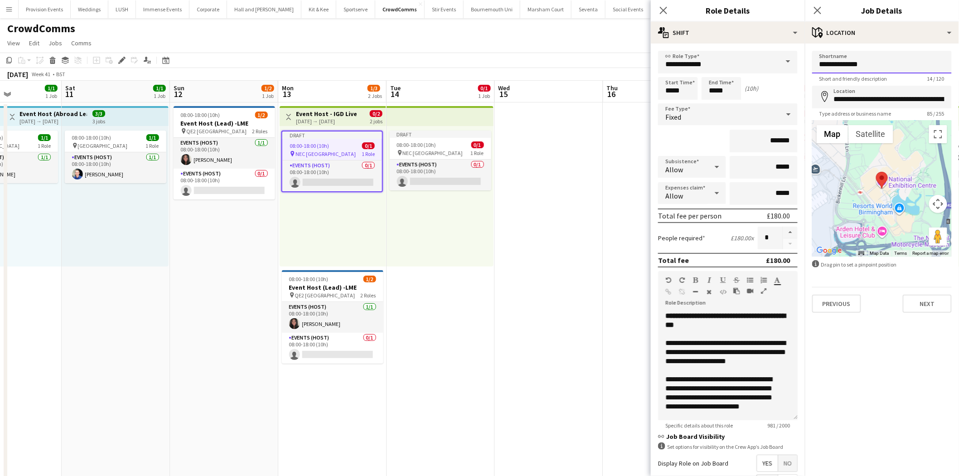
click at [887, 63] on input "**********" at bounding box center [882, 62] width 140 height 23
type input "**********"
click at [887, 95] on input "**********" at bounding box center [882, 97] width 140 height 23
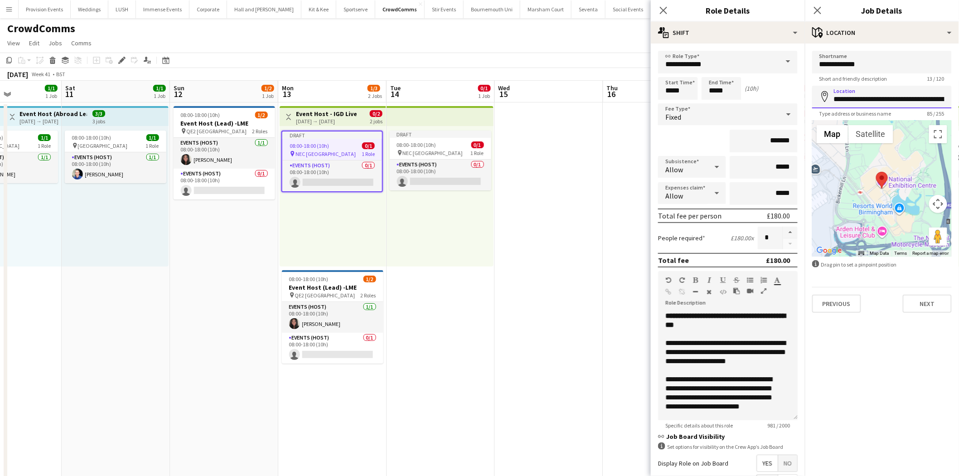
click at [887, 95] on input "**********" at bounding box center [882, 97] width 140 height 23
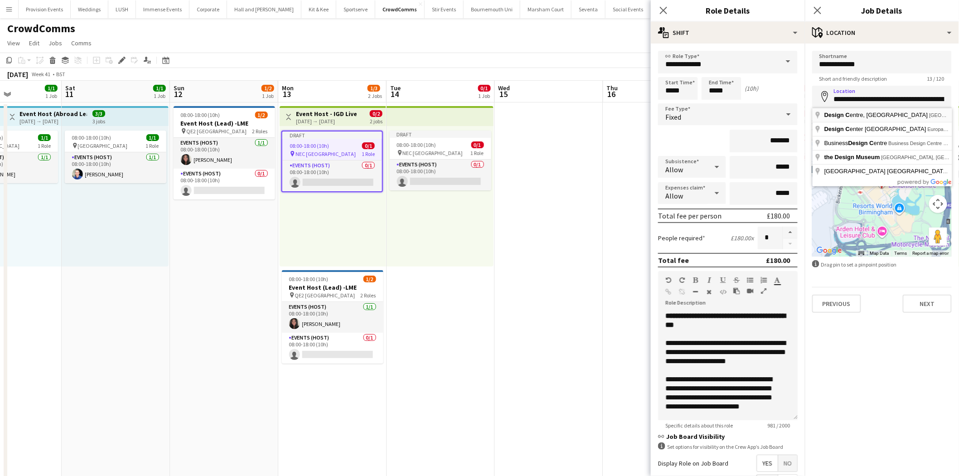
type input "**********"
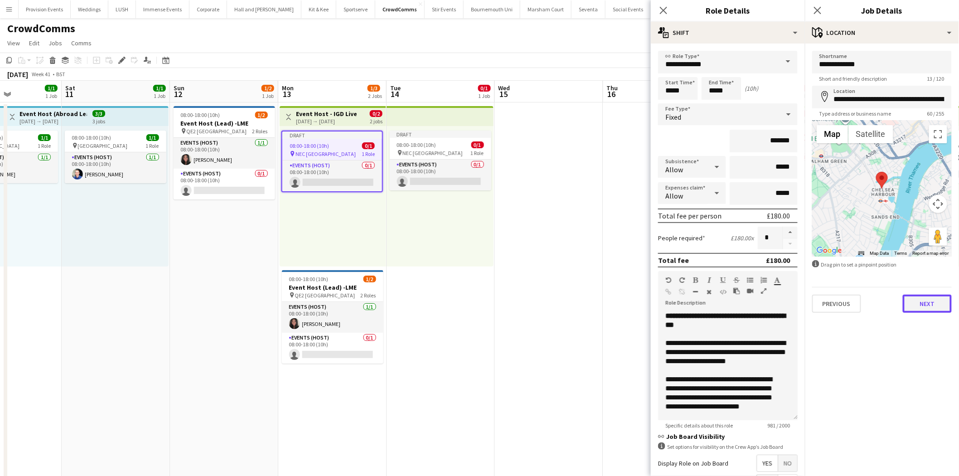
click at [926, 301] on button "Next" at bounding box center [927, 304] width 49 height 18
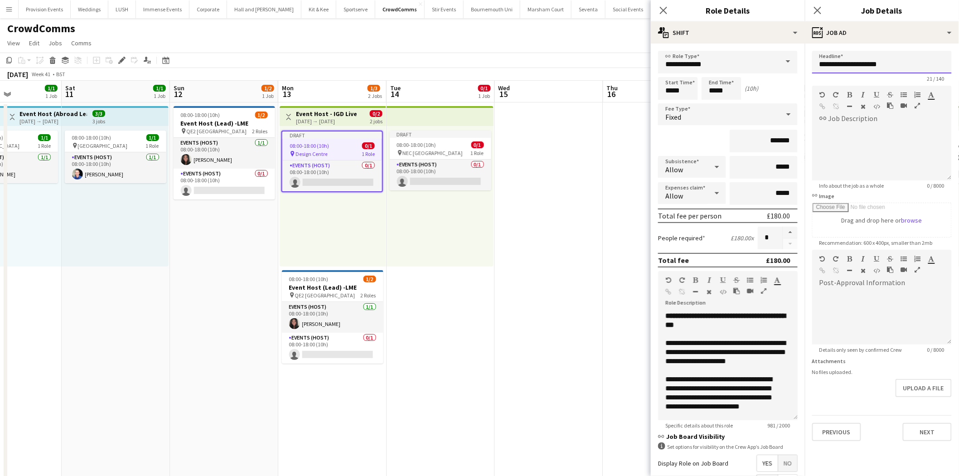
click at [900, 60] on input "**********" at bounding box center [882, 62] width 140 height 23
type input "**********"
click at [924, 426] on button "Next" at bounding box center [927, 432] width 49 height 18
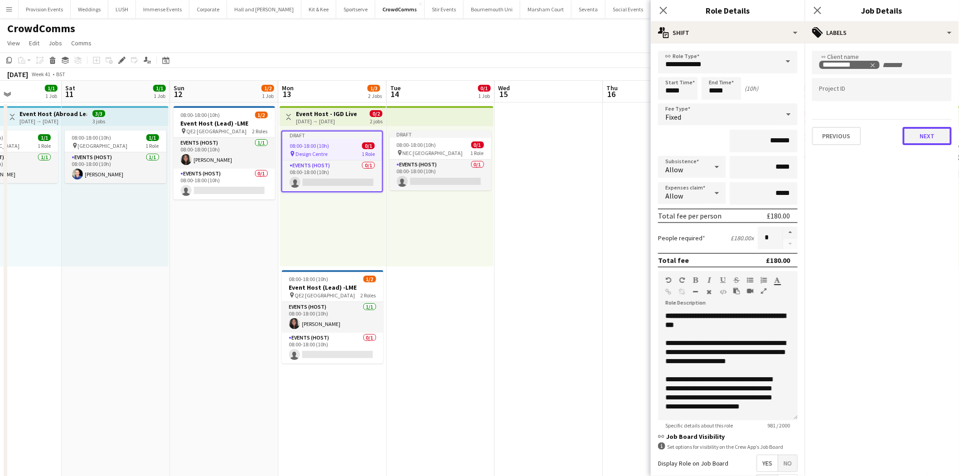
click at [935, 138] on button "Next" at bounding box center [927, 136] width 49 height 18
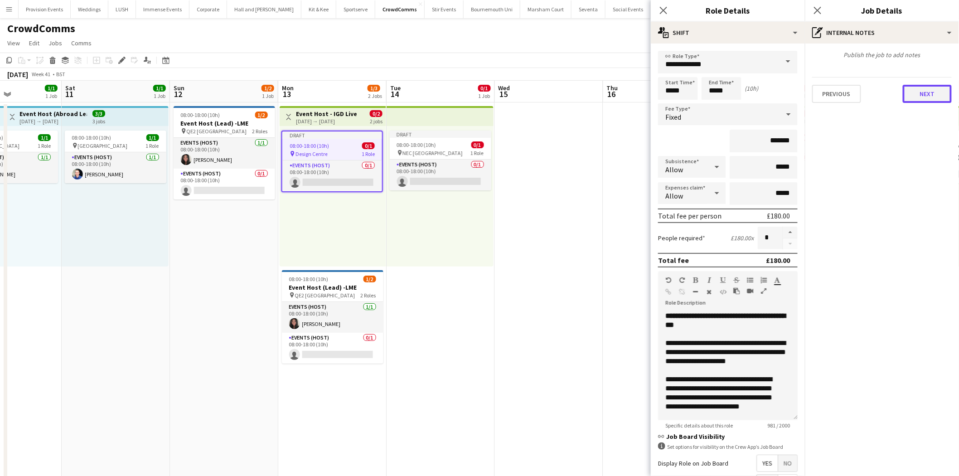
click at [927, 89] on button "Next" at bounding box center [927, 94] width 49 height 18
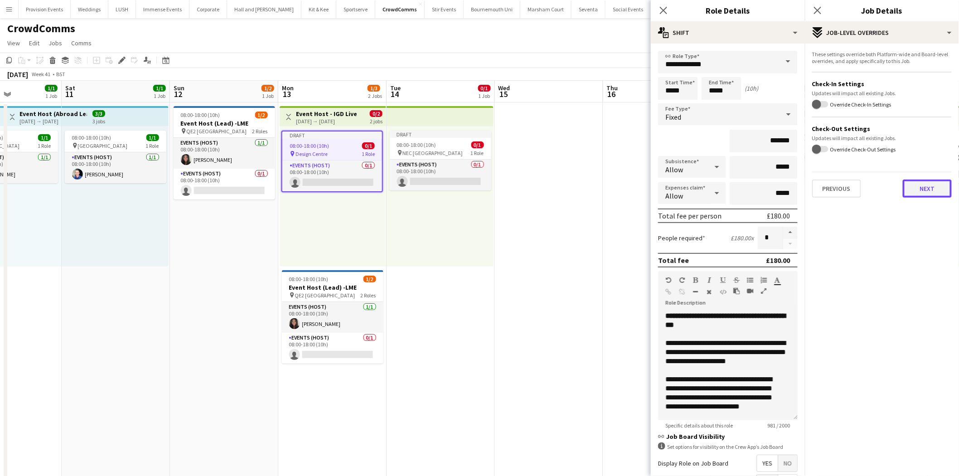
click at [918, 184] on button "Next" at bounding box center [927, 188] width 49 height 18
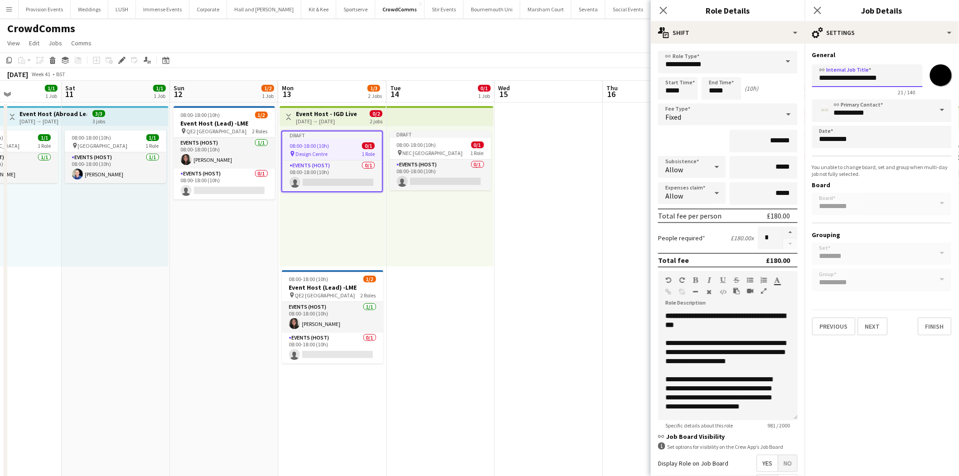
click at [889, 75] on input "**********" at bounding box center [867, 75] width 111 height 23
type input "**********"
click at [936, 323] on button "Finish" at bounding box center [935, 326] width 34 height 18
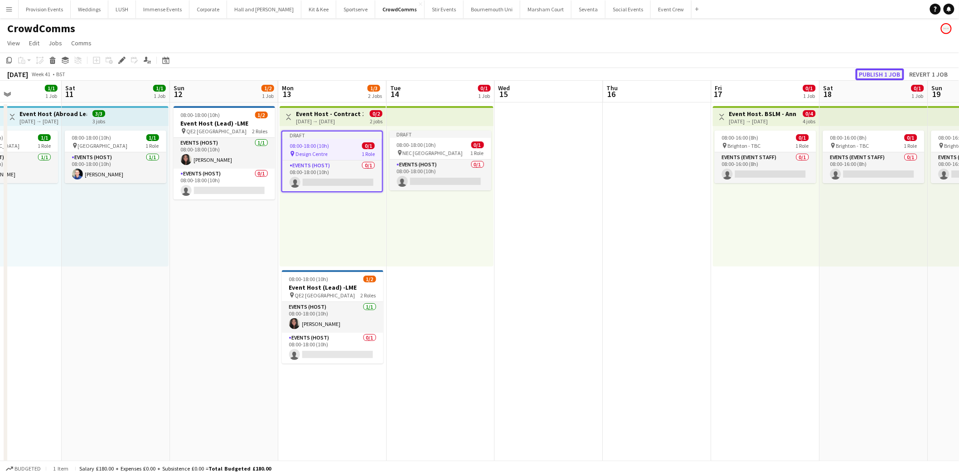
click at [873, 76] on button "Publish 1 job" at bounding box center [880, 74] width 48 height 12
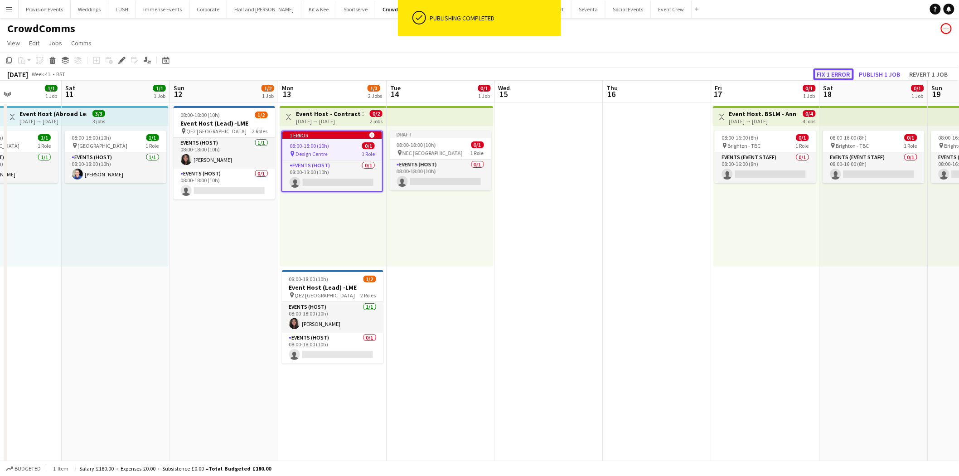
click at [838, 70] on button "Fix 1 error" at bounding box center [834, 74] width 40 height 12
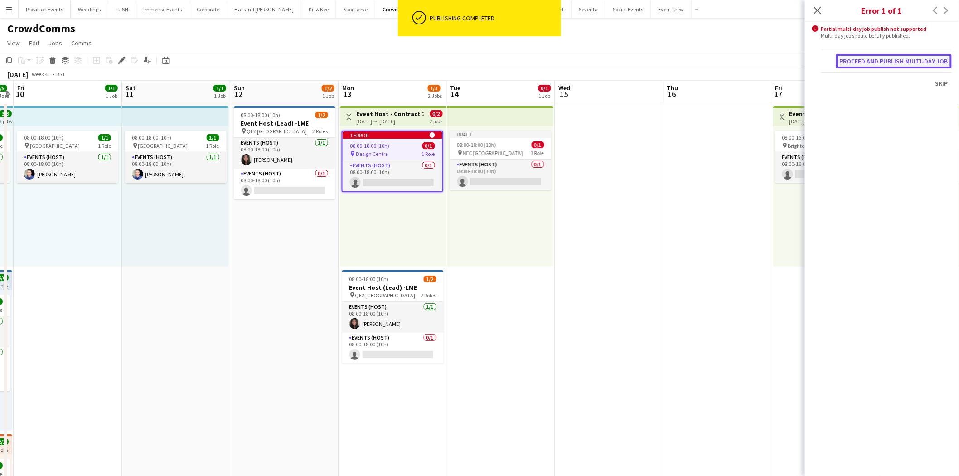
click at [893, 62] on button "Proceed and publish multi-day job" at bounding box center [894, 61] width 116 height 15
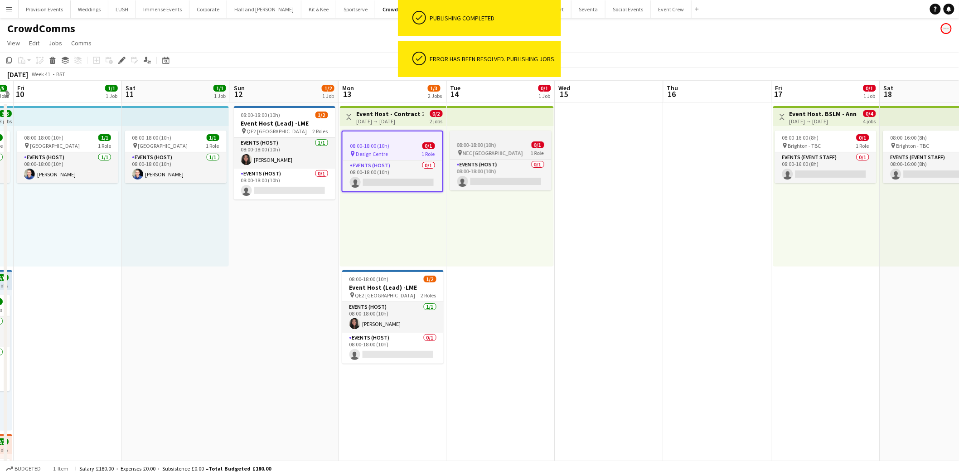
click at [515, 152] on div "pin NEC Birmingham 1 Role" at bounding box center [501, 152] width 102 height 7
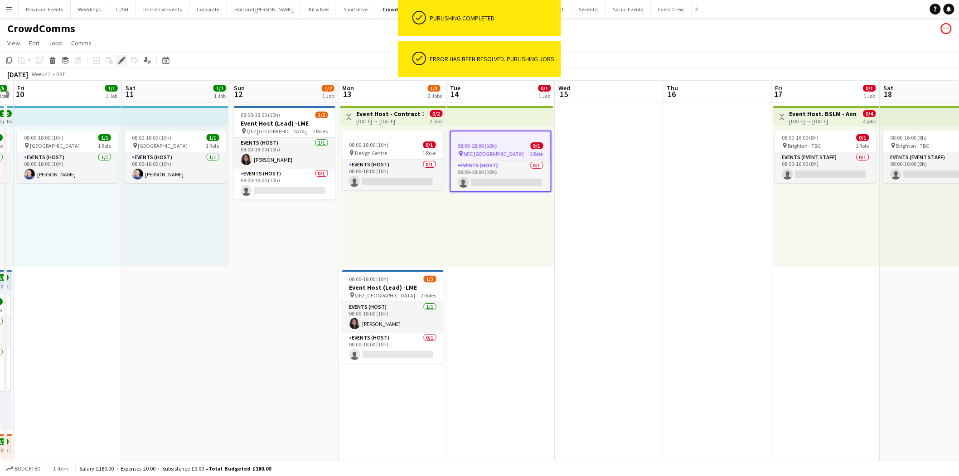
click at [119, 62] on icon "Edit" at bounding box center [121, 60] width 7 height 7
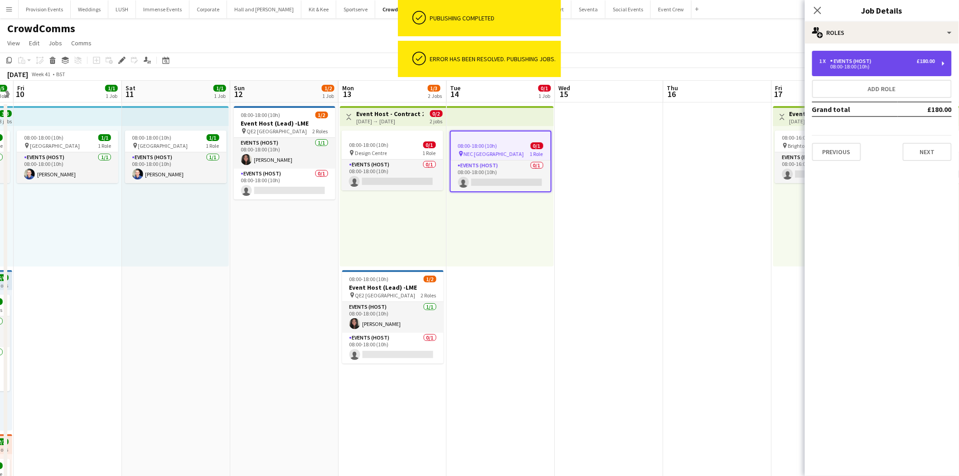
click at [910, 65] on div "08:00-18:00 (10h)" at bounding box center [878, 66] width 116 height 5
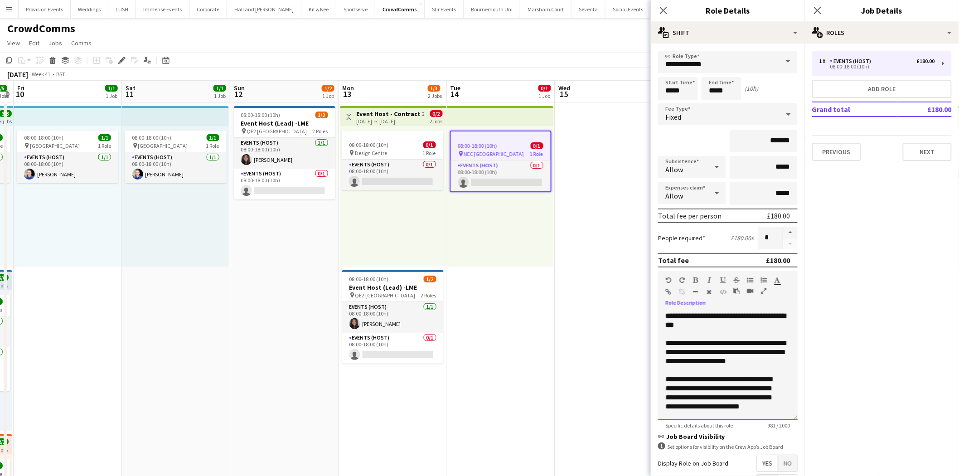
drag, startPoint x: 695, startPoint y: 369, endPoint x: 659, endPoint y: 340, distance: 46.8
click at [659, 340] on div "**********" at bounding box center [728, 365] width 140 height 109
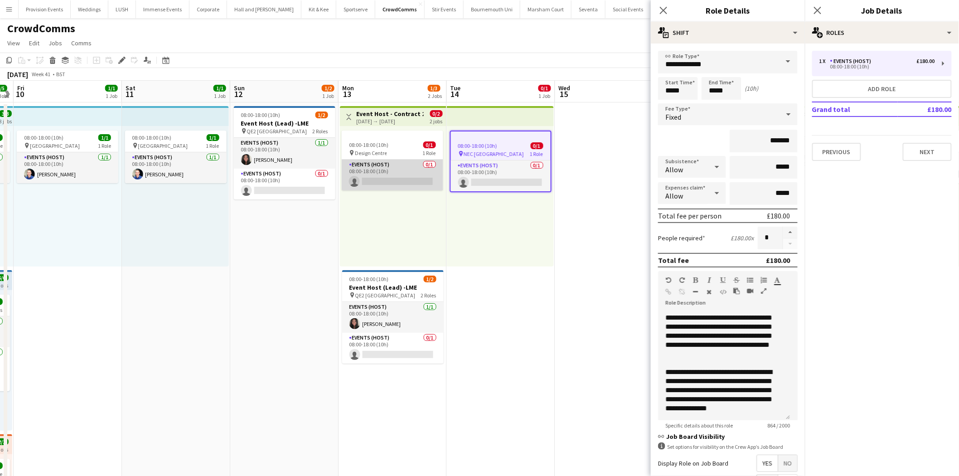
click at [398, 161] on app-card-role "Events (Host) 0/1 08:00-18:00 (10h) single-neutral-actions" at bounding box center [393, 175] width 102 height 31
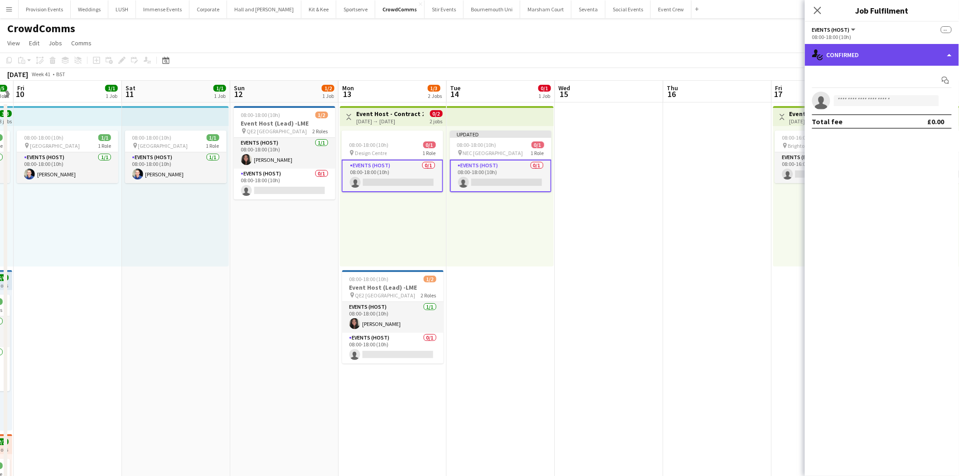
click at [875, 47] on div "single-neutral-actions-check-2 Confirmed" at bounding box center [882, 55] width 154 height 22
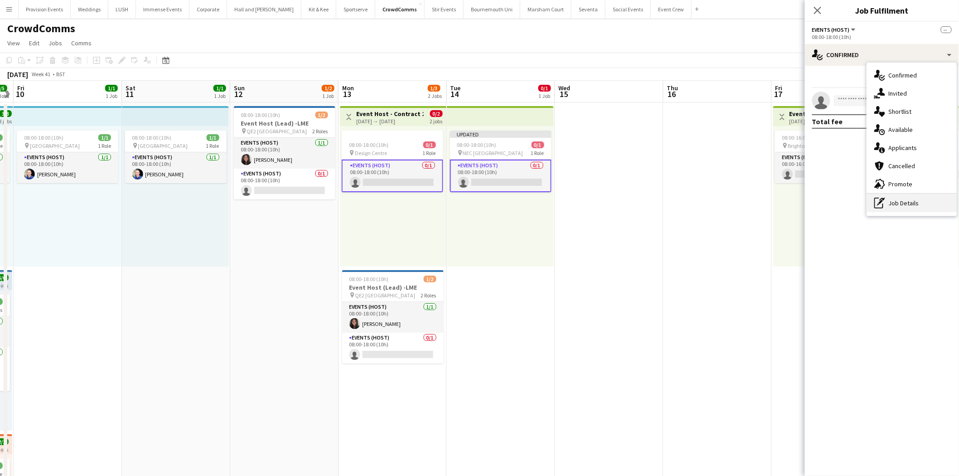
click at [898, 207] on div "pen-write Job Details" at bounding box center [912, 203] width 90 height 18
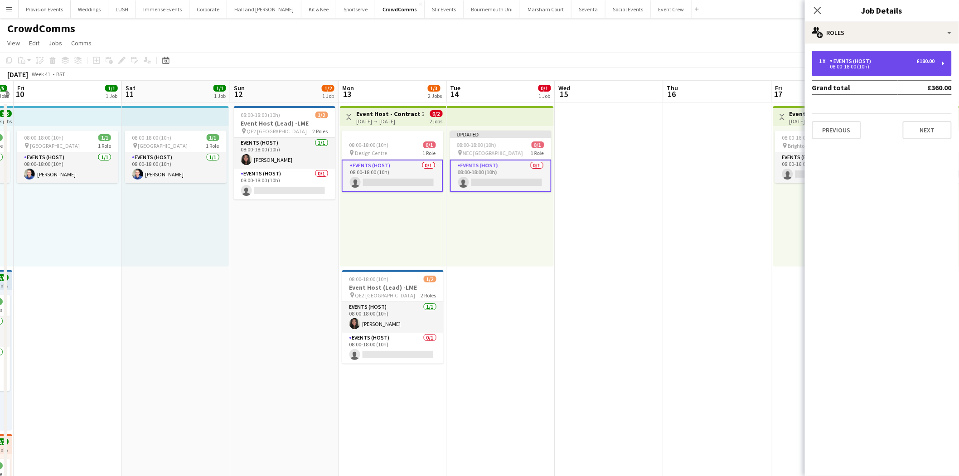
click at [900, 73] on div "1 x Events (Host) £180.00 08:00-18:00 (10h)" at bounding box center [882, 63] width 140 height 25
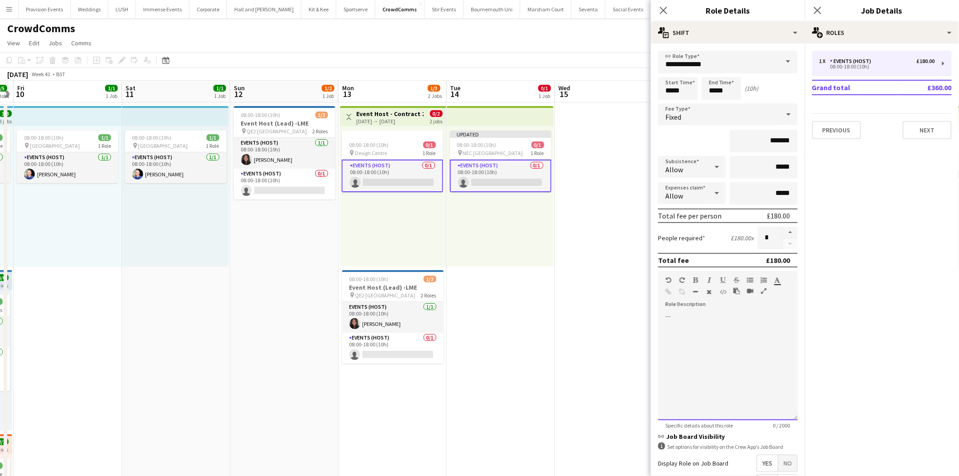
click at [728, 325] on div at bounding box center [728, 365] width 140 height 109
click at [444, 252] on div "08:00-18:00 (10h) 0/1 pin Design Centre 1 Role Events (Host) 0/1 08:00-18:00 (1…" at bounding box center [393, 196] width 107 height 141
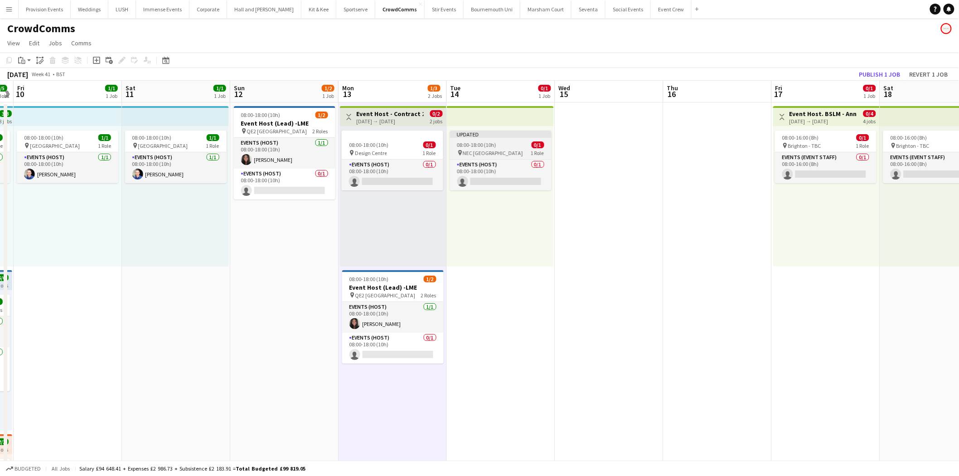
click at [529, 146] on div "08:00-18:00 (10h) 0/1" at bounding box center [501, 144] width 102 height 7
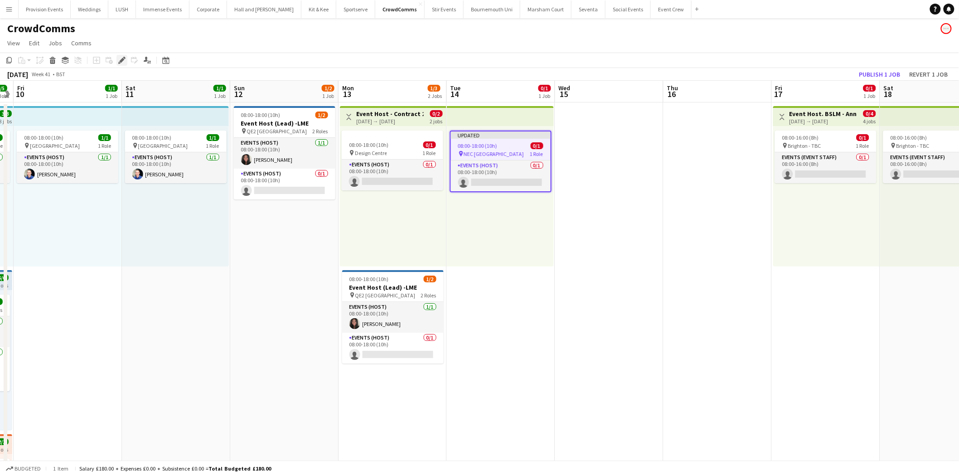
click at [119, 63] on icon at bounding box center [119, 63] width 2 height 2
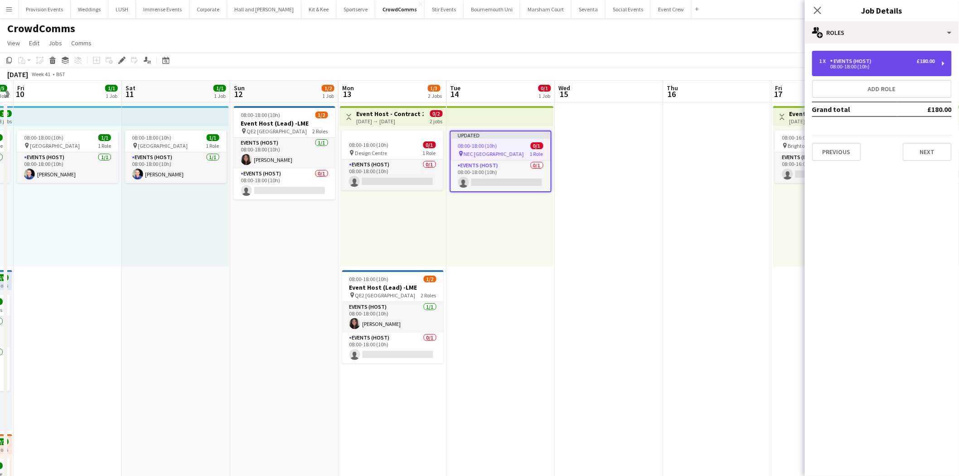
click at [884, 59] on div "1 x Events (Host) £180.00" at bounding box center [878, 61] width 116 height 6
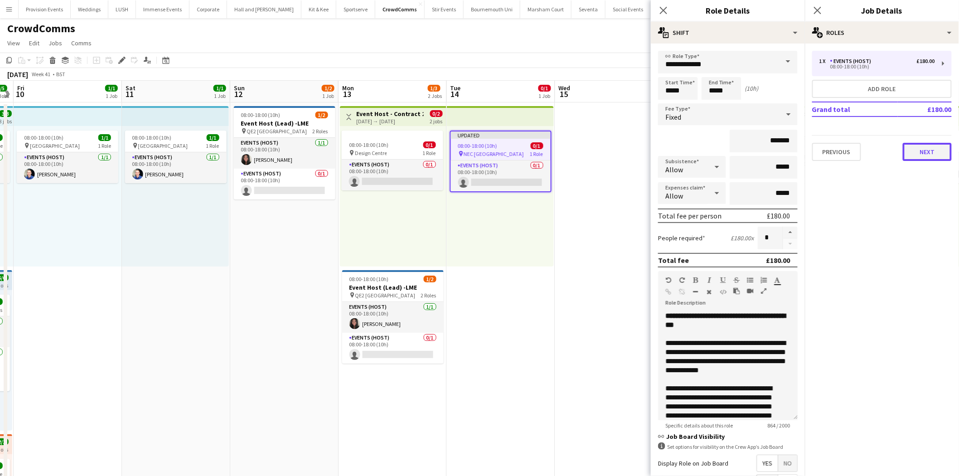
click at [945, 159] on button "Next" at bounding box center [927, 152] width 49 height 18
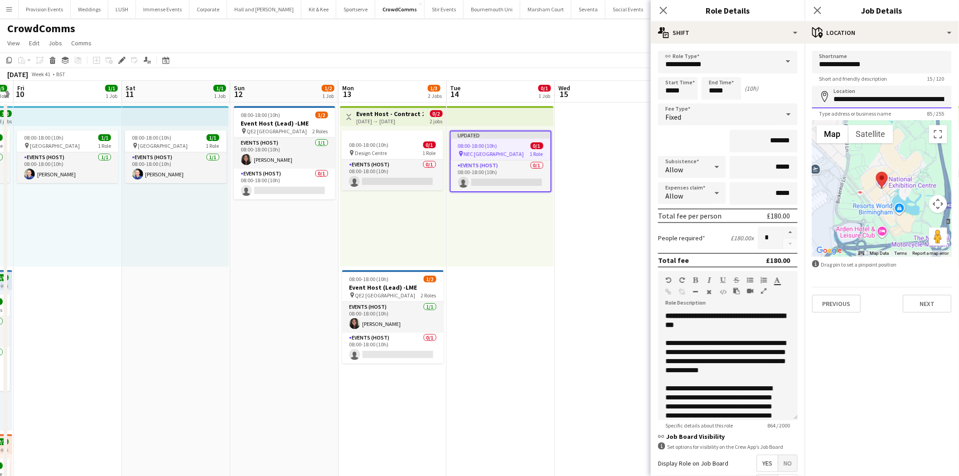
click at [899, 93] on input "**********" at bounding box center [882, 97] width 140 height 23
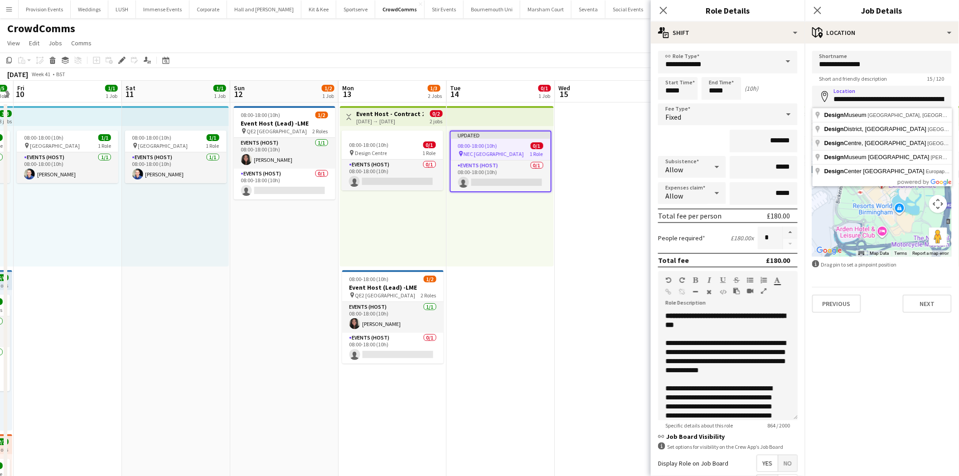
type input "**********"
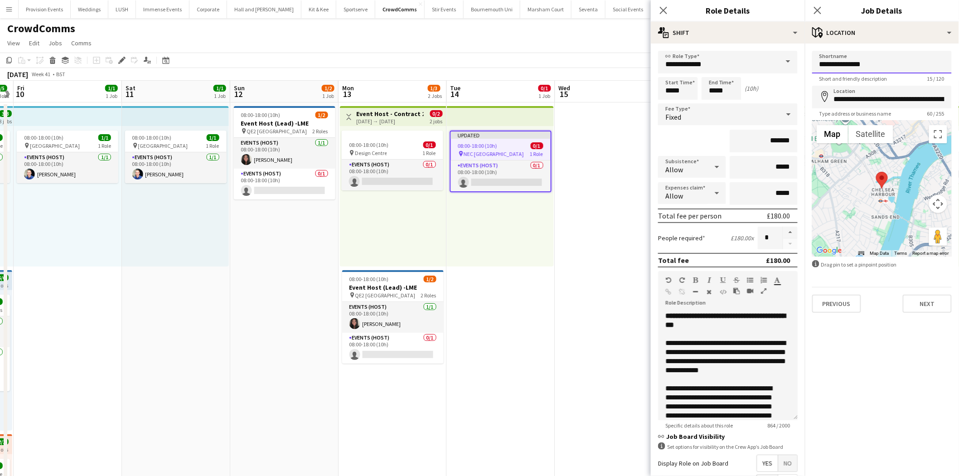
click at [899, 69] on input "**********" at bounding box center [882, 62] width 140 height 23
type input "**********"
click at [928, 300] on button "Next" at bounding box center [927, 304] width 49 height 18
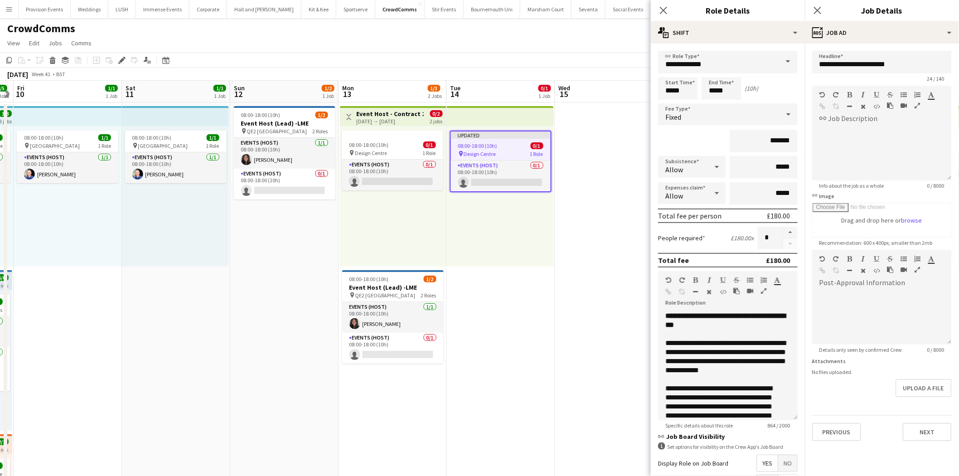
click at [620, 230] on app-date-cell at bounding box center [609, 432] width 108 height 660
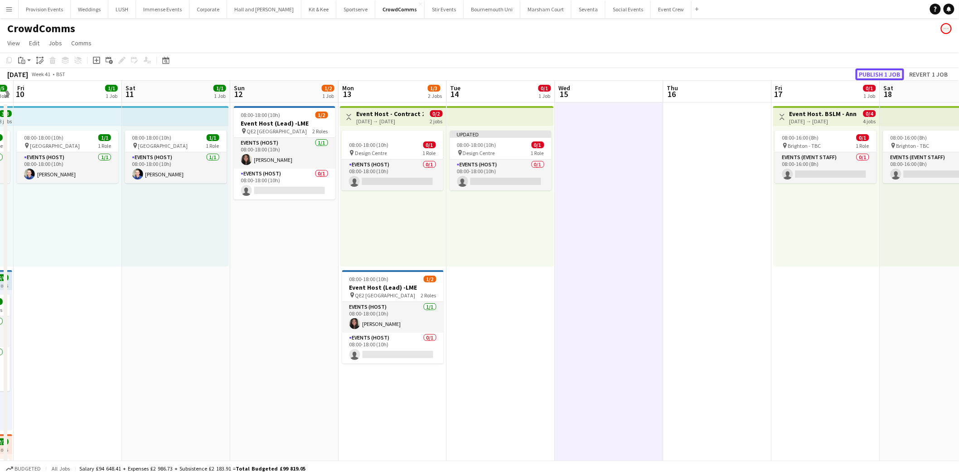
click at [873, 72] on button "Publish 1 job" at bounding box center [880, 74] width 48 height 12
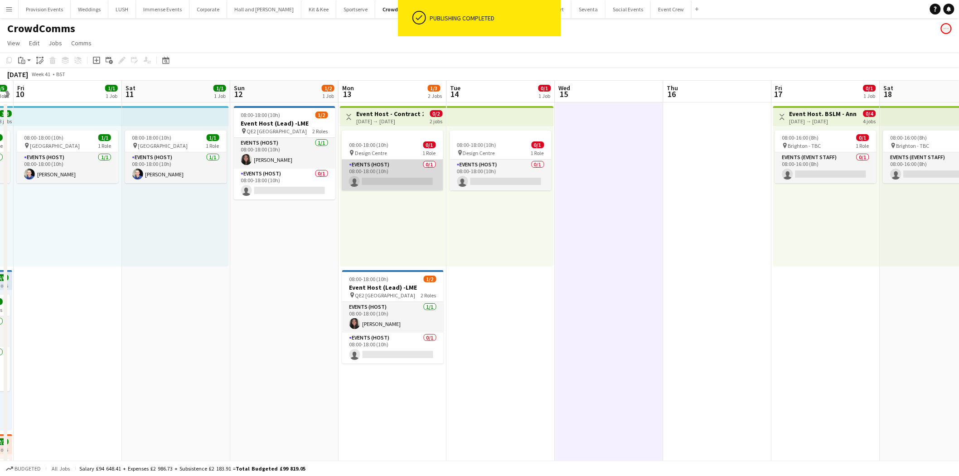
click at [395, 170] on app-card-role "Events (Host) 0/1 08:00-18:00 (10h) single-neutral-actions" at bounding box center [393, 175] width 102 height 31
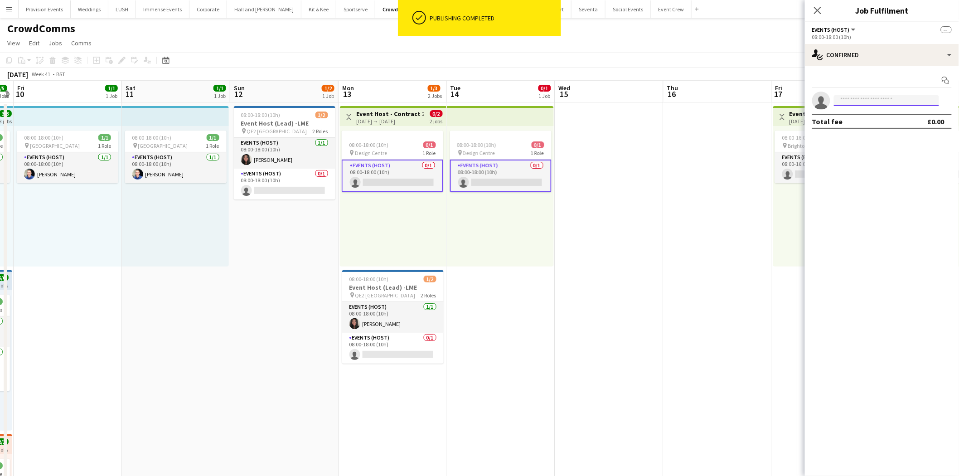
click at [894, 101] on input at bounding box center [886, 100] width 105 height 11
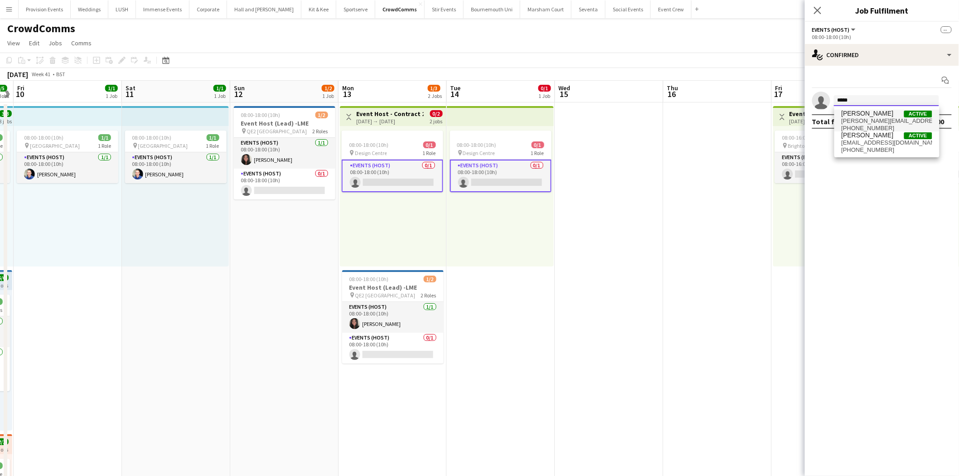
type input "*****"
click at [885, 112] on span "Peter Clamp Active" at bounding box center [887, 114] width 91 height 8
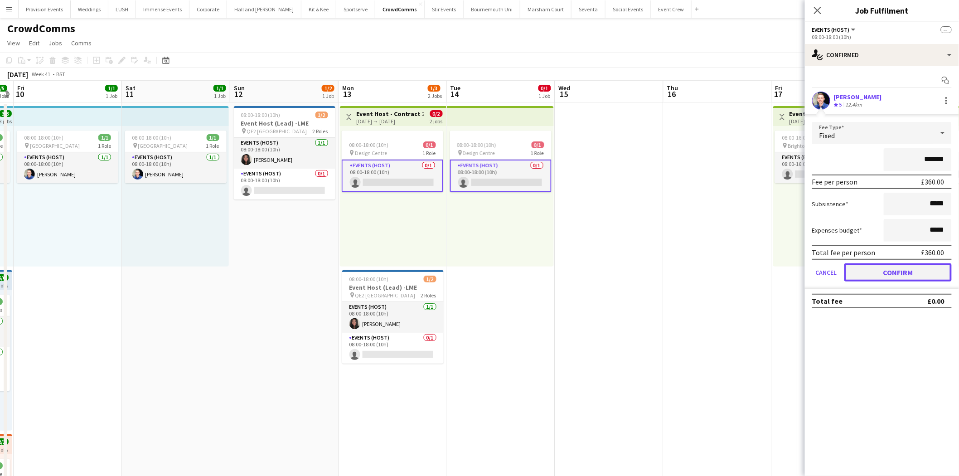
click at [912, 266] on button "Confirm" at bounding box center [897, 272] width 107 height 18
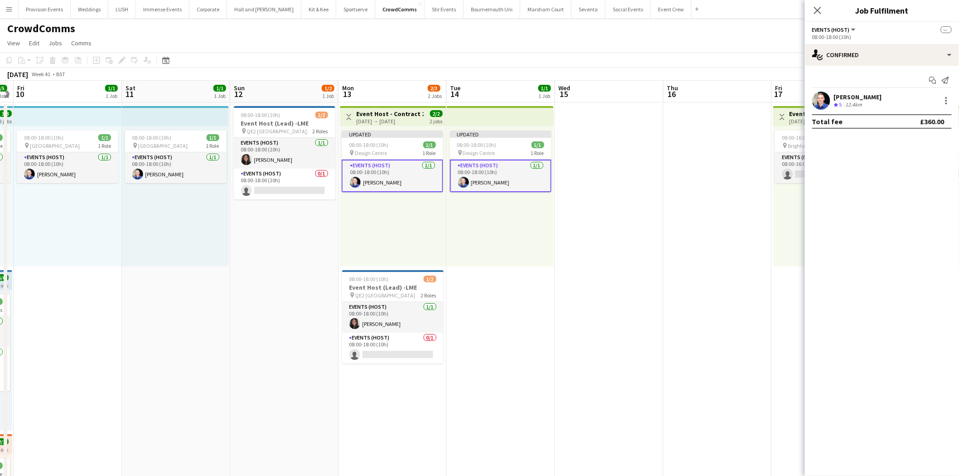
click at [769, 227] on app-date-cell at bounding box center [718, 432] width 108 height 660
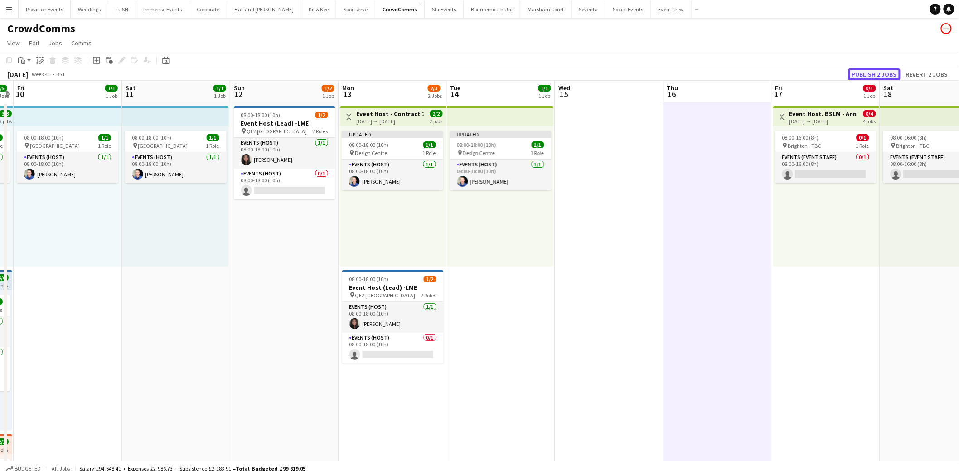
click at [873, 79] on button "Publish 2 jobs" at bounding box center [875, 74] width 52 height 12
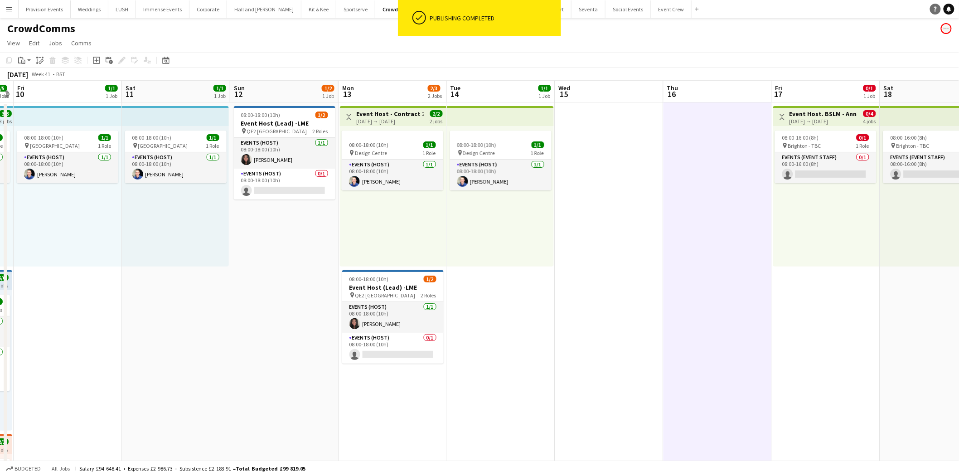
click at [934, 11] on icon "Help" at bounding box center [935, 8] width 5 height 5
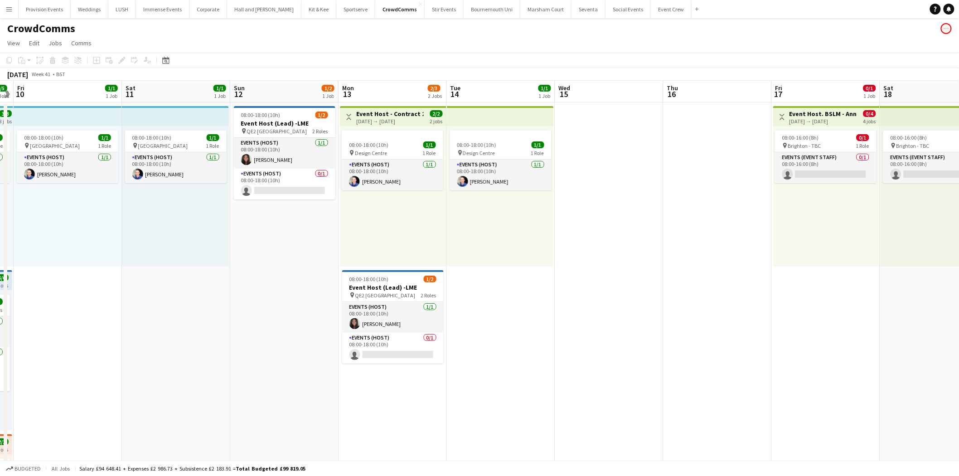
click at [591, 223] on app-date-cell at bounding box center [609, 432] width 108 height 660
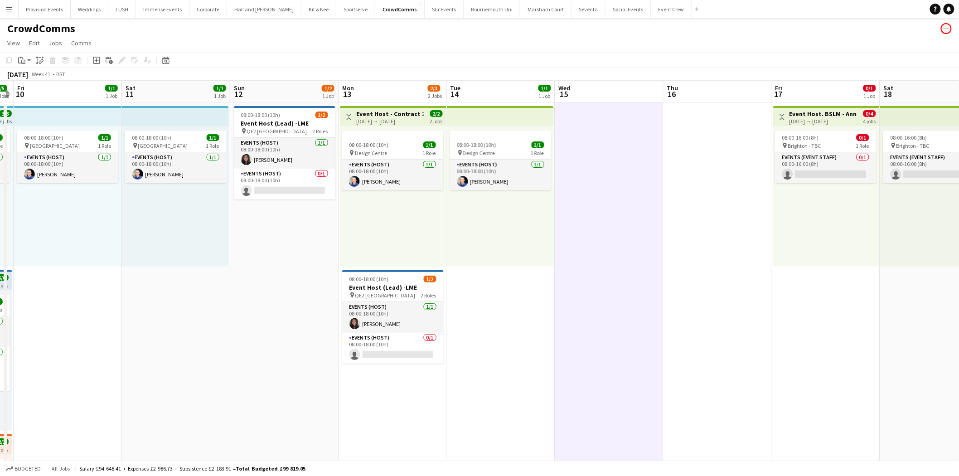
click at [546, 237] on div "08:00-18:00 (10h) 1/1 pin Design Centre 1 Role Events (Host) 1/1 08:00-18:00 (1…" at bounding box center [500, 196] width 107 height 141
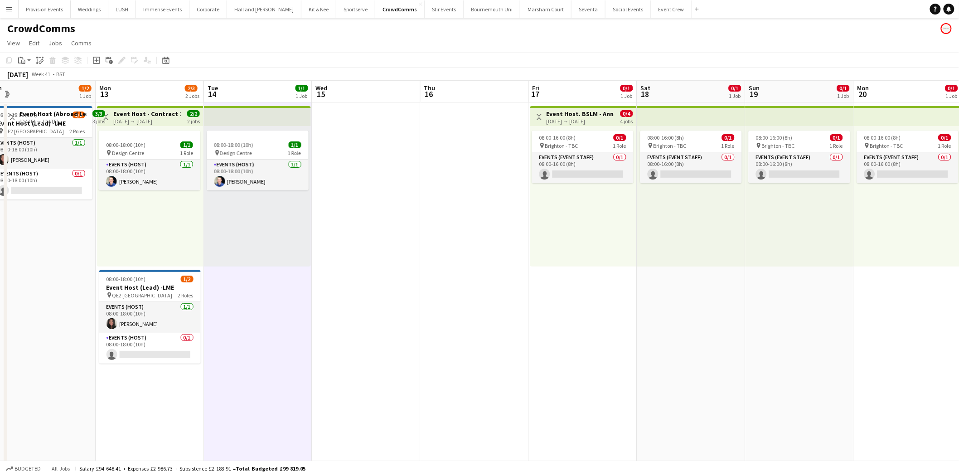
drag, startPoint x: 587, startPoint y: 234, endPoint x: 344, endPoint y: 242, distance: 243.1
click at [344, 242] on app-calendar-viewport "Wed 8 5/5 3 Jobs Thu 9 5/5 3 Jobs Fri 10 1/1 1 Job Sat 11 1/1 1 Job Sun 12 1/2 …" at bounding box center [479, 422] width 959 height 682
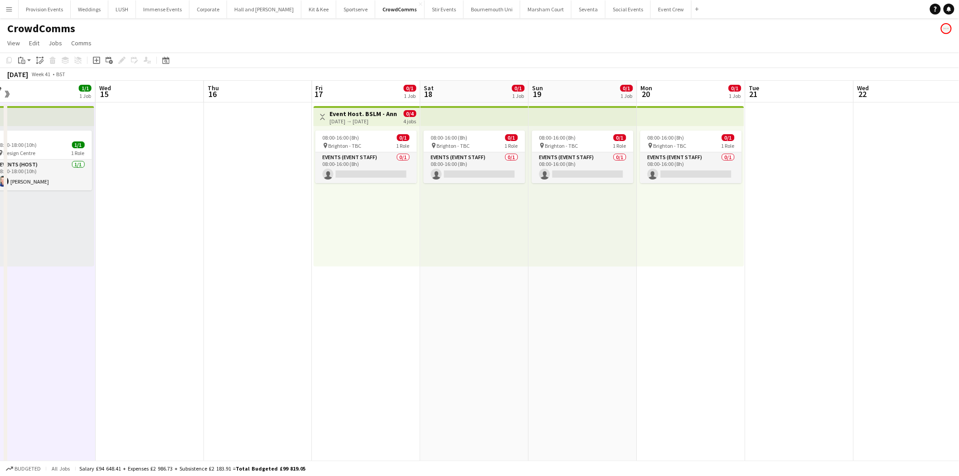
scroll to position [0, 229]
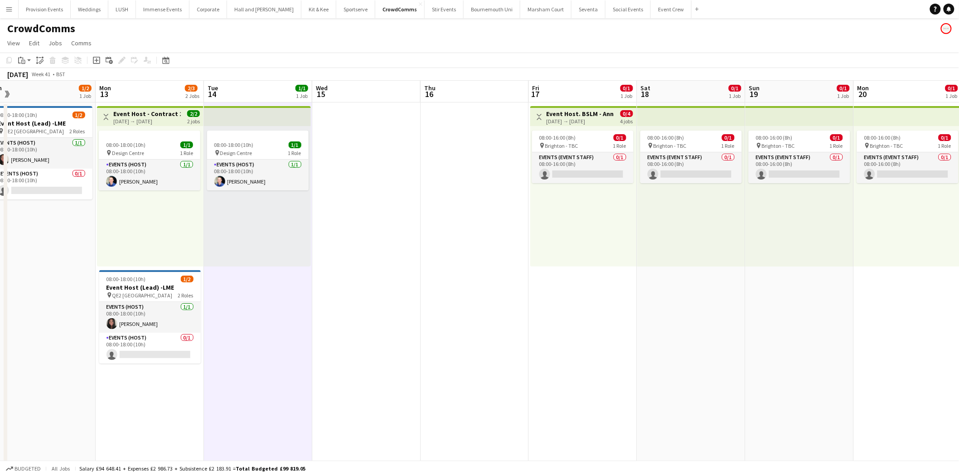
click at [892, 55] on app-toolbar "Copy Paste Paste Ctrl+V Paste with crew Ctrl+Shift+V Paste linked Job Delete Gr…" at bounding box center [479, 60] width 959 height 15
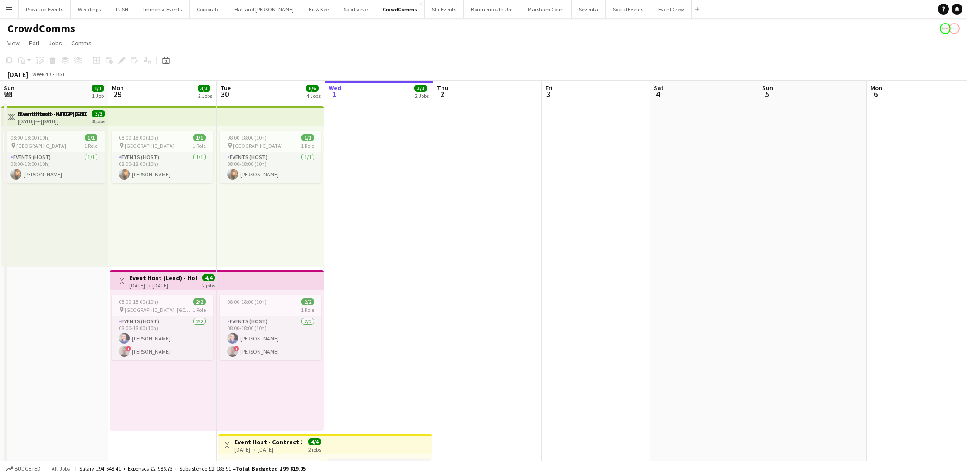
click at [8, 15] on button "Menu" at bounding box center [9, 9] width 18 height 18
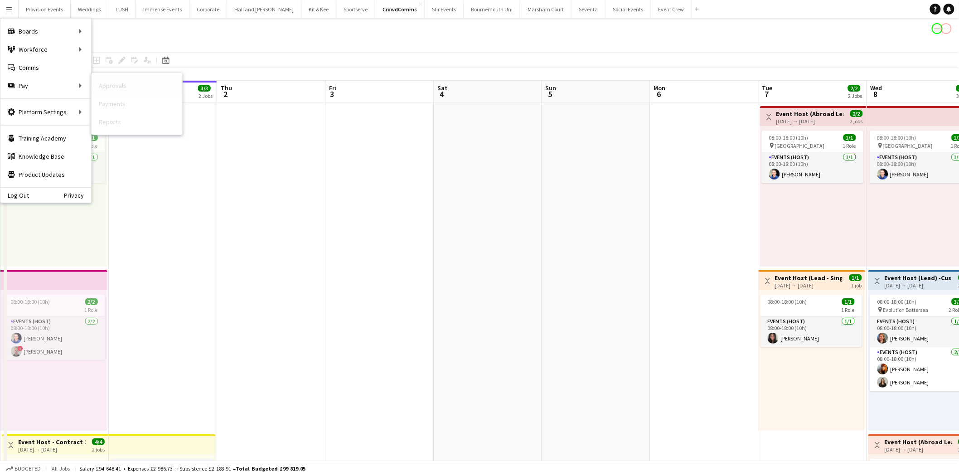
click at [133, 87] on link "Approvals" at bounding box center [137, 86] width 91 height 18
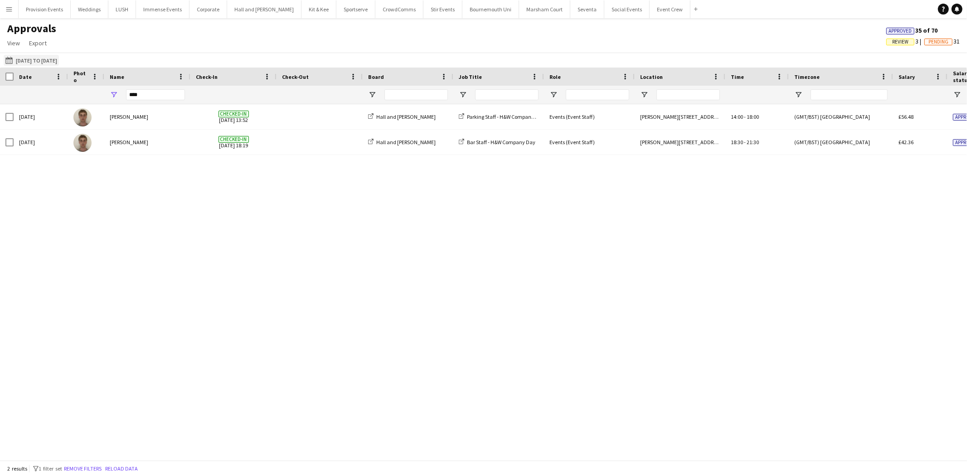
click at [57, 57] on button "21-09-2025 to 25-09-2025 21-09-2025 to 25-09-2025" at bounding box center [31, 60] width 55 height 11
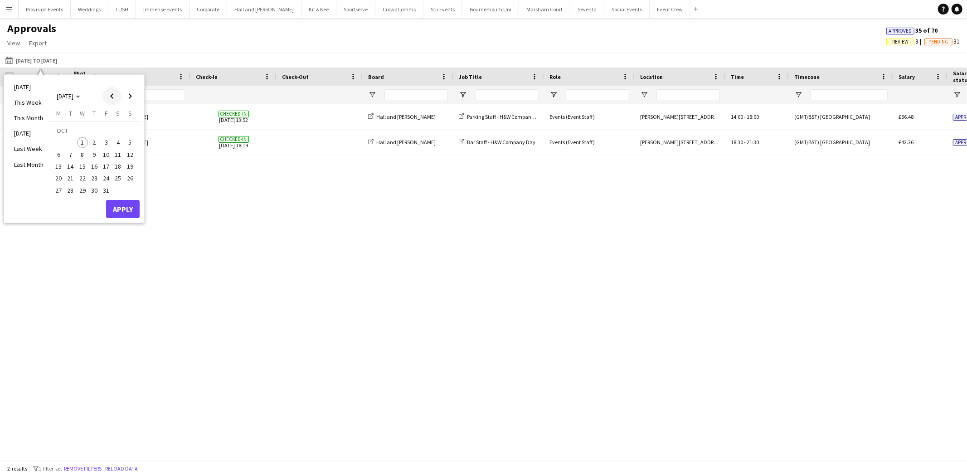
click at [109, 97] on span "Previous month" at bounding box center [112, 96] width 18 height 18
click at [59, 143] on span "1" at bounding box center [58, 142] width 11 height 11
click at [125, 101] on span "Next month" at bounding box center [130, 96] width 18 height 18
click at [81, 141] on span "1" at bounding box center [82, 142] width 11 height 11
click at [132, 205] on button "Apply" at bounding box center [123, 209] width 34 height 18
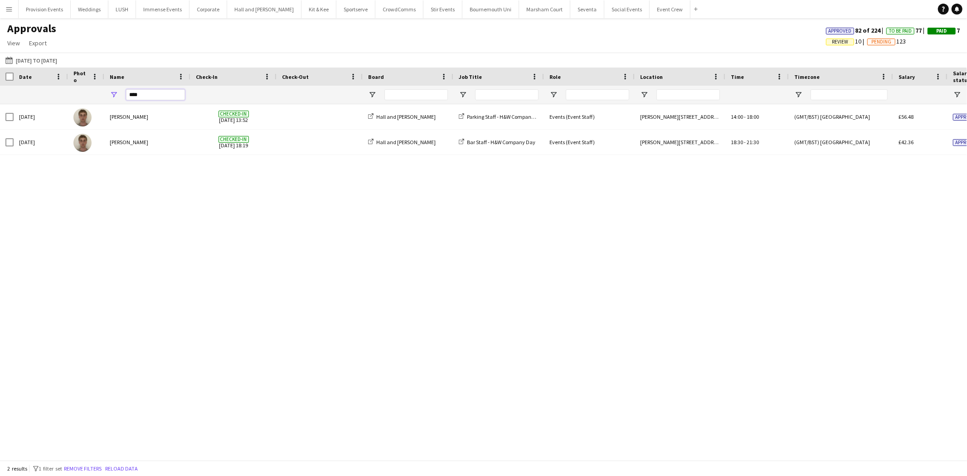
click at [175, 92] on input "****" at bounding box center [155, 94] width 59 height 11
type input "*"
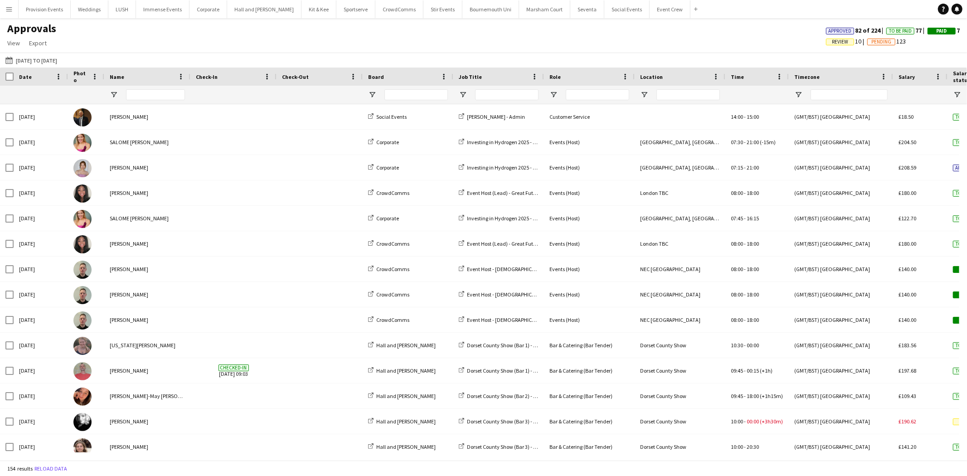
click at [839, 44] on span "Review" at bounding box center [840, 42] width 16 height 6
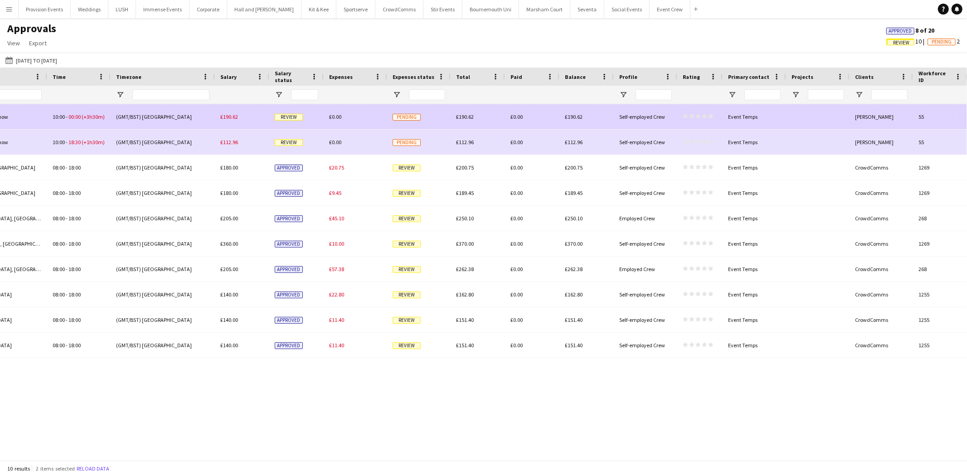
click at [339, 115] on span "£0.00" at bounding box center [335, 116] width 12 height 7
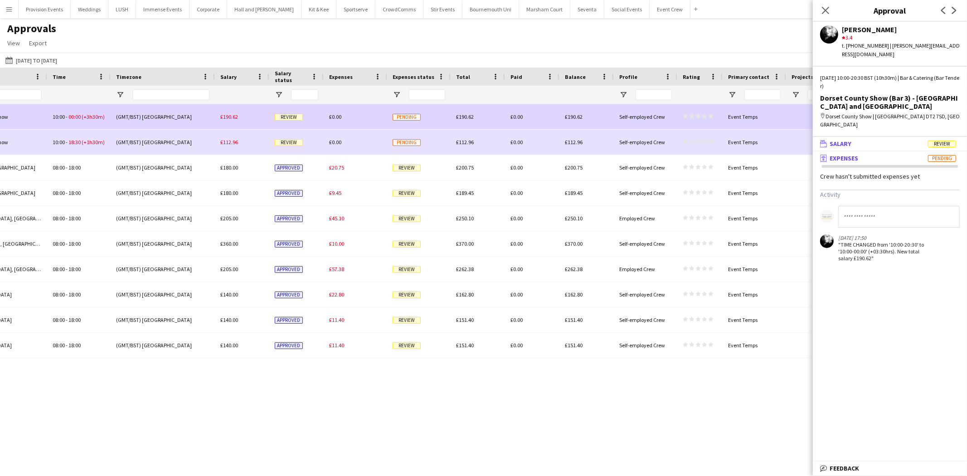
click at [908, 140] on mat-panel-title "wallet Salary Review" at bounding box center [888, 144] width 150 height 8
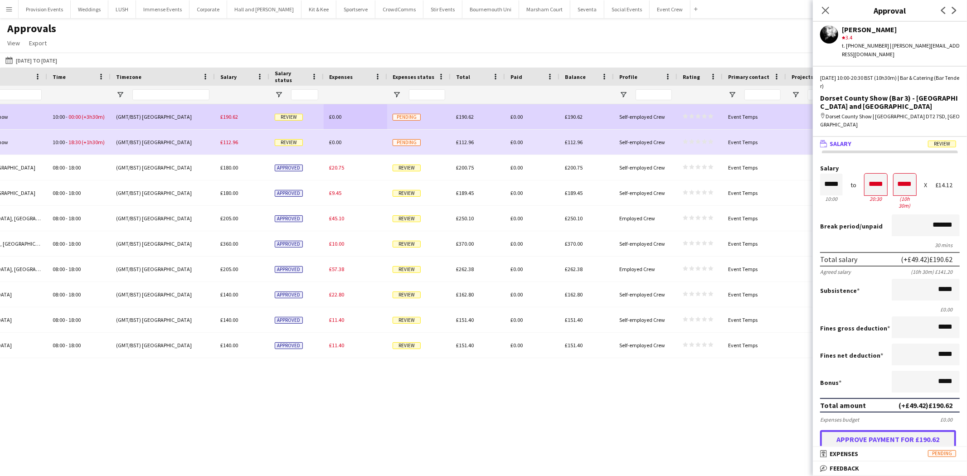
click at [922, 430] on button "Approve payment for £190.62" at bounding box center [888, 439] width 136 height 18
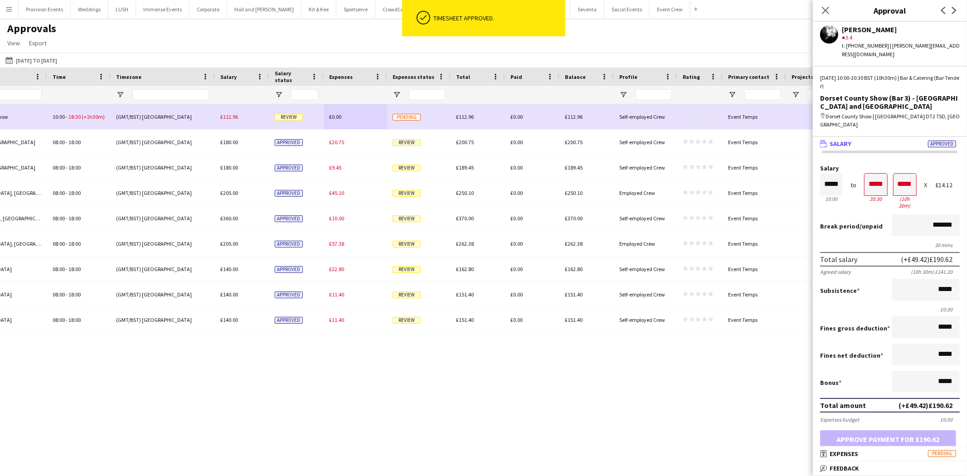
click at [866, 416] on form "Salary ***** 10:00 to ***** 20:30 ***** (10h 30m) X £14.12 Break period /unpaid…" at bounding box center [890, 317] width 154 height 305
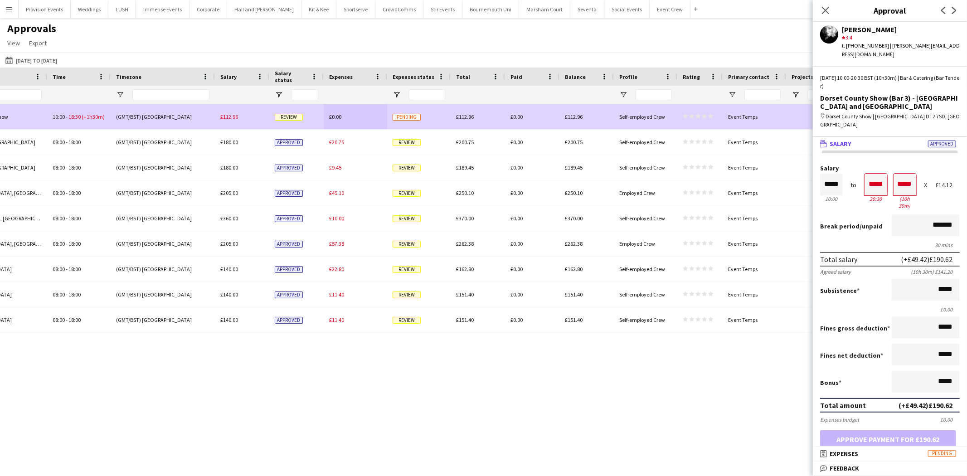
click at [490, 110] on div "£112.96" at bounding box center [478, 116] width 54 height 25
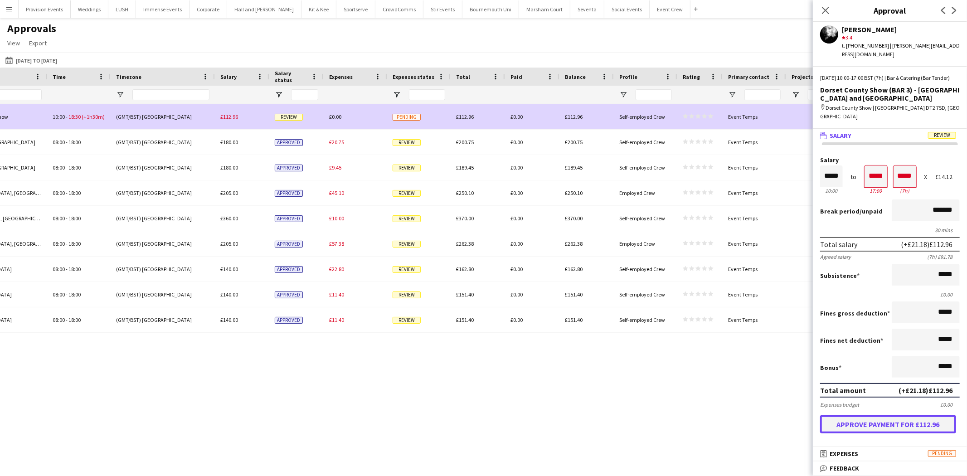
click at [836, 415] on button "Approve payment for £112.96" at bounding box center [888, 424] width 136 height 18
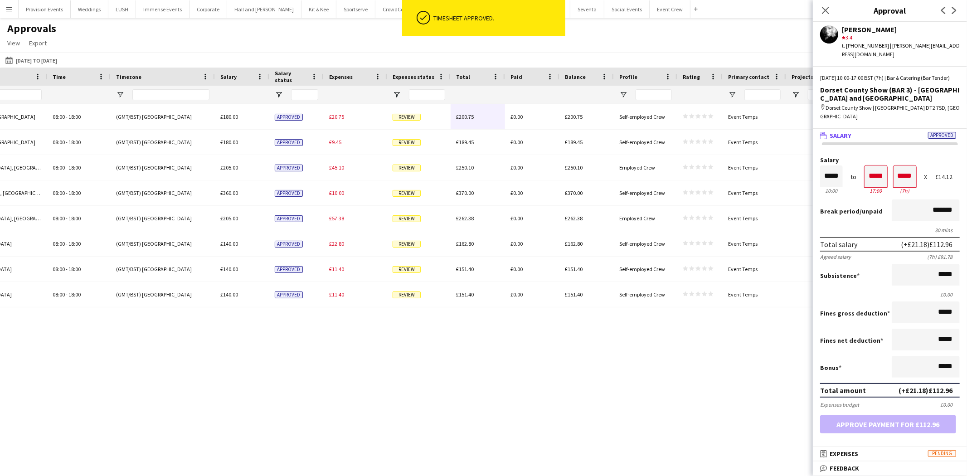
scroll to position [0, 253]
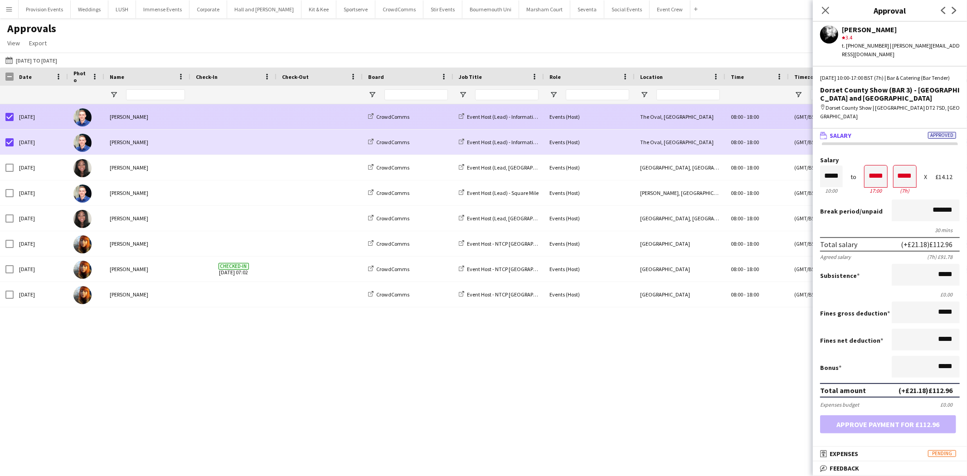
click at [667, 115] on div "The Oval, [GEOGRAPHIC_DATA]" at bounding box center [680, 116] width 91 height 25
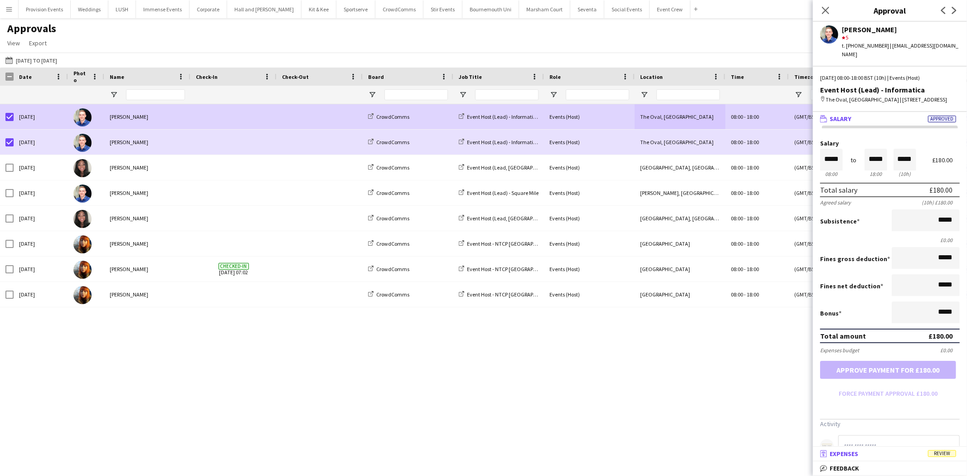
click at [911, 454] on mat-panel-title "receipt Expenses Review" at bounding box center [888, 454] width 150 height 8
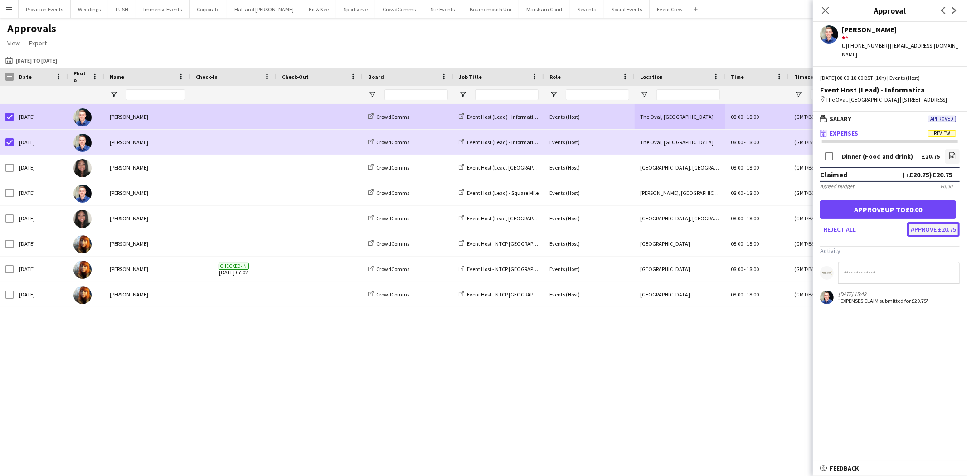
click at [935, 231] on button "Approve £20.75" at bounding box center [933, 229] width 53 height 15
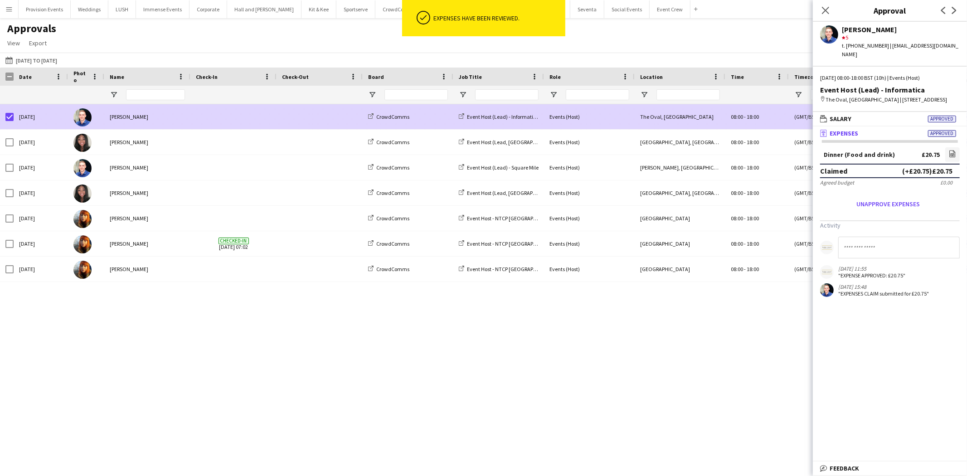
click at [654, 114] on div "The Oval, [GEOGRAPHIC_DATA]" at bounding box center [680, 116] width 91 height 25
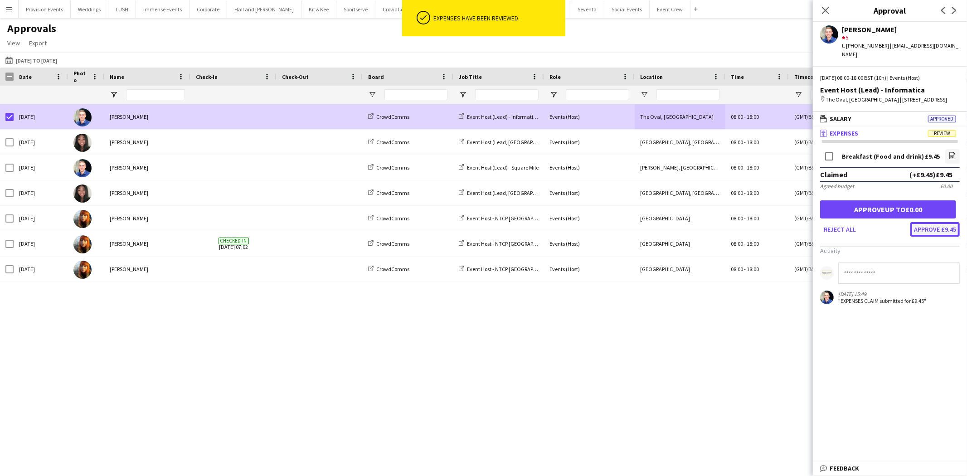
click at [917, 223] on button "Approve £9.45" at bounding box center [934, 229] width 49 height 15
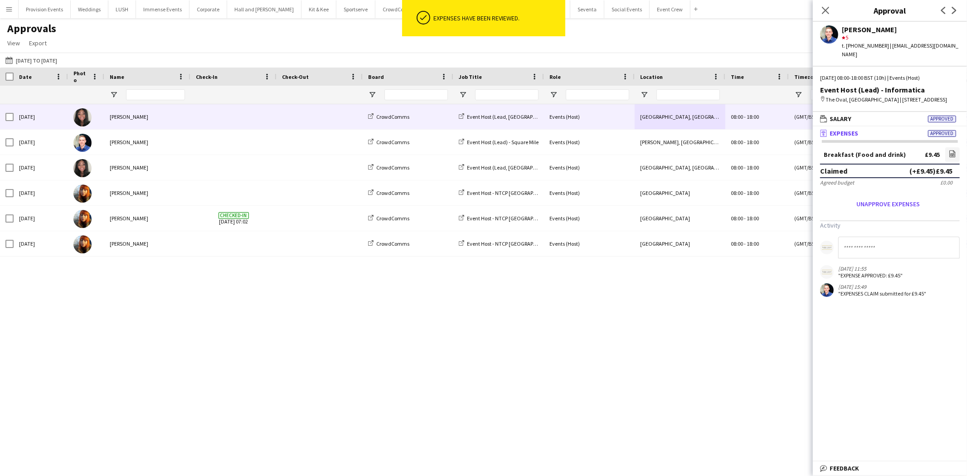
click at [201, 117] on span at bounding box center [233, 116] width 75 height 25
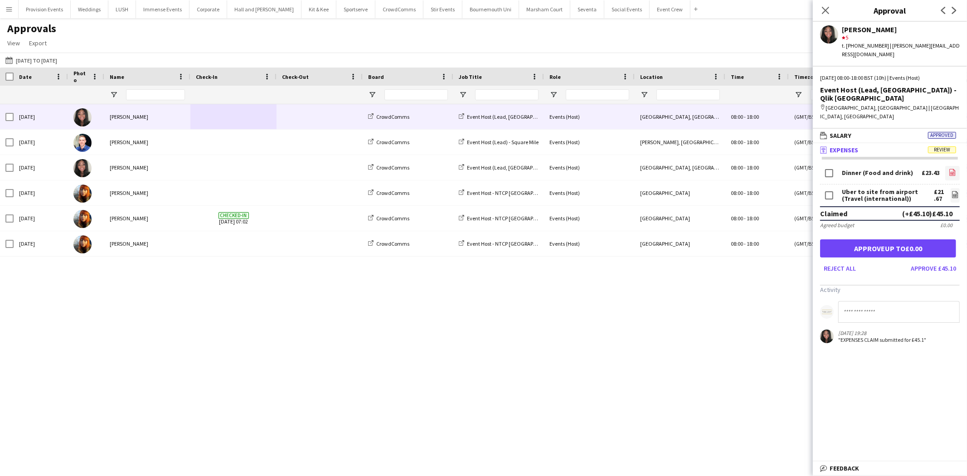
click at [955, 169] on icon "file-image" at bounding box center [952, 172] width 7 height 7
click at [951, 191] on icon "file-image" at bounding box center [954, 194] width 7 height 7
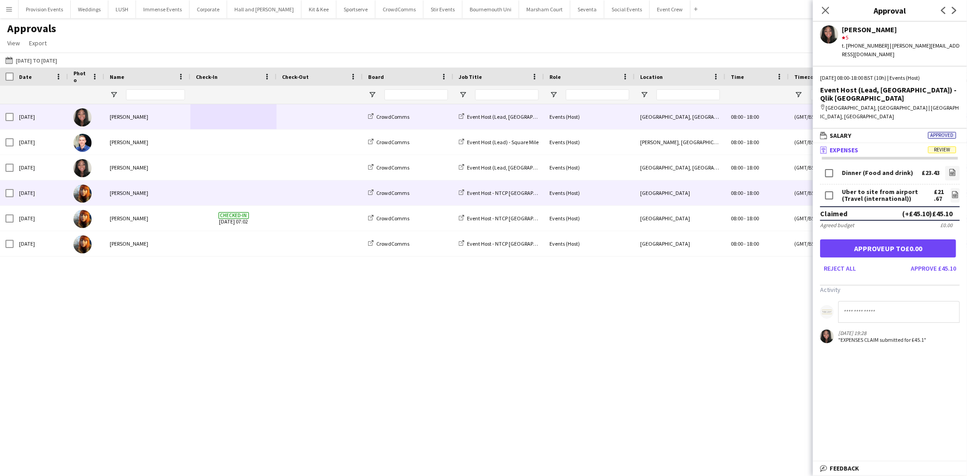
click at [234, 180] on span at bounding box center [233, 192] width 75 height 25
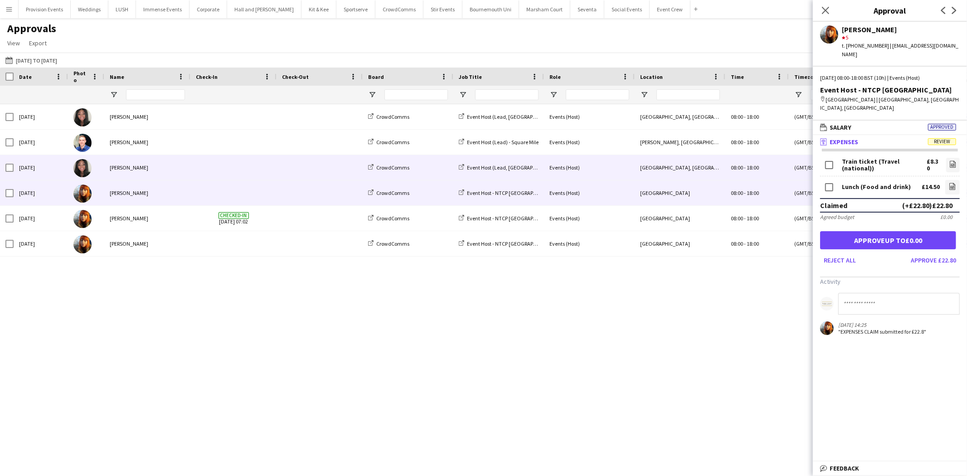
click at [245, 167] on span at bounding box center [233, 167] width 75 height 25
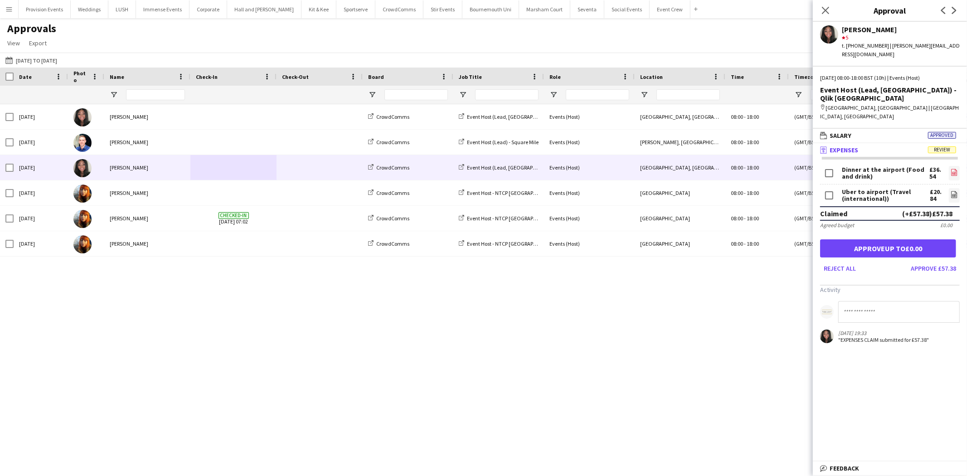
click at [954, 169] on icon "file-image" at bounding box center [953, 172] width 7 height 7
click at [951, 191] on icon at bounding box center [954, 194] width 6 height 7
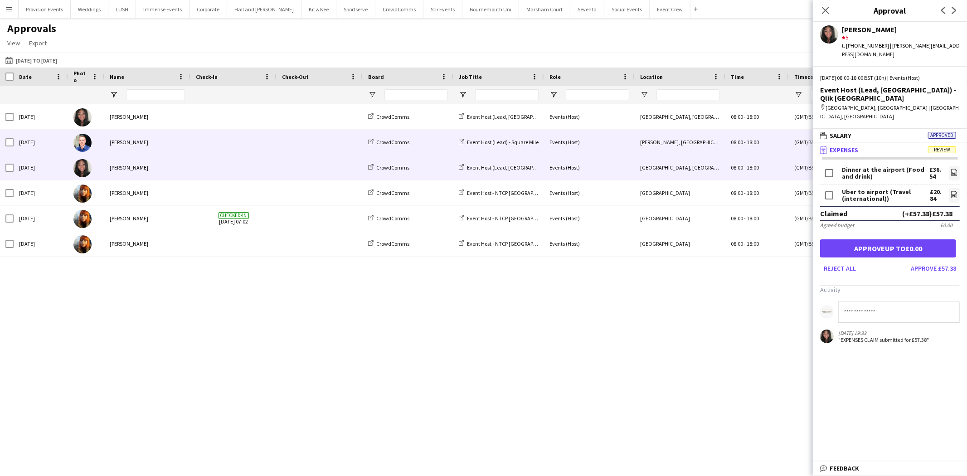
click at [138, 142] on div "[PERSON_NAME]" at bounding box center [147, 142] width 86 height 25
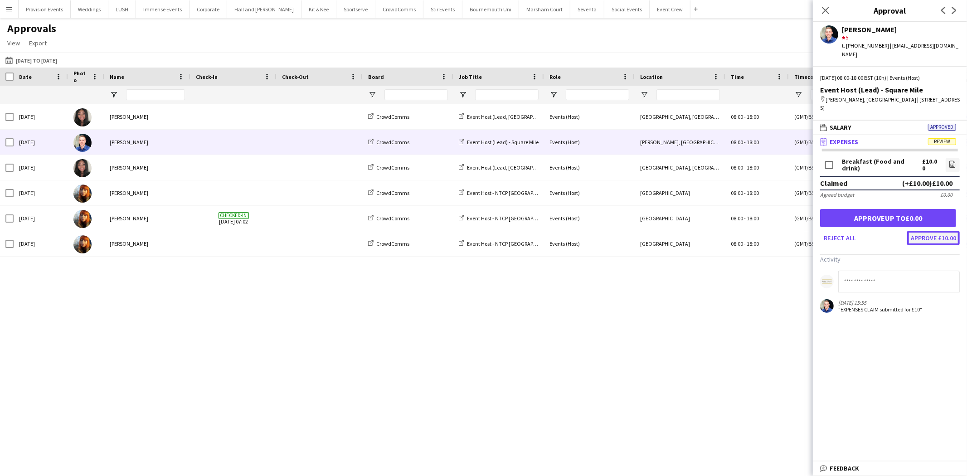
click at [949, 231] on button "Approve £10.00" at bounding box center [933, 238] width 53 height 15
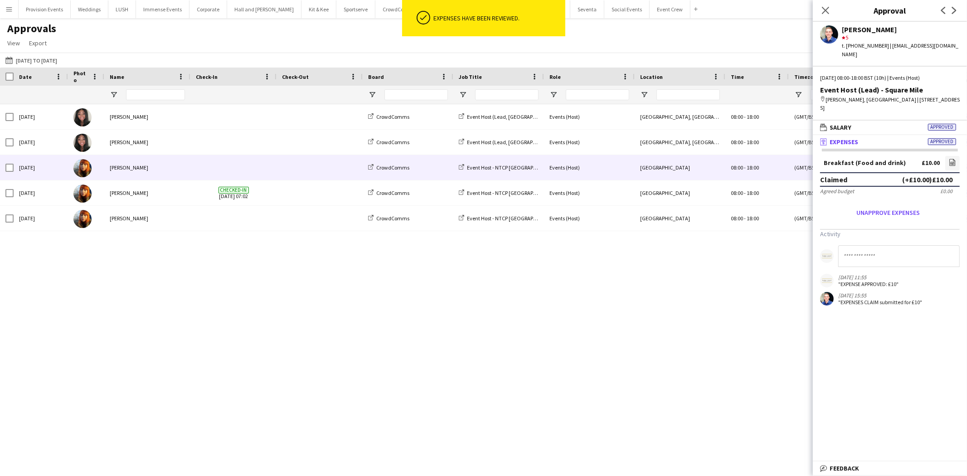
click at [132, 166] on div "[PERSON_NAME]" at bounding box center [147, 167] width 86 height 25
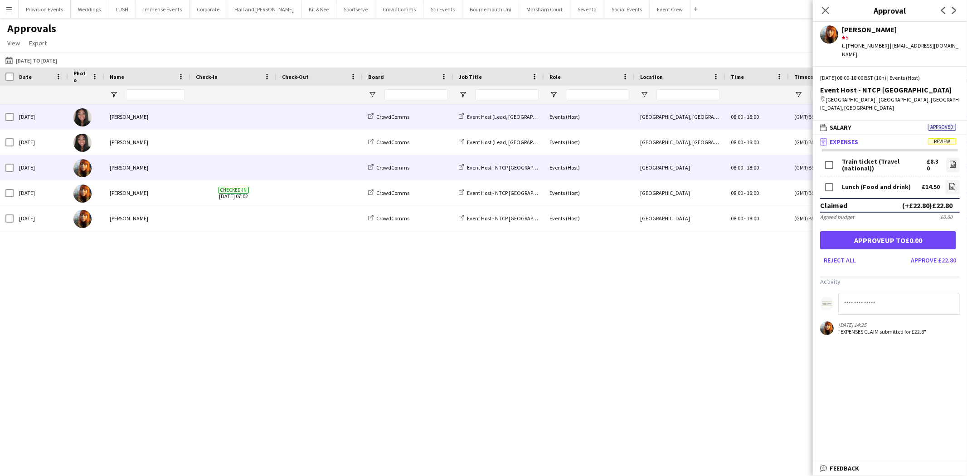
click at [224, 112] on span at bounding box center [233, 116] width 75 height 25
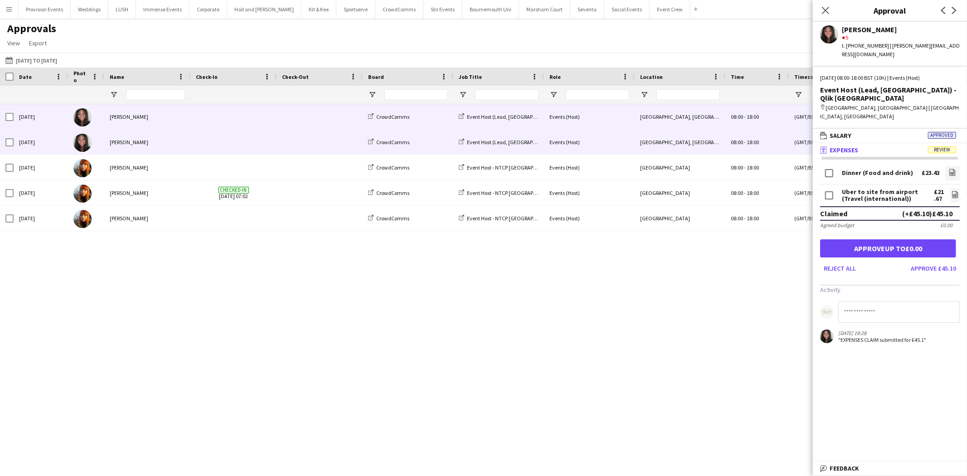
click at [591, 135] on div "Events (Host)" at bounding box center [589, 142] width 91 height 25
click at [232, 124] on span at bounding box center [233, 116] width 75 height 25
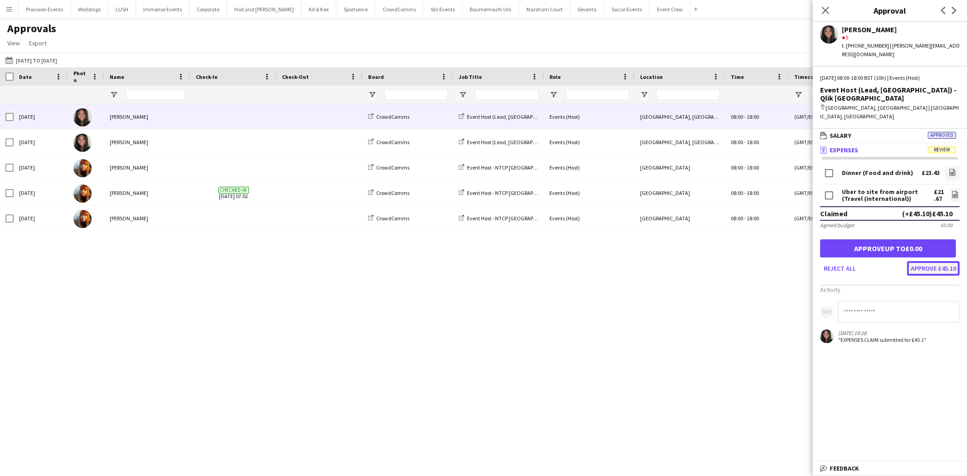
click at [950, 261] on button "Approve £45.10" at bounding box center [933, 268] width 53 height 15
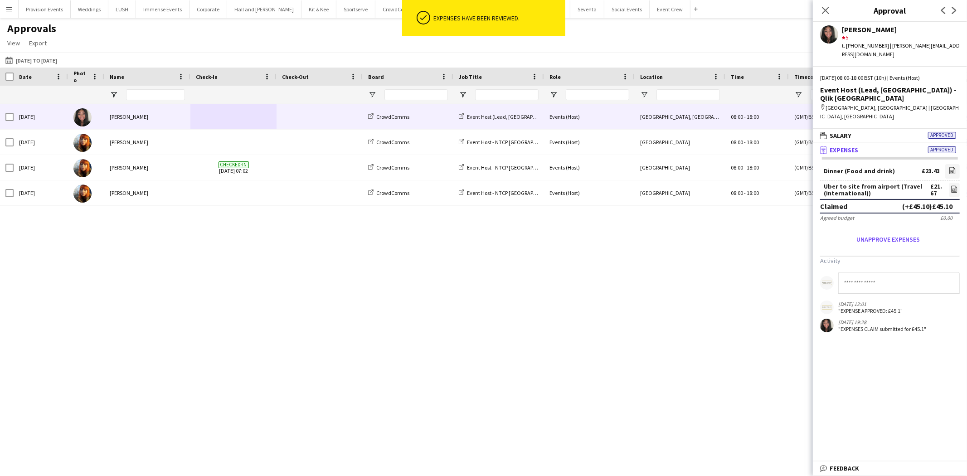
click at [680, 111] on div "[GEOGRAPHIC_DATA], [GEOGRAPHIC_DATA]" at bounding box center [680, 116] width 91 height 25
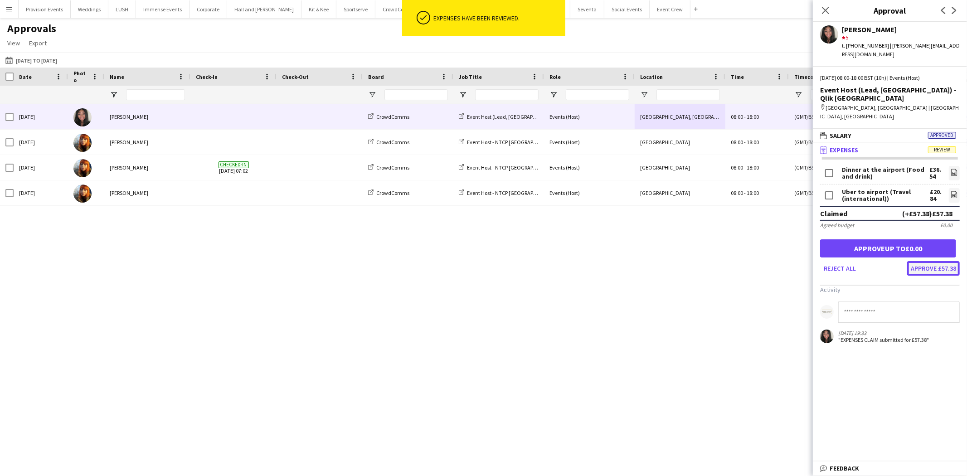
click at [931, 261] on button "Approve £57.38" at bounding box center [933, 268] width 53 height 15
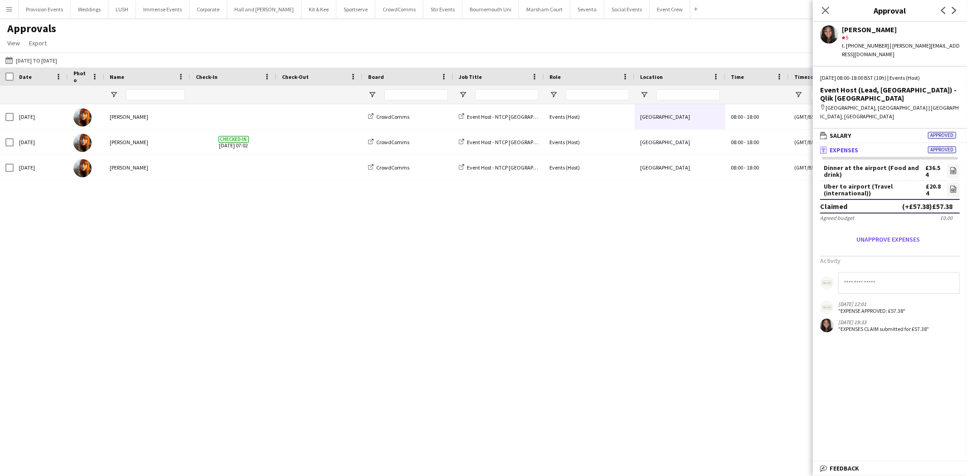
click at [209, 102] on div at bounding box center [233, 95] width 75 height 18
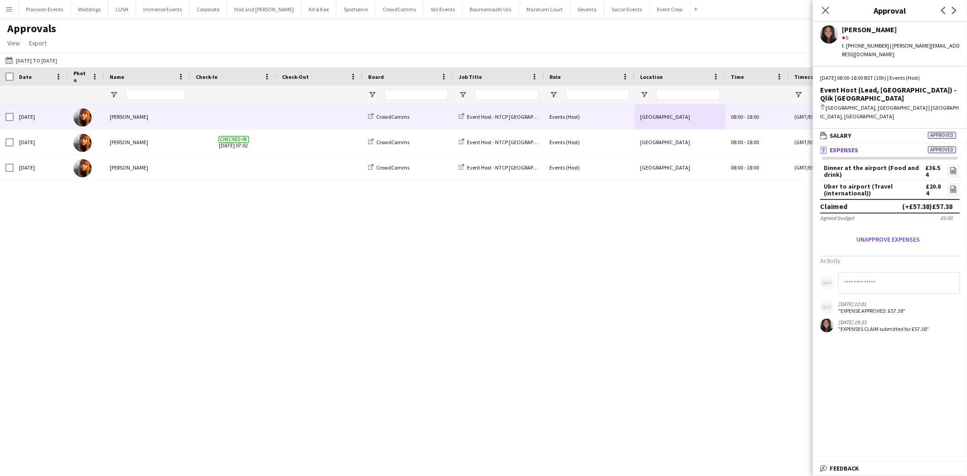
click at [201, 114] on span at bounding box center [233, 116] width 75 height 25
